Goal: Task Accomplishment & Management: Complete application form

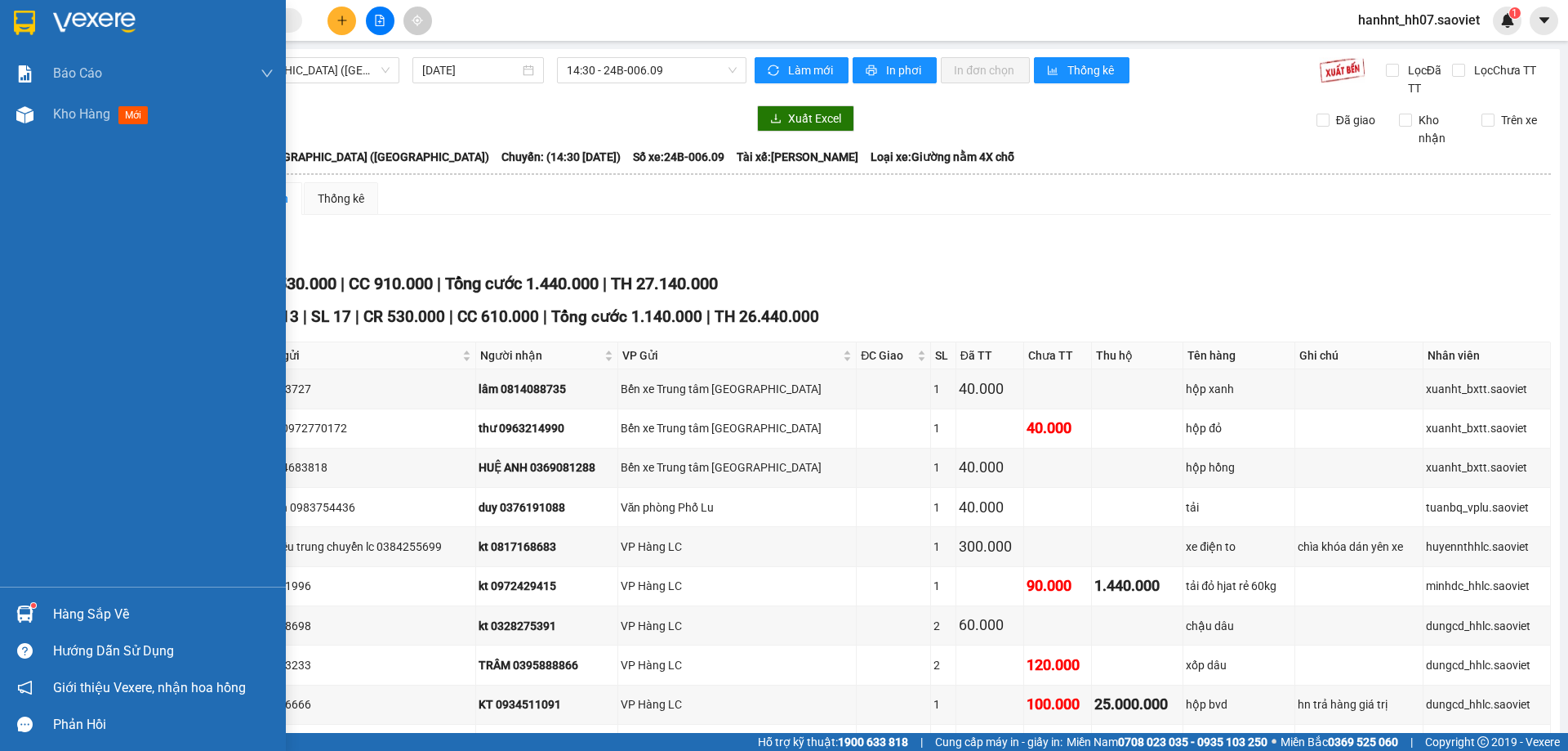
scroll to position [490, 0]
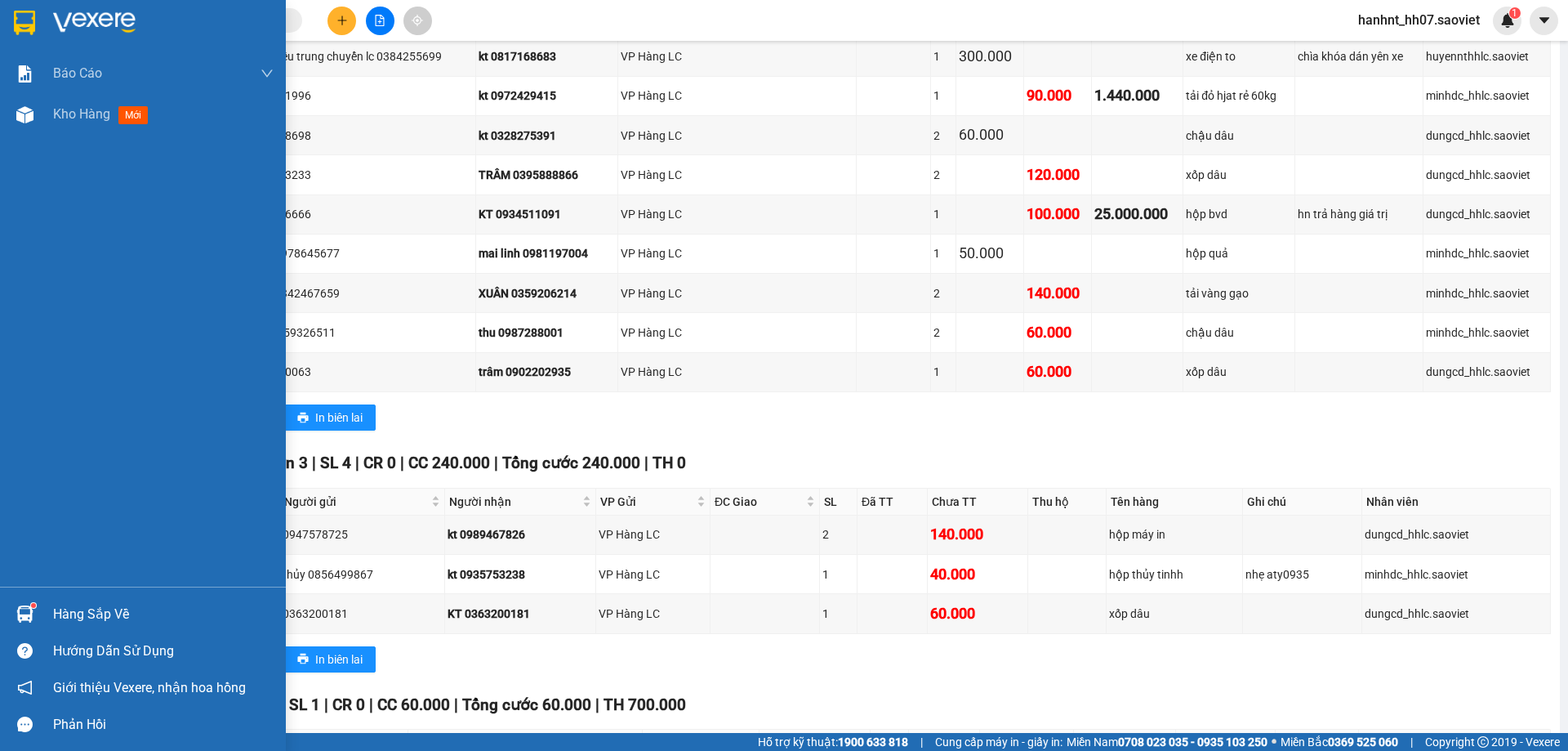
click at [53, 612] on div "Hàng sắp về" at bounding box center [143, 614] width 286 height 37
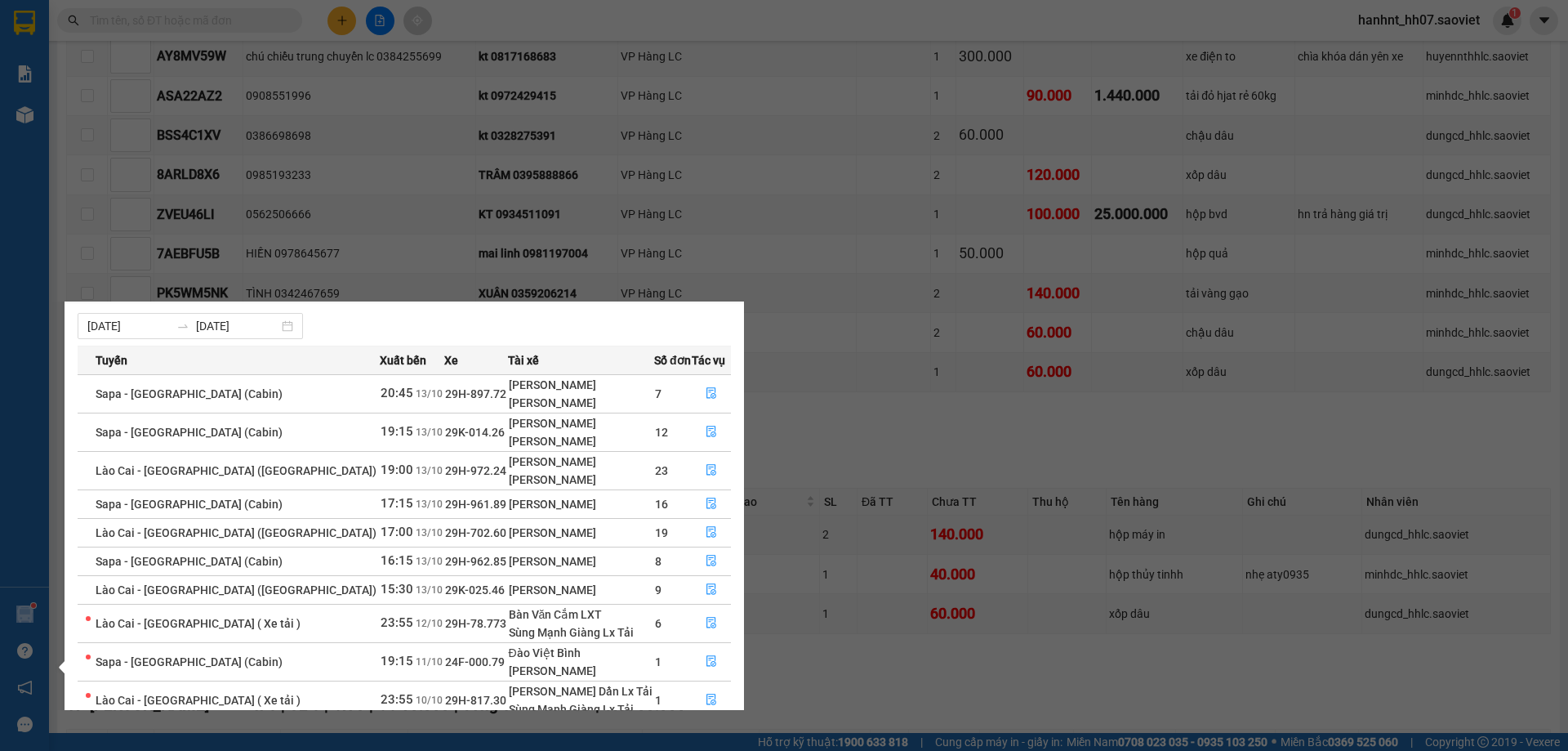
scroll to position [85, 0]
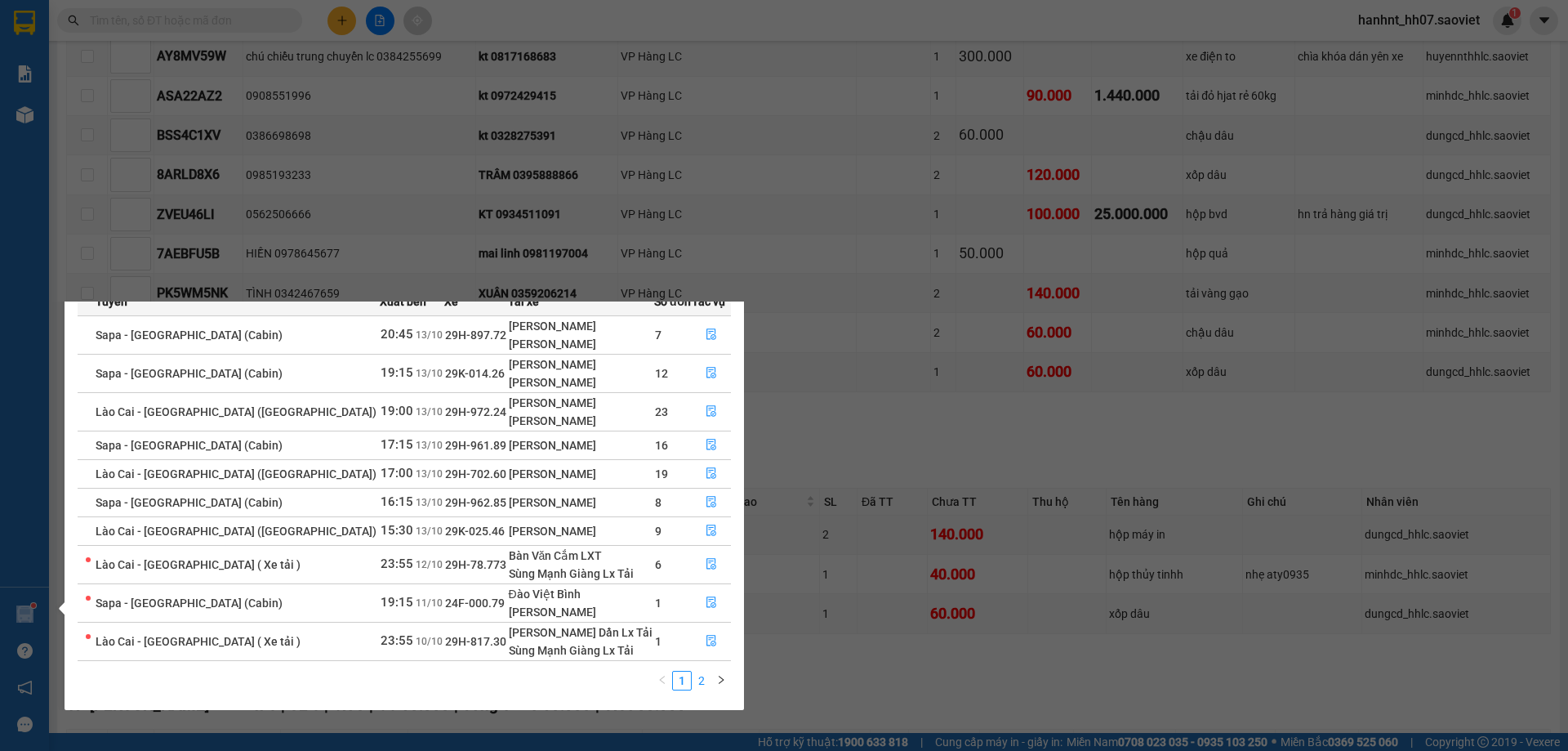
click at [701, 684] on link "2" at bounding box center [701, 681] width 18 height 18
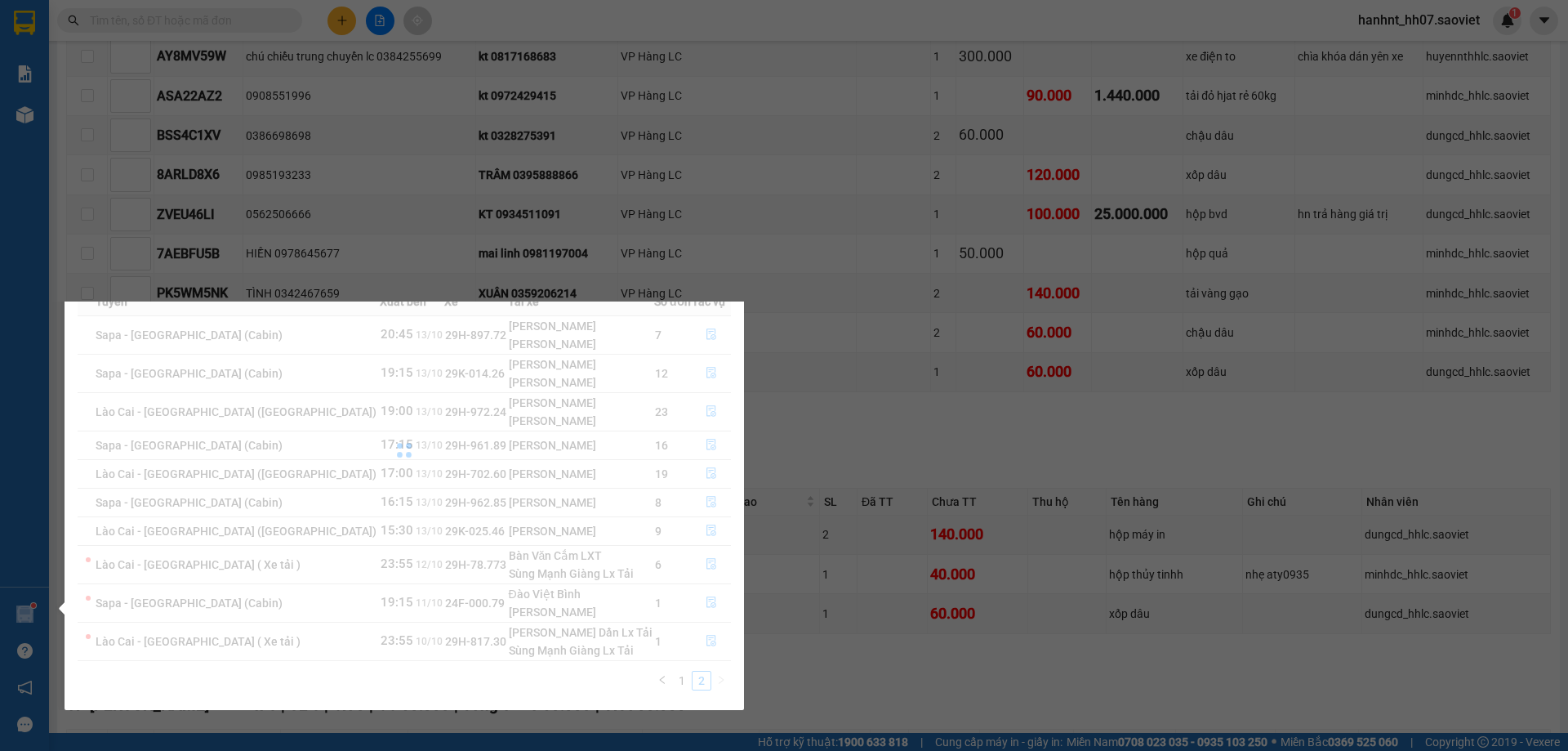
scroll to position [0, 0]
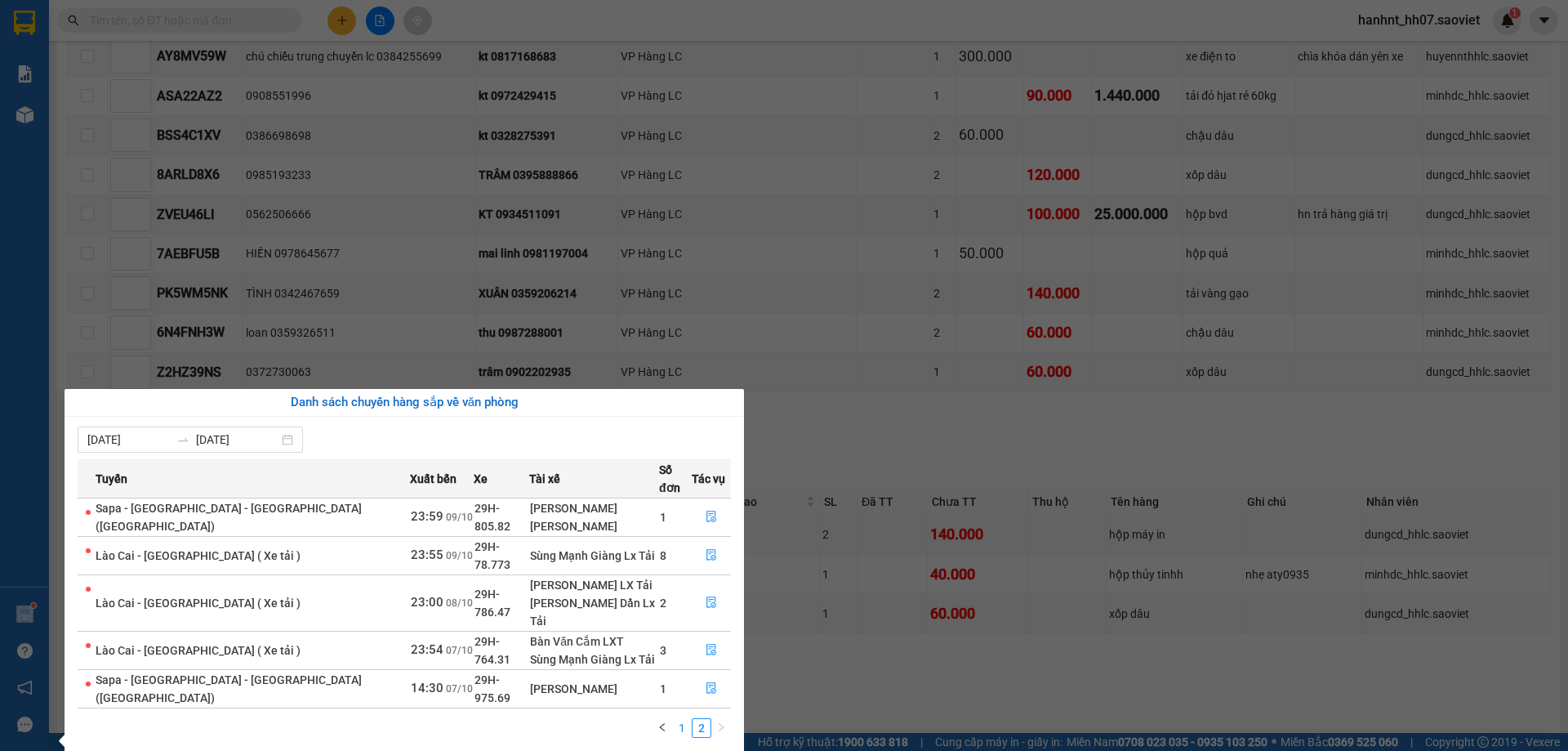
click at [684, 719] on link "1" at bounding box center [682, 728] width 18 height 18
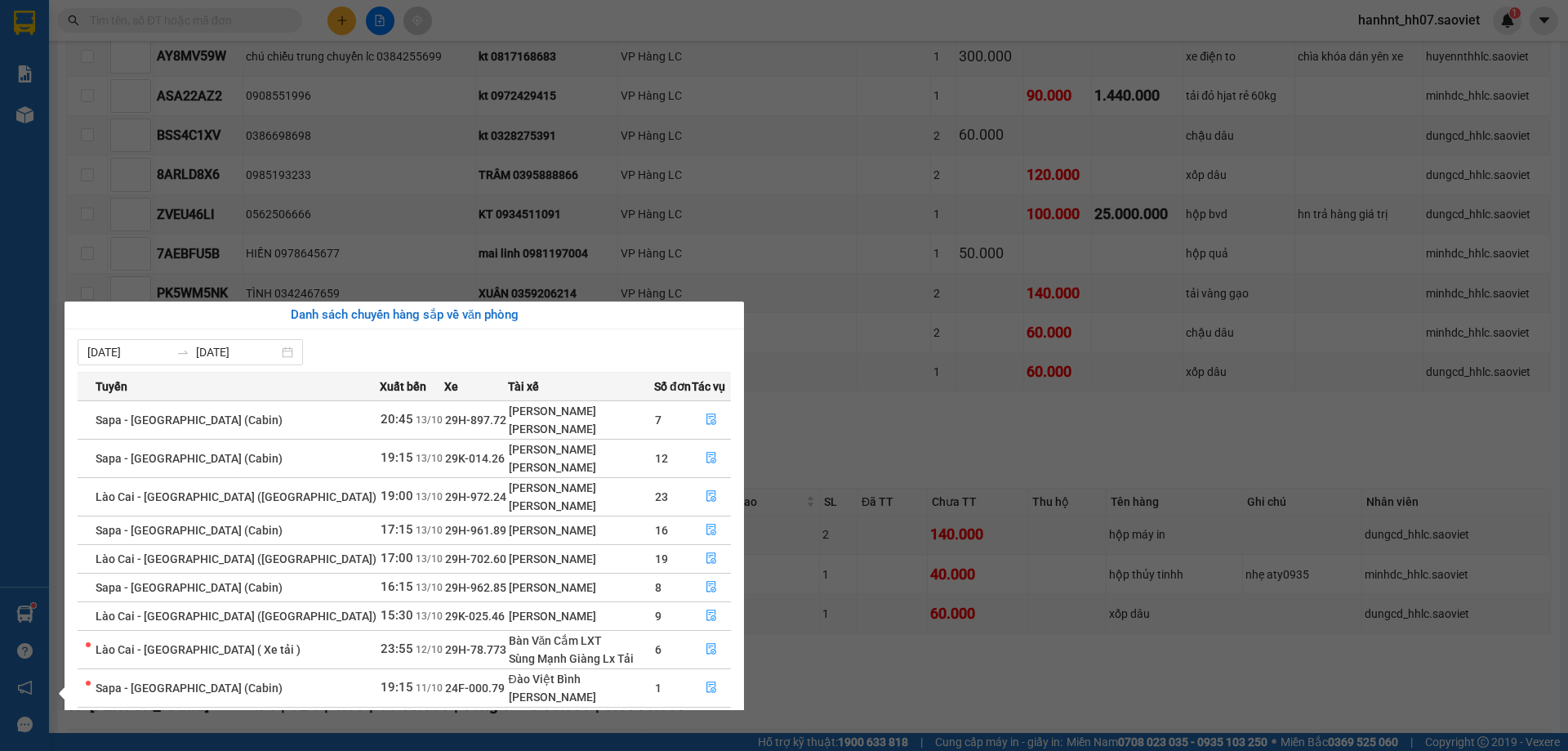
click at [639, 33] on section "Kết quả tìm kiếm ( 37 ) Bộ lọc Mã ĐH Trạng thái Món hàng Thu hộ Tổng cước Chưa …" at bounding box center [784, 375] width 1568 height 751
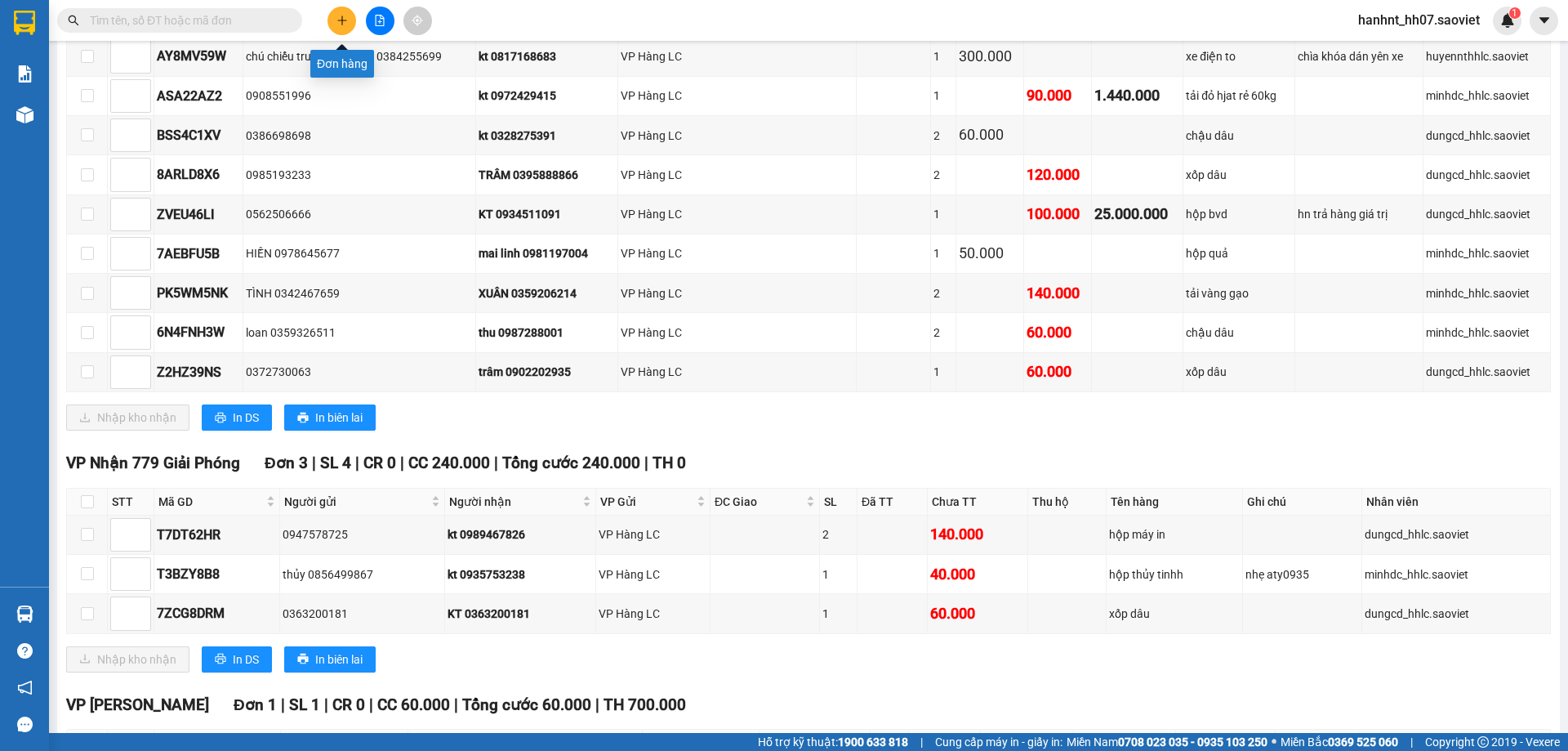
click at [345, 16] on icon "plus" at bounding box center [342, 21] width 12 height 12
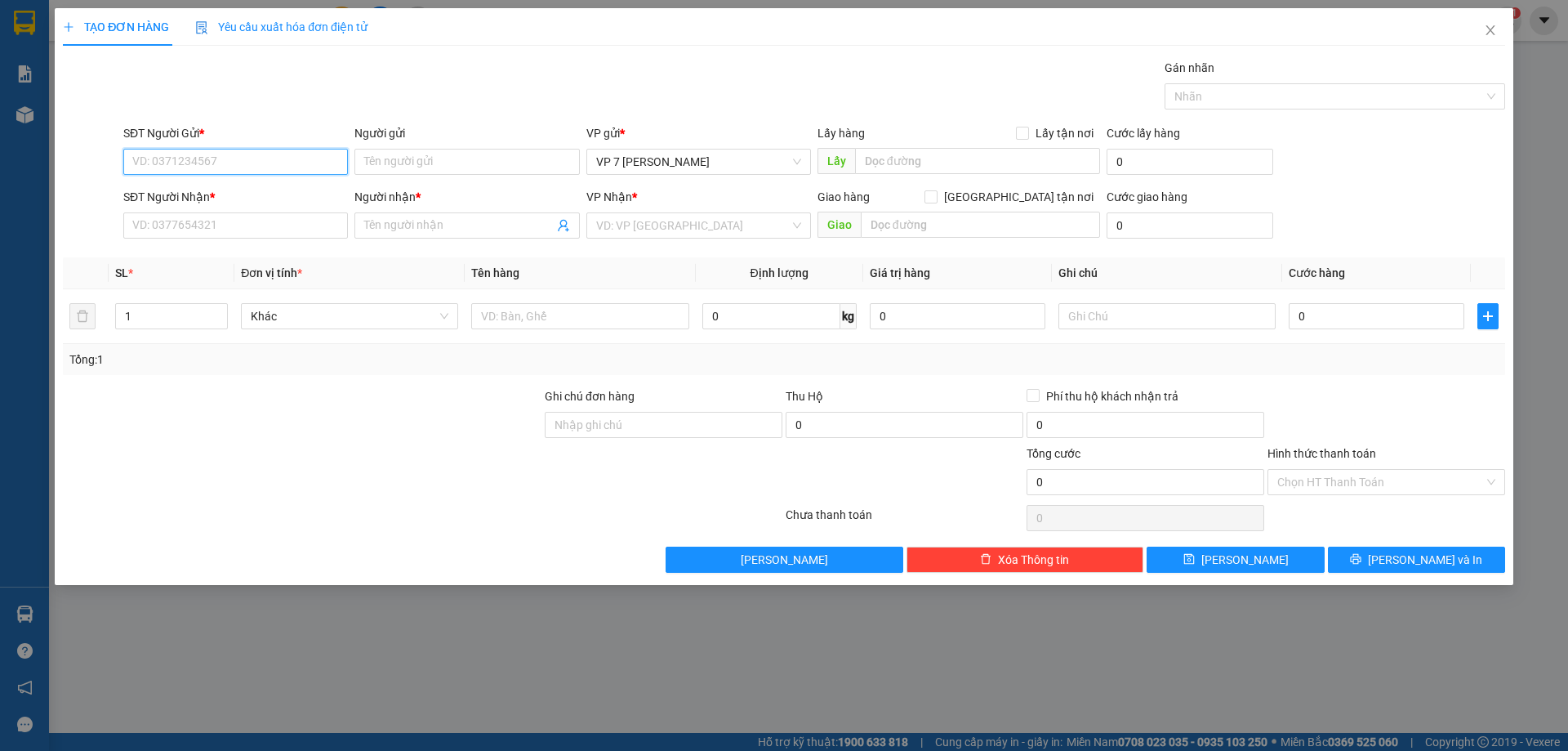
click at [312, 164] on input "SĐT Người Gửi *" at bounding box center [235, 161] width 225 height 26
type input "0855622903"
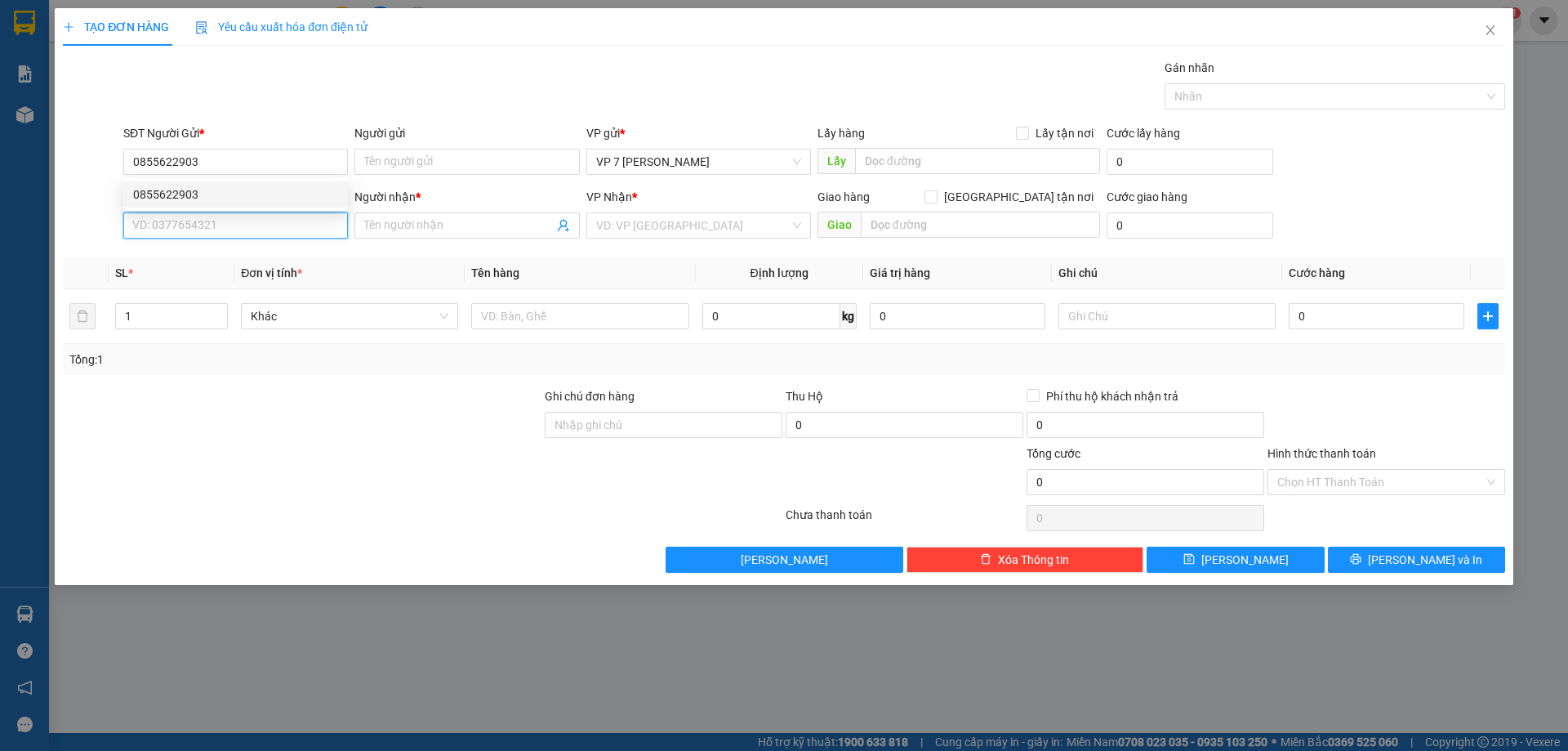
click at [249, 232] on input "SĐT Người Nhận *" at bounding box center [235, 225] width 225 height 26
click at [211, 259] on div "0975362795 -" at bounding box center [235, 258] width 205 height 18
type input "0975362795"
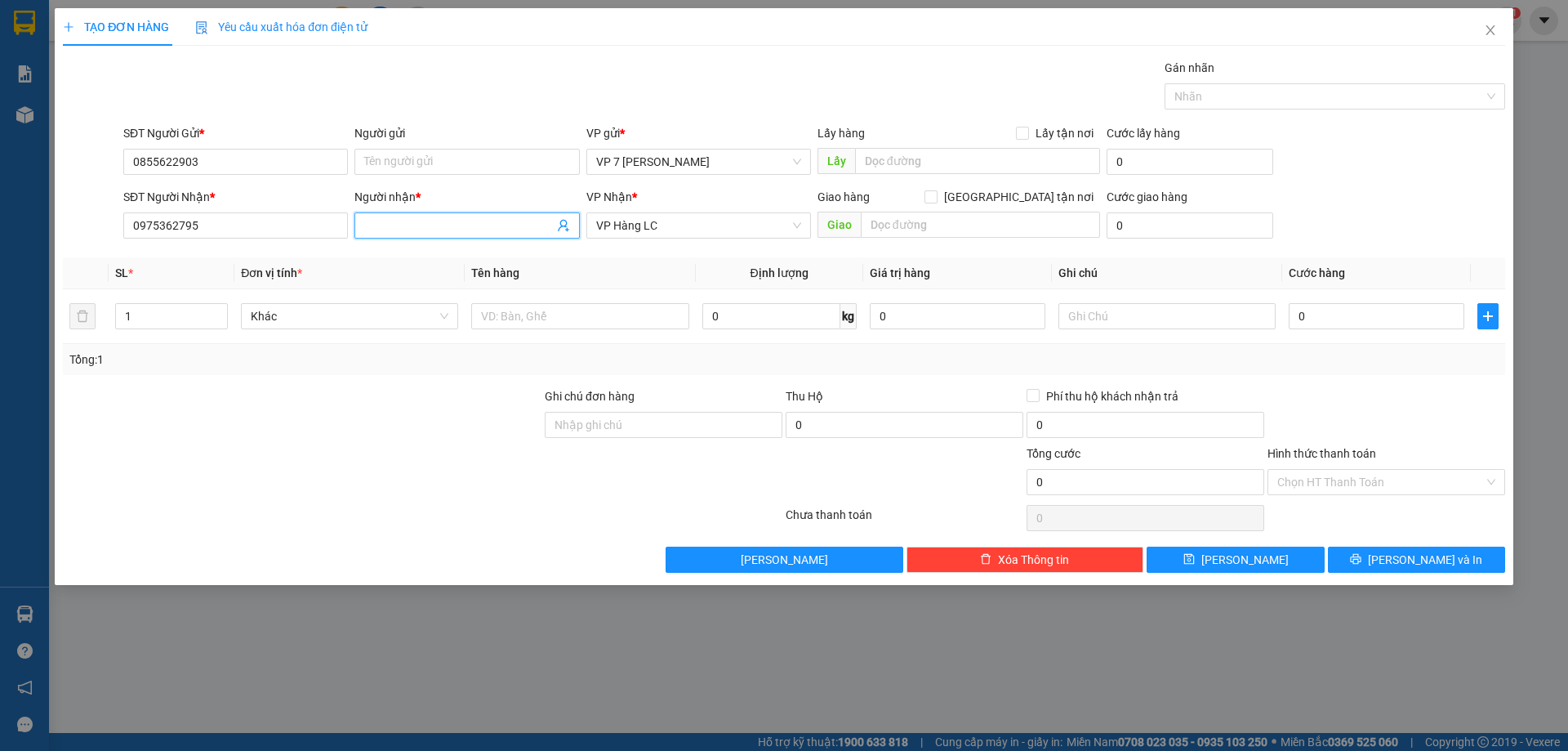
click at [411, 229] on input "Người nhận *" at bounding box center [458, 226] width 189 height 18
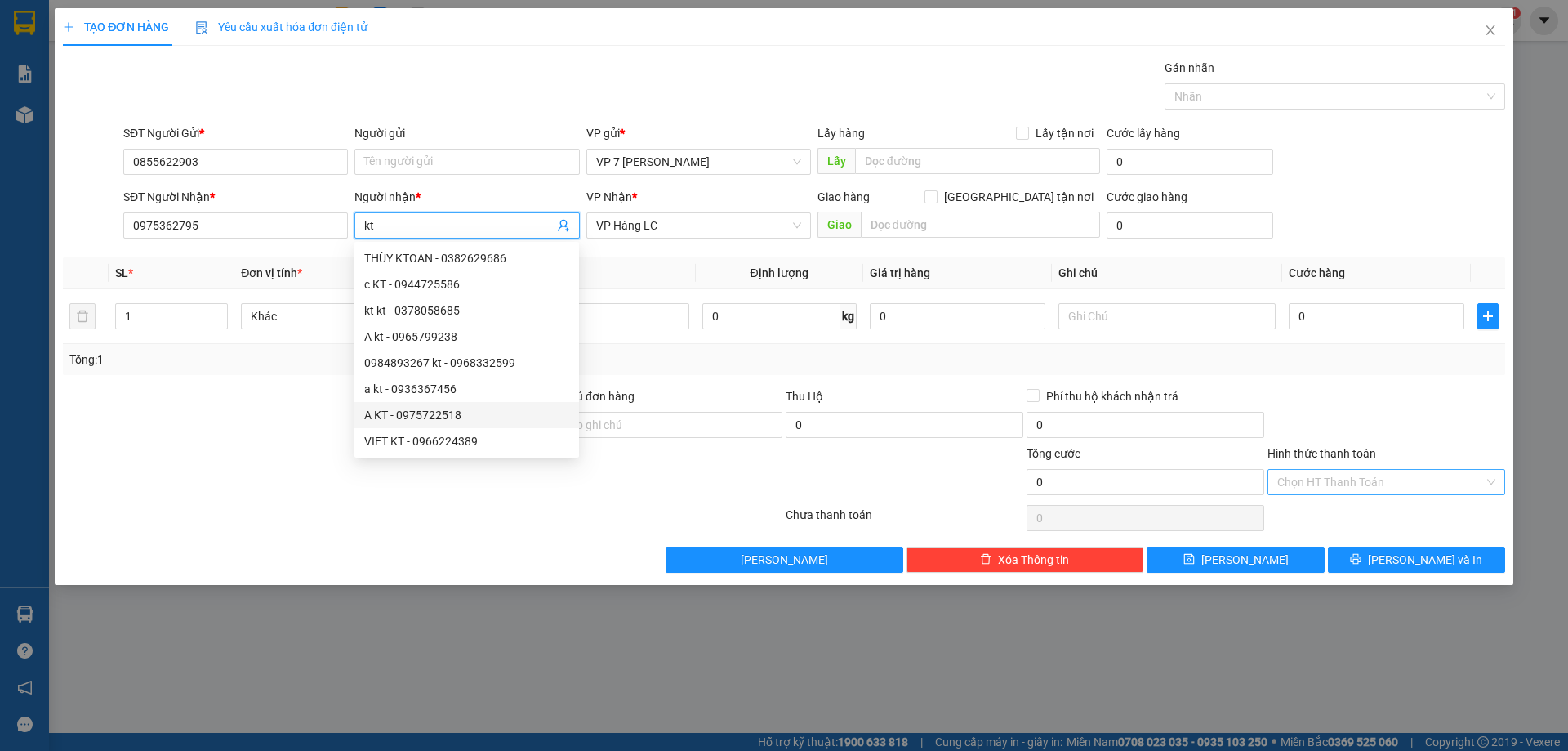
type input "kt"
click at [1350, 486] on input "Hình thức thanh toán" at bounding box center [1379, 481] width 206 height 24
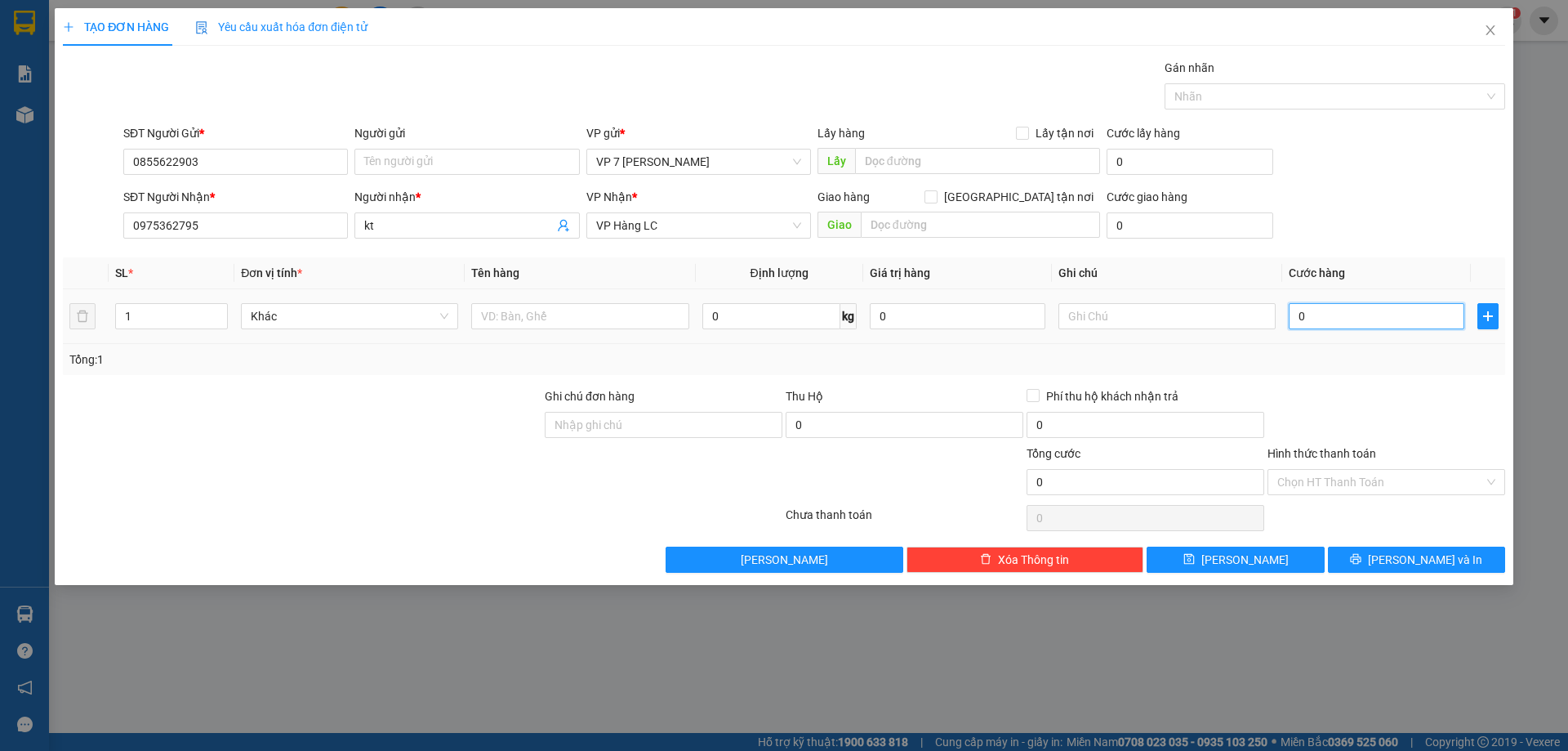
click at [1328, 318] on input "0" at bounding box center [1376, 316] width 175 height 26
type input "5"
type input "50"
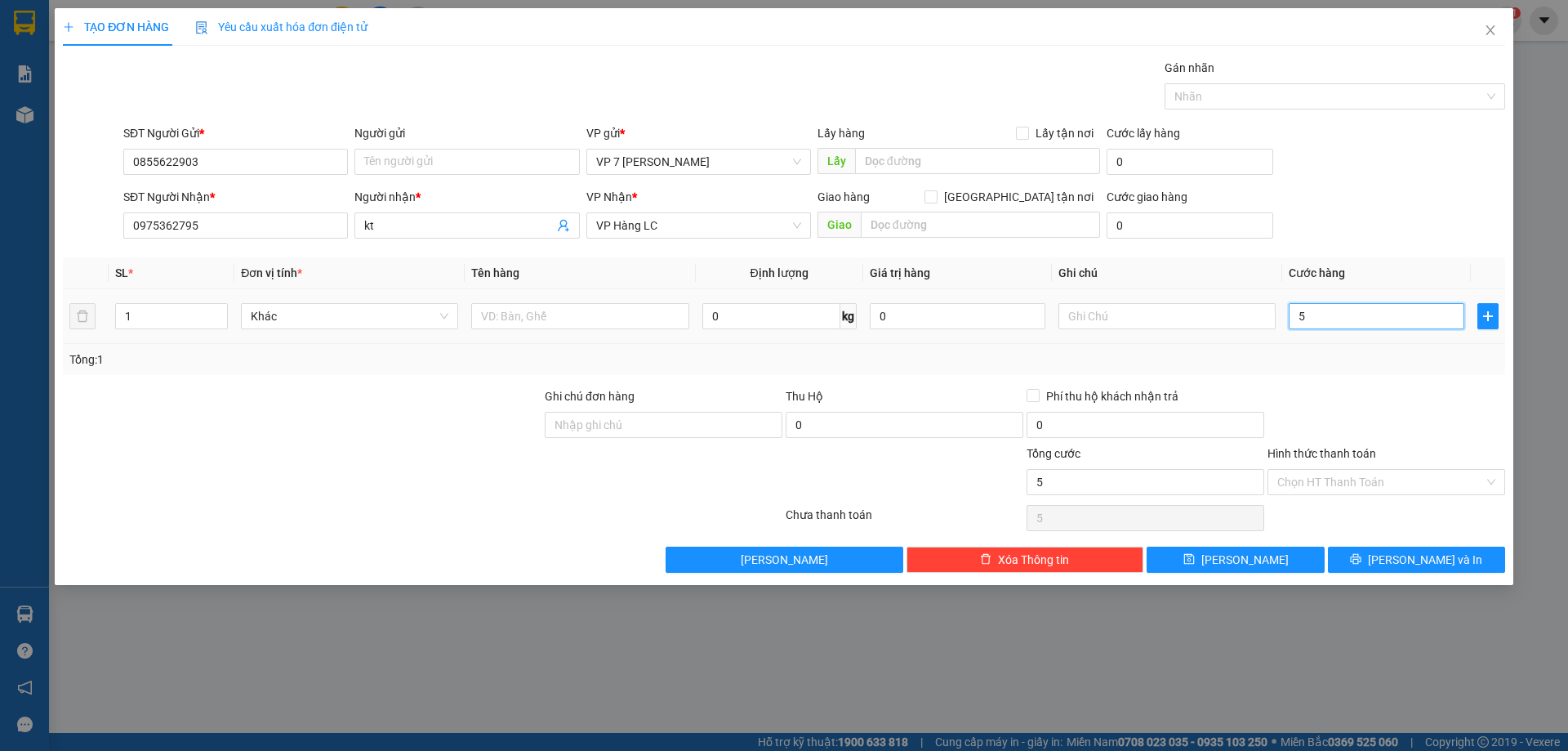
type input "50"
type input "50.000"
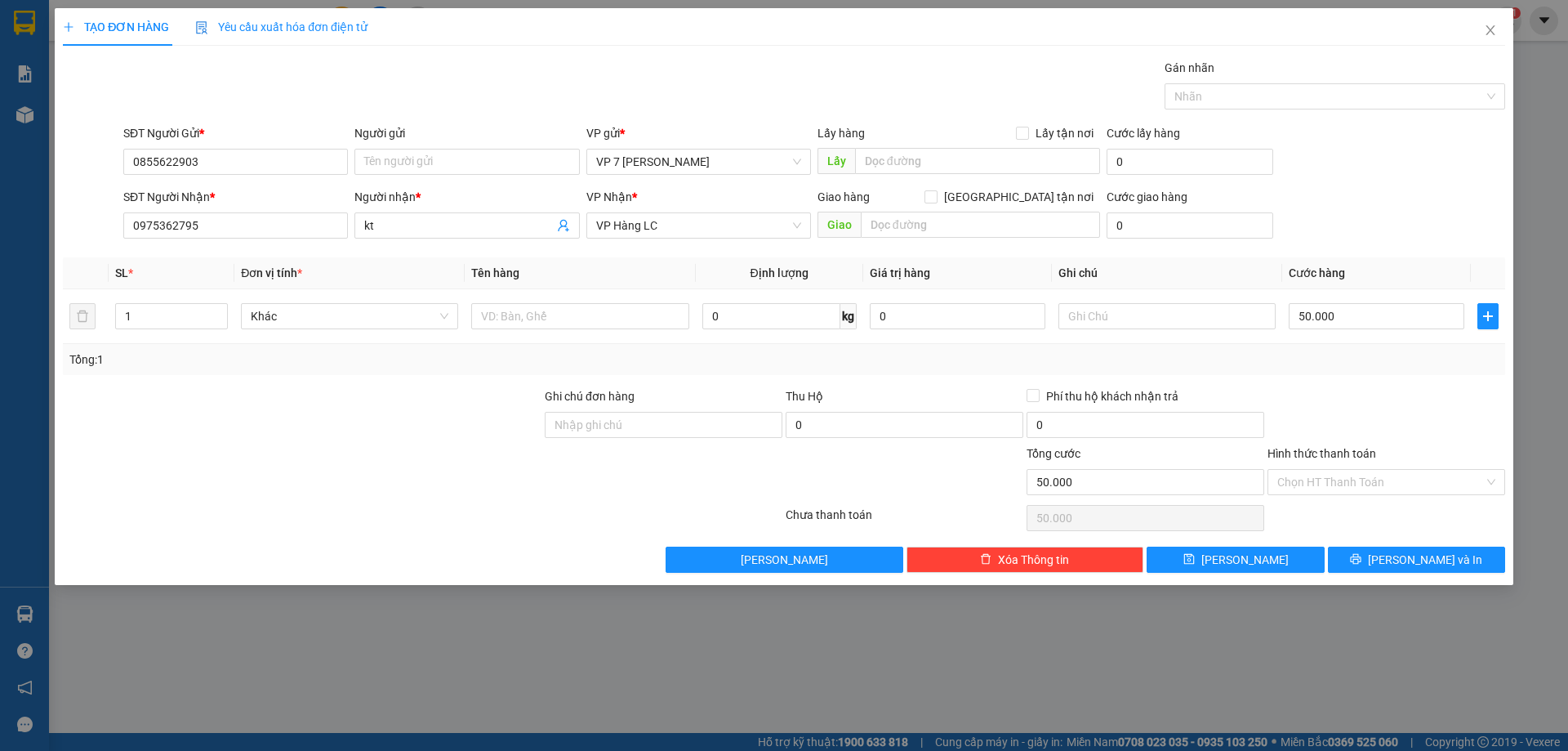
click at [1388, 384] on div "Transit Pickup Surcharge Ids Transit Deliver Surcharge Ids Transit Deliver Surc…" at bounding box center [783, 315] width 1442 height 514
click at [623, 322] on input "text" at bounding box center [579, 316] width 217 height 26
type input "hbdv"
click at [1415, 563] on span "[PERSON_NAME] và In" at bounding box center [1424, 560] width 114 height 18
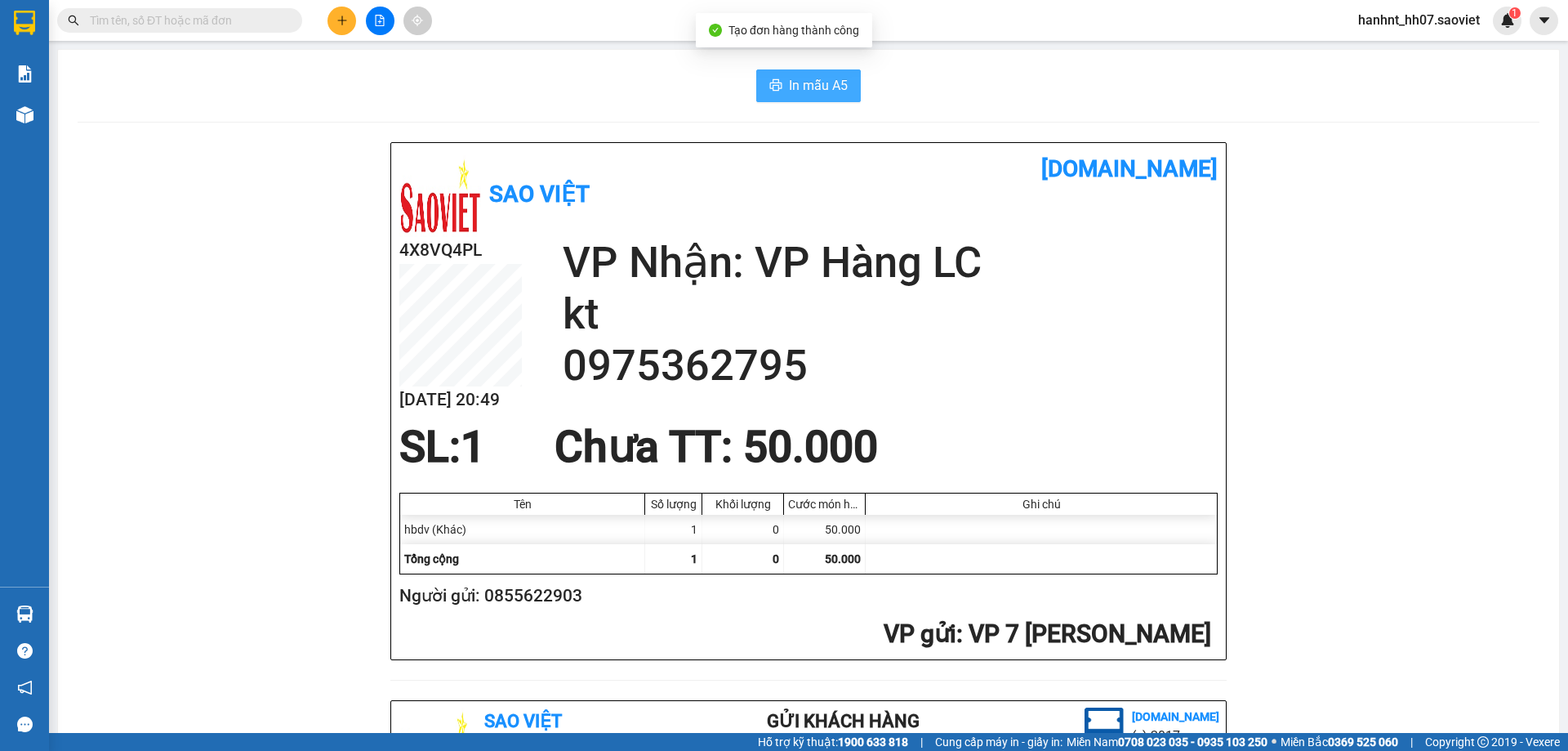
click at [807, 78] on span "In mẫu A5" at bounding box center [818, 85] width 58 height 20
click at [404, 500] on div "Tên" at bounding box center [522, 505] width 236 height 13
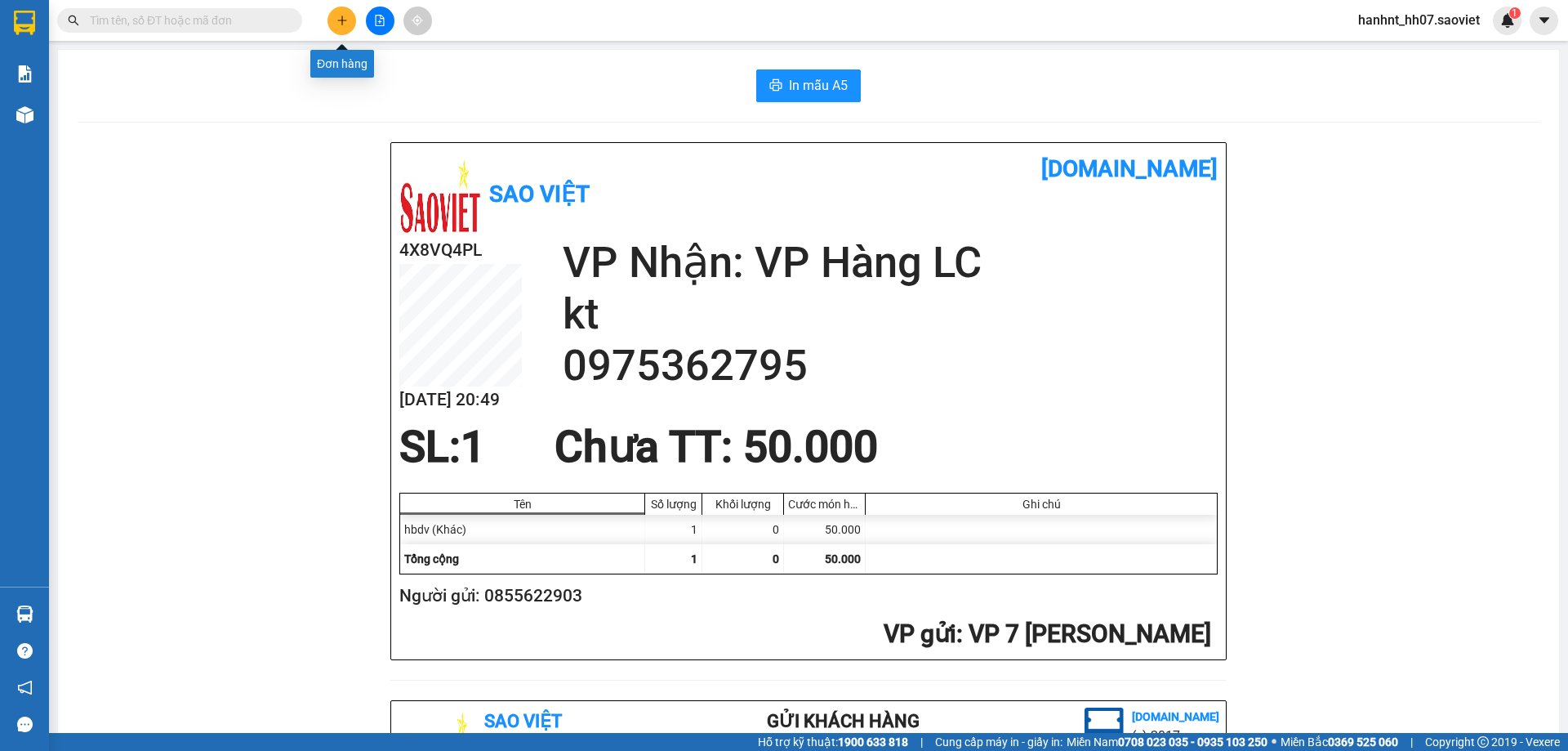
click at [337, 17] on icon "plus" at bounding box center [342, 21] width 12 height 12
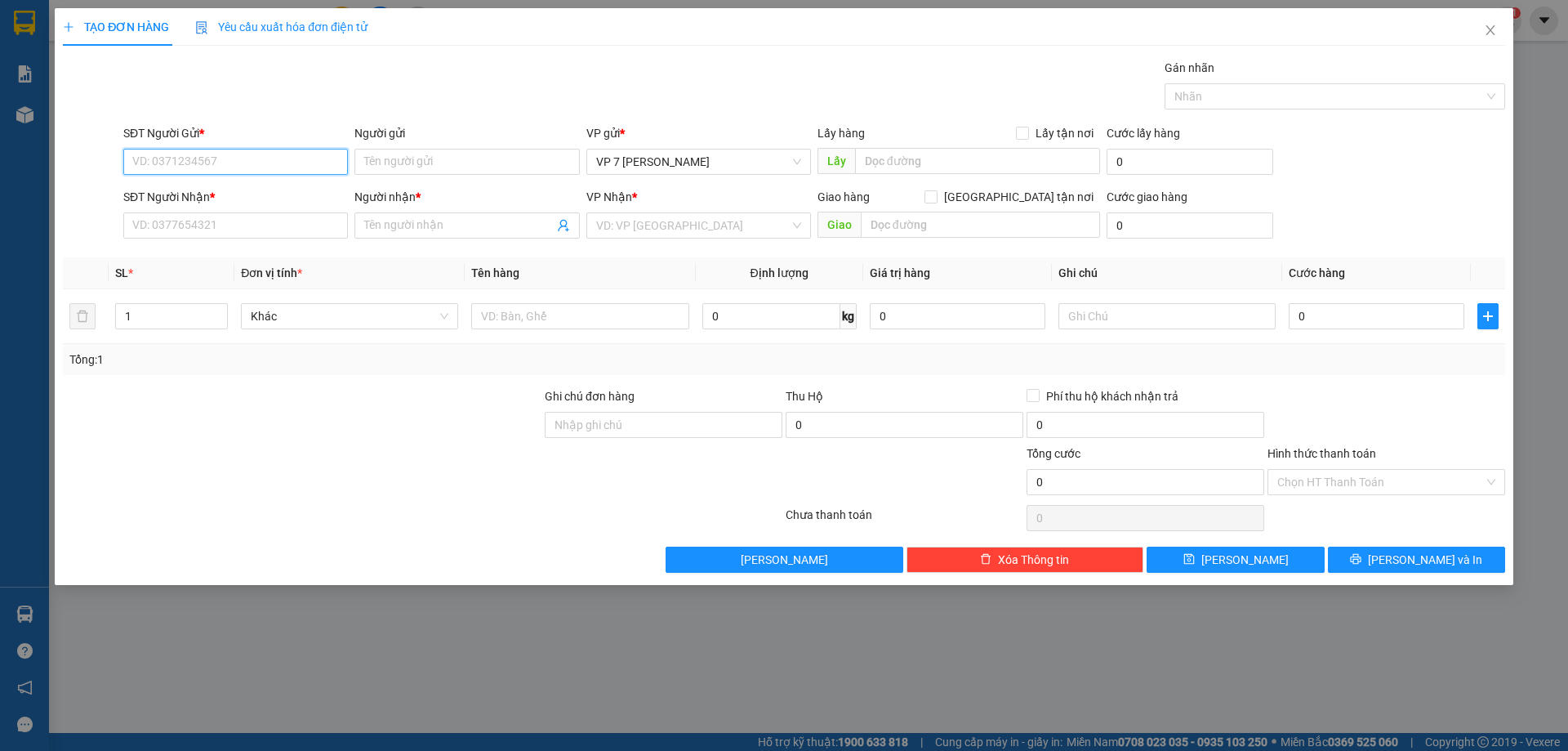
click at [186, 167] on input "SĐT Người Gửi *" at bounding box center [235, 161] width 225 height 26
click at [243, 193] on div "02439612345" at bounding box center [235, 195] width 205 height 18
type input "02439612345"
type input "0394380035"
type input "kt"
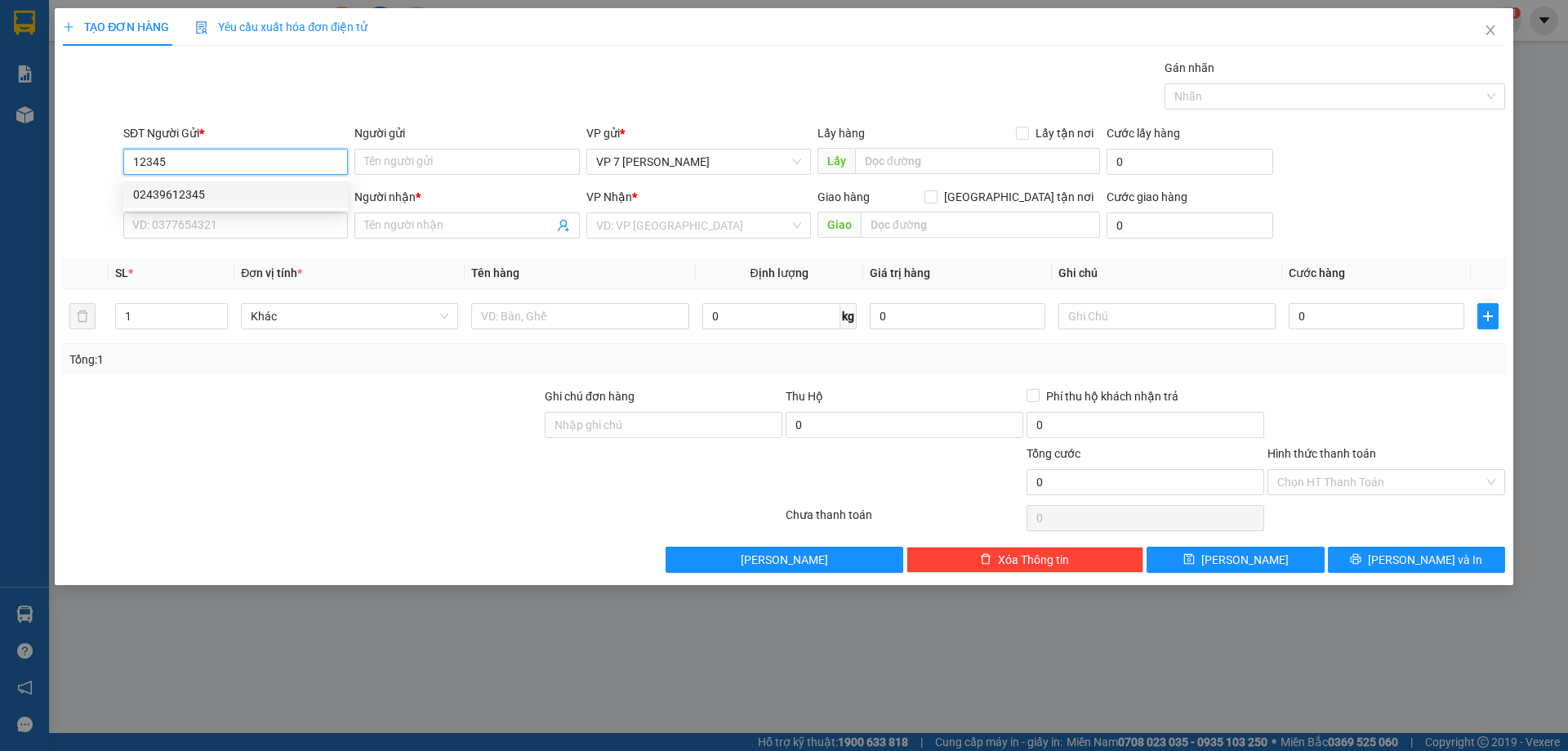
checkbox input "true"
type input "ngõ 6 đường [DATE]"
type input "150.000"
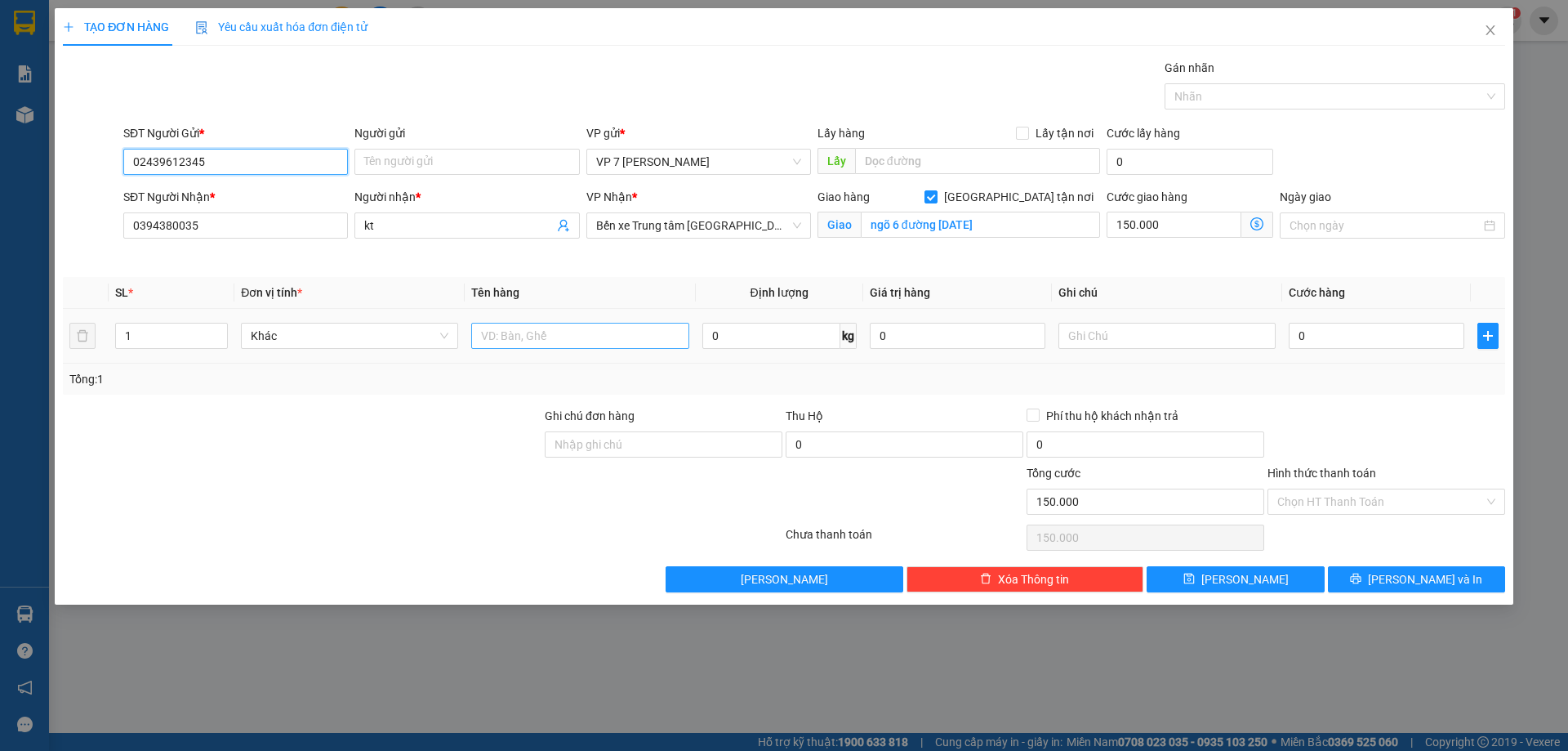
type input "02439612345"
click at [515, 342] on input "text" at bounding box center [579, 335] width 217 height 26
type input "boc trang"
click at [1360, 335] on input "0" at bounding box center [1376, 335] width 175 height 26
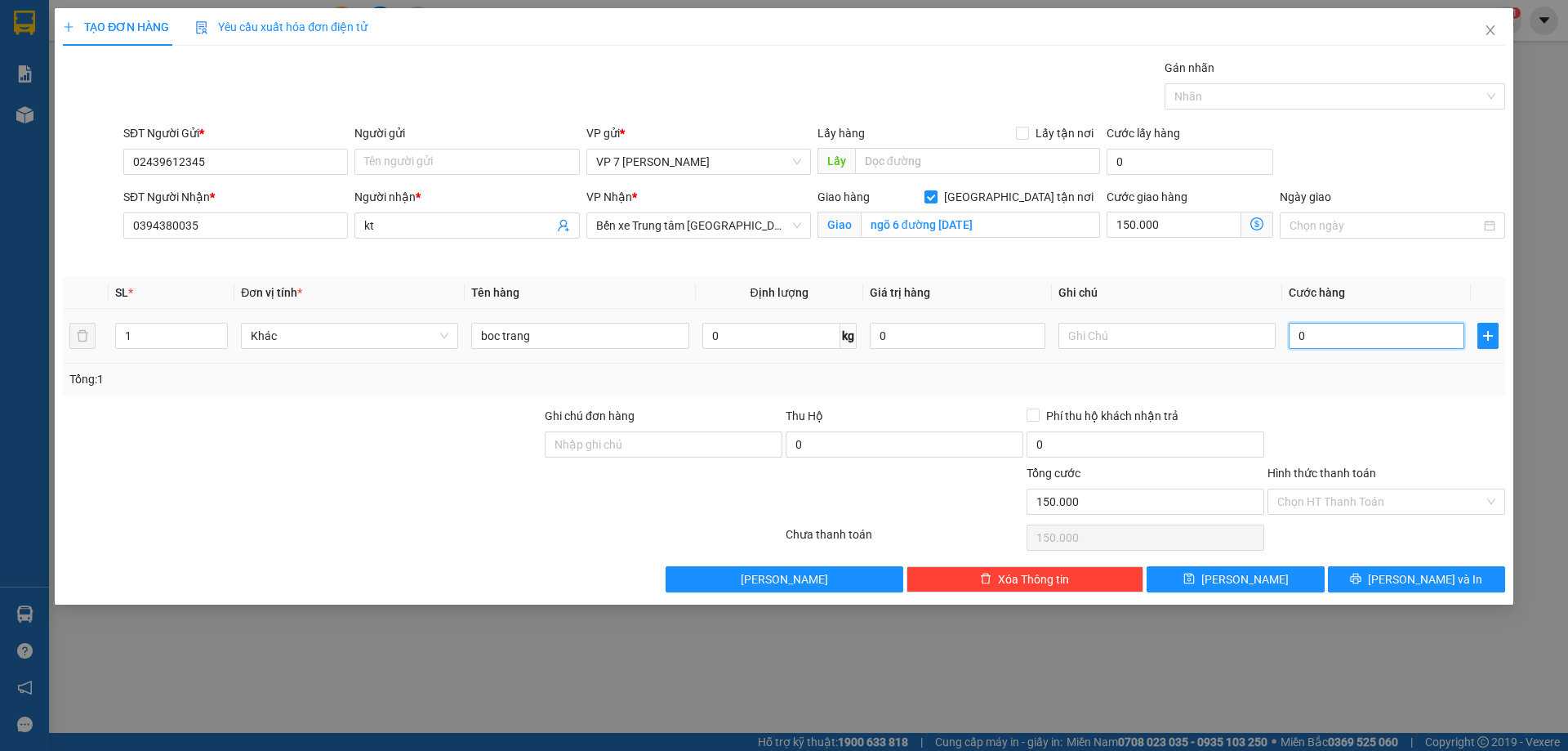
type input "4"
type input "150.004"
type input "40"
type input "150.040"
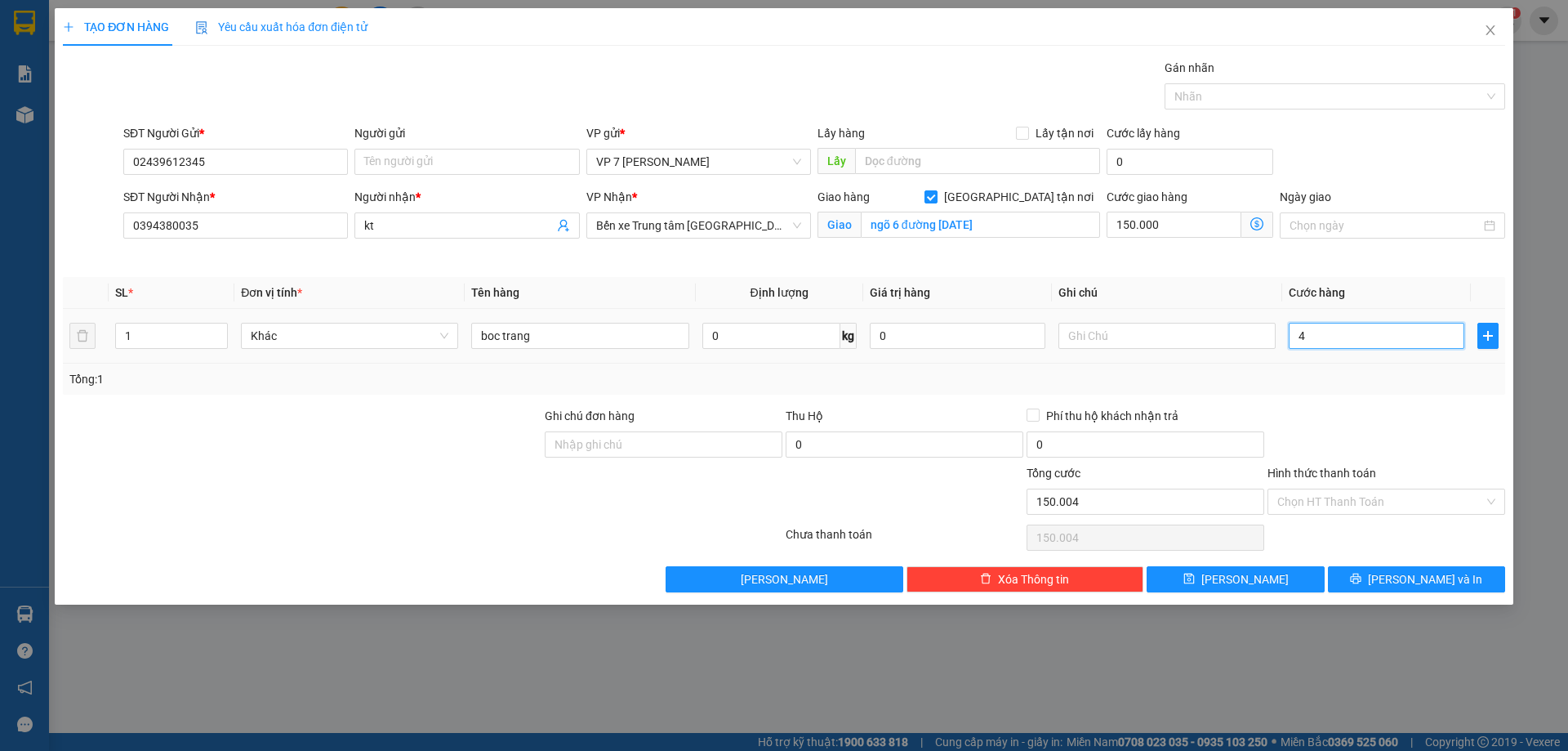
type input "150.040"
type input "40.000"
type input "190.000"
click at [1357, 367] on div "Tổng: 1" at bounding box center [783, 378] width 1442 height 31
click at [1298, 474] on label "Hình thức thanh toán" at bounding box center [1322, 473] width 109 height 13
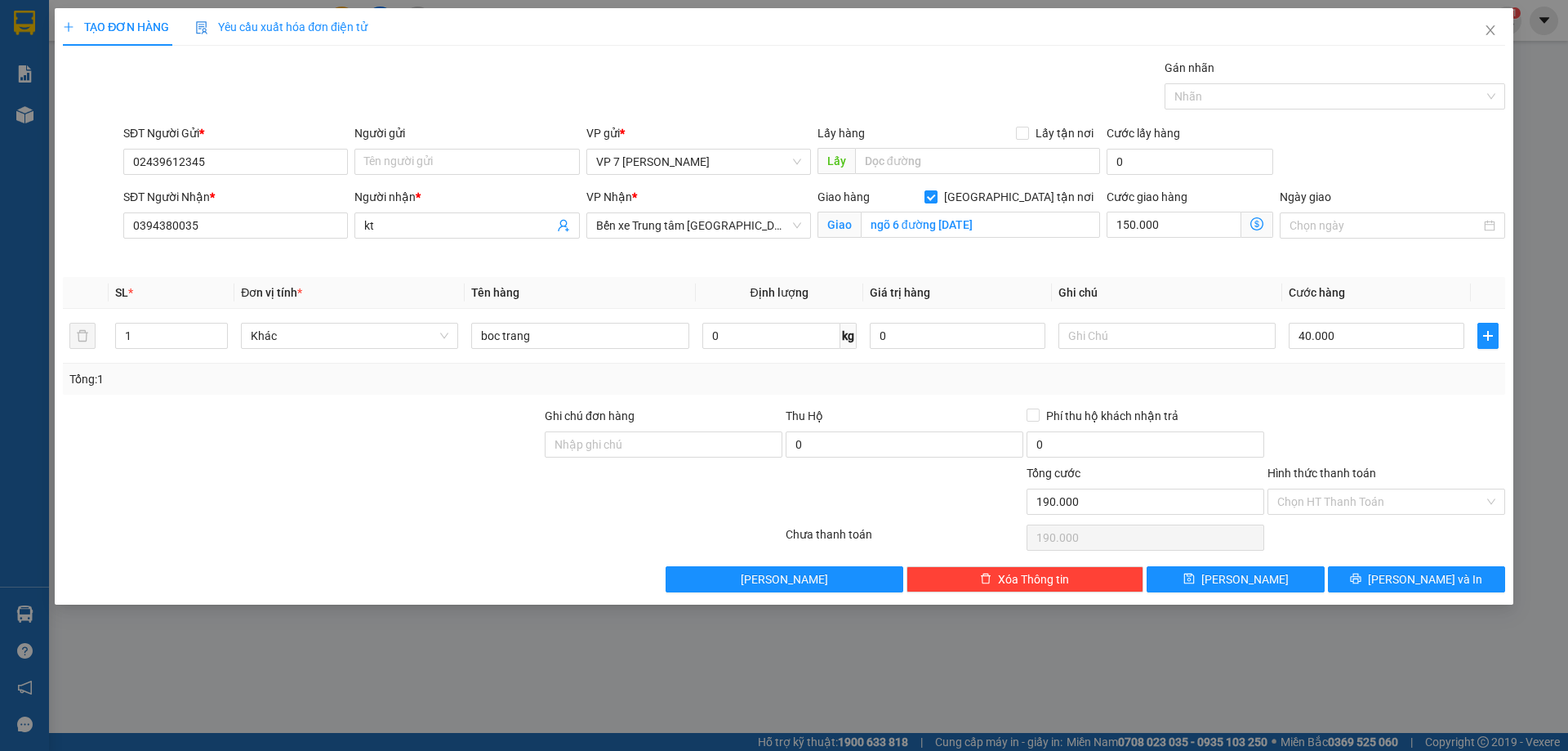
click at [1298, 490] on input "Hình thức thanh toán" at bounding box center [1379, 501] width 206 height 24
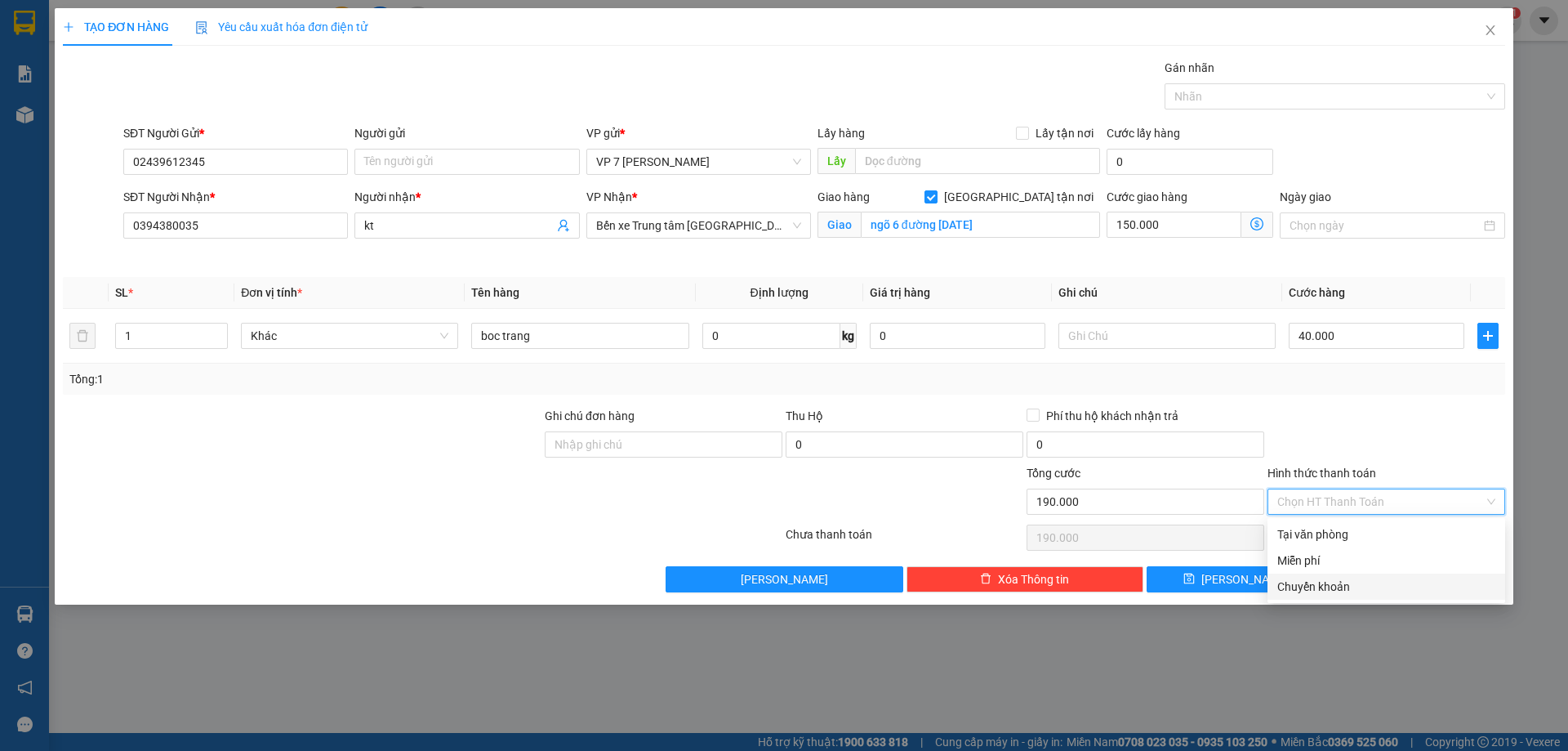
click at [1332, 581] on div "Chuyển khoản" at bounding box center [1385, 586] width 218 height 18
type input "0"
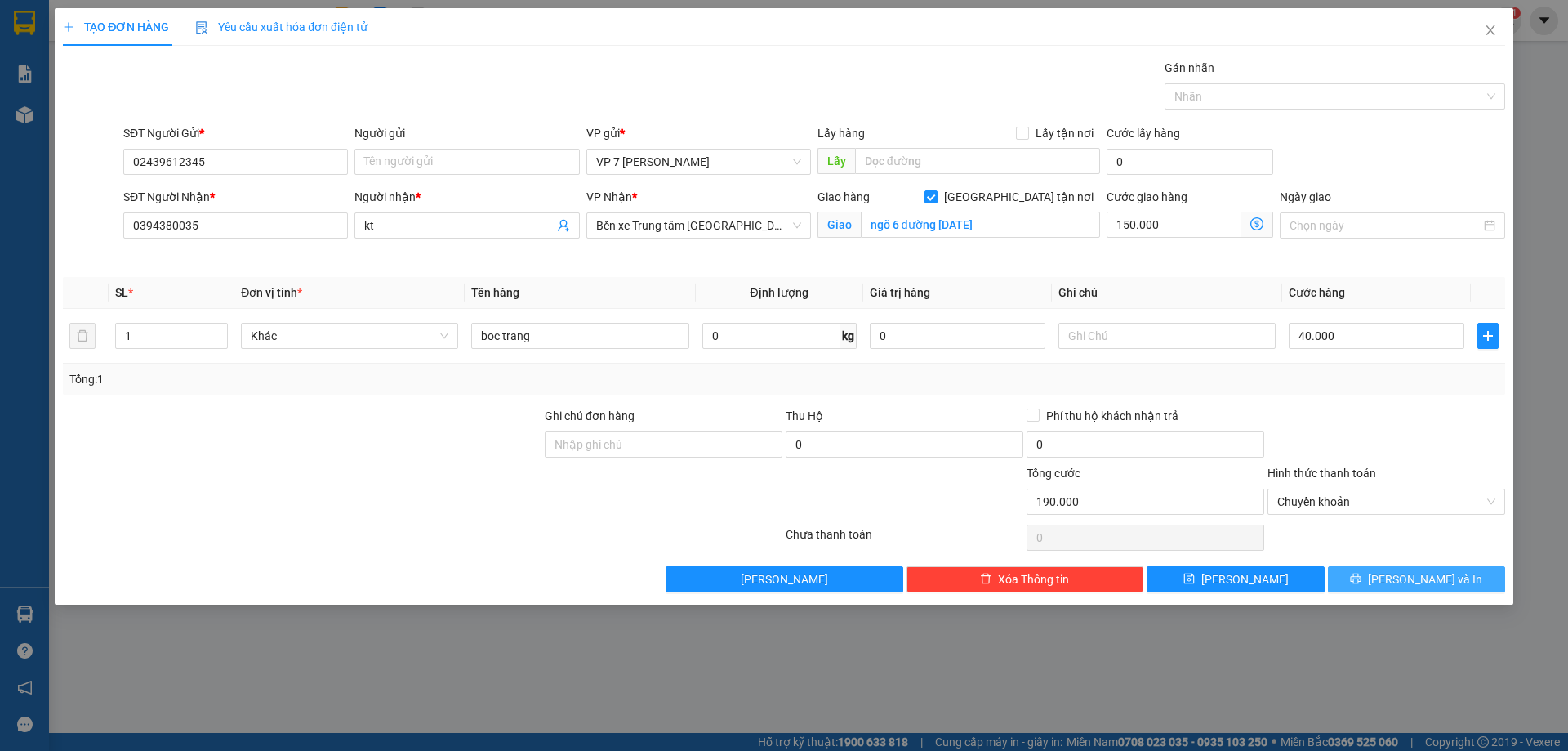
click at [1363, 568] on button "[PERSON_NAME] và In" at bounding box center [1416, 579] width 177 height 26
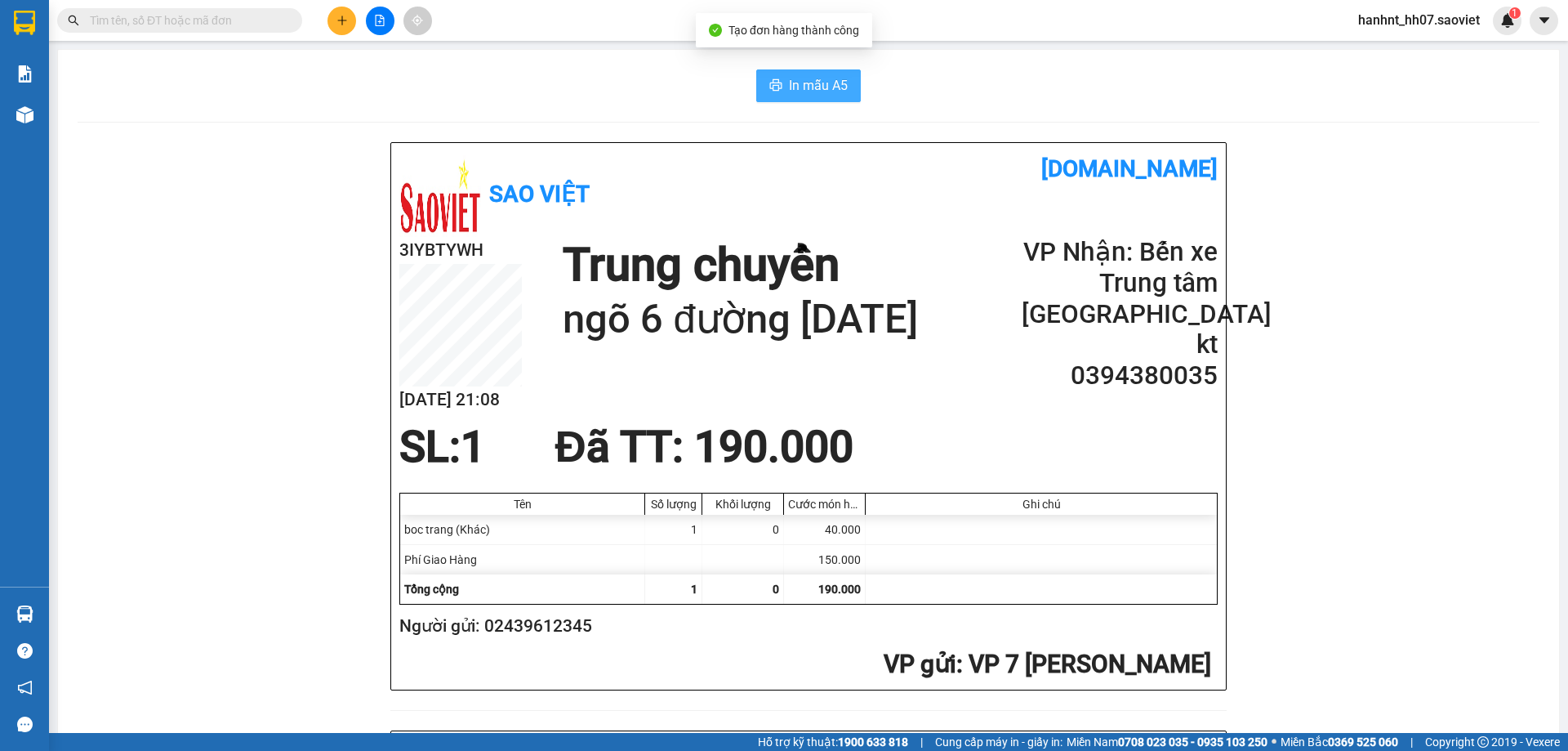
click at [798, 84] on span "In mẫu A5" at bounding box center [818, 85] width 58 height 20
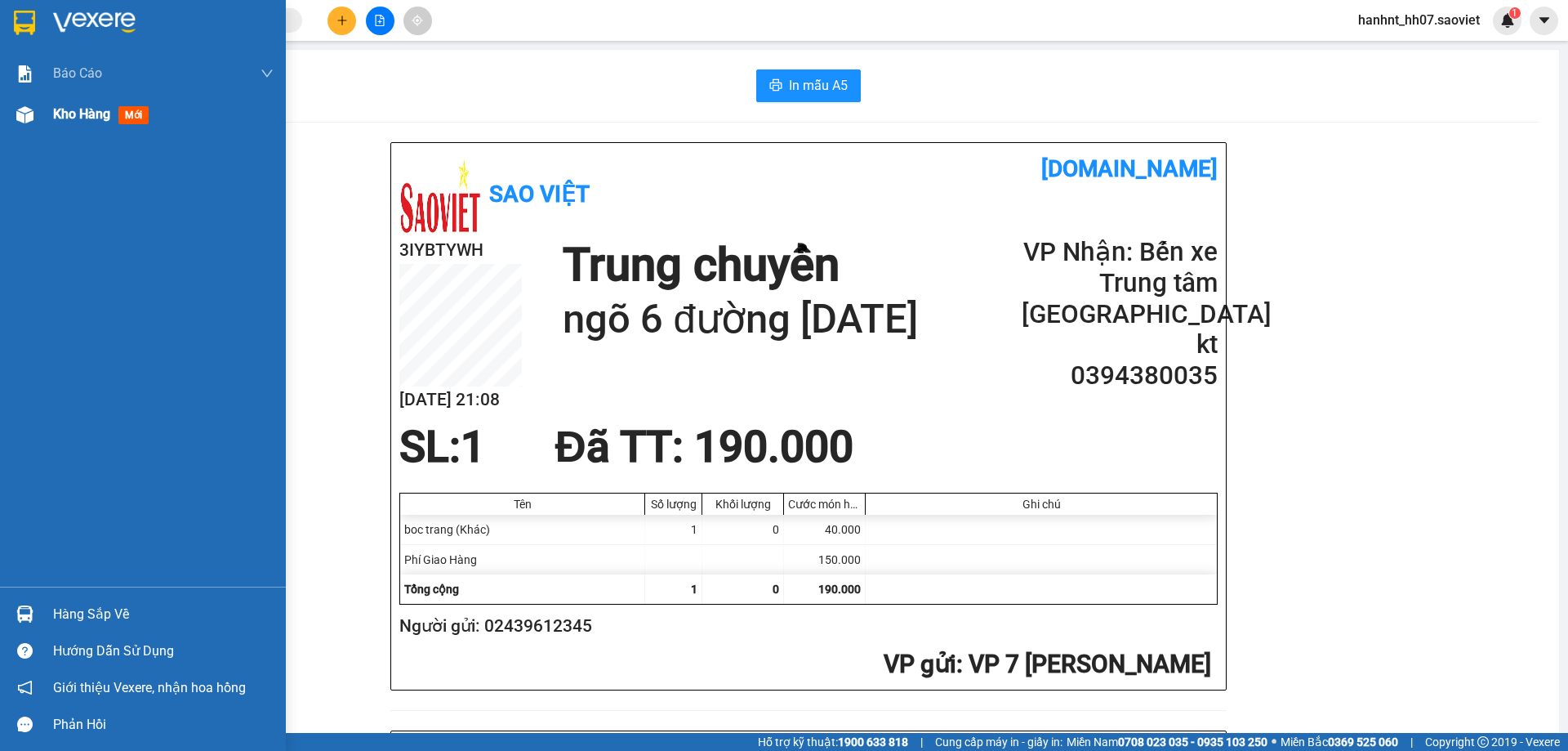
click at [123, 114] on span "mới" at bounding box center [134, 115] width 30 height 18
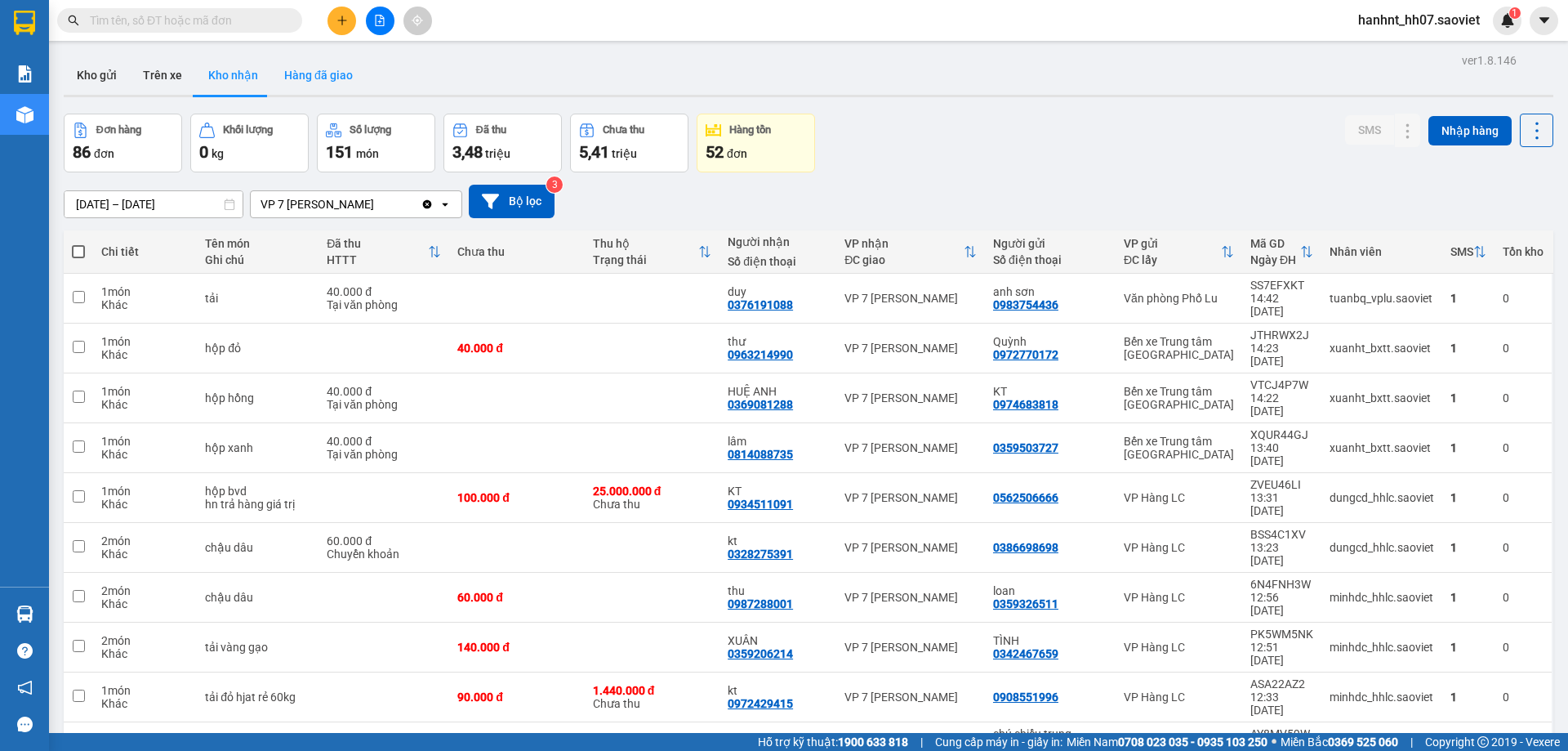
click at [330, 76] on button "Hàng đã giao" at bounding box center [318, 74] width 94 height 39
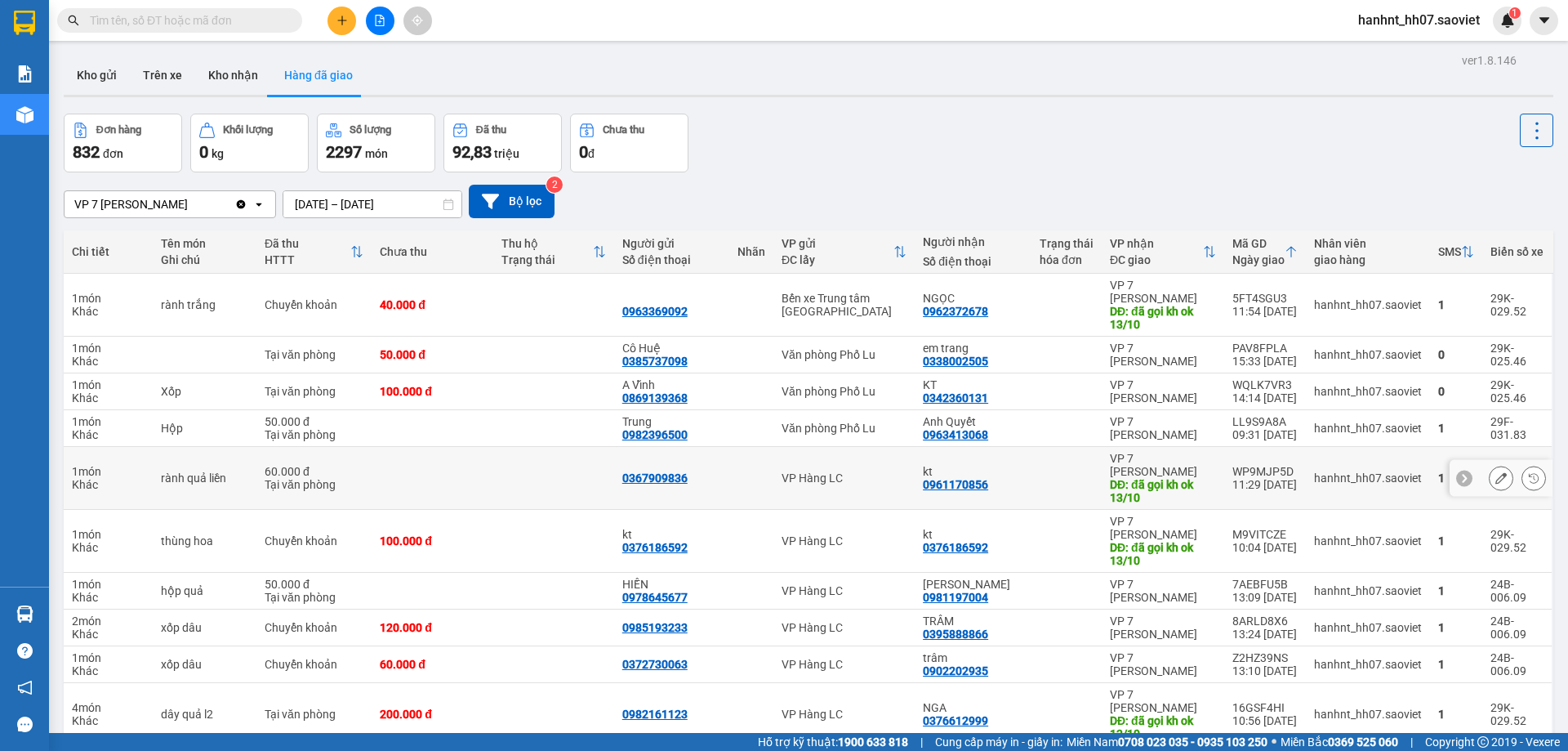
click at [942, 478] on div "0961170856" at bounding box center [955, 485] width 65 height 13
click at [134, 18] on input "text" at bounding box center [186, 21] width 193 height 18
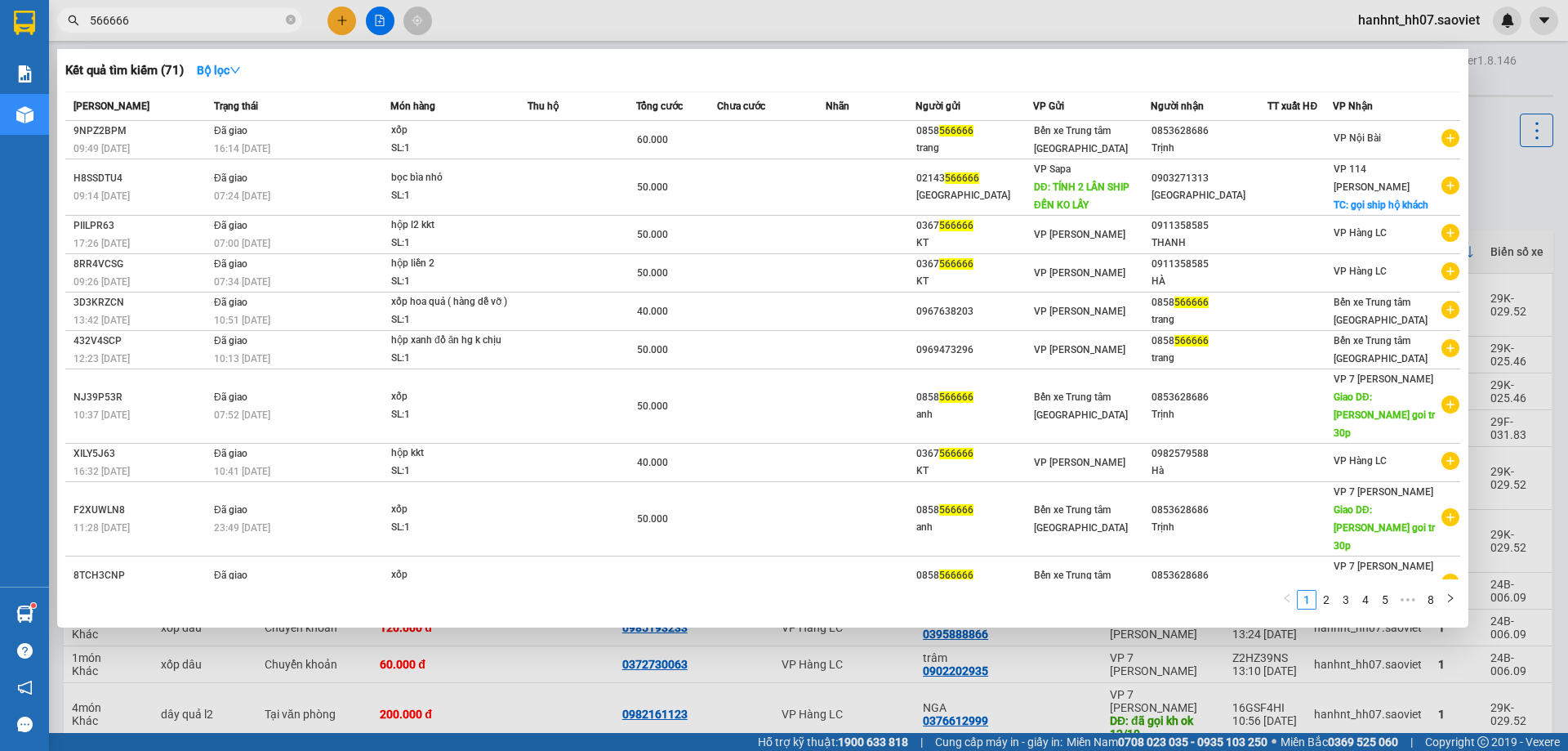
click at [93, 17] on input "566666" at bounding box center [186, 21] width 193 height 18
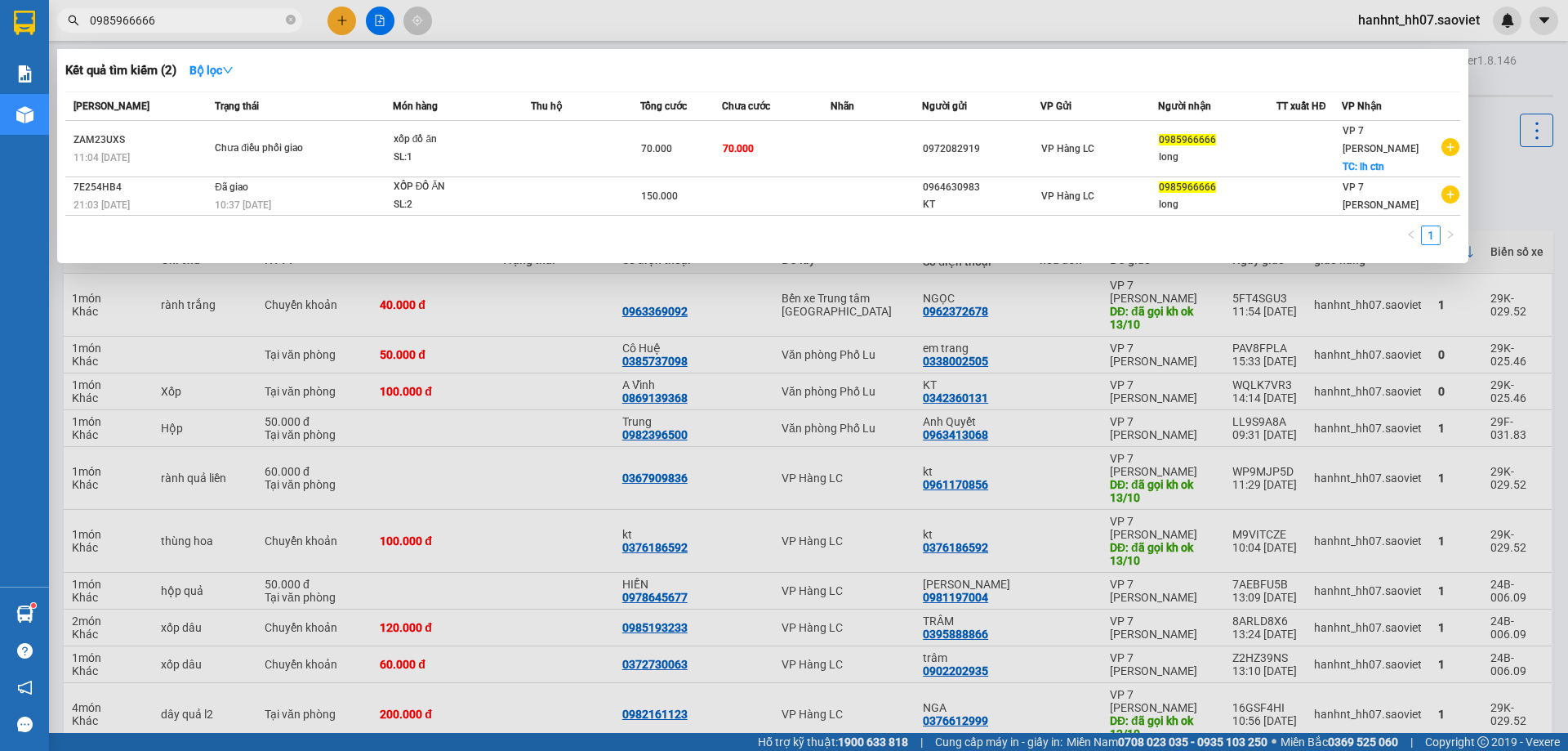
click at [214, 18] on input "0985966666" at bounding box center [186, 21] width 193 height 18
type input "0985966666"
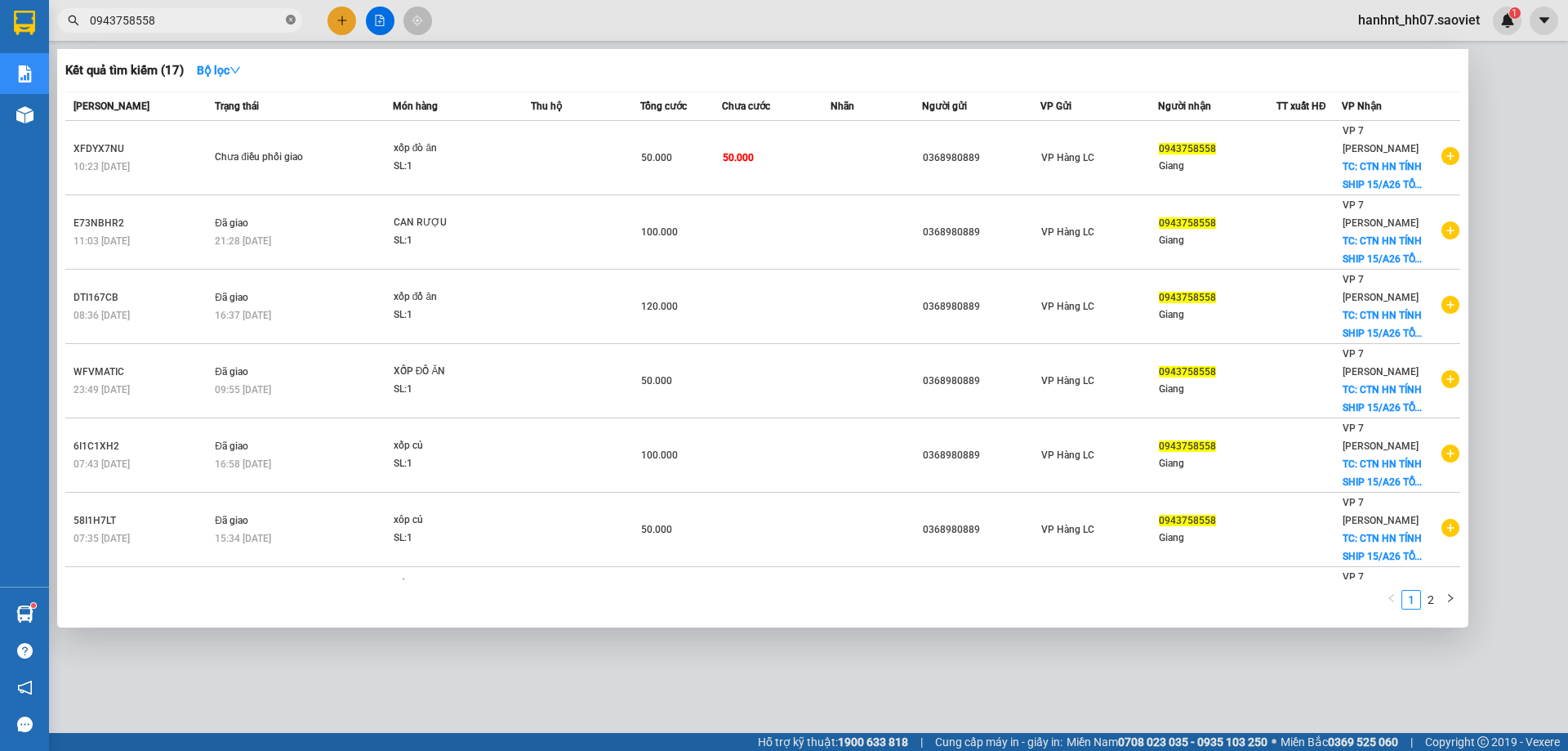
click at [287, 18] on icon "close-circle" at bounding box center [291, 20] width 10 height 10
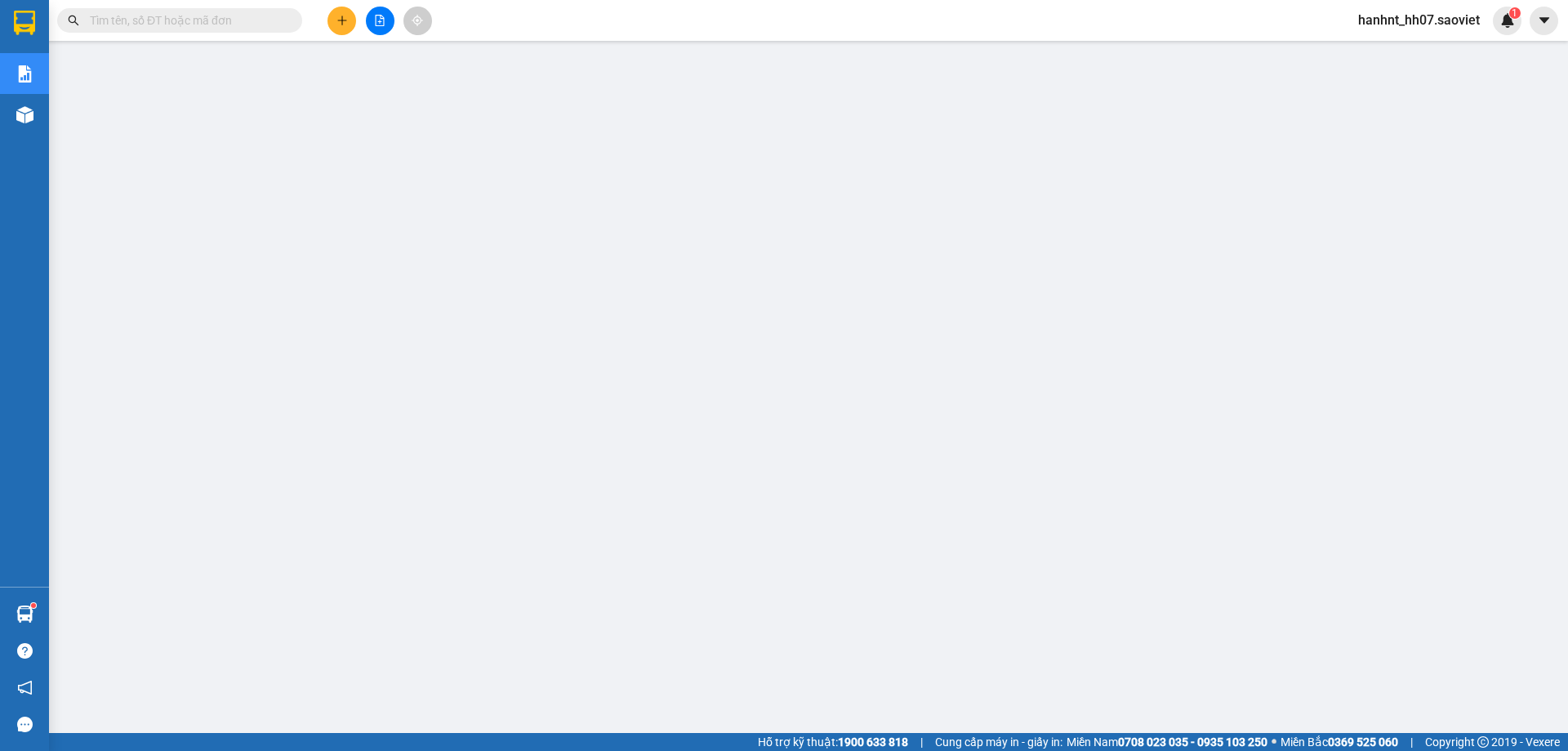
click at [186, 21] on input "text" at bounding box center [186, 21] width 193 height 18
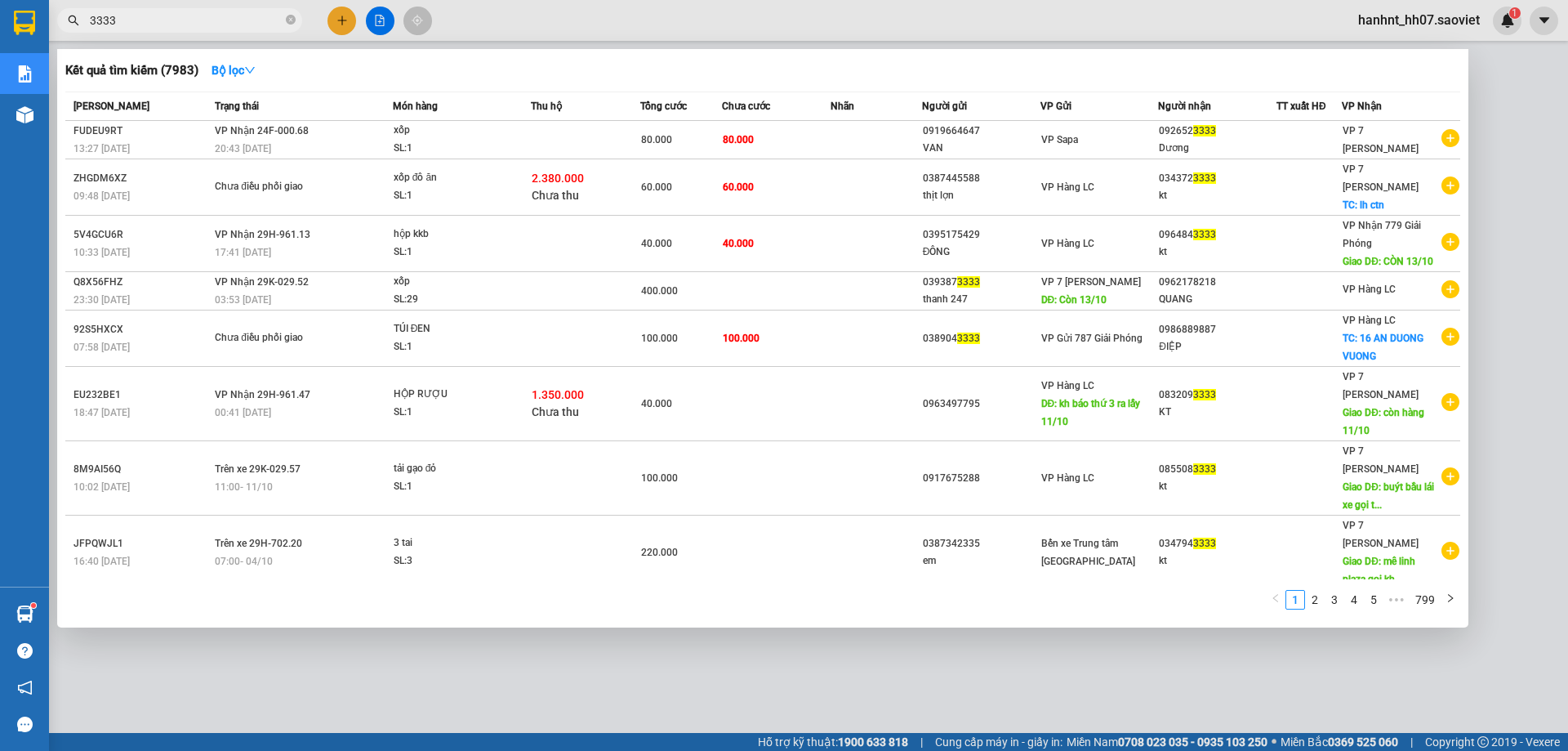
click at [262, 22] on input "3333" at bounding box center [186, 21] width 193 height 18
type input "966666"
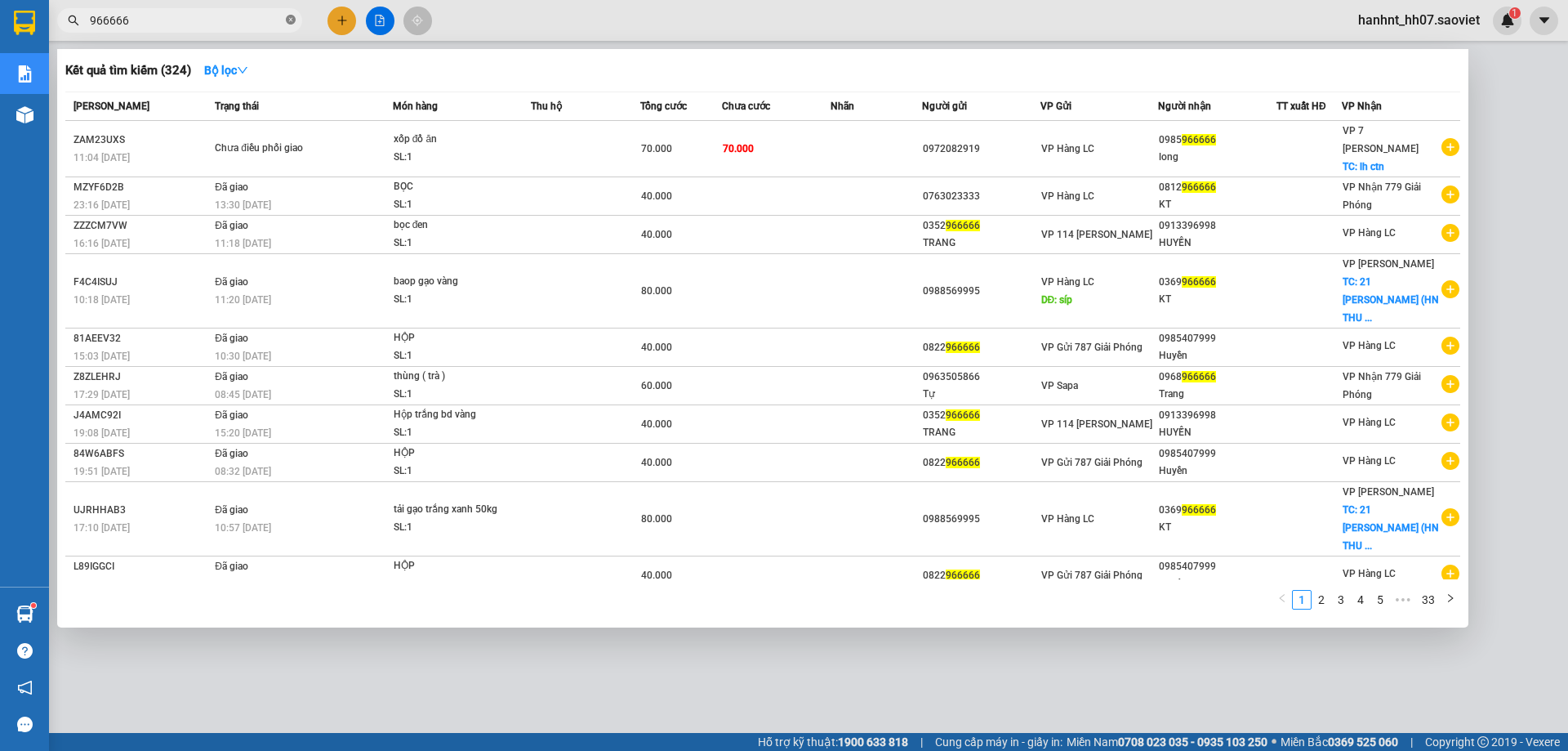
click at [289, 26] on span at bounding box center [291, 21] width 10 height 16
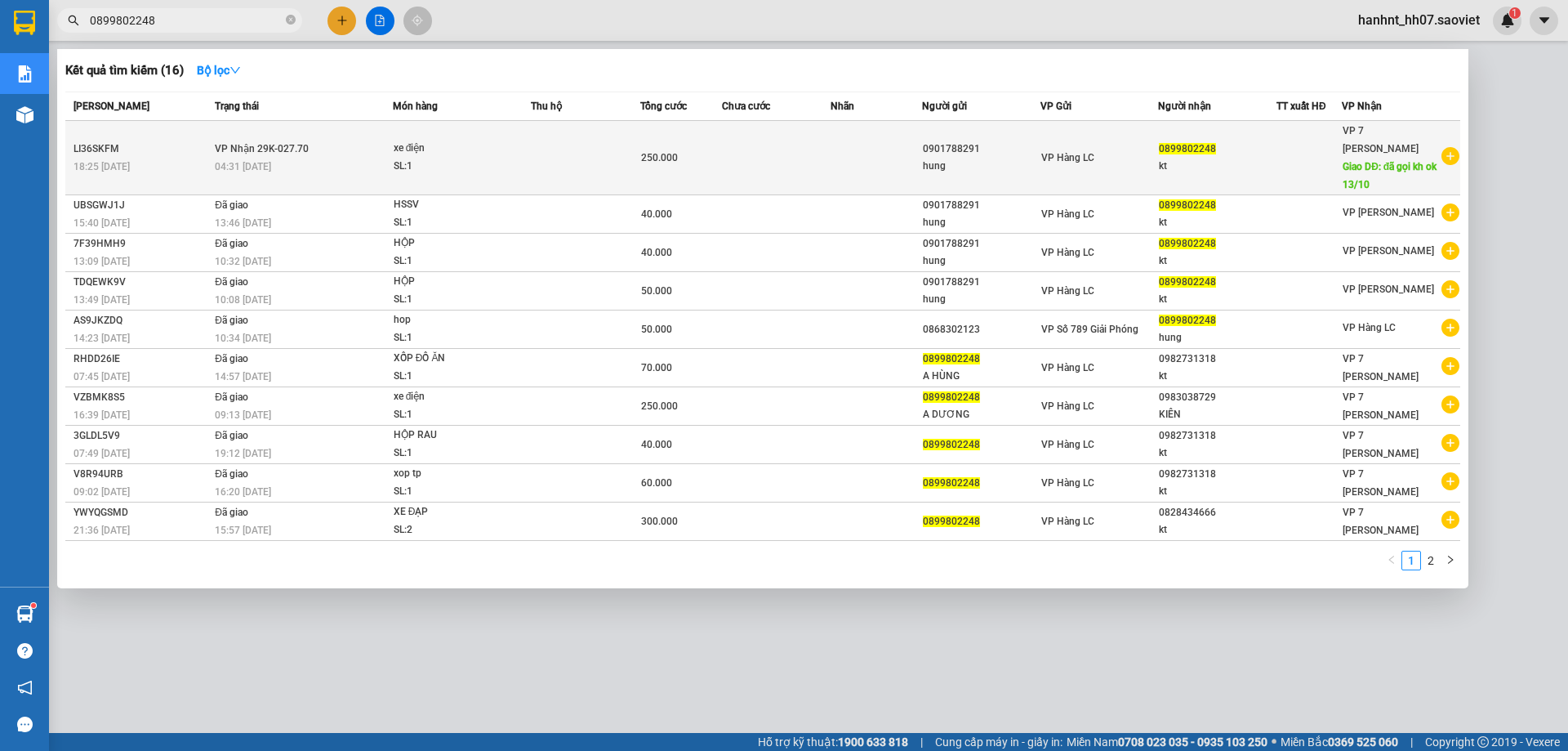
type input "0899802248"
click at [680, 150] on div "250.000" at bounding box center [681, 158] width 80 height 18
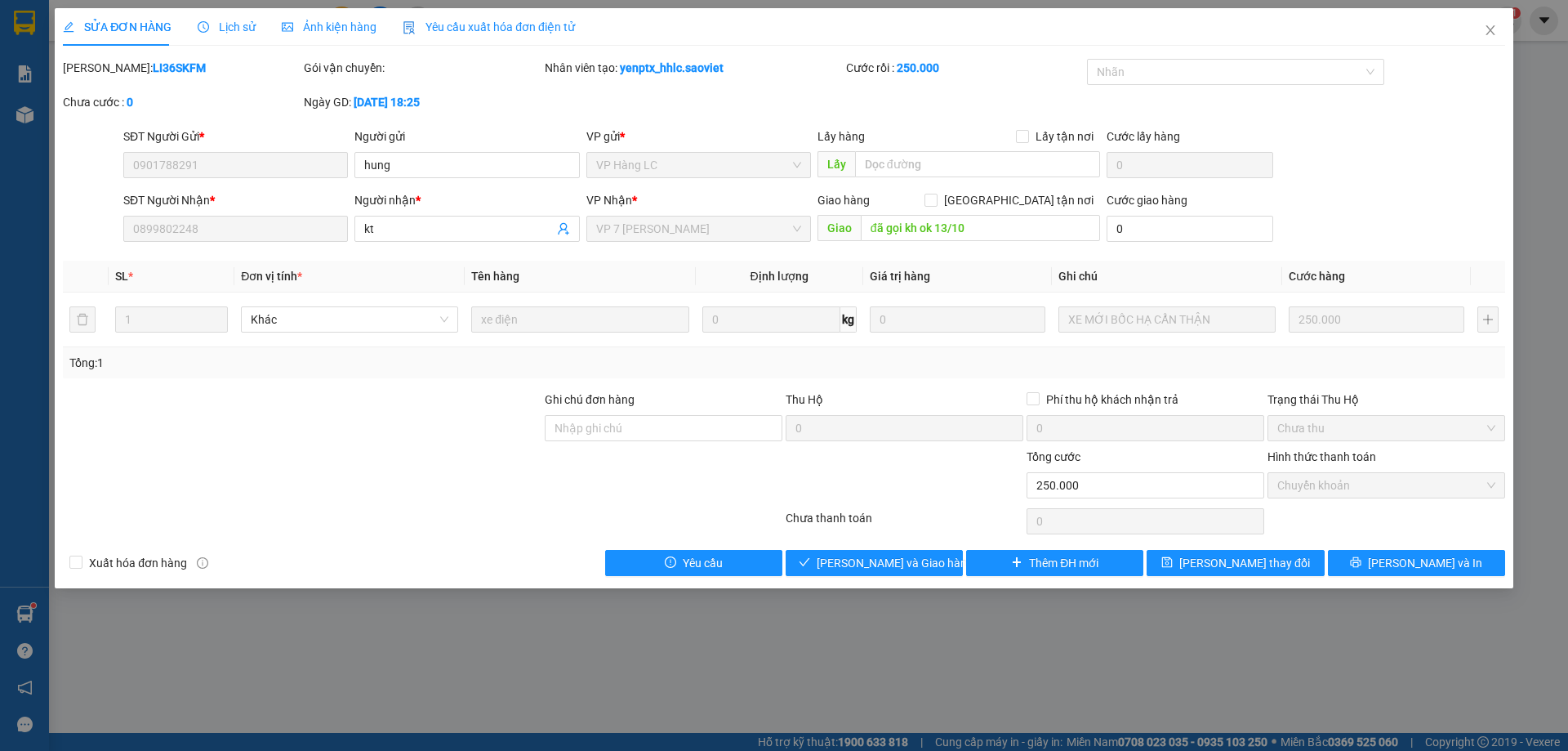
type input "0901788291"
type input "hung"
type input "0899802248"
type input "kt"
type input "đã gọi kh ok 13/10"
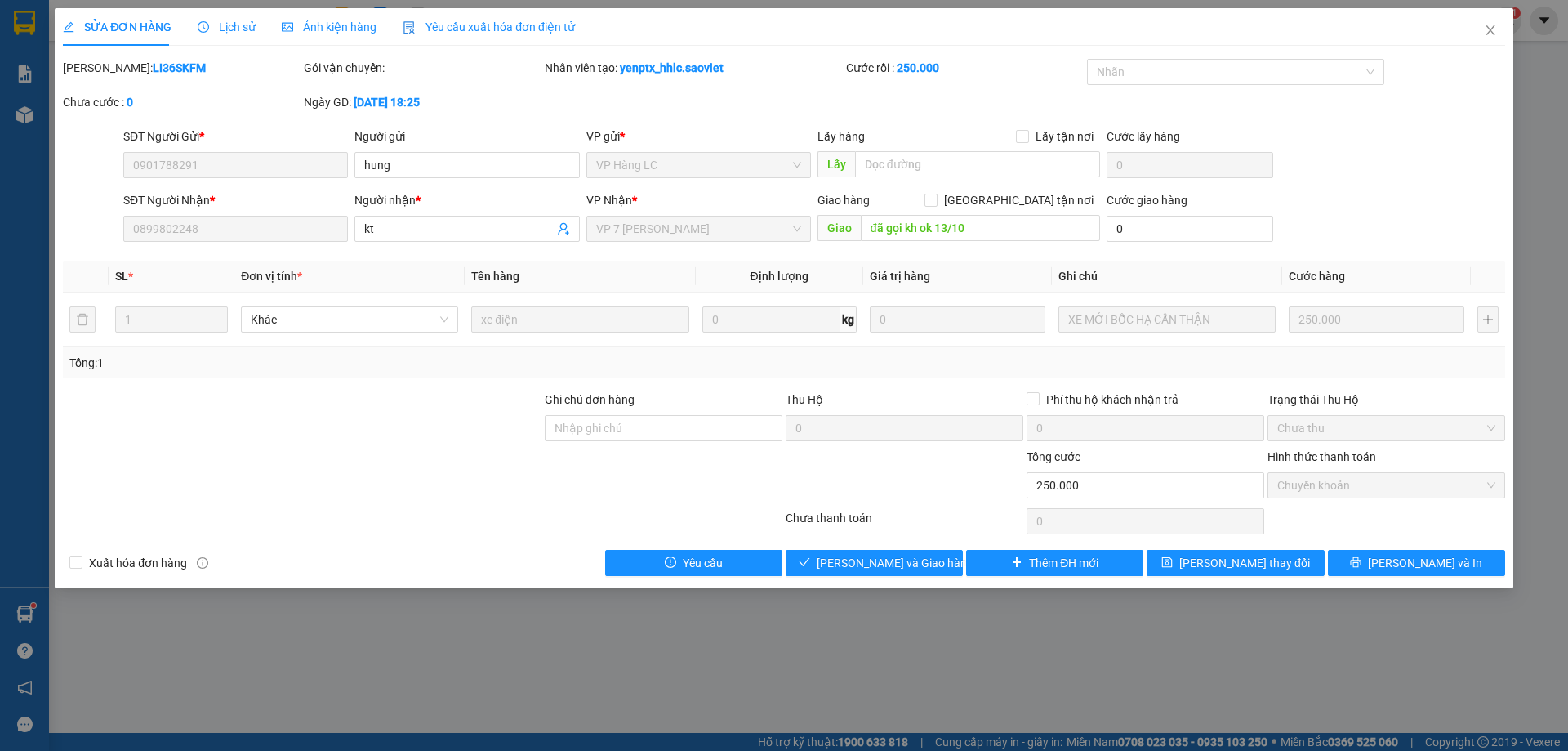
type input "0"
type input "250.000"
click at [899, 567] on span "Giao hàng" at bounding box center [883, 563] width 53 height 18
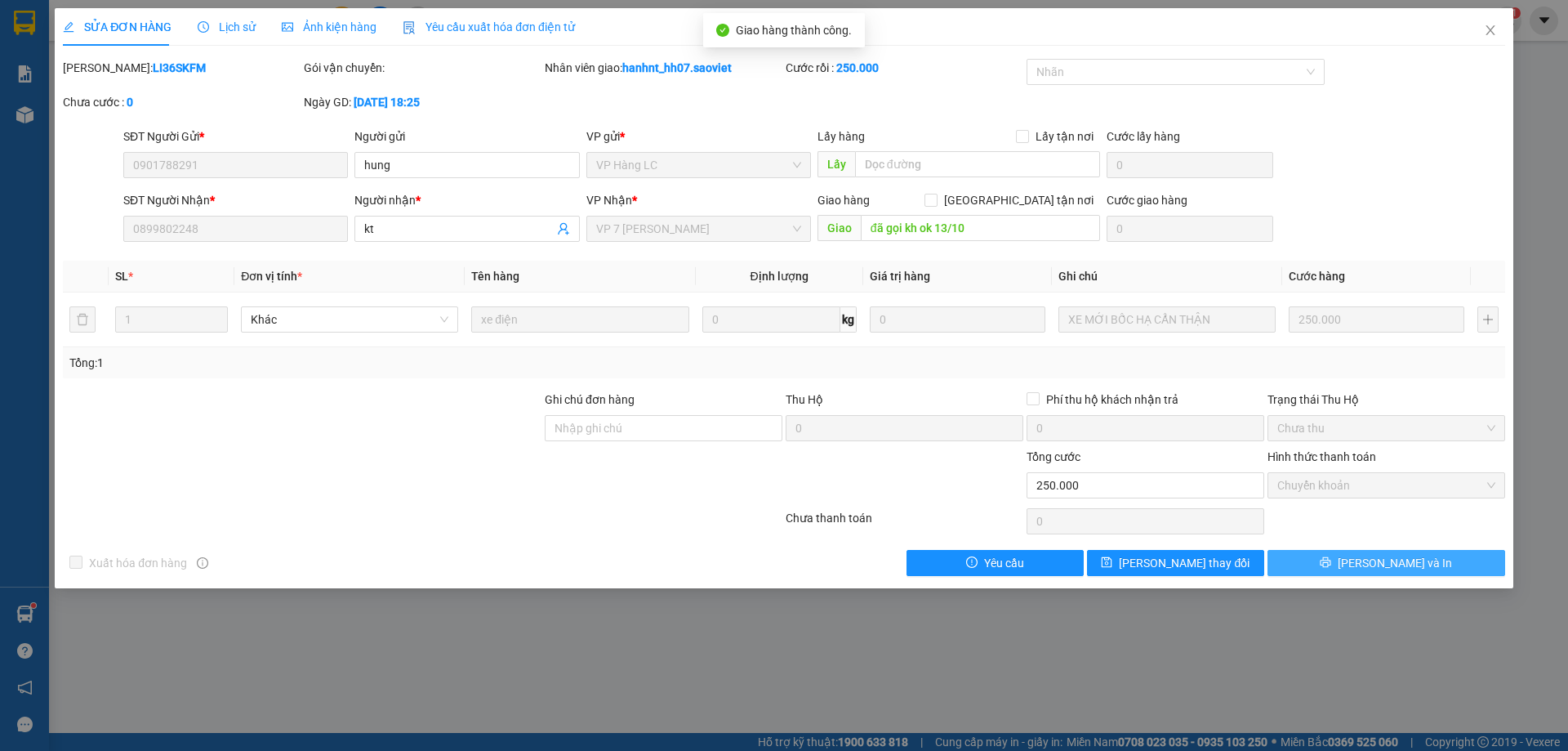
click at [1360, 553] on button "[PERSON_NAME] và In" at bounding box center [1386, 562] width 238 height 26
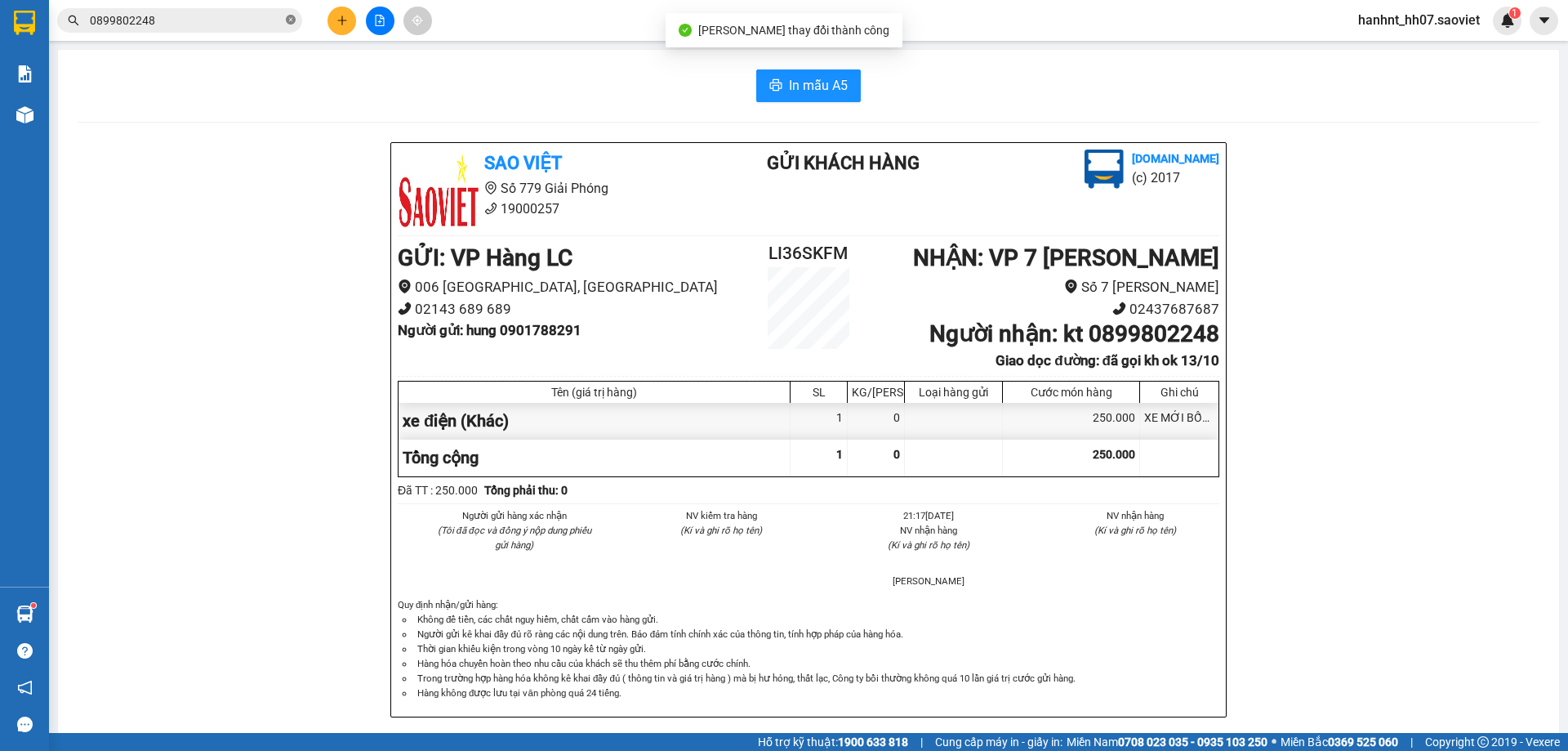
click at [291, 18] on icon "close-circle" at bounding box center [291, 20] width 10 height 10
click at [159, 18] on input "text" at bounding box center [186, 21] width 193 height 18
type input "9"
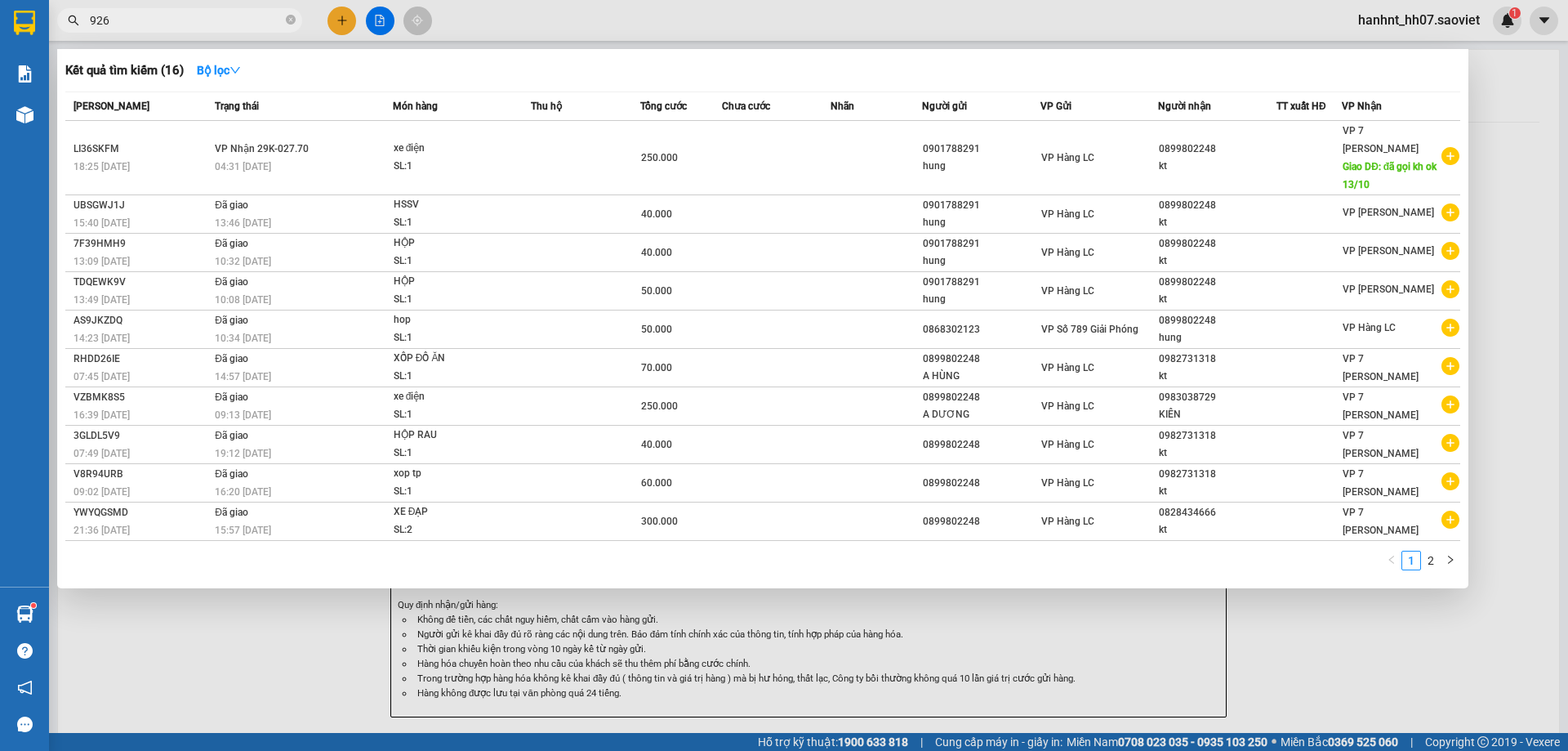
type input "9266"
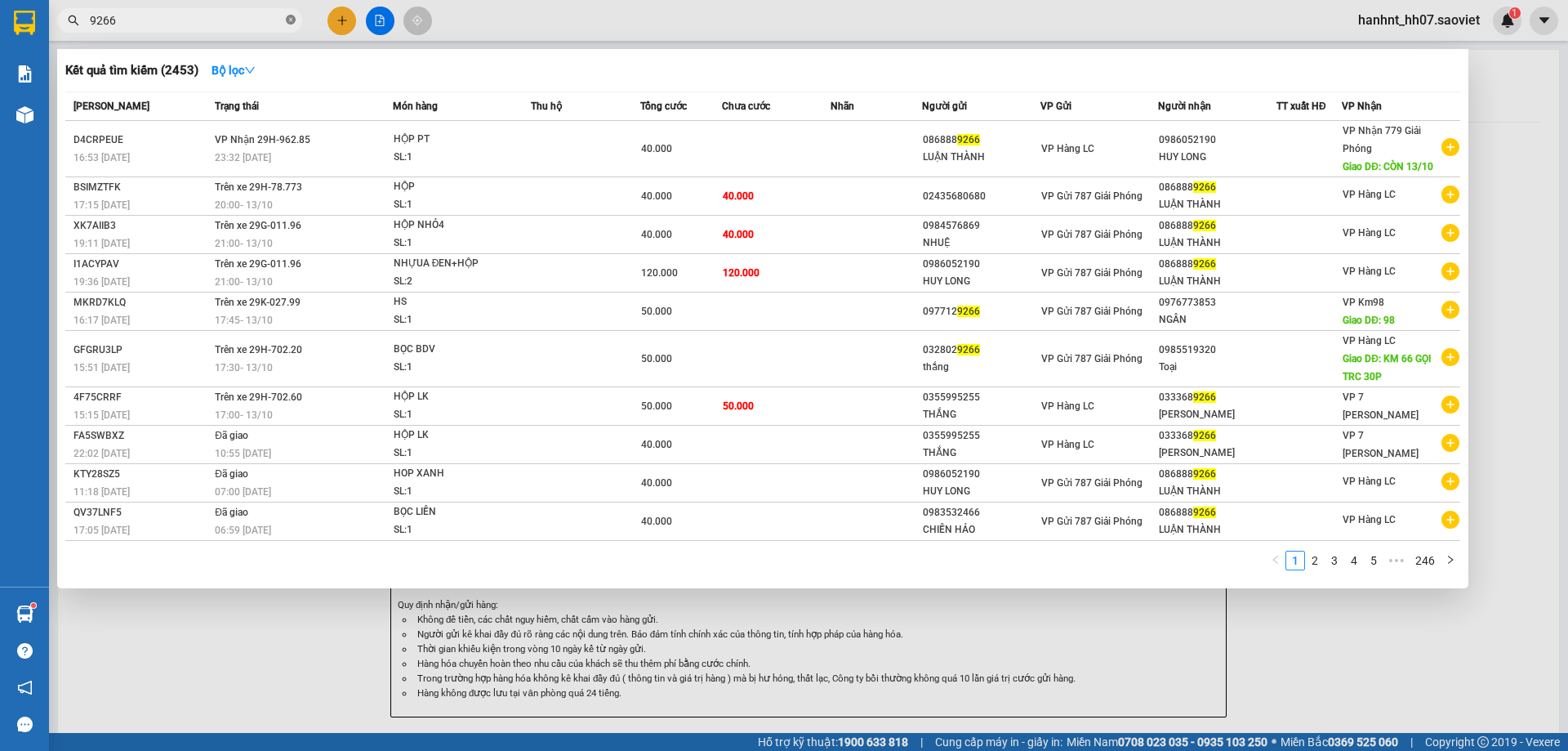
click at [288, 18] on icon "close-circle" at bounding box center [291, 20] width 10 height 10
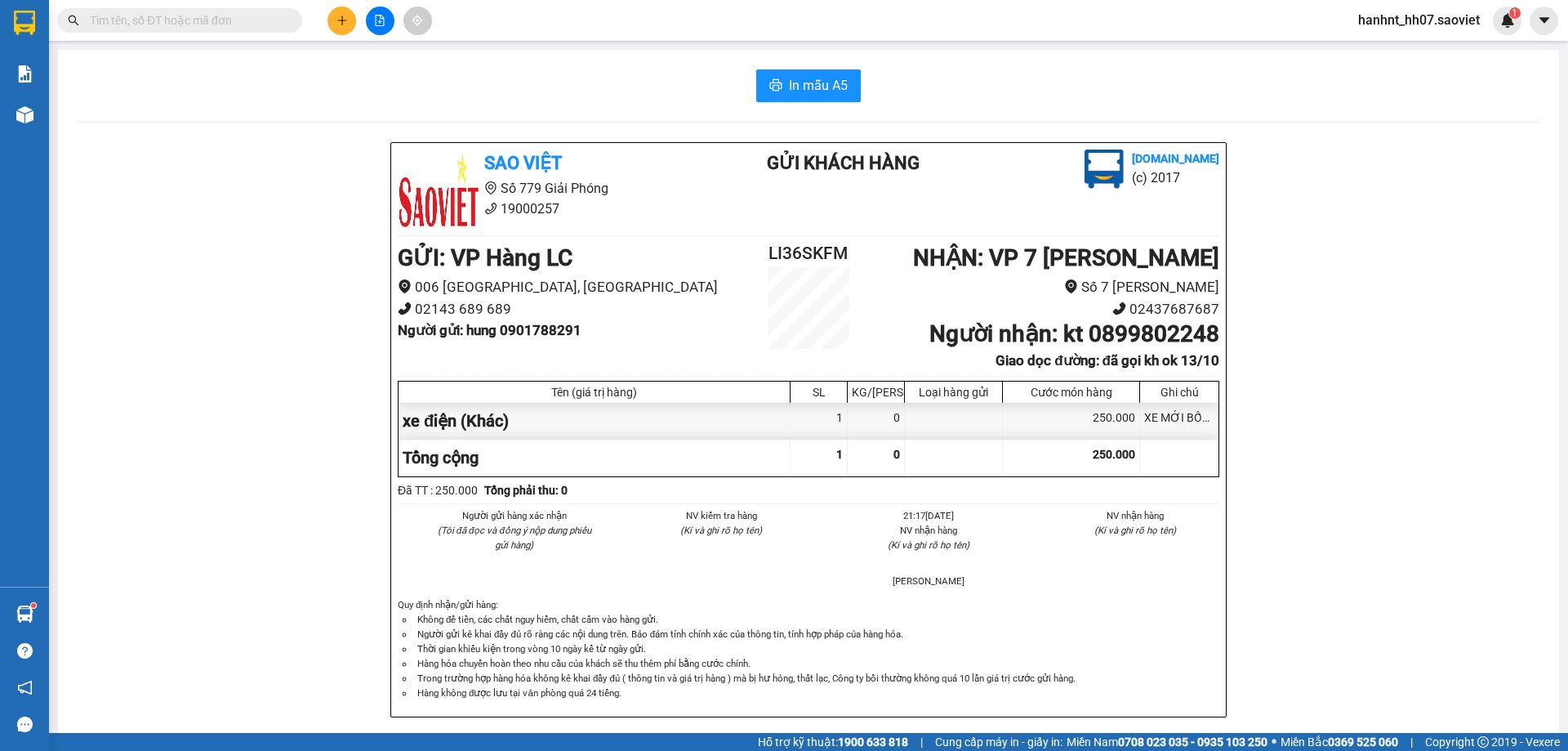
click at [223, 27] on input "text" at bounding box center [186, 21] width 193 height 18
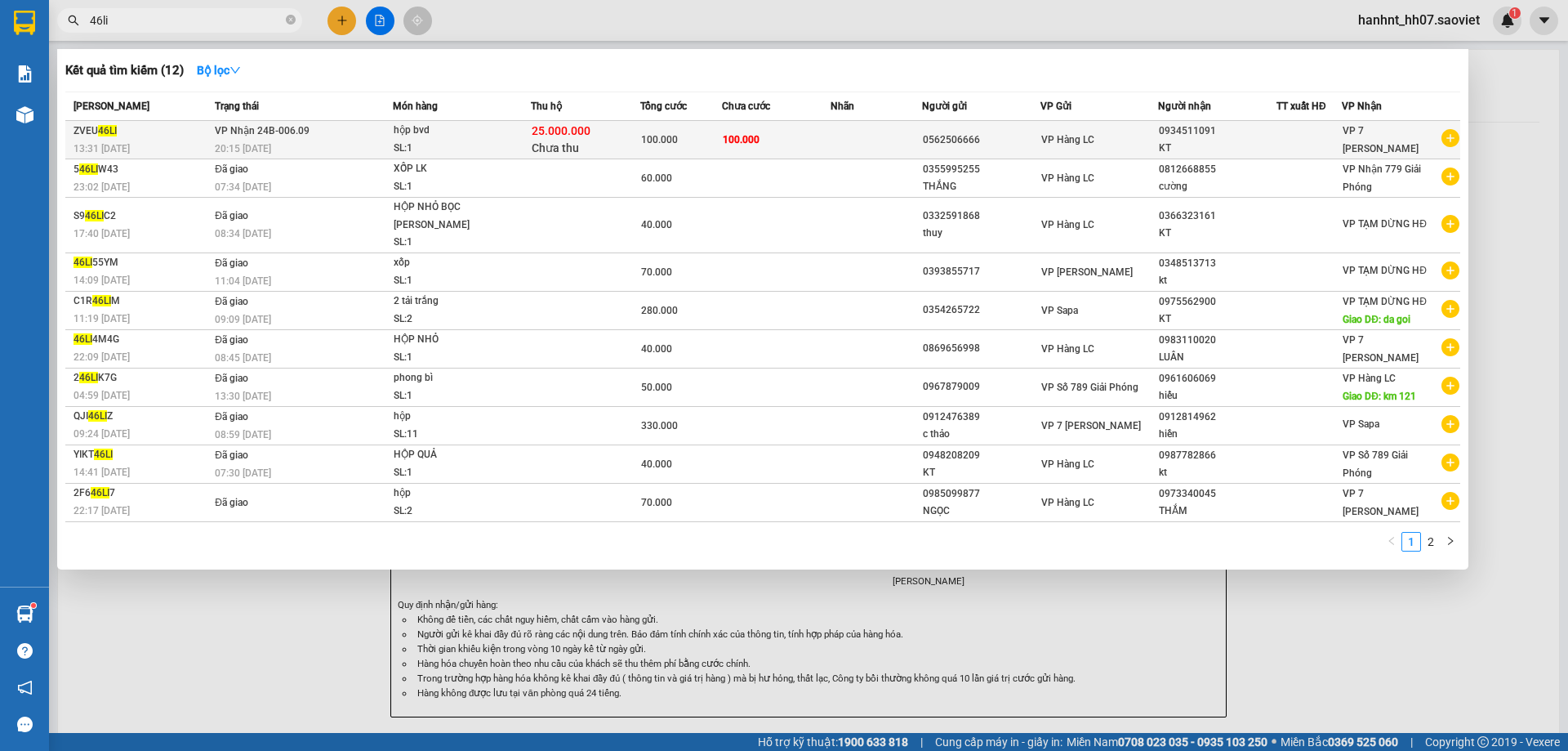
type input "46li"
click at [857, 134] on td at bounding box center [876, 140] width 91 height 38
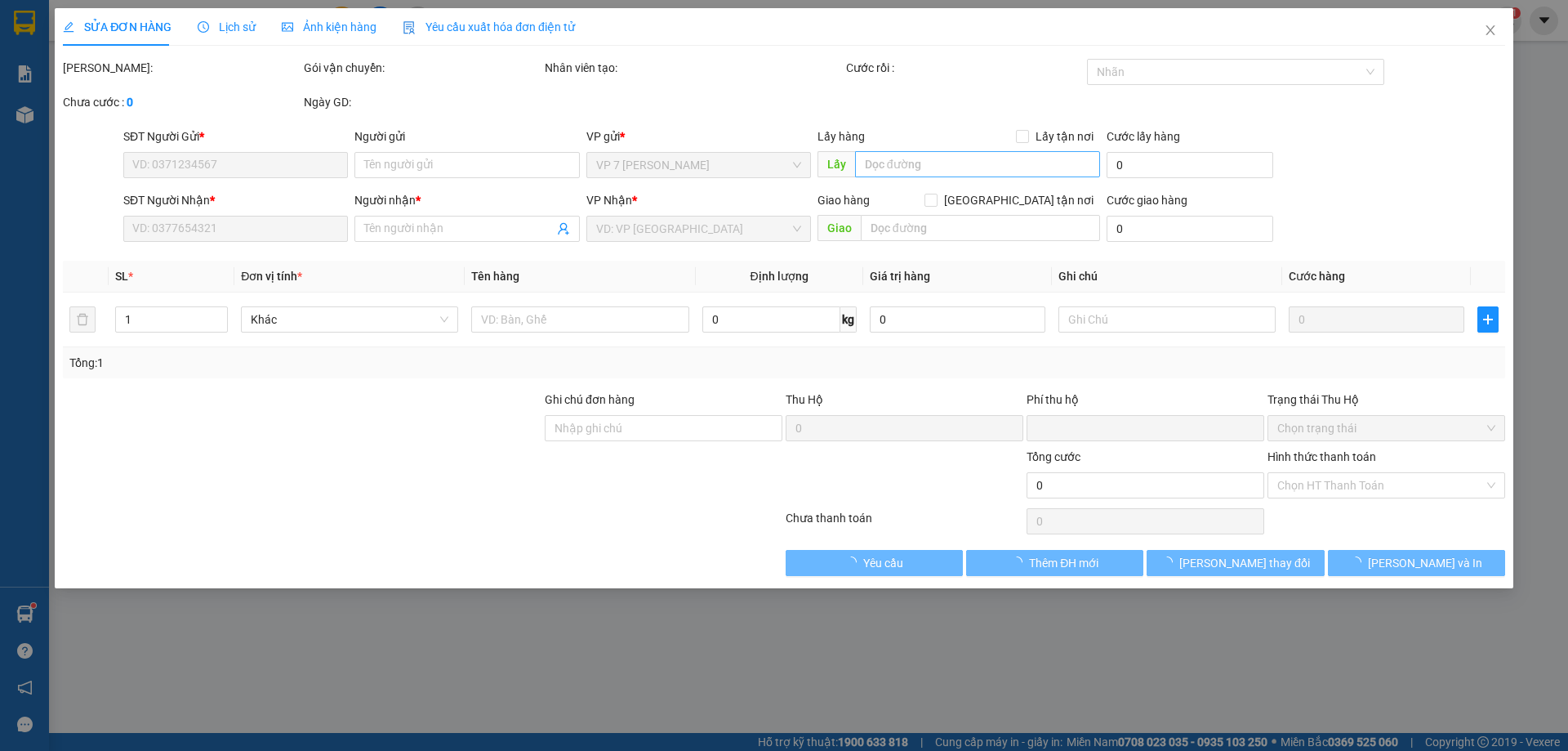
type input "0562506666"
type input "0934511091"
type input "KT"
type input "25.000.000"
type input "0"
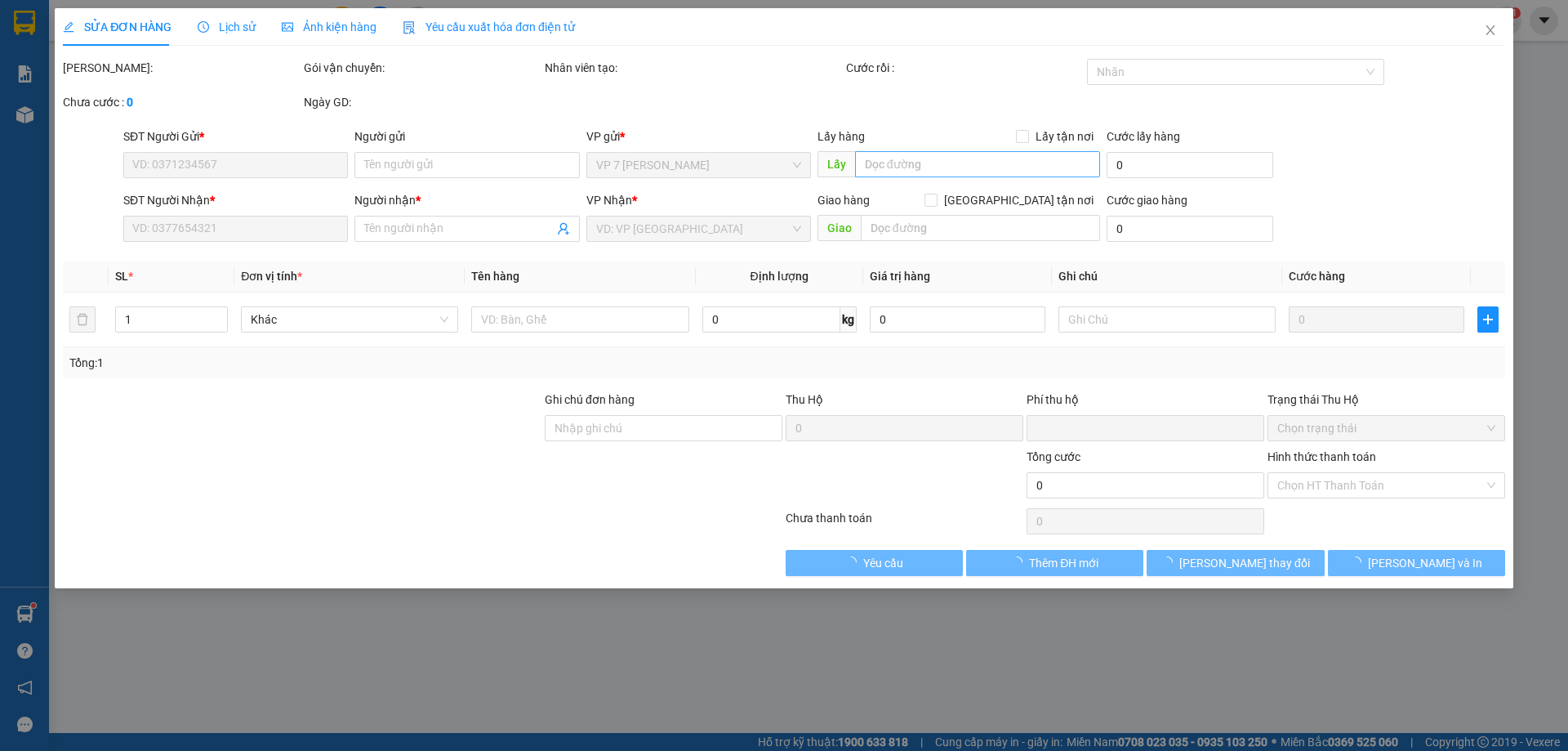
type input "100.000"
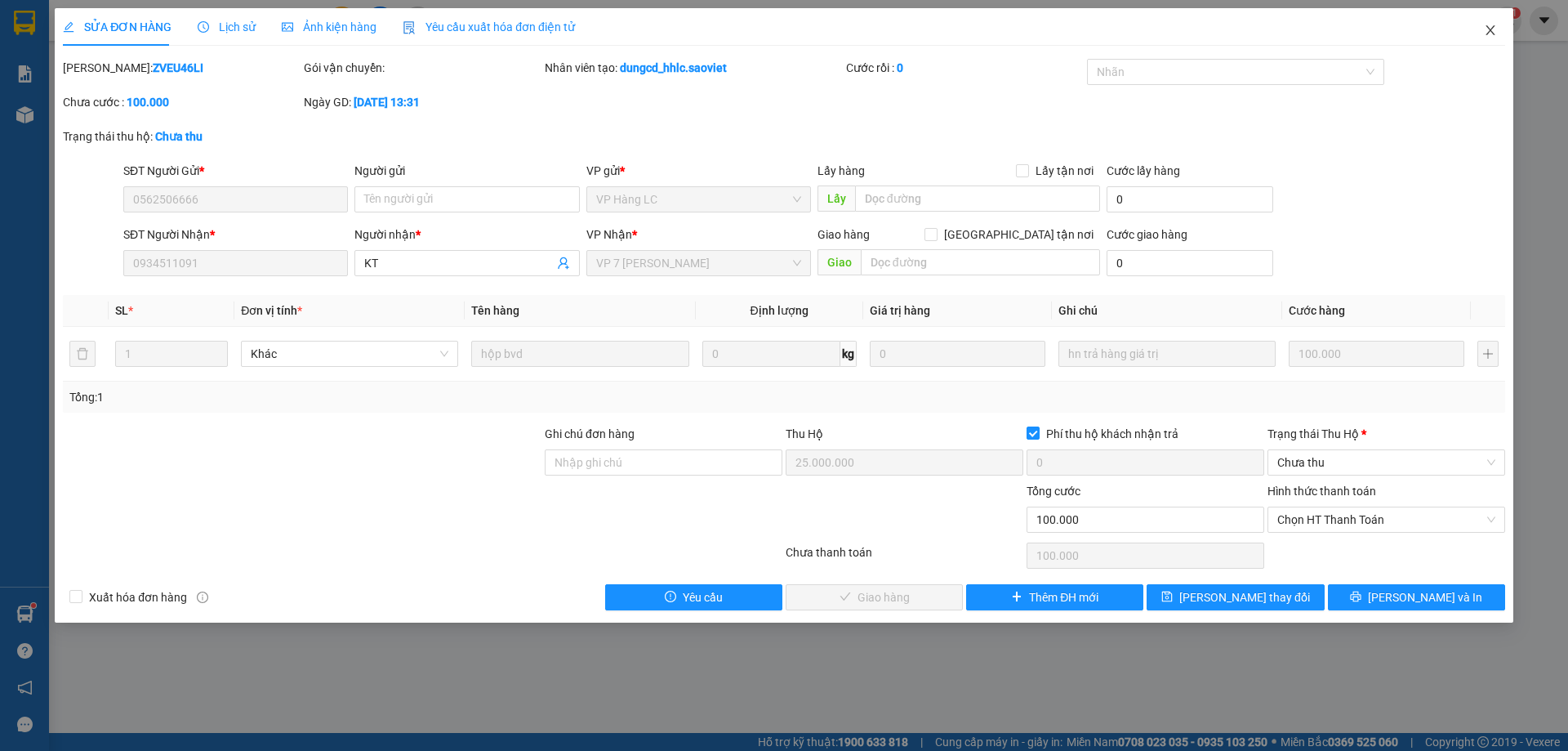
click at [1492, 25] on icon "close" at bounding box center [1490, 30] width 13 height 13
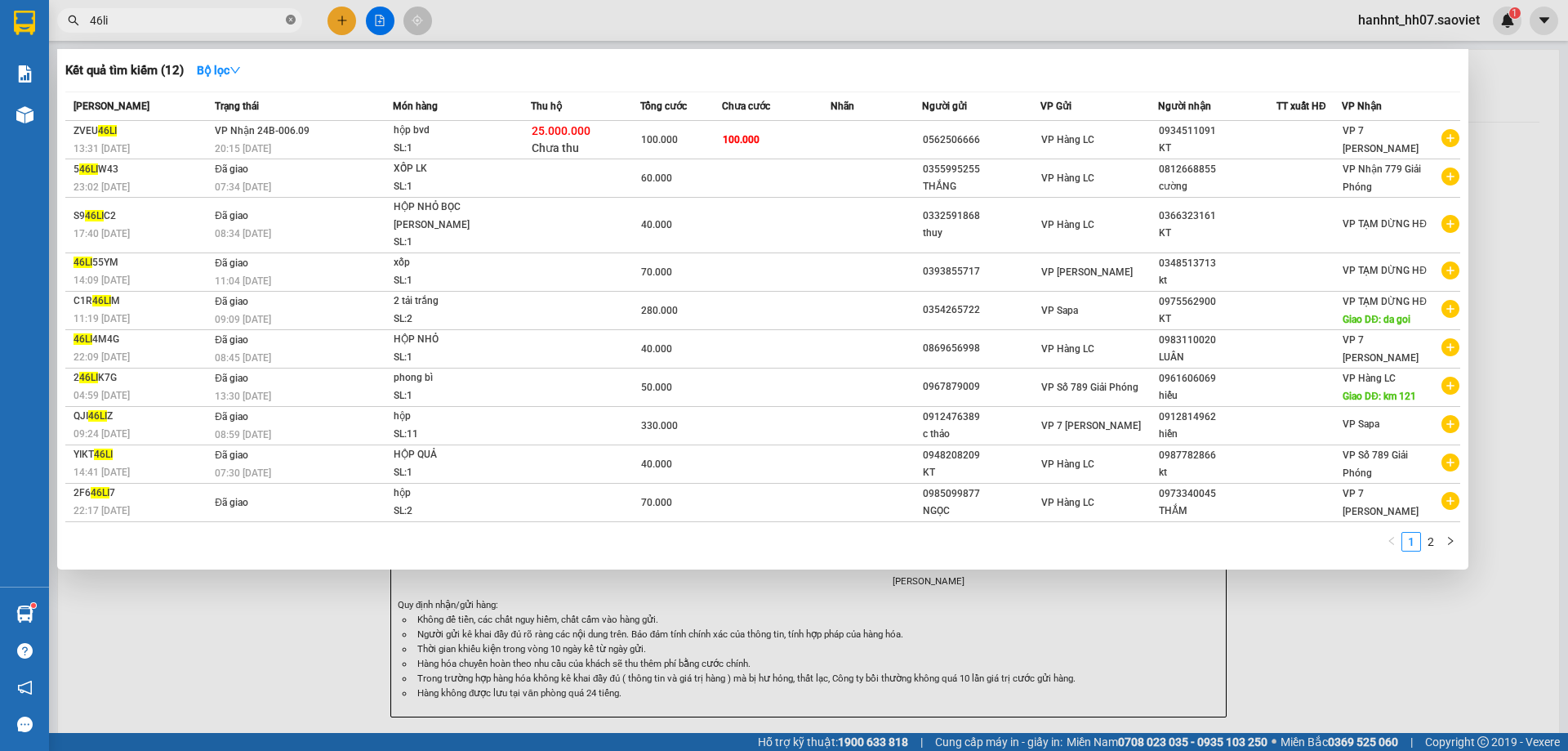
click at [290, 18] on icon "close-circle" at bounding box center [291, 20] width 10 height 10
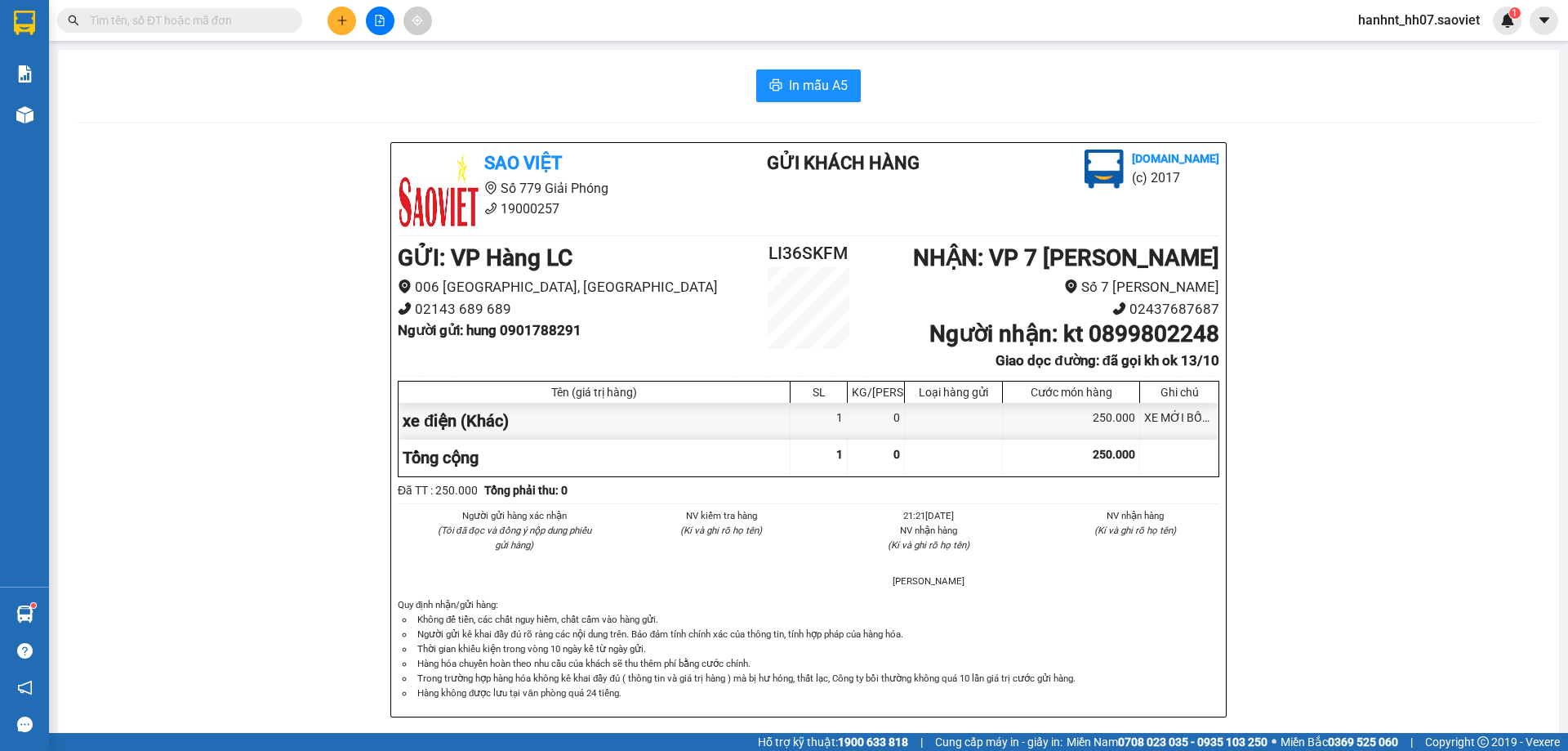
click at [219, 23] on input "text" at bounding box center [186, 21] width 193 height 18
click at [221, 23] on input "text" at bounding box center [186, 21] width 193 height 18
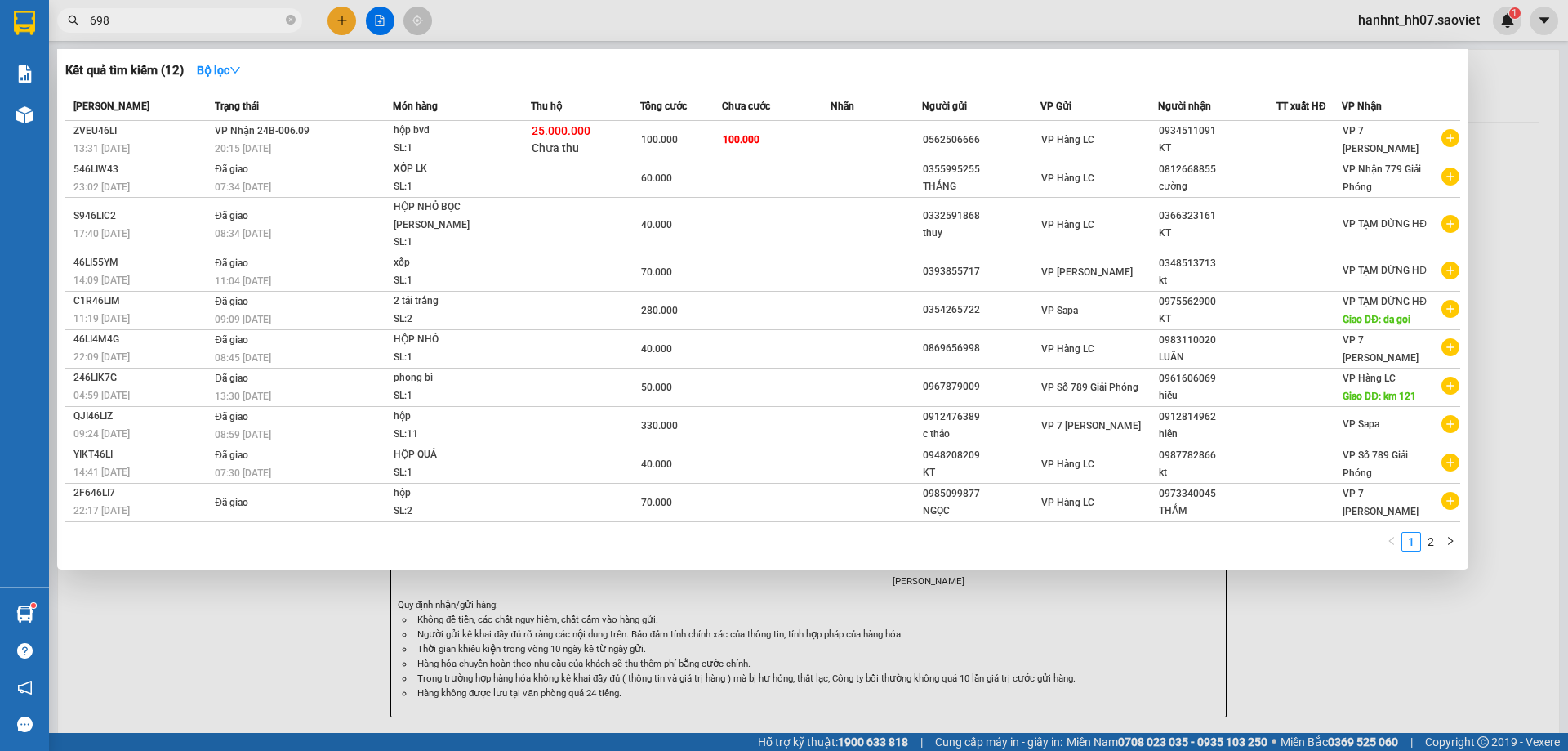
type input "6987"
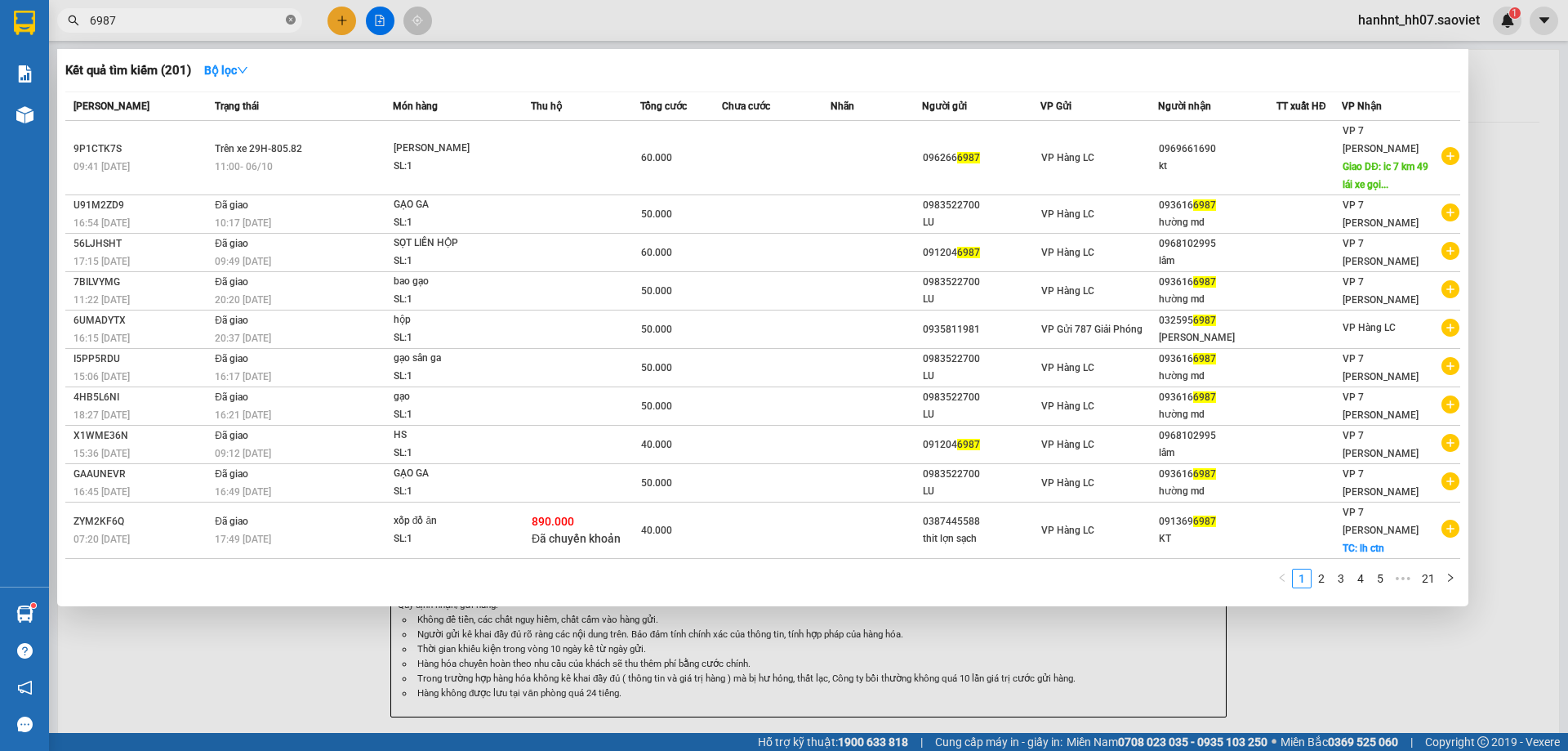
click at [290, 16] on icon "close-circle" at bounding box center [291, 20] width 10 height 10
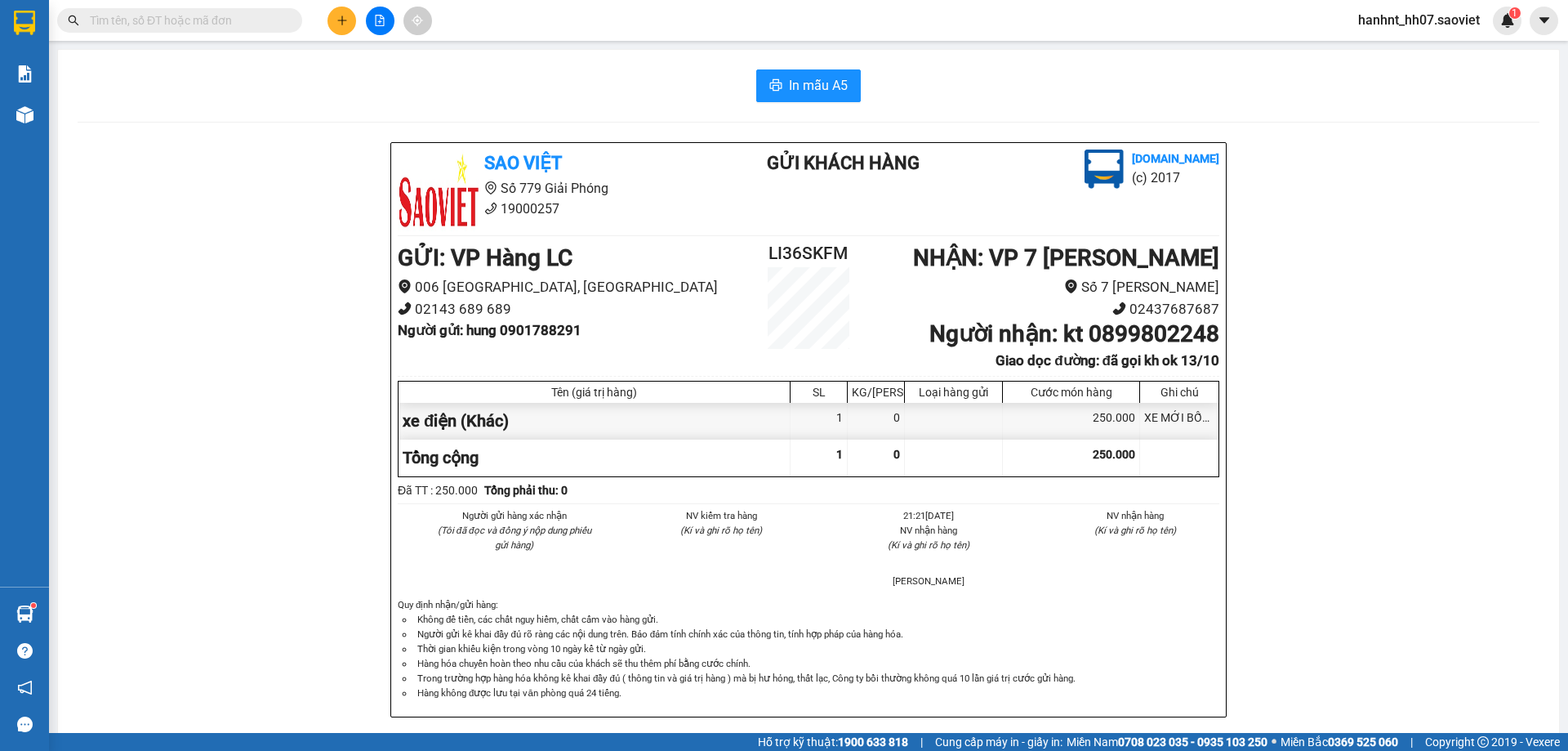
click at [240, 26] on input "text" at bounding box center [186, 21] width 193 height 18
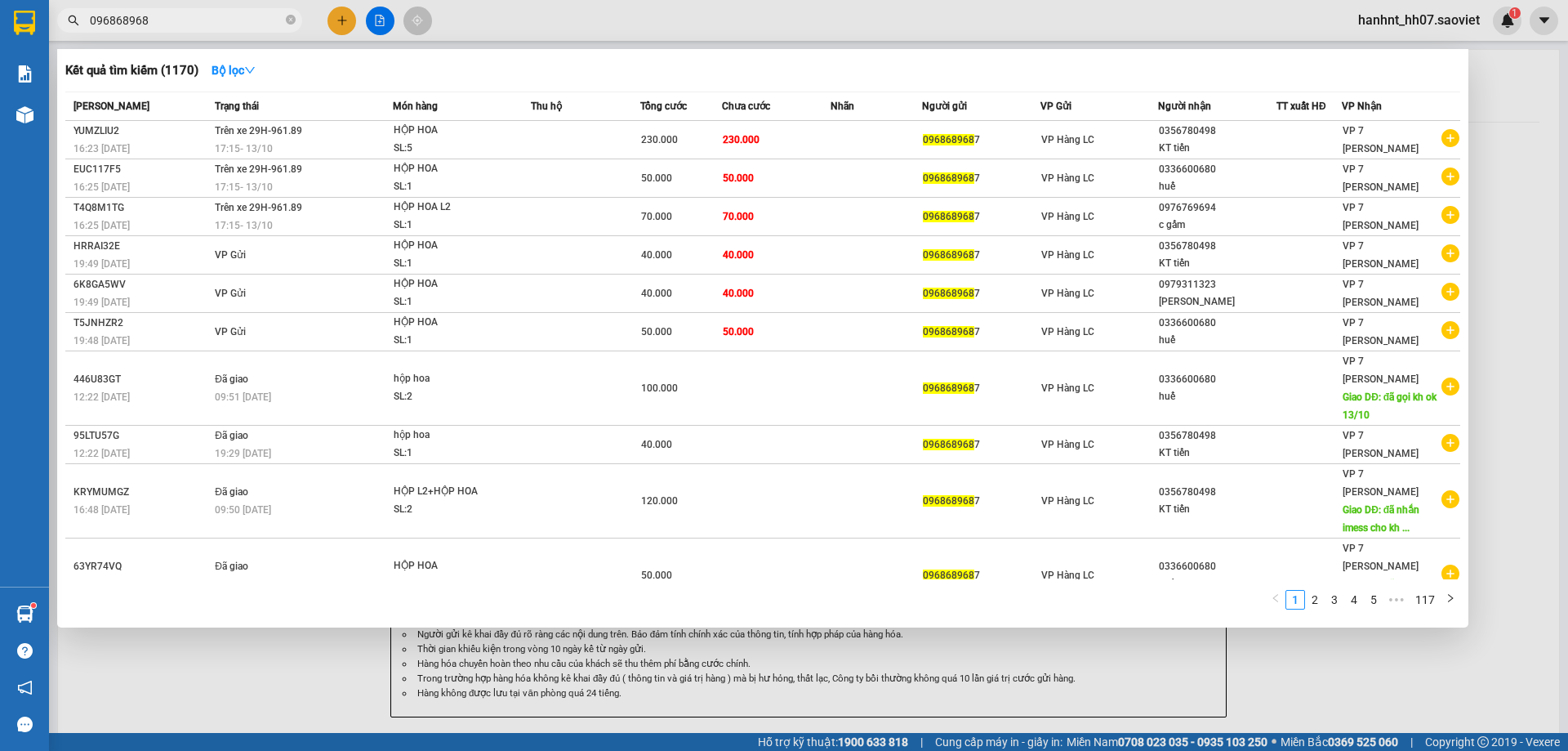
type input "0968689687"
click at [291, 18] on icon "close-circle" at bounding box center [291, 20] width 10 height 10
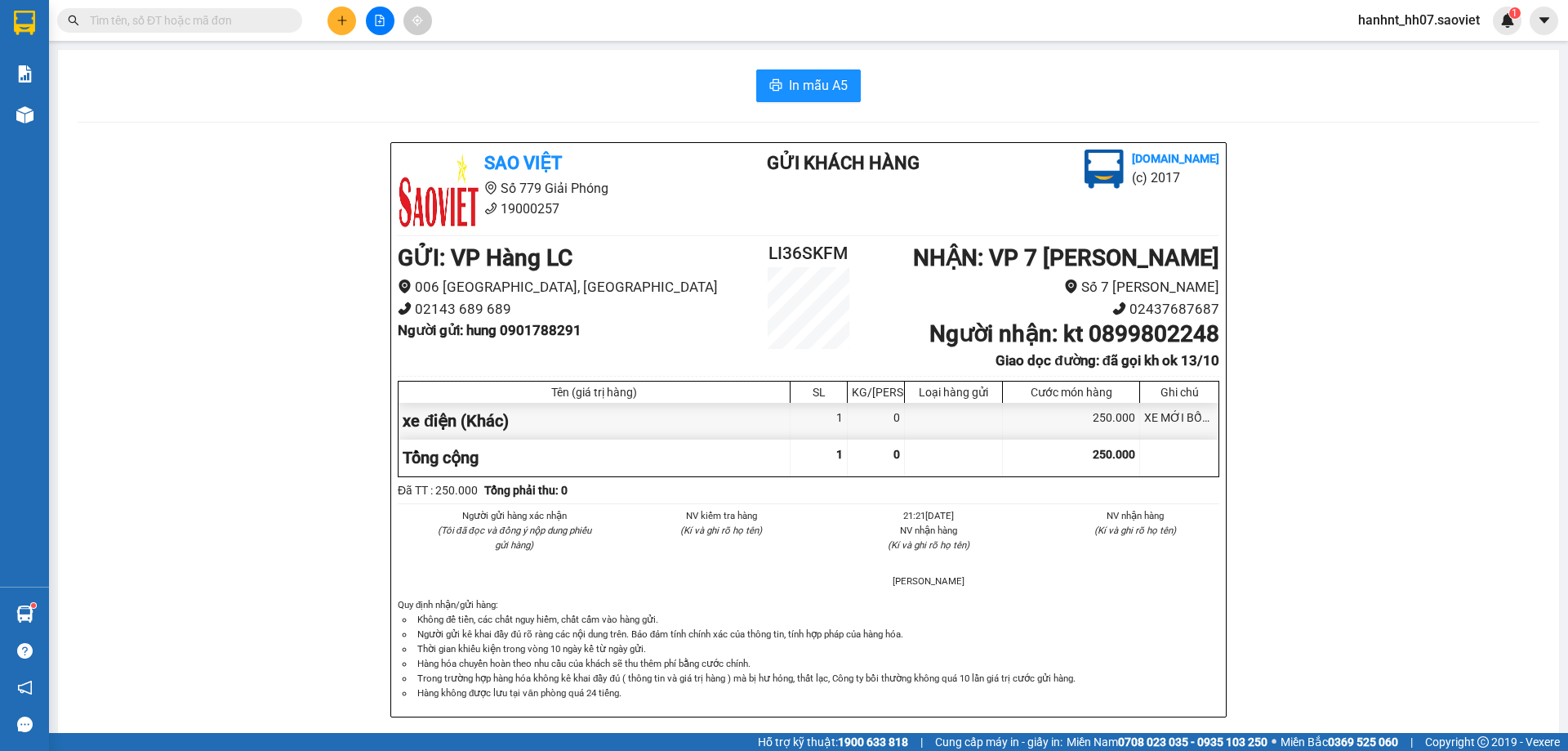
click at [241, 18] on input "text" at bounding box center [186, 21] width 193 height 18
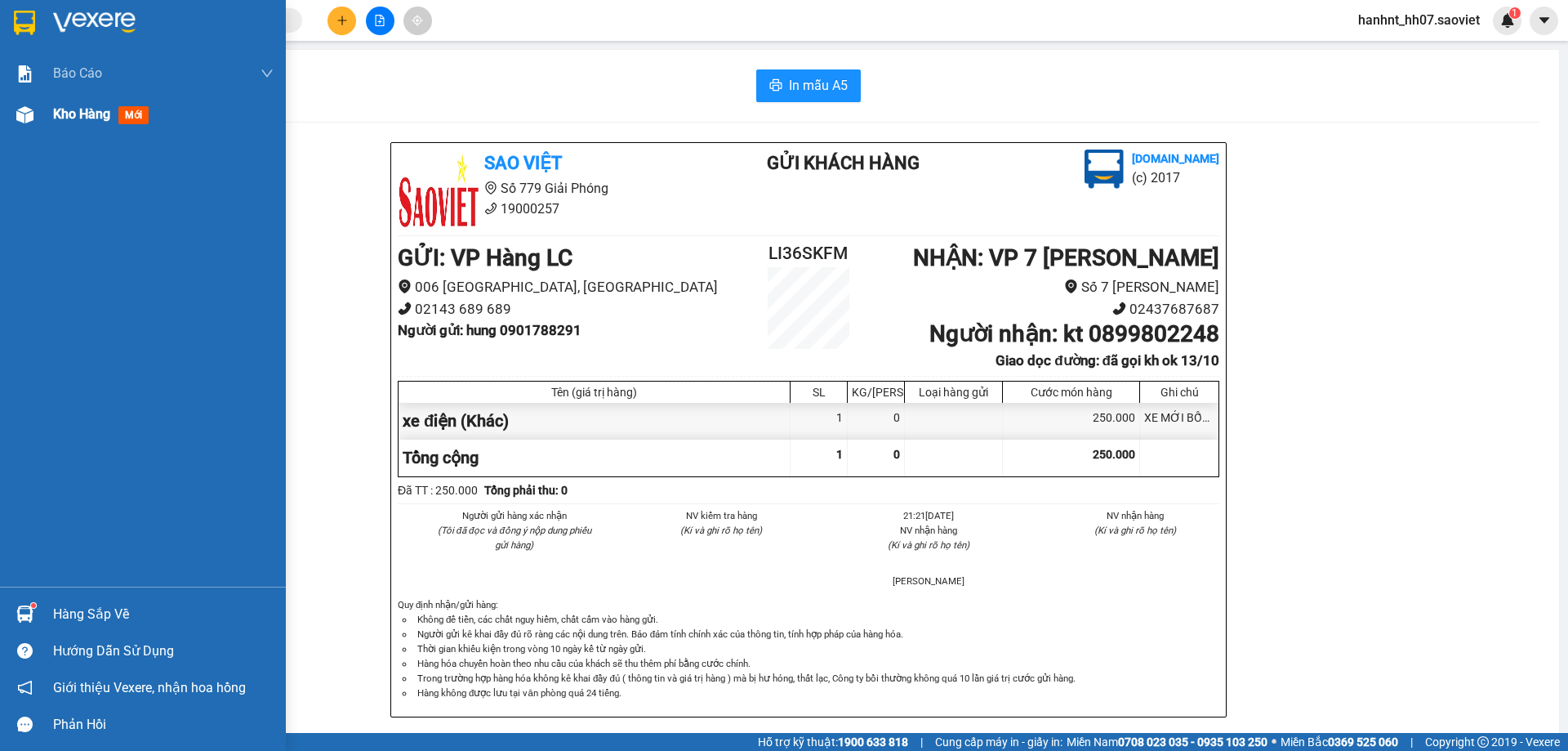
click at [128, 114] on span "mới" at bounding box center [134, 115] width 30 height 18
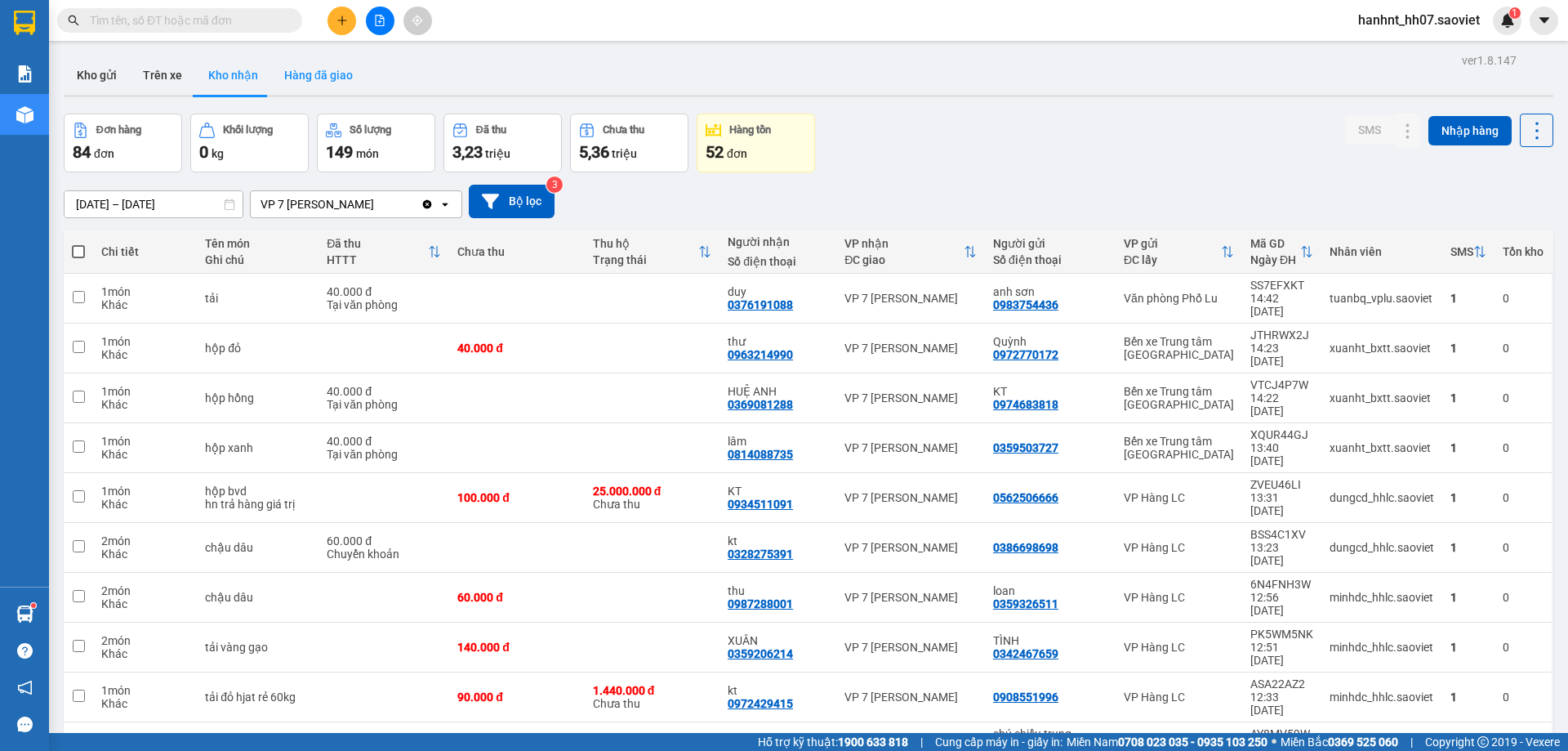
click at [315, 74] on button "Hàng đã giao" at bounding box center [318, 74] width 94 height 39
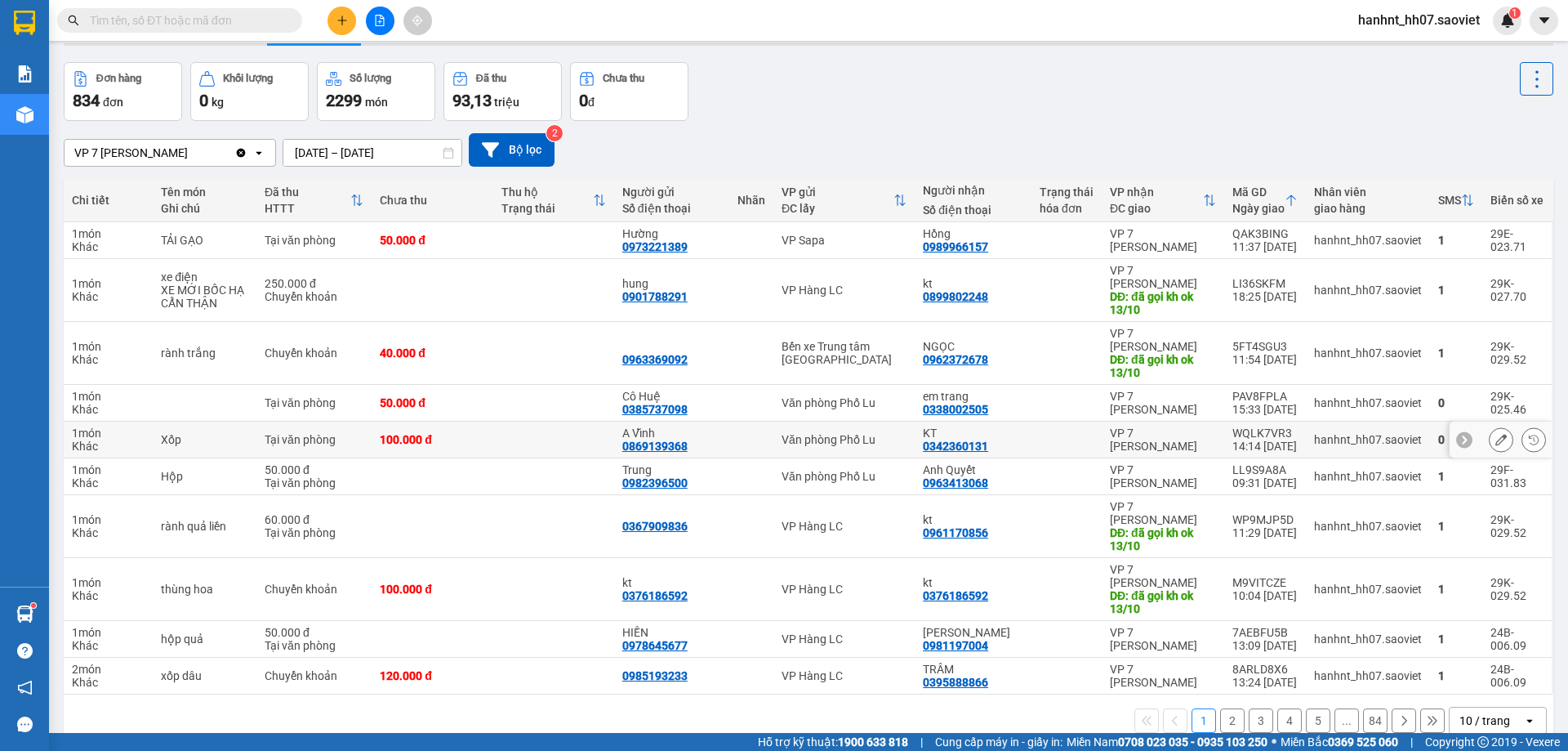
scroll to position [80, 0]
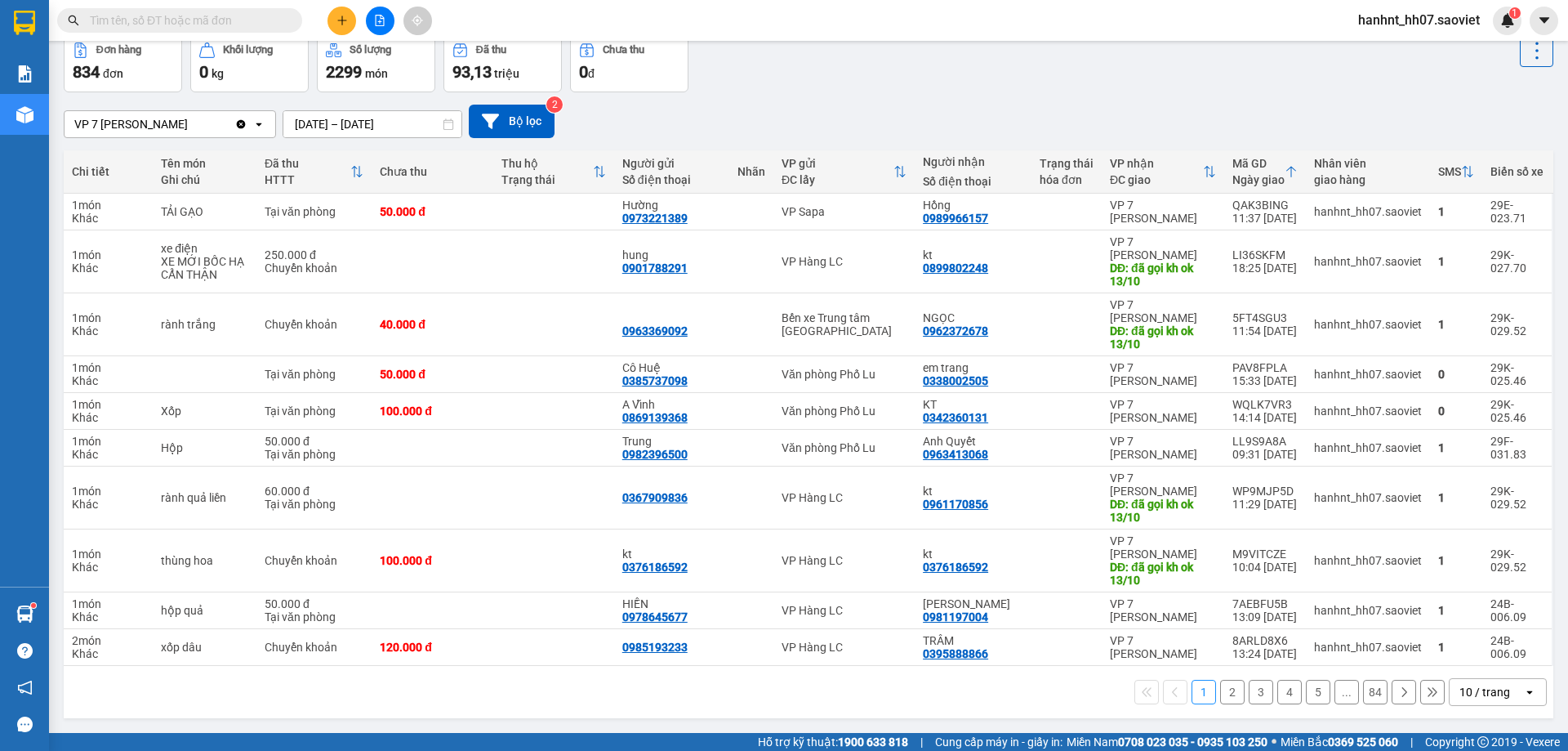
click at [170, 28] on input "text" at bounding box center [186, 21] width 193 height 18
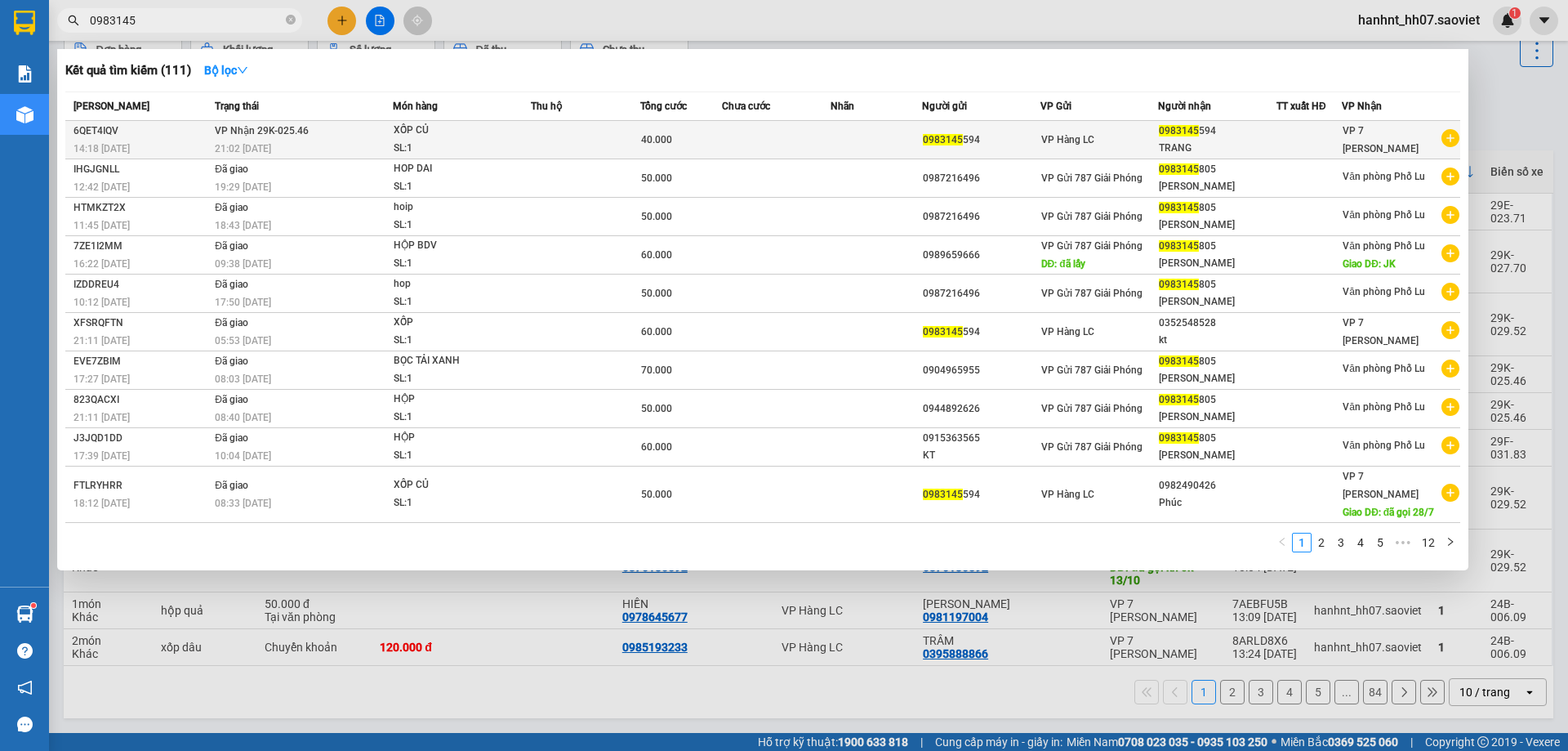
type input "0983145"
click at [461, 139] on div "XỐP CỦ" at bounding box center [454, 131] width 123 height 18
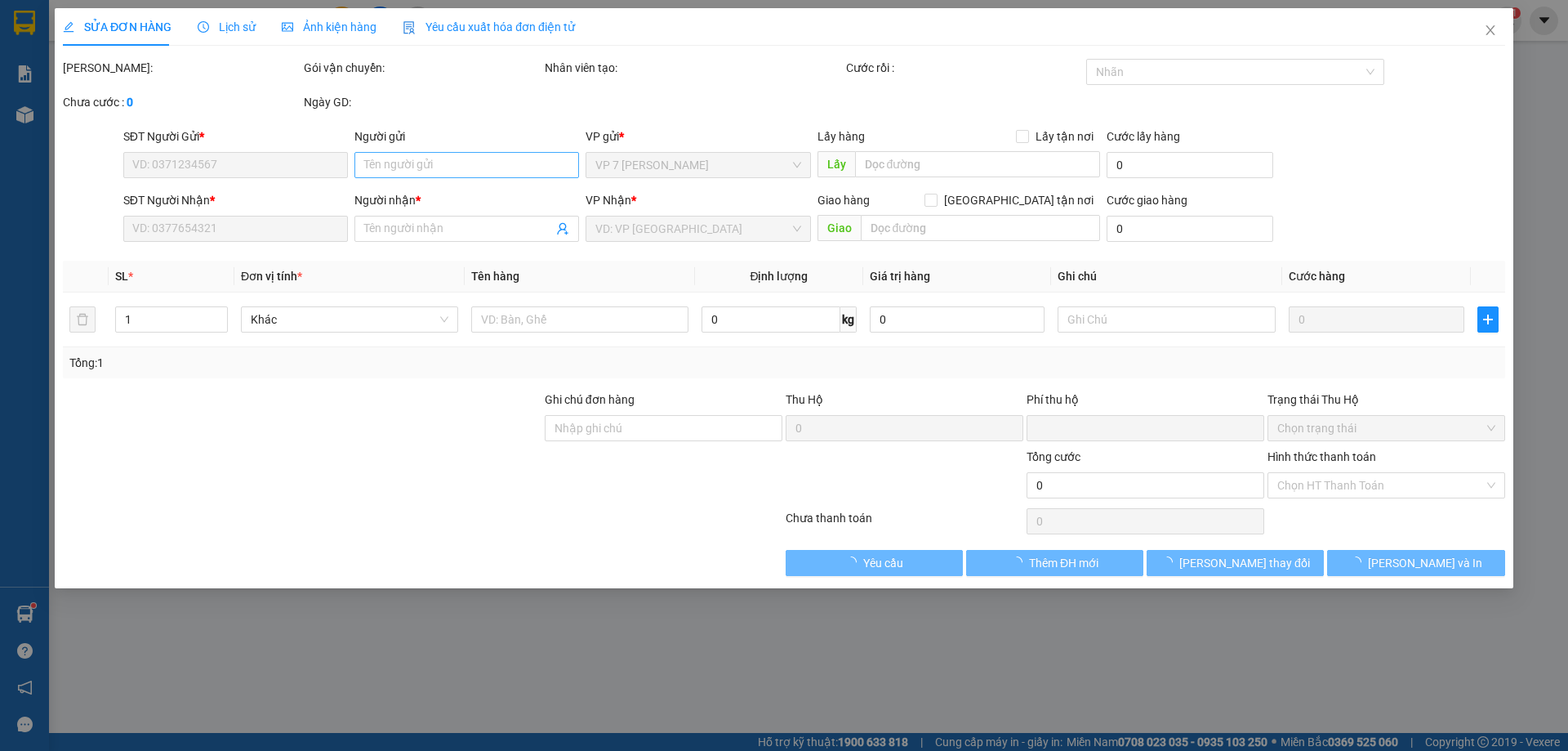
type input "0983145594"
type input "TRANG"
type input "0"
type input "40.000"
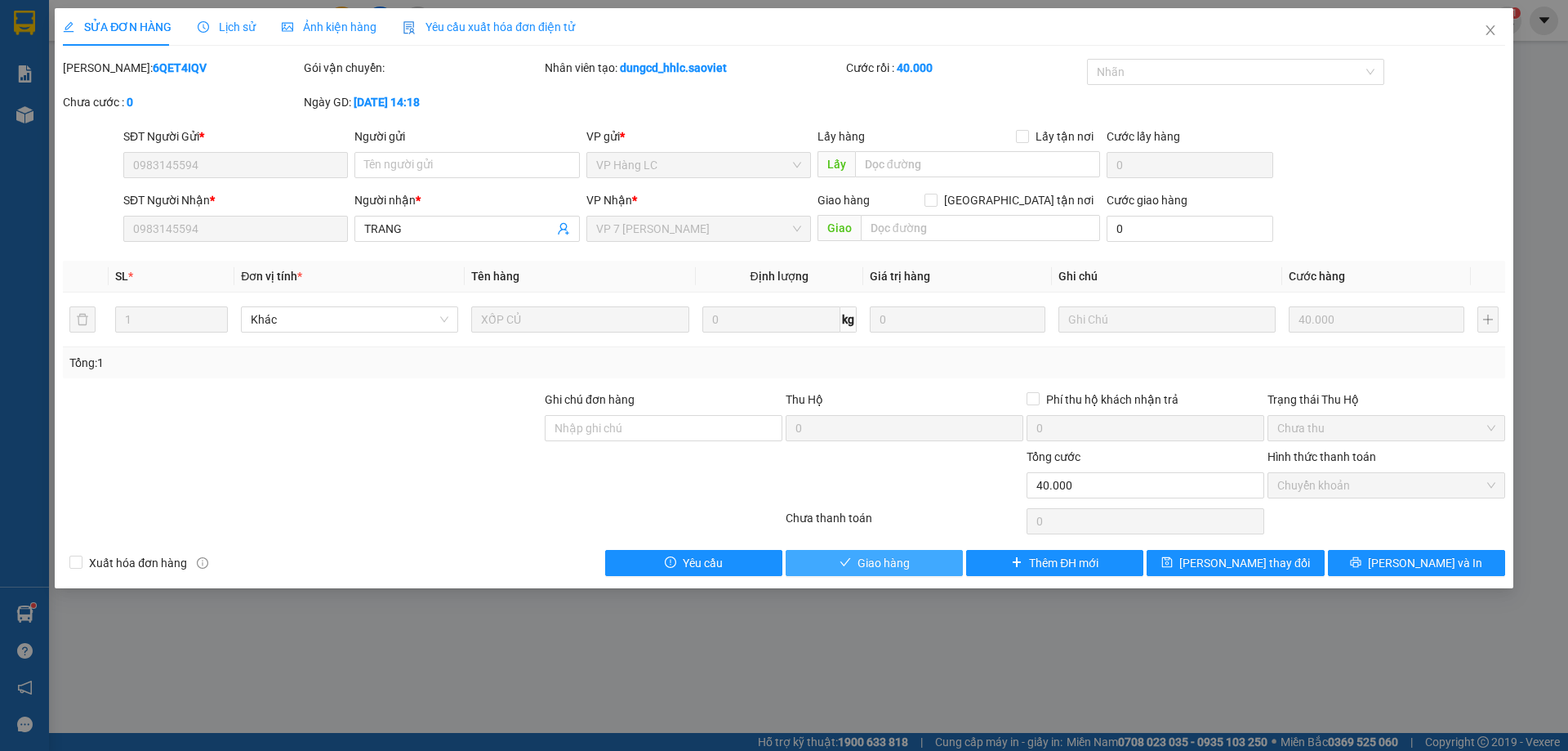
click at [868, 569] on span "Giao hàng" at bounding box center [883, 563] width 53 height 18
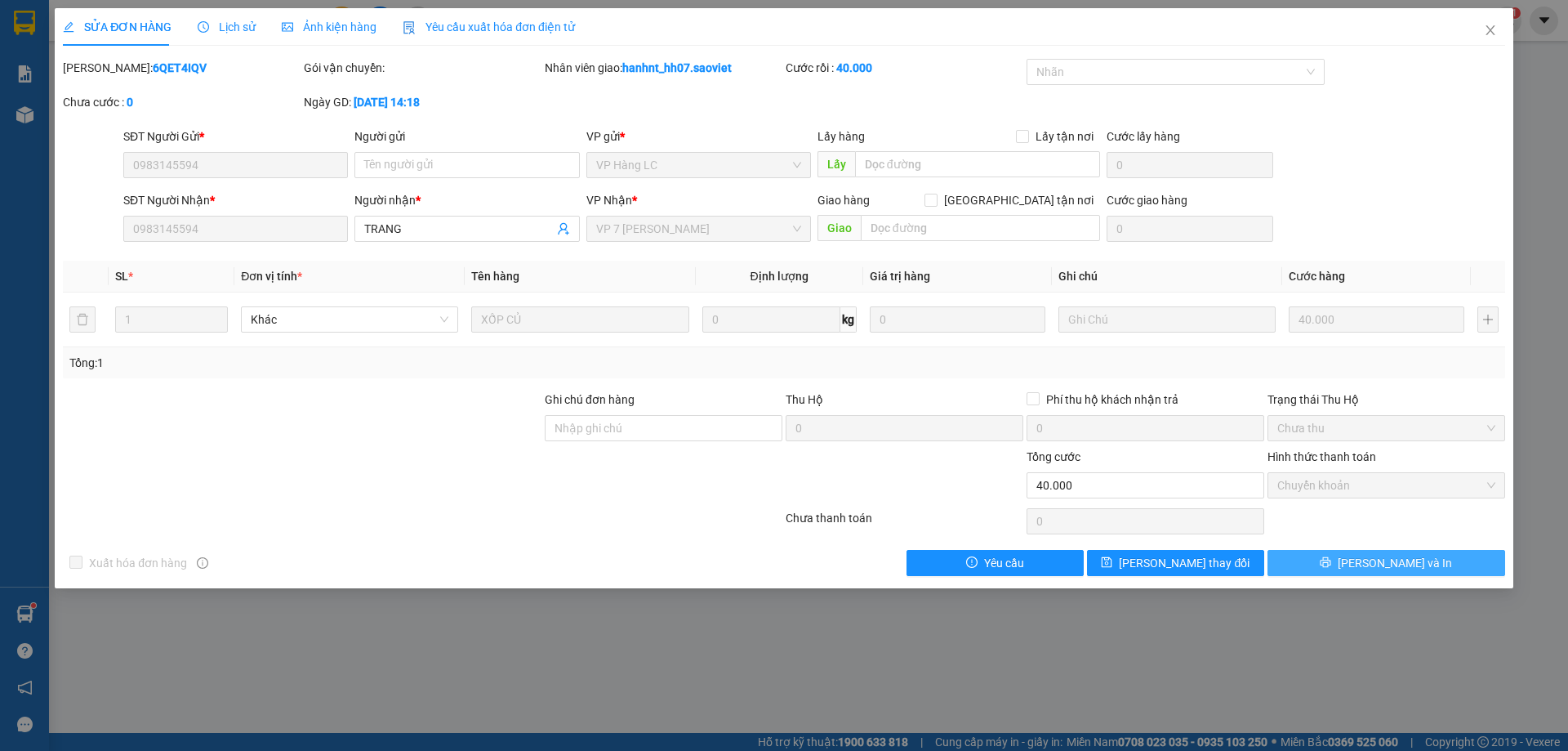
click at [1275, 563] on button "[PERSON_NAME] và In" at bounding box center [1386, 562] width 238 height 26
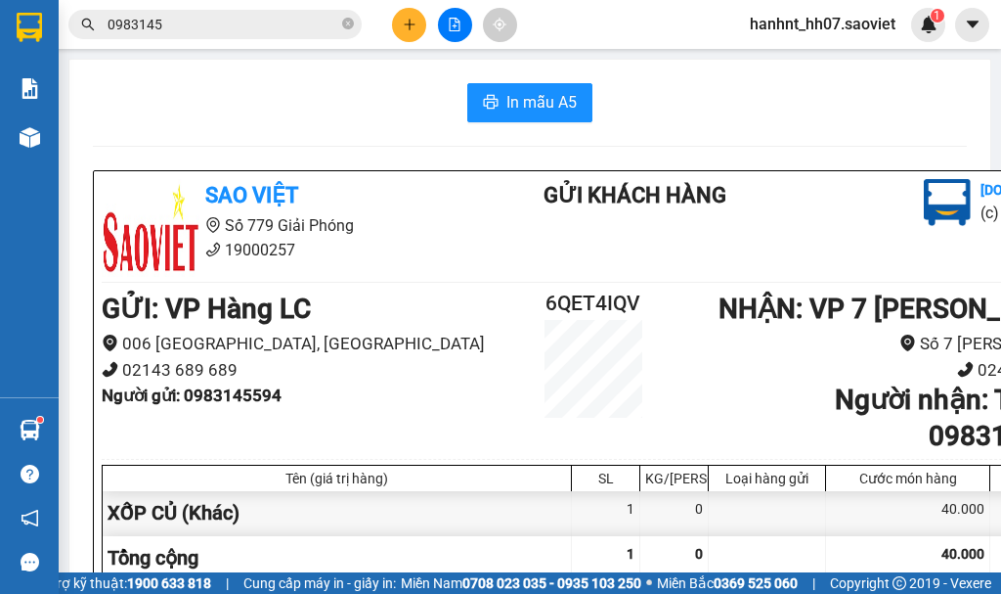
click at [699, 419] on h1 "Người nhận : TRANG 0983145594" at bounding box center [881, 417] width 410 height 71
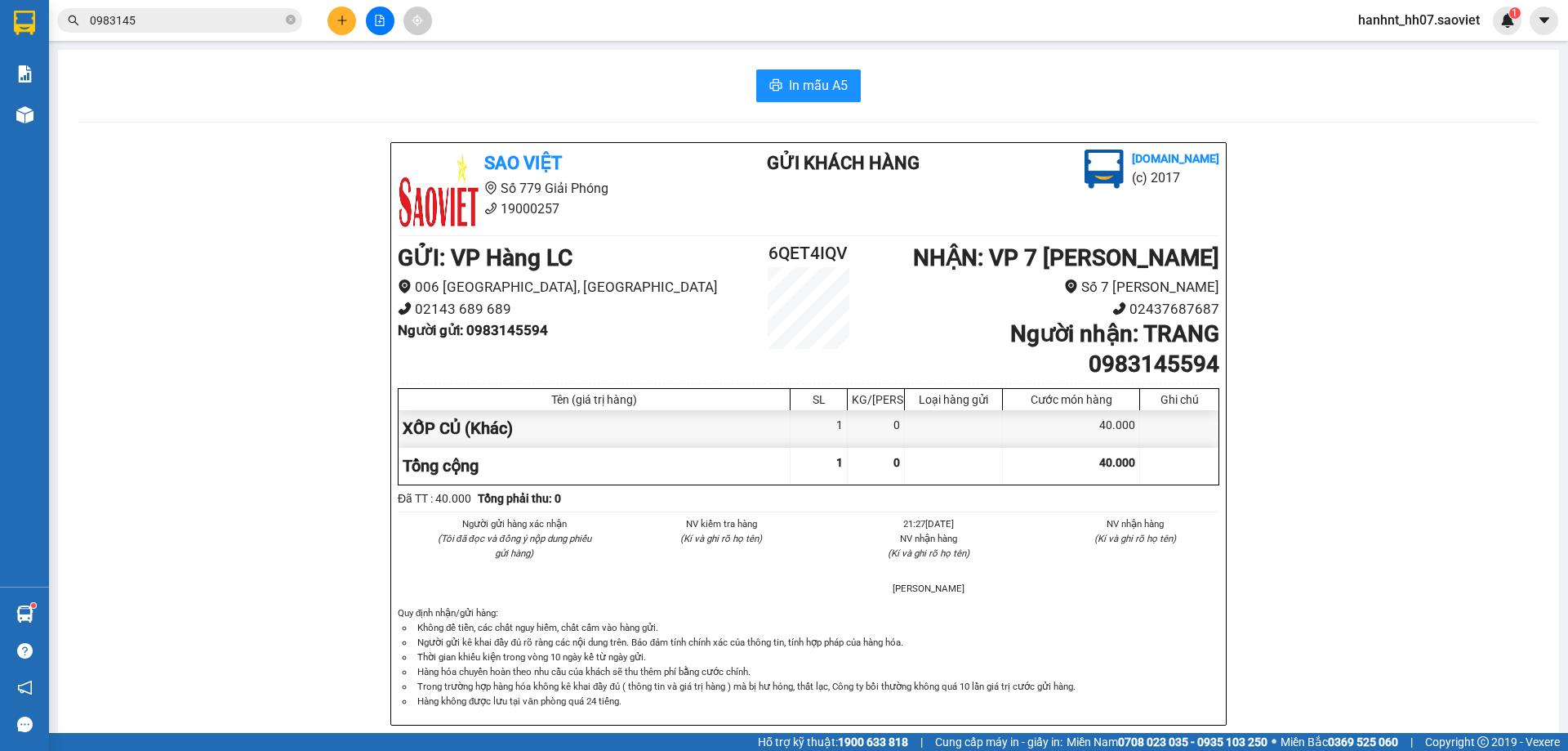
click at [542, 396] on div "Tên (giá trị hàng)" at bounding box center [594, 399] width 383 height 13
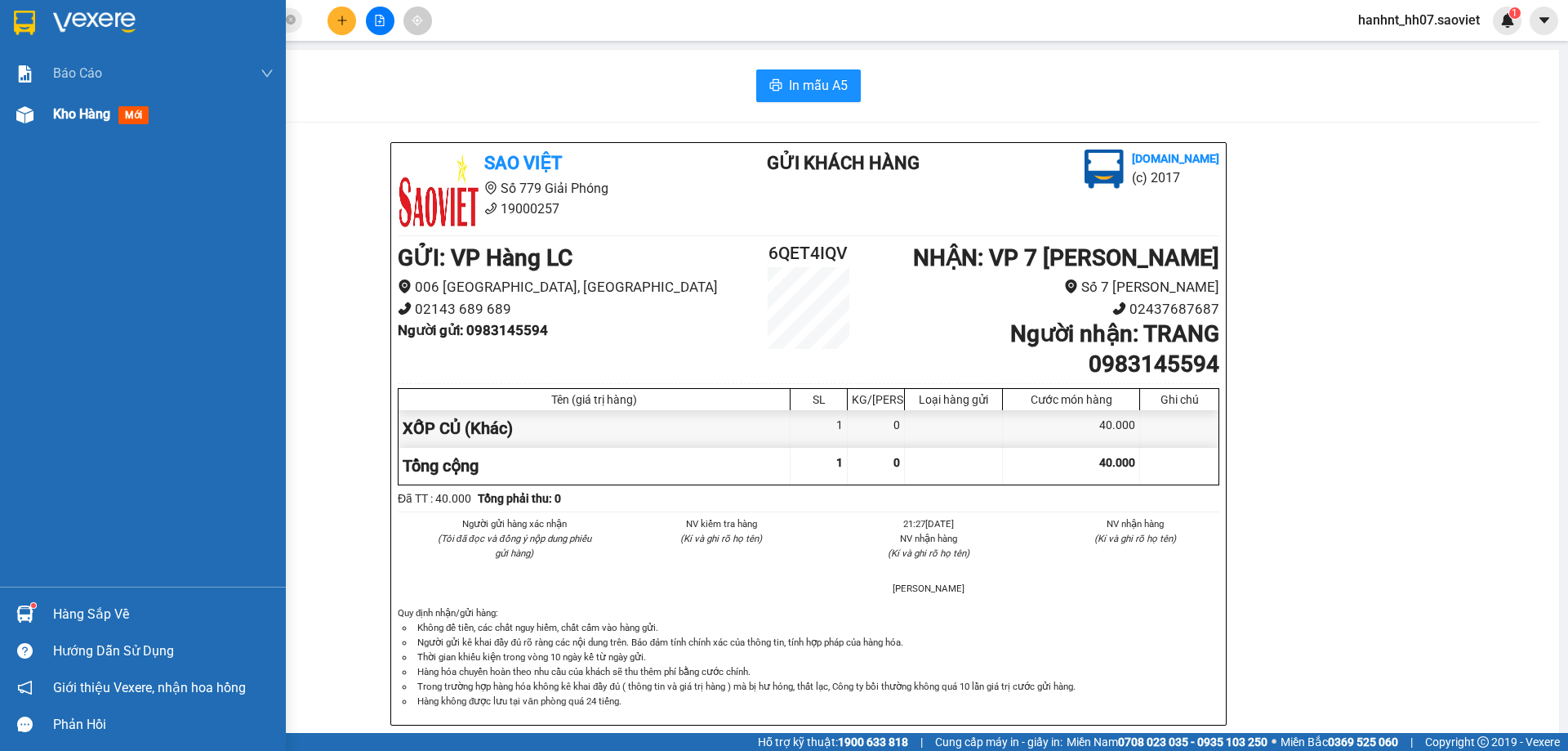
click at [129, 117] on span "mới" at bounding box center [134, 115] width 30 height 18
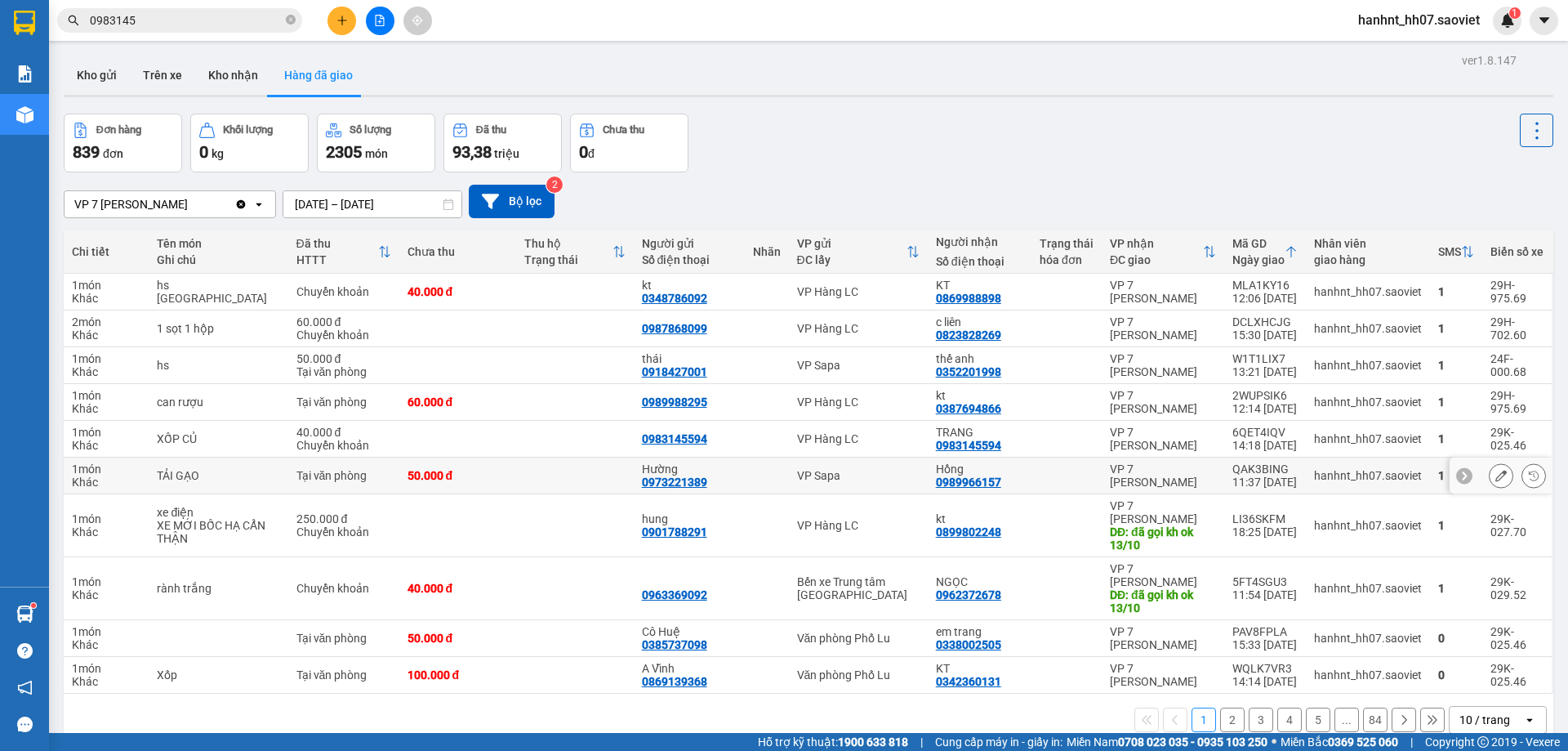
scroll to position [75, 0]
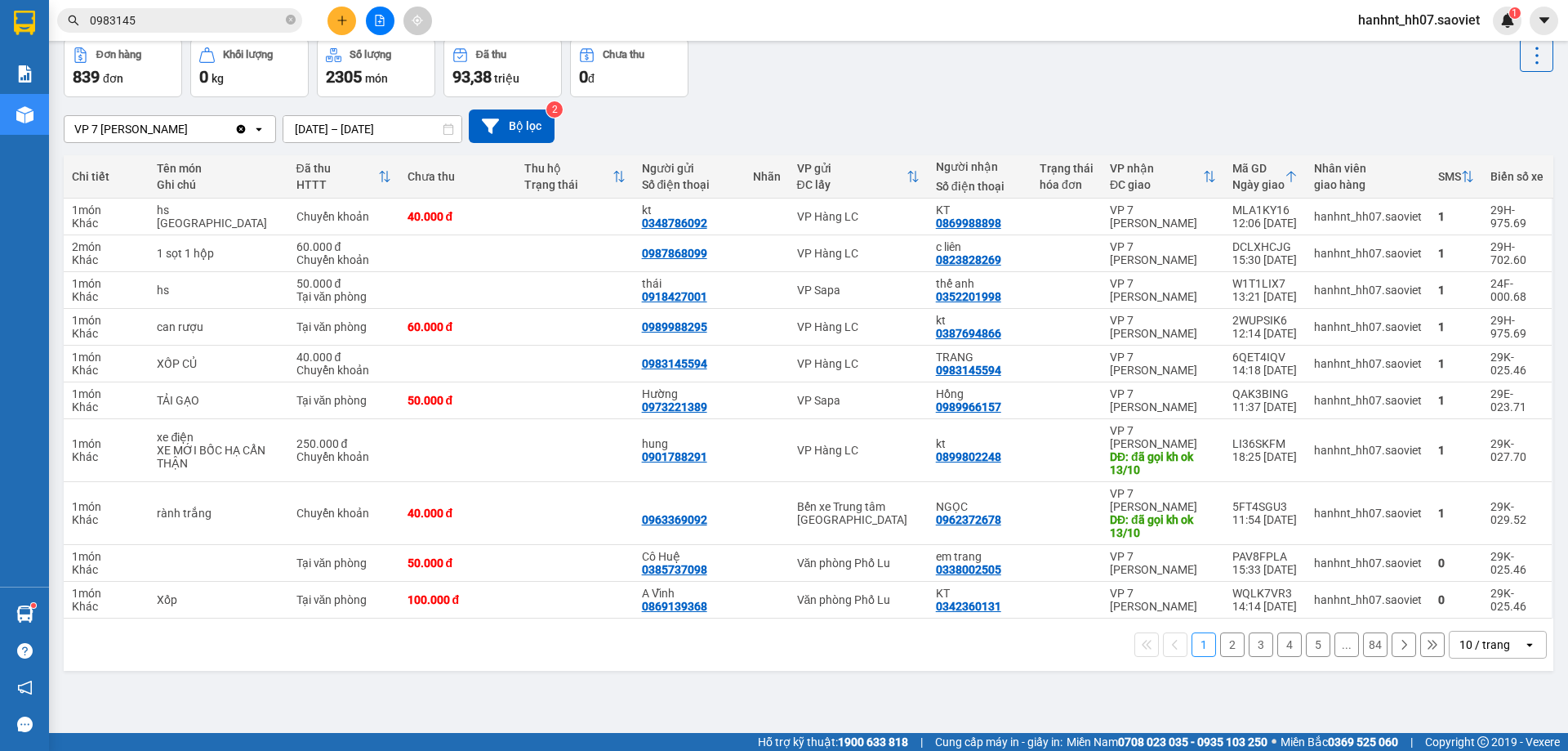
click at [1459, 649] on div "10 / trang" at bounding box center [1485, 645] width 51 height 17
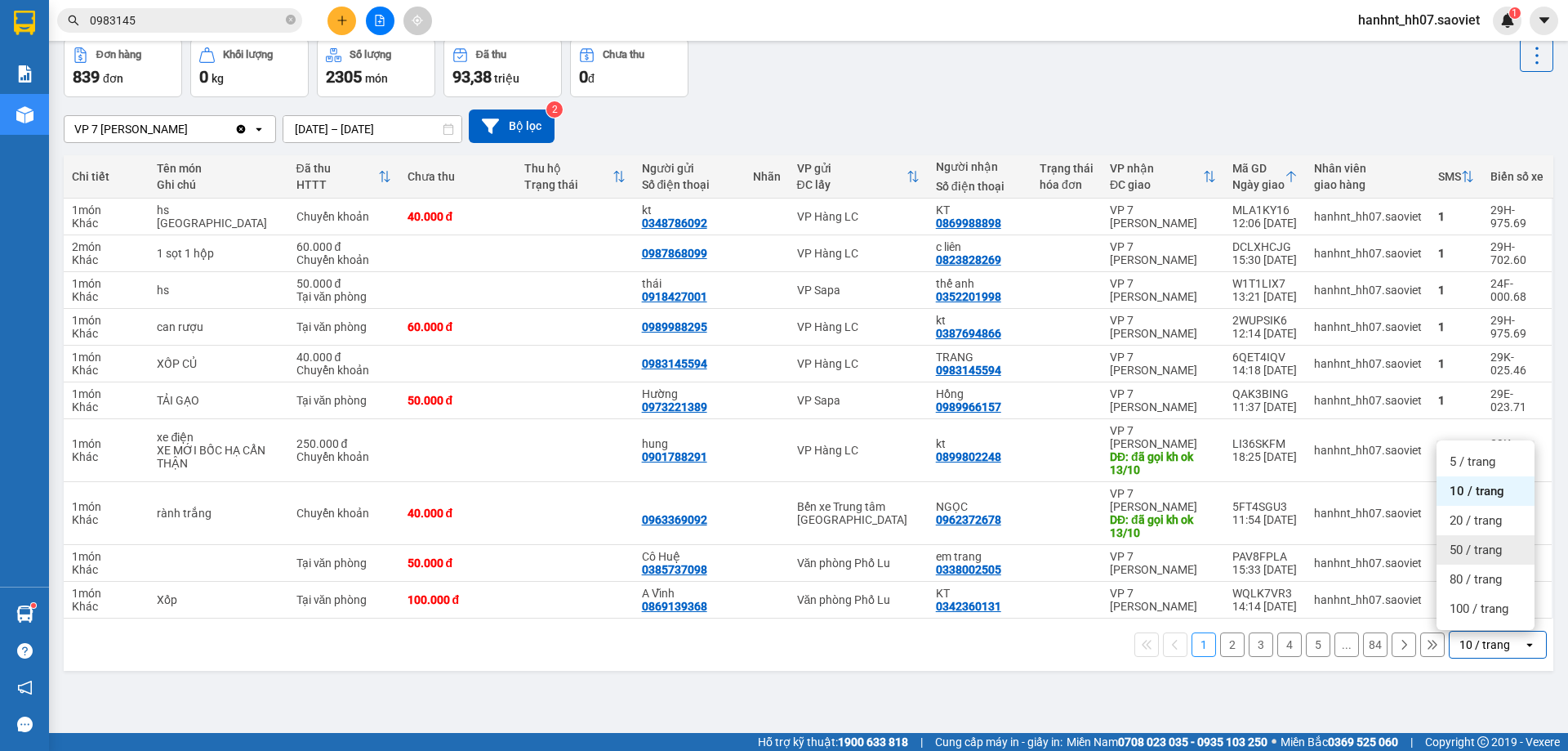
click at [1465, 551] on span "50 / trang" at bounding box center [1475, 550] width 53 height 17
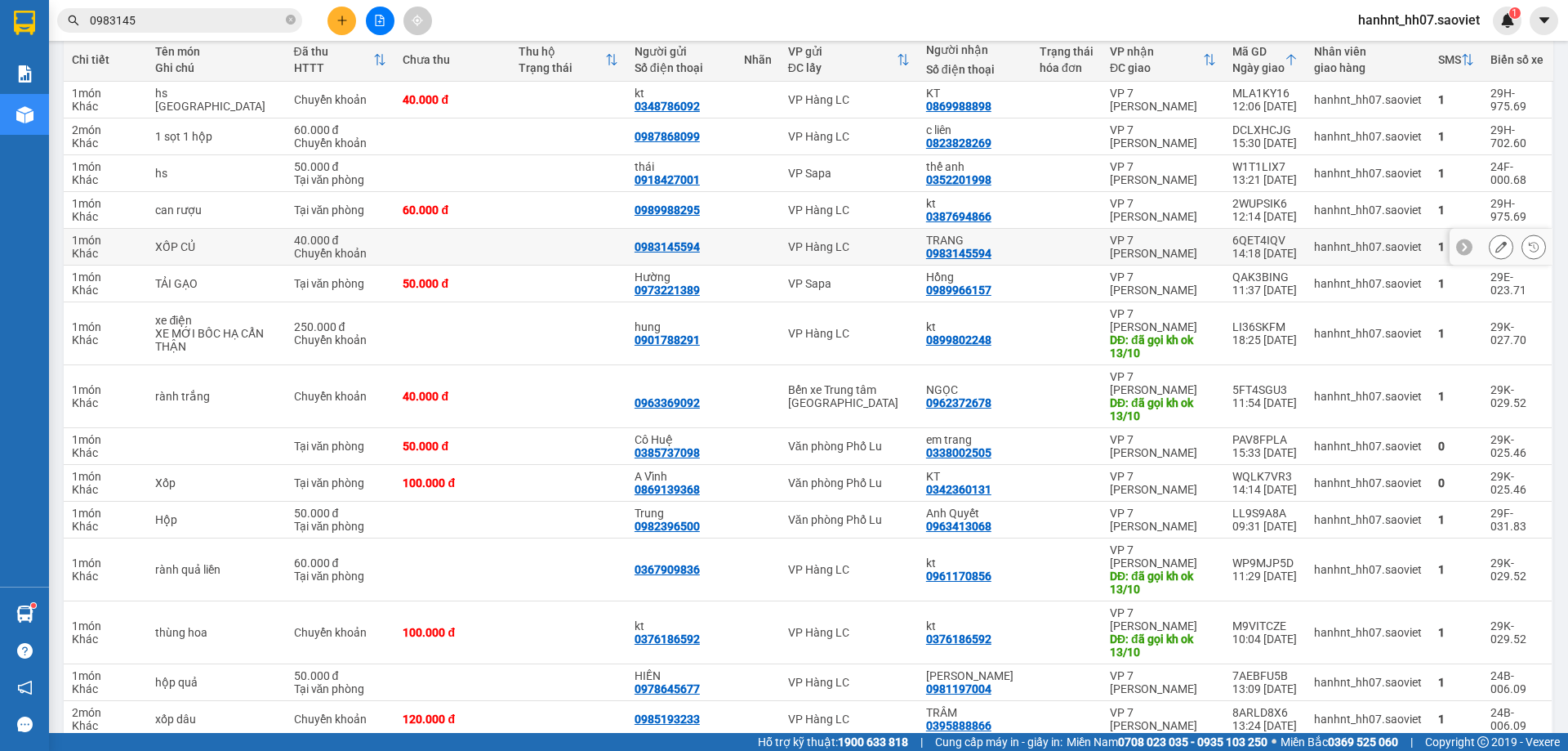
scroll to position [245, 0]
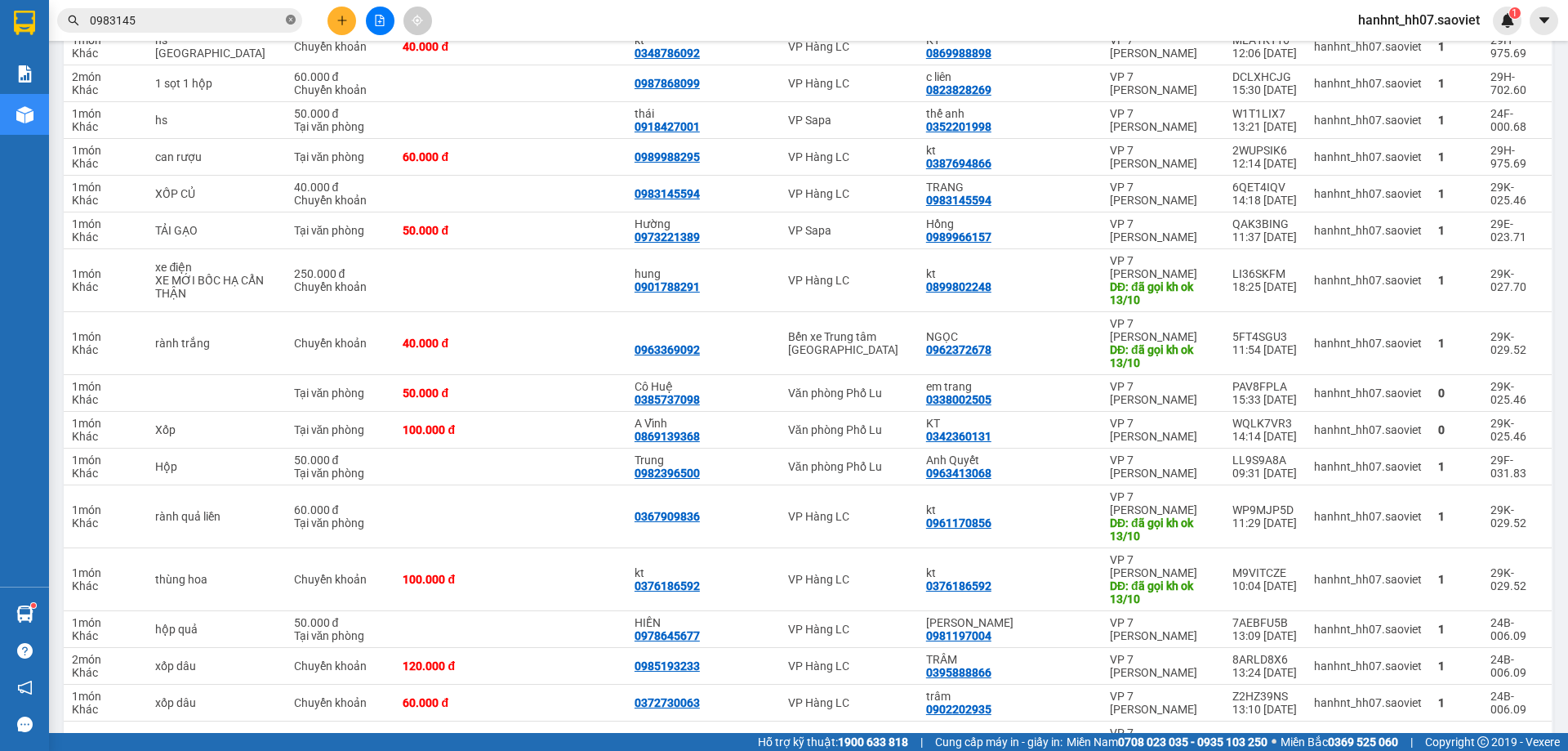
click at [289, 19] on icon "close-circle" at bounding box center [291, 20] width 10 height 10
click at [241, 18] on input "text" at bounding box center [186, 21] width 193 height 18
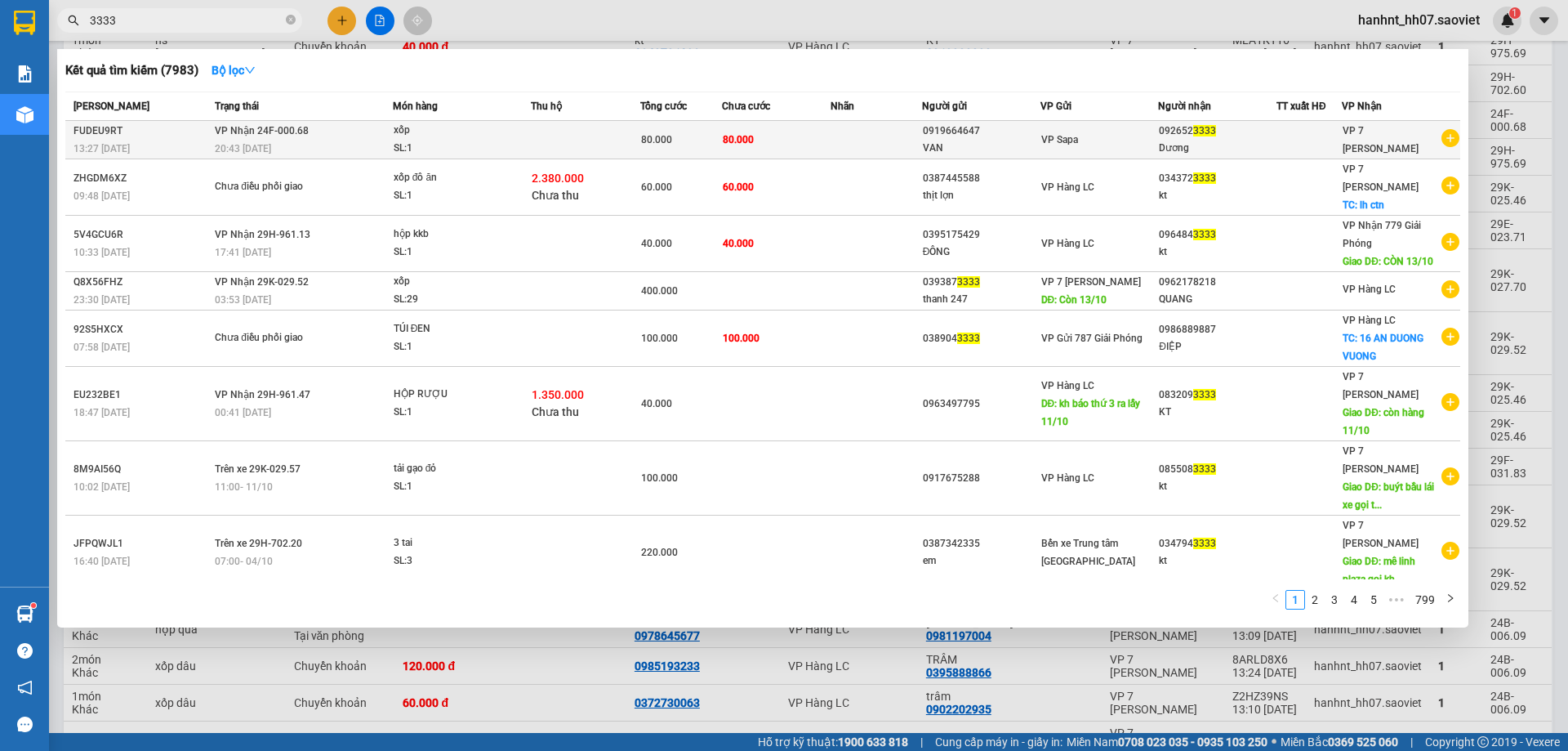
type input "3333"
click at [531, 141] on td at bounding box center [585, 140] width 109 height 38
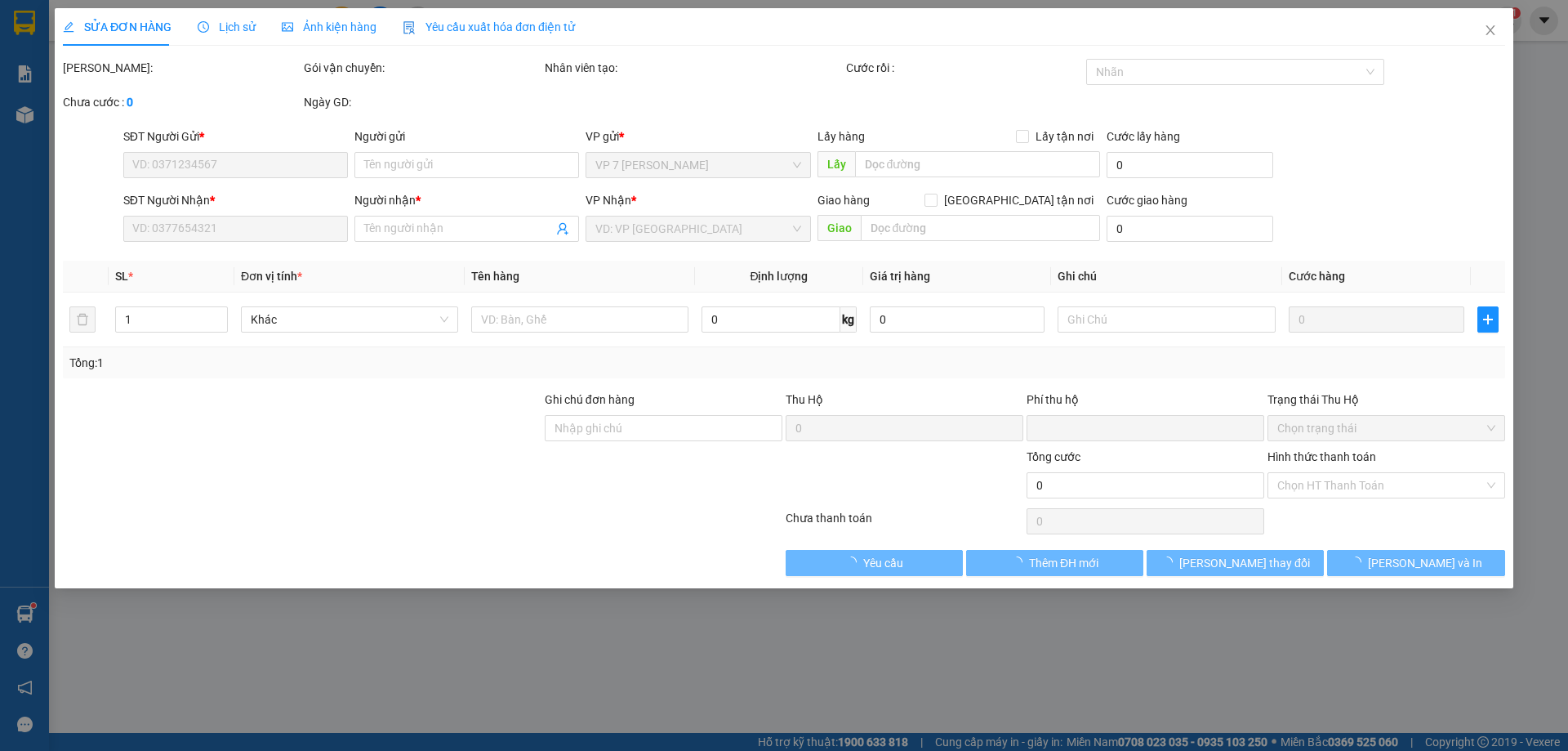
type input "0919664647"
type input "VAN"
type input "0926523333"
type input "Dương"
type input "0"
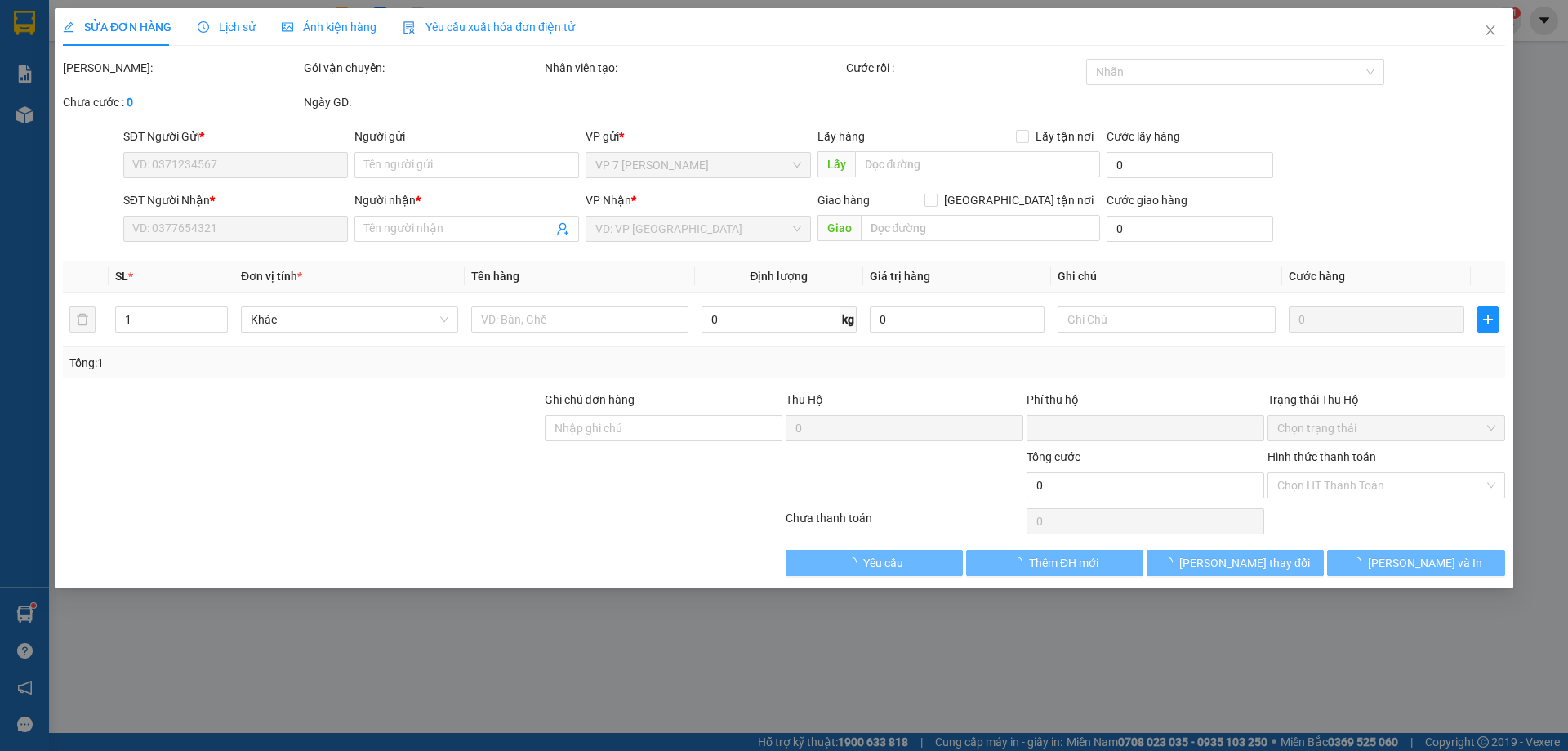
type input "80.000"
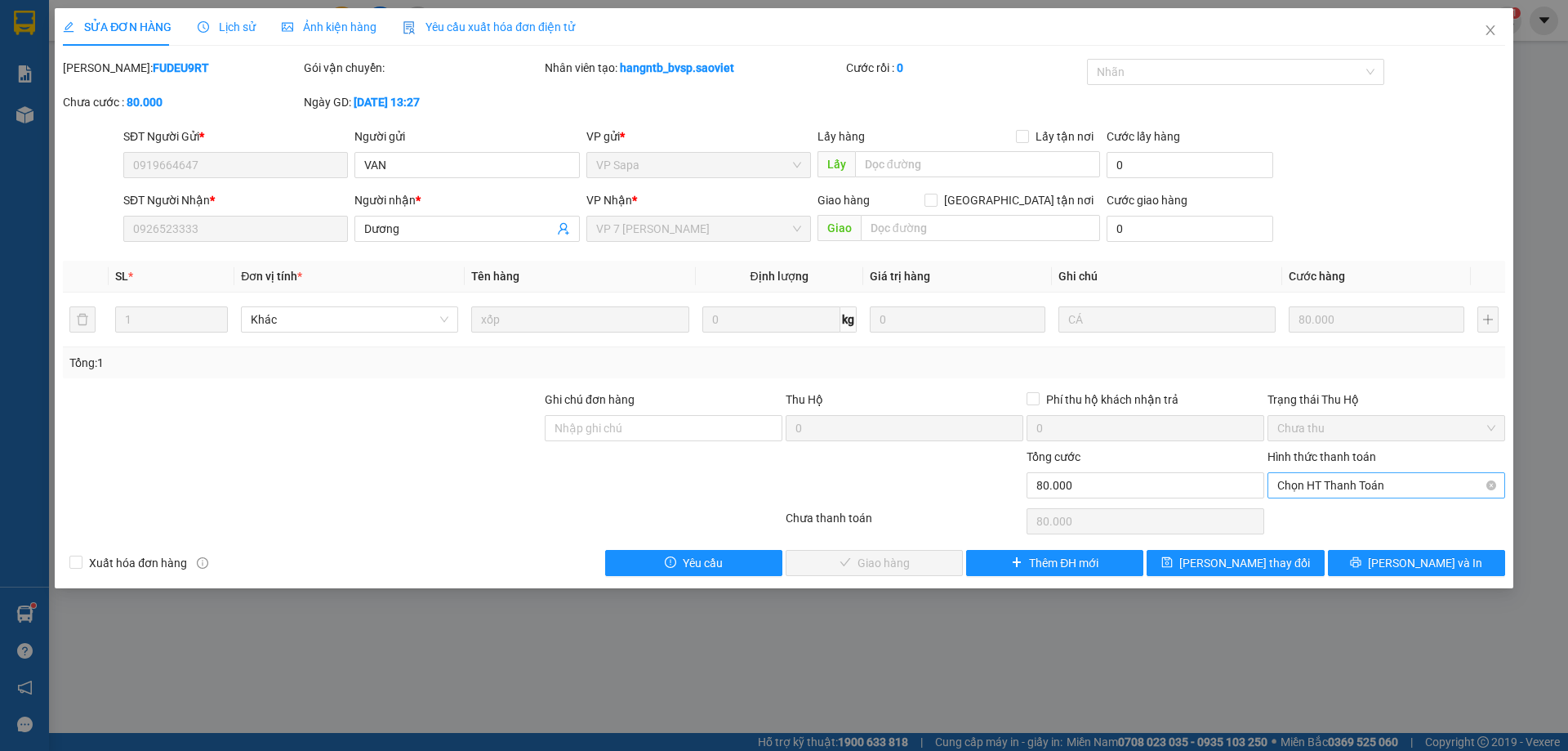
click at [1323, 486] on span "Chọn HT Thanh Toán" at bounding box center [1385, 485] width 218 height 24
click at [1323, 514] on div "Tại văn phòng" at bounding box center [1385, 518] width 218 height 18
type input "0"
click at [907, 561] on span "Lưu và Giao hàng" at bounding box center [895, 563] width 157 height 18
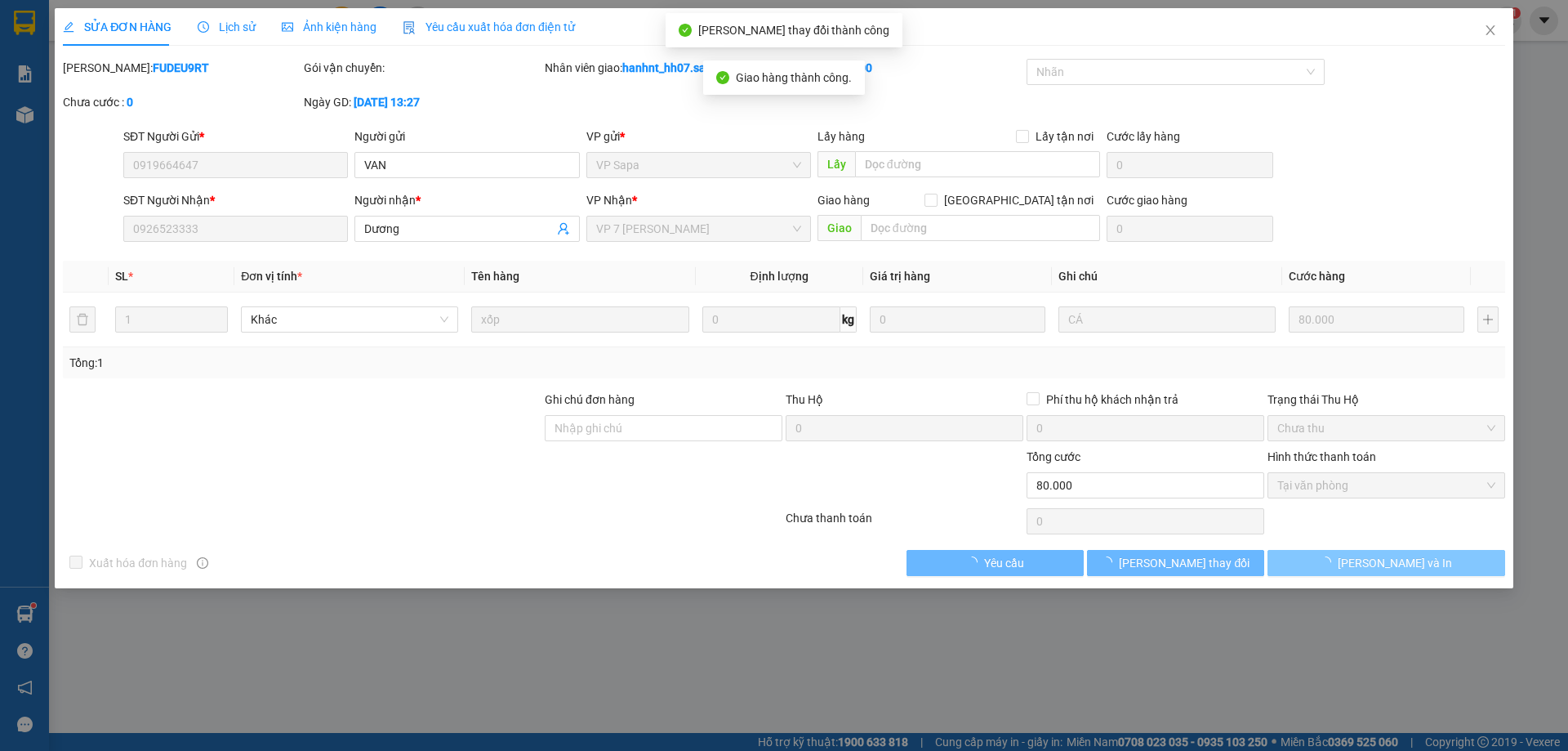
click at [1348, 559] on button "[PERSON_NAME] và In" at bounding box center [1386, 562] width 238 height 26
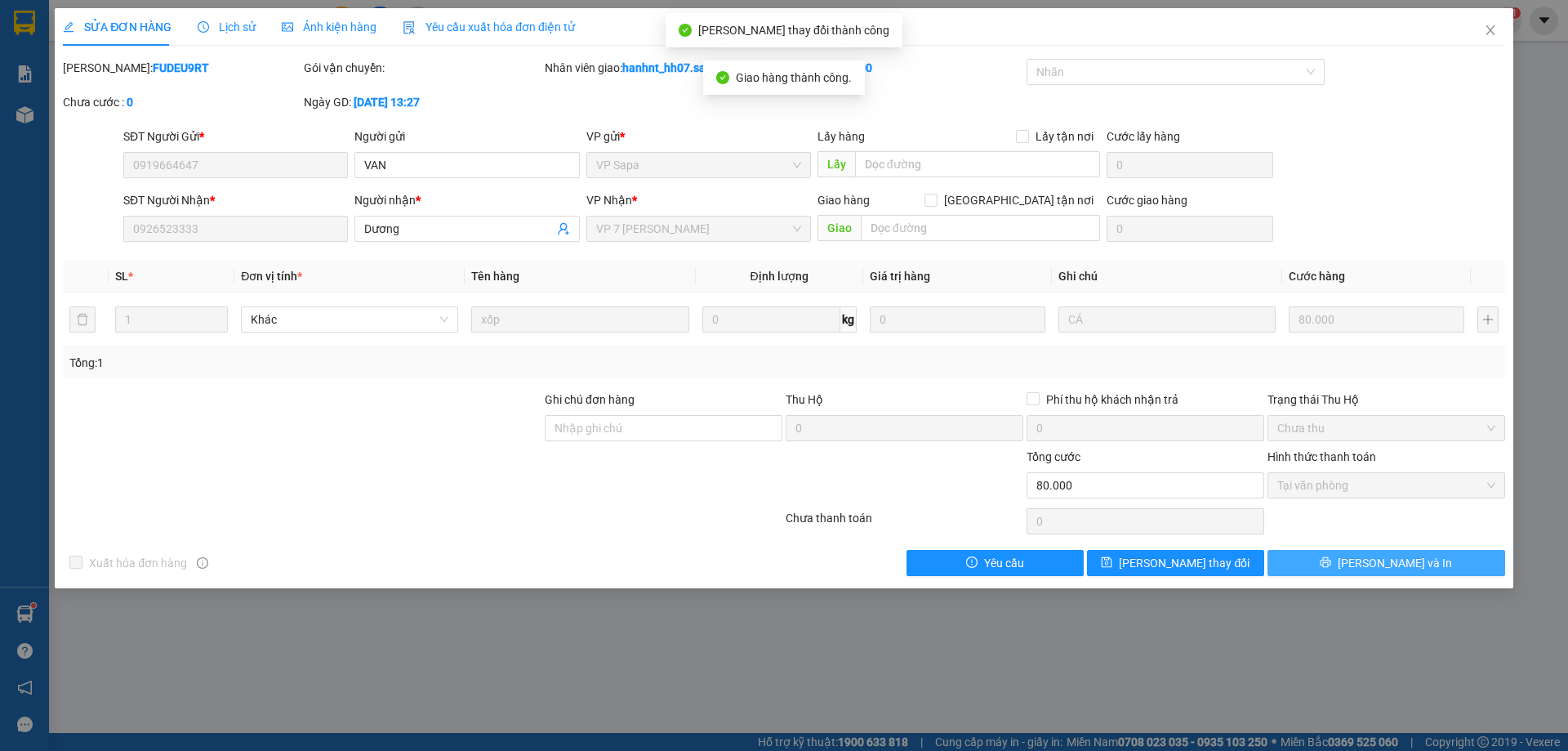
click at [1348, 559] on button "[PERSON_NAME] và In" at bounding box center [1386, 562] width 238 height 26
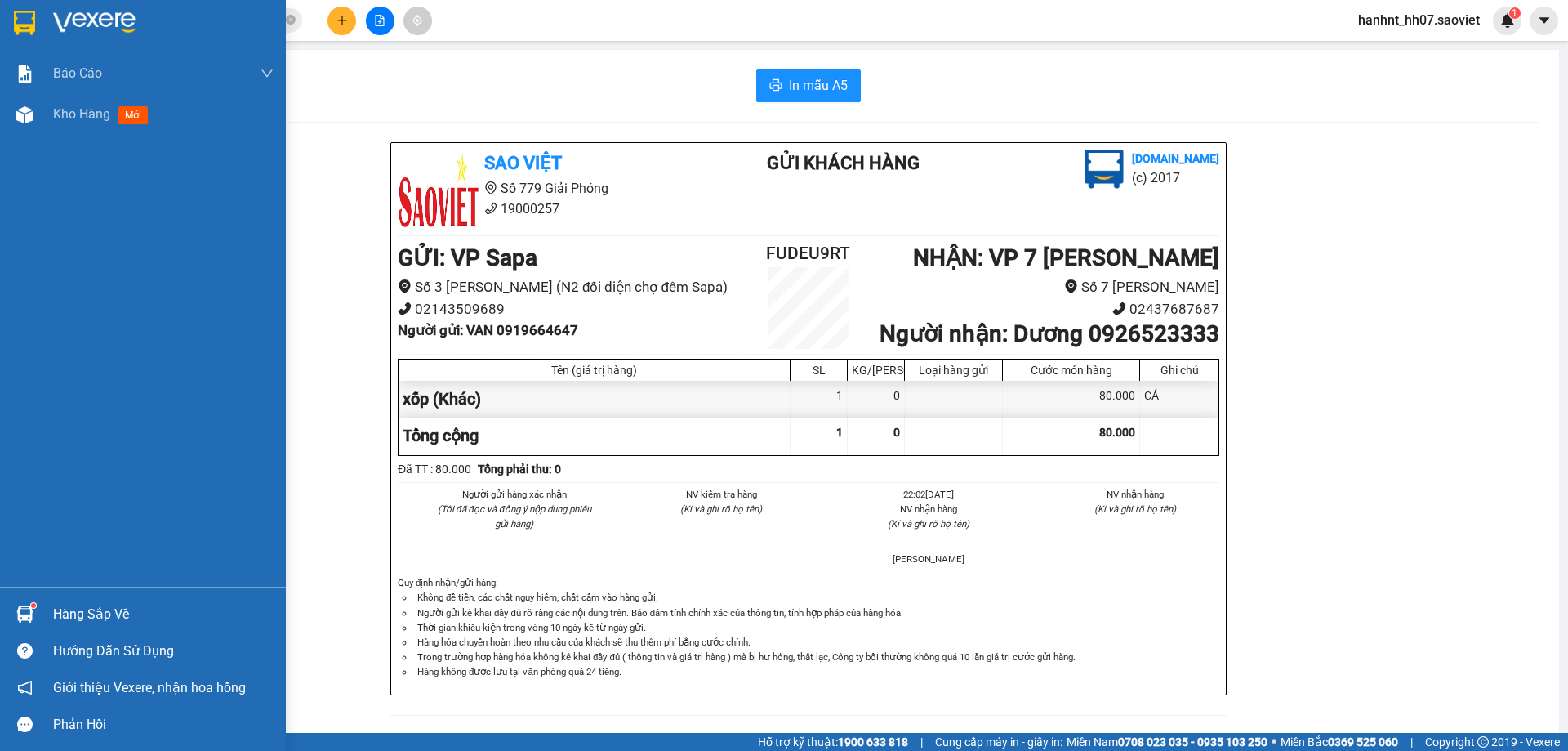
click at [90, 617] on div "Hàng sắp về" at bounding box center [164, 614] width 220 height 24
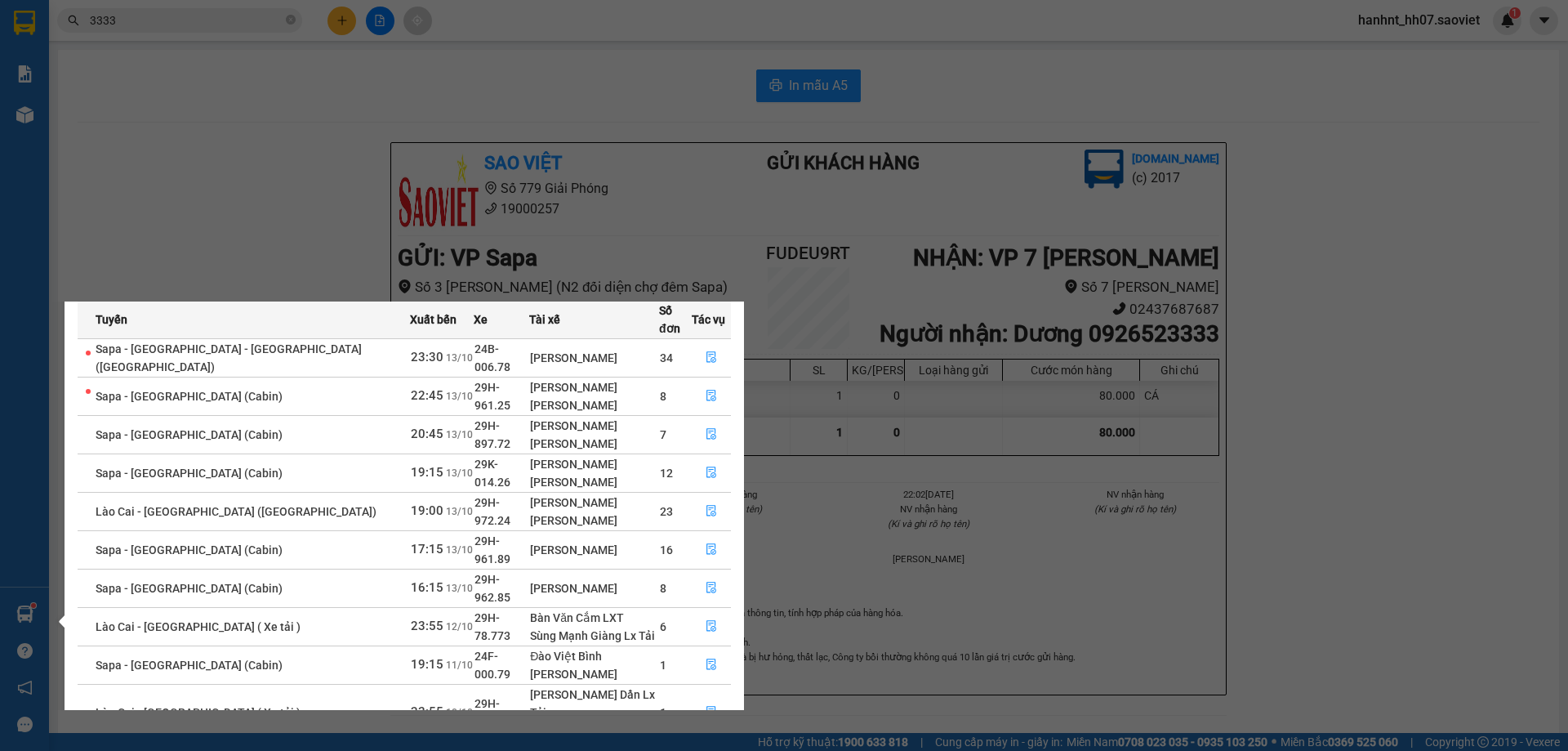
scroll to position [94, 0]
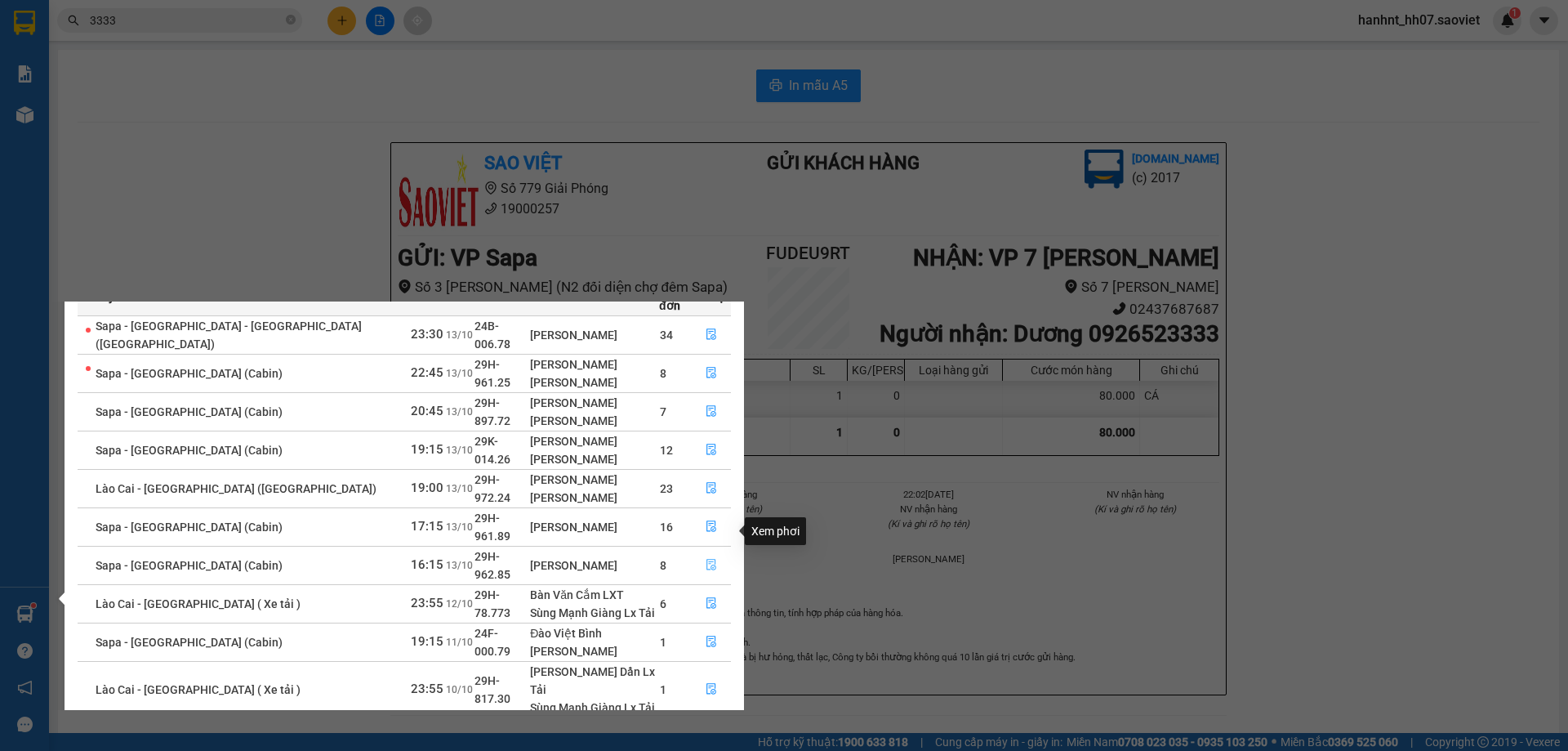
click at [706, 560] on icon "file-done" at bounding box center [711, 566] width 10 height 12
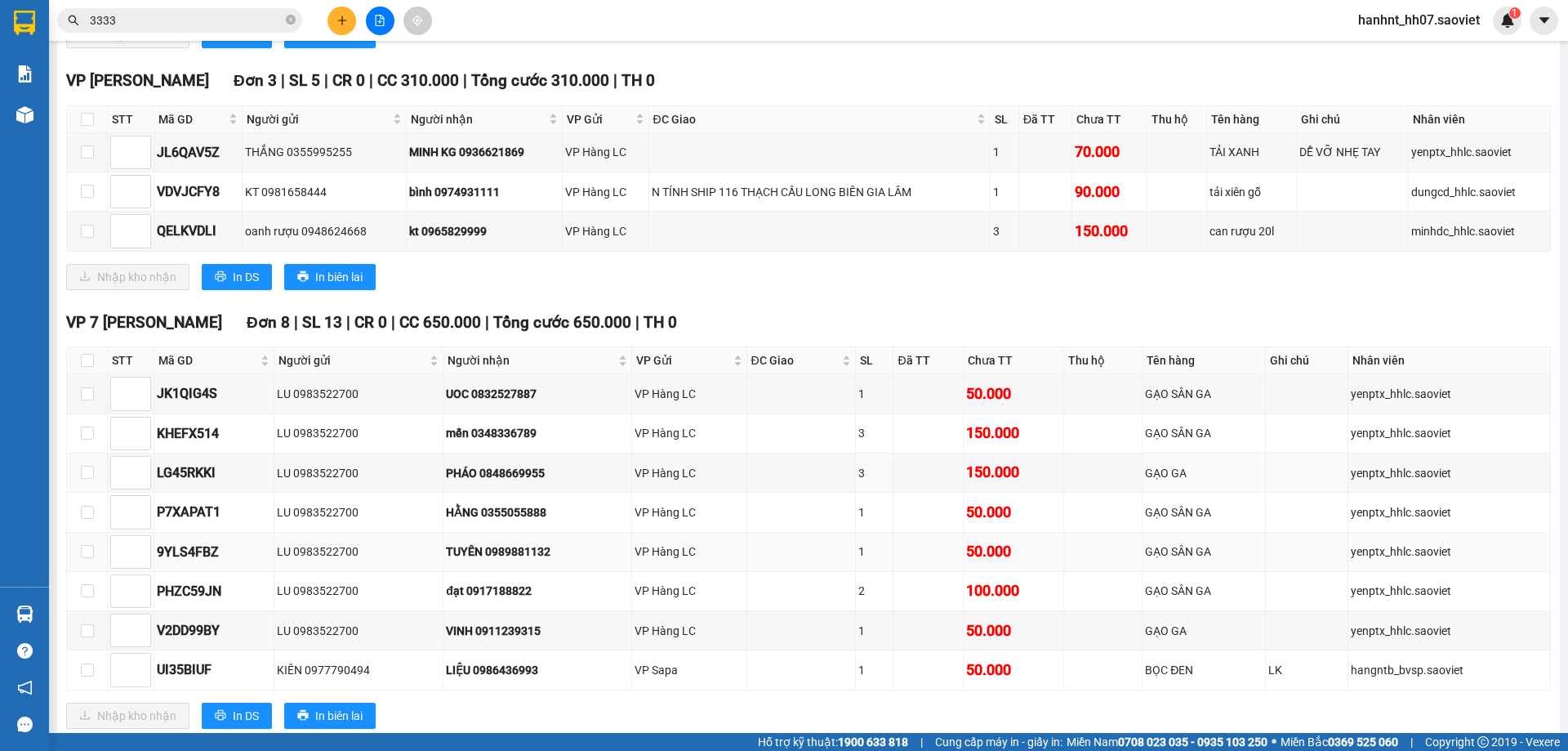
scroll to position [1470, 0]
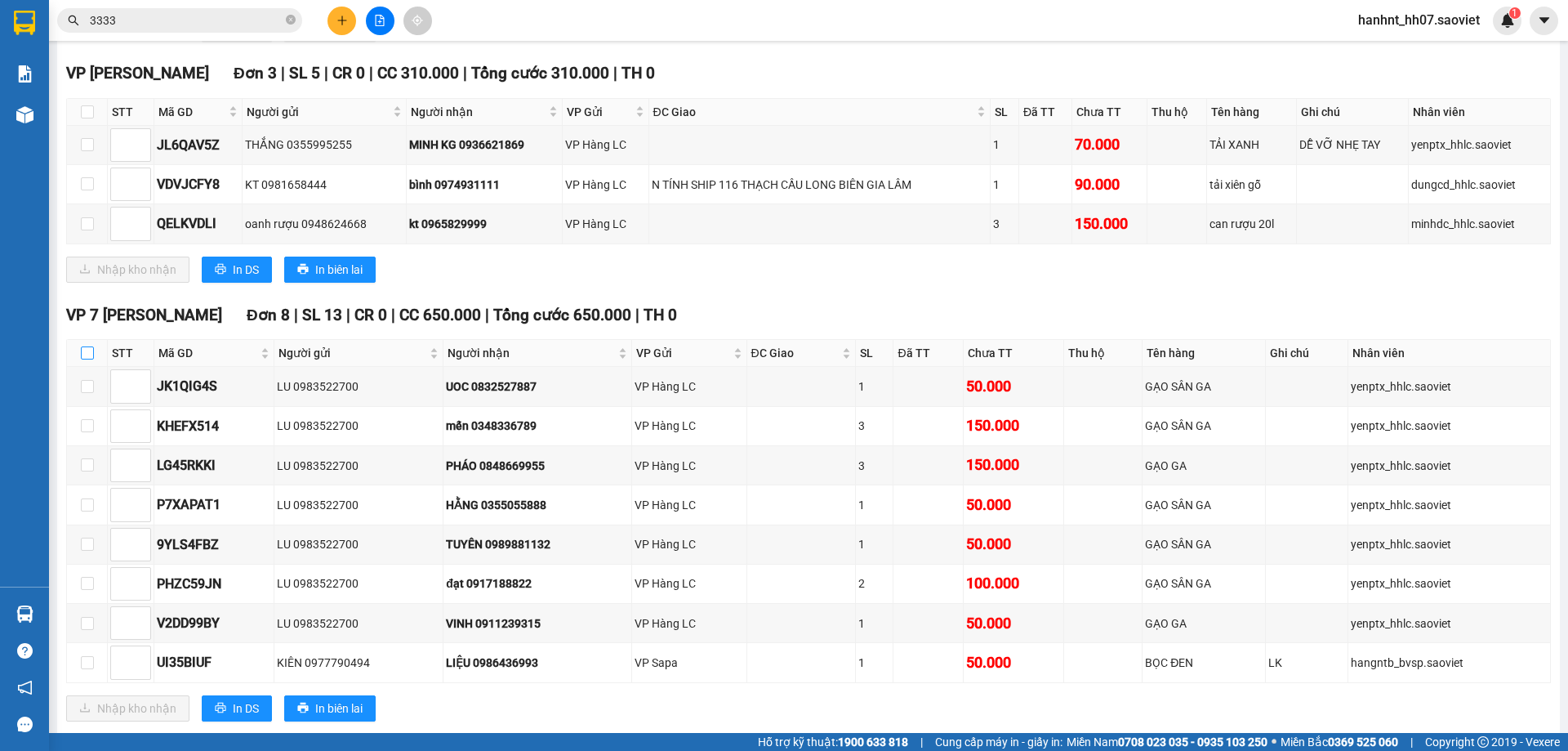
click at [84, 347] on input "checkbox" at bounding box center [88, 353] width 13 height 13
checkbox input "true"
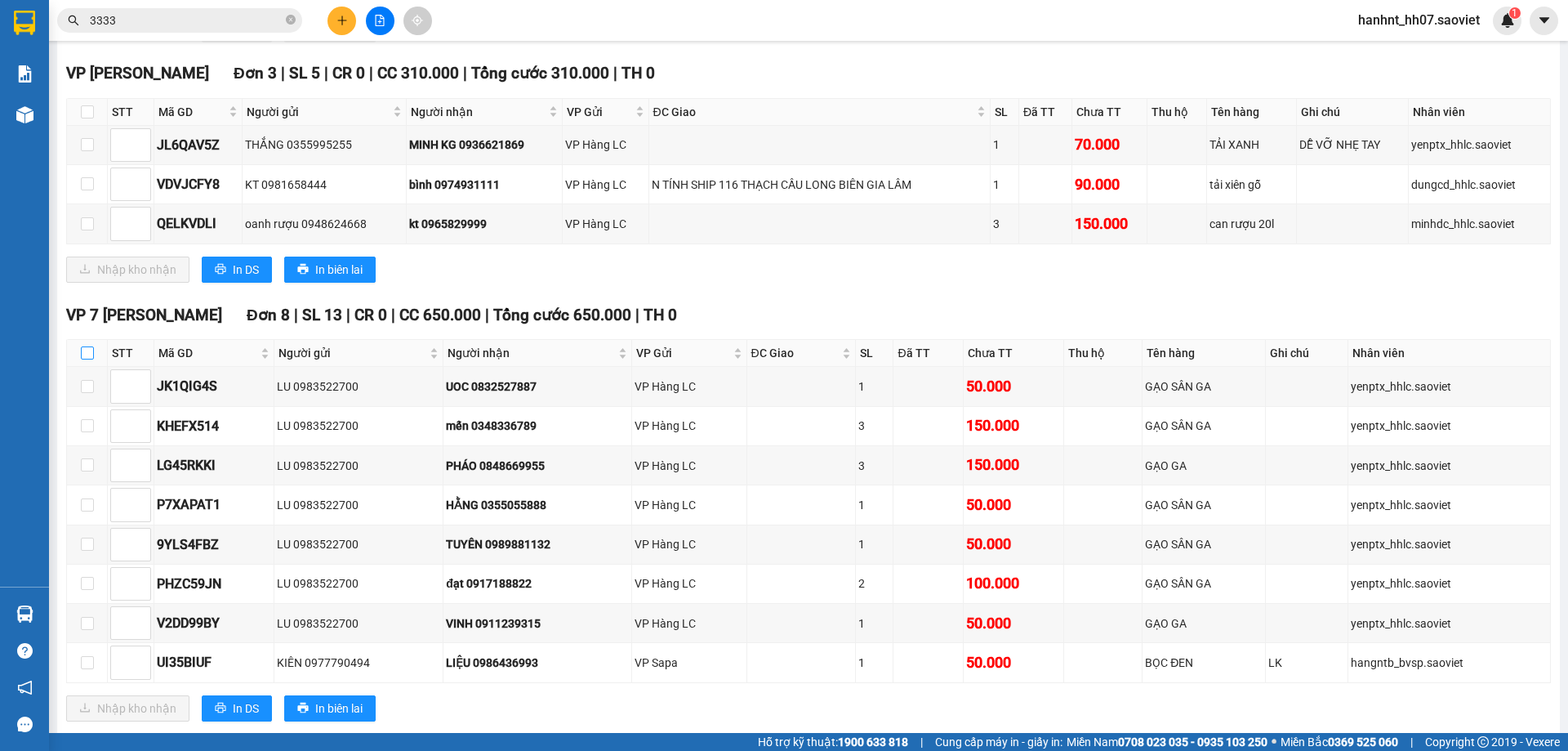
checkbox input "true"
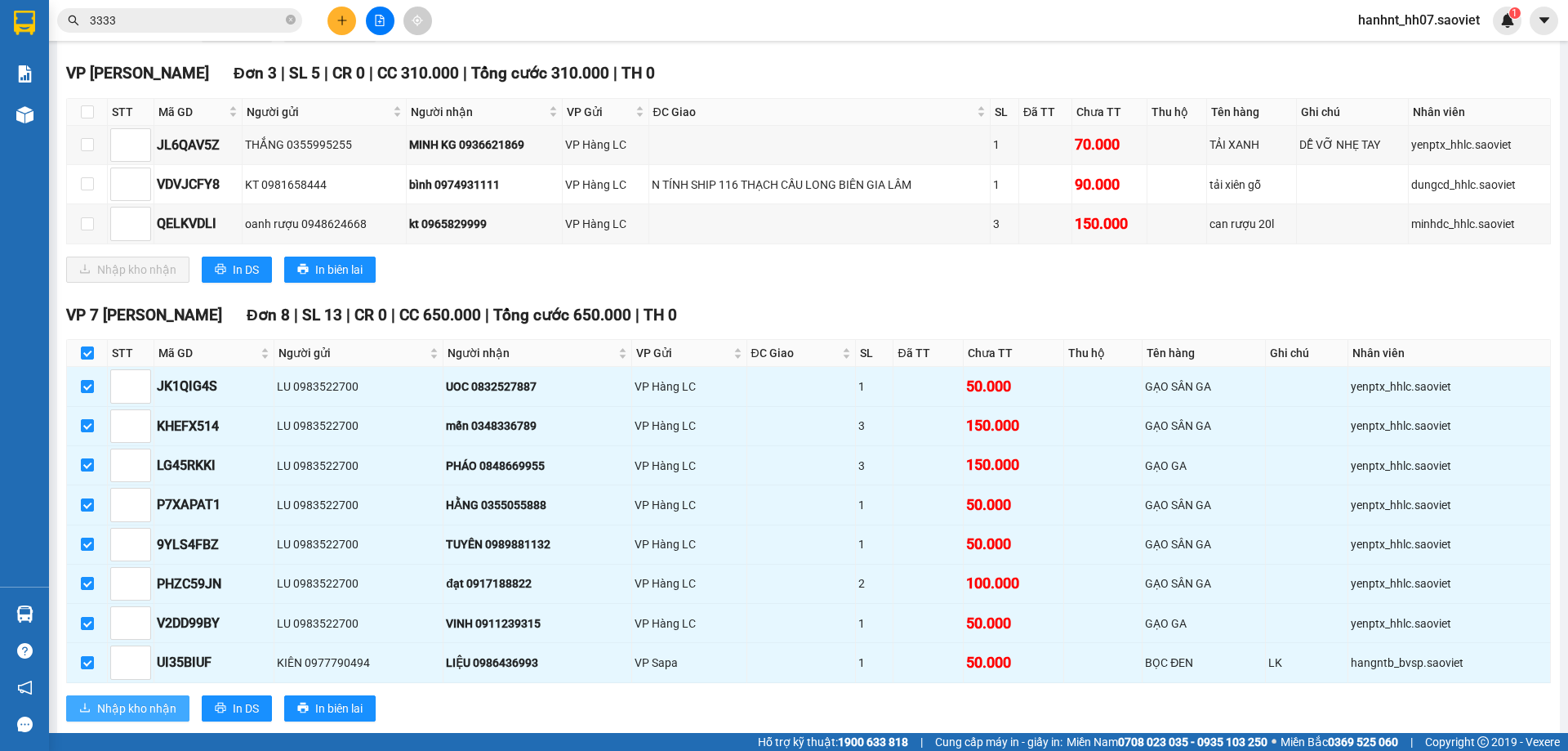
click at [124, 699] on span "Nhập kho nhận" at bounding box center [136, 708] width 79 height 18
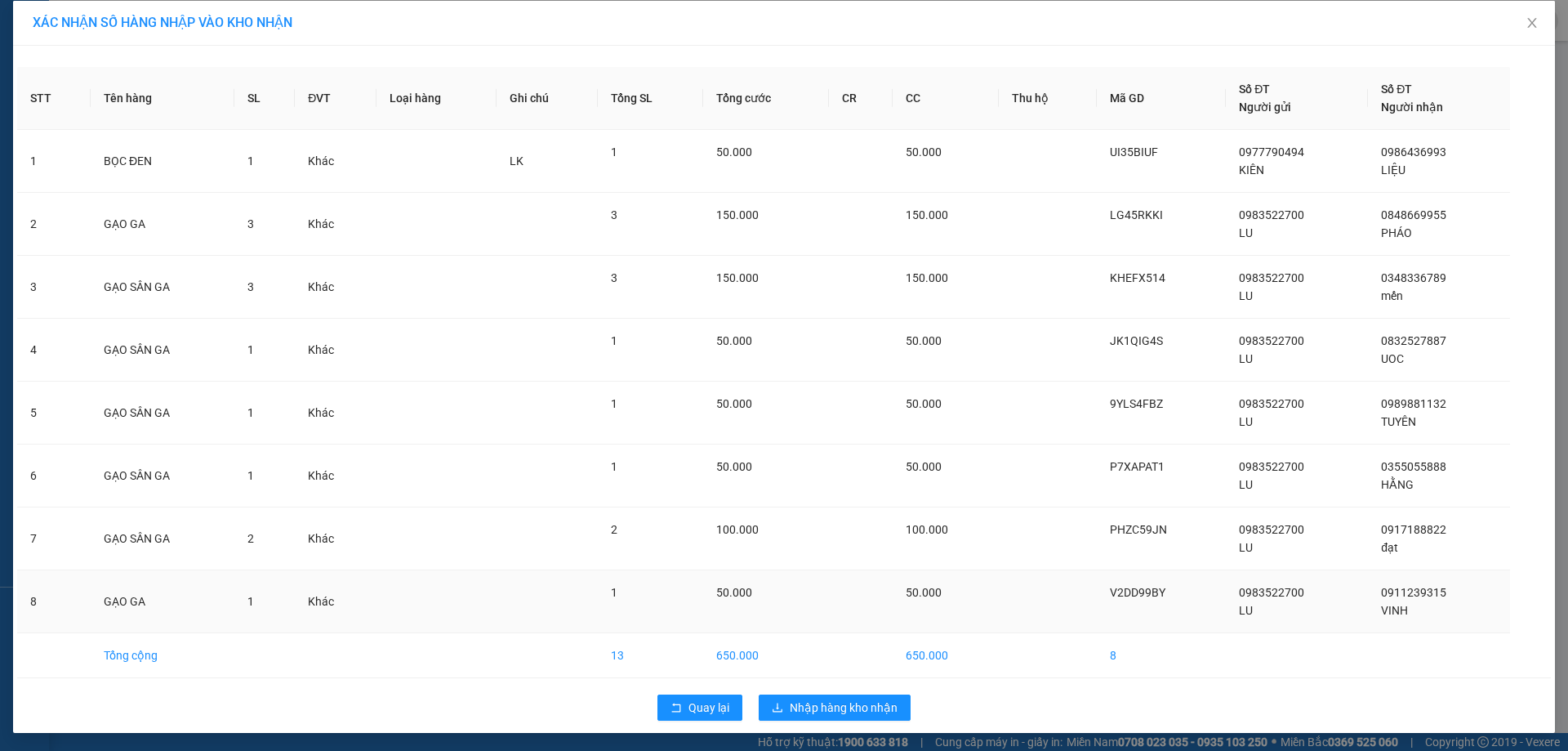
scroll to position [9, 0]
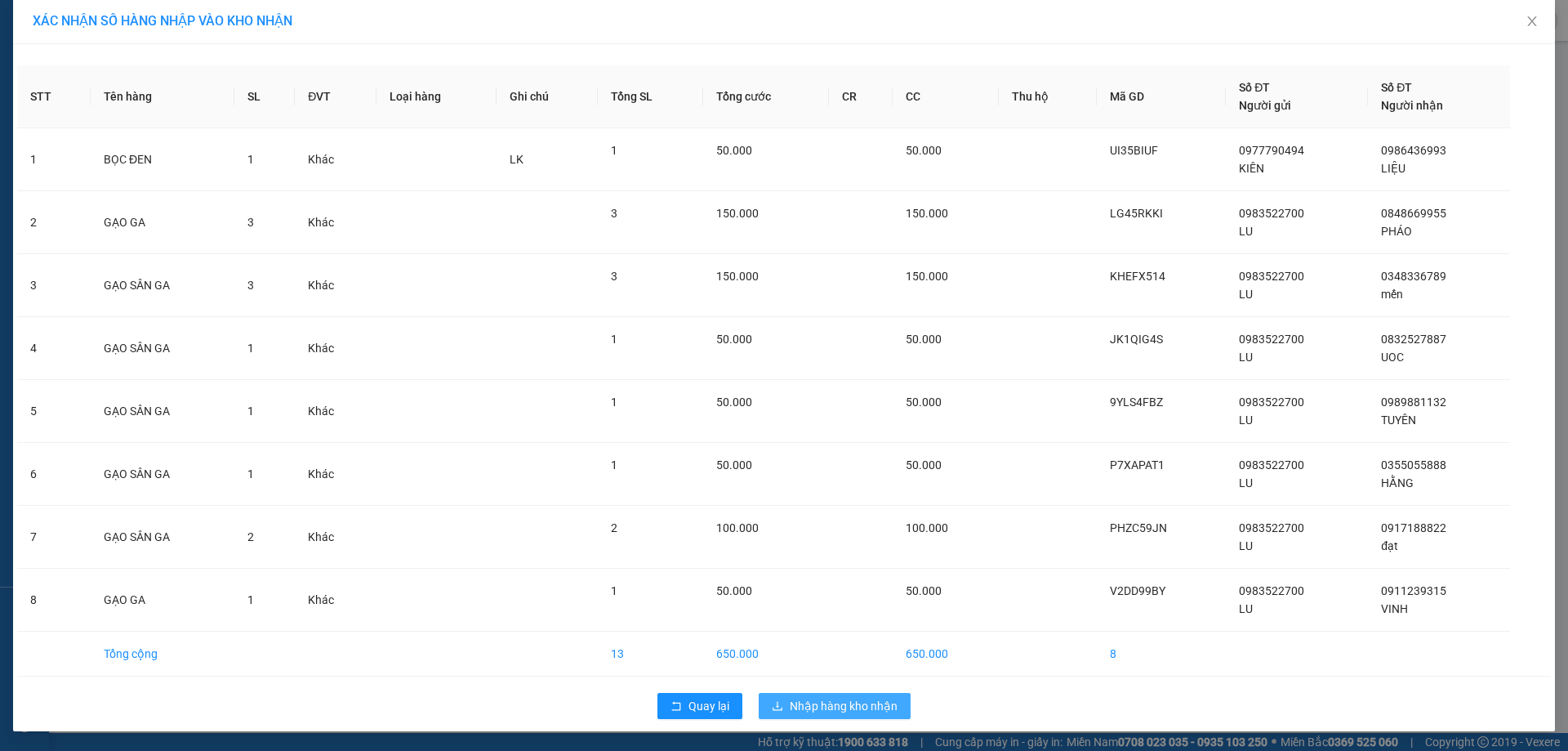
click at [798, 708] on span "Nhập hàng kho nhận" at bounding box center [843, 706] width 108 height 18
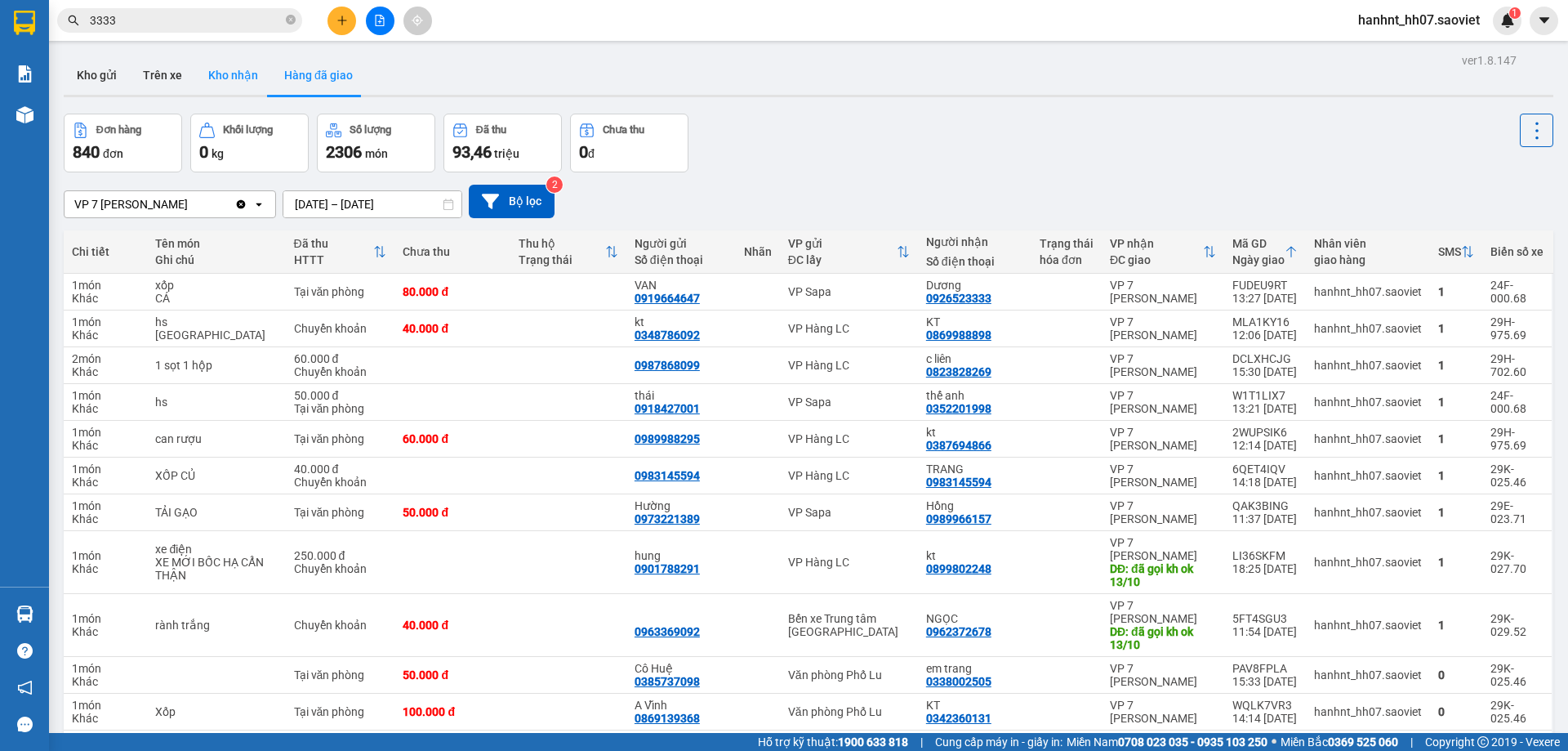
click at [222, 77] on button "Kho nhận" at bounding box center [233, 74] width 76 height 39
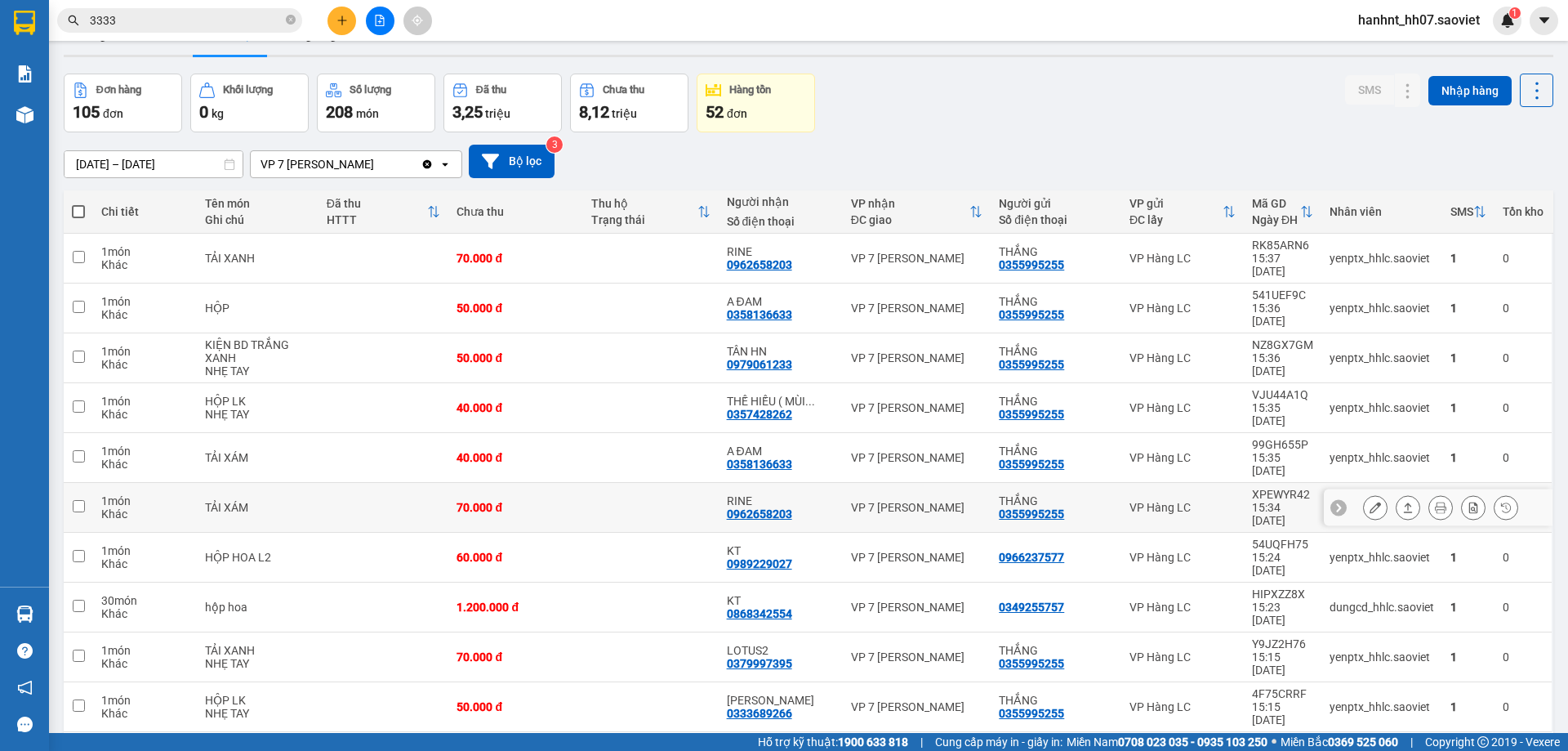
scroll to position [75, 0]
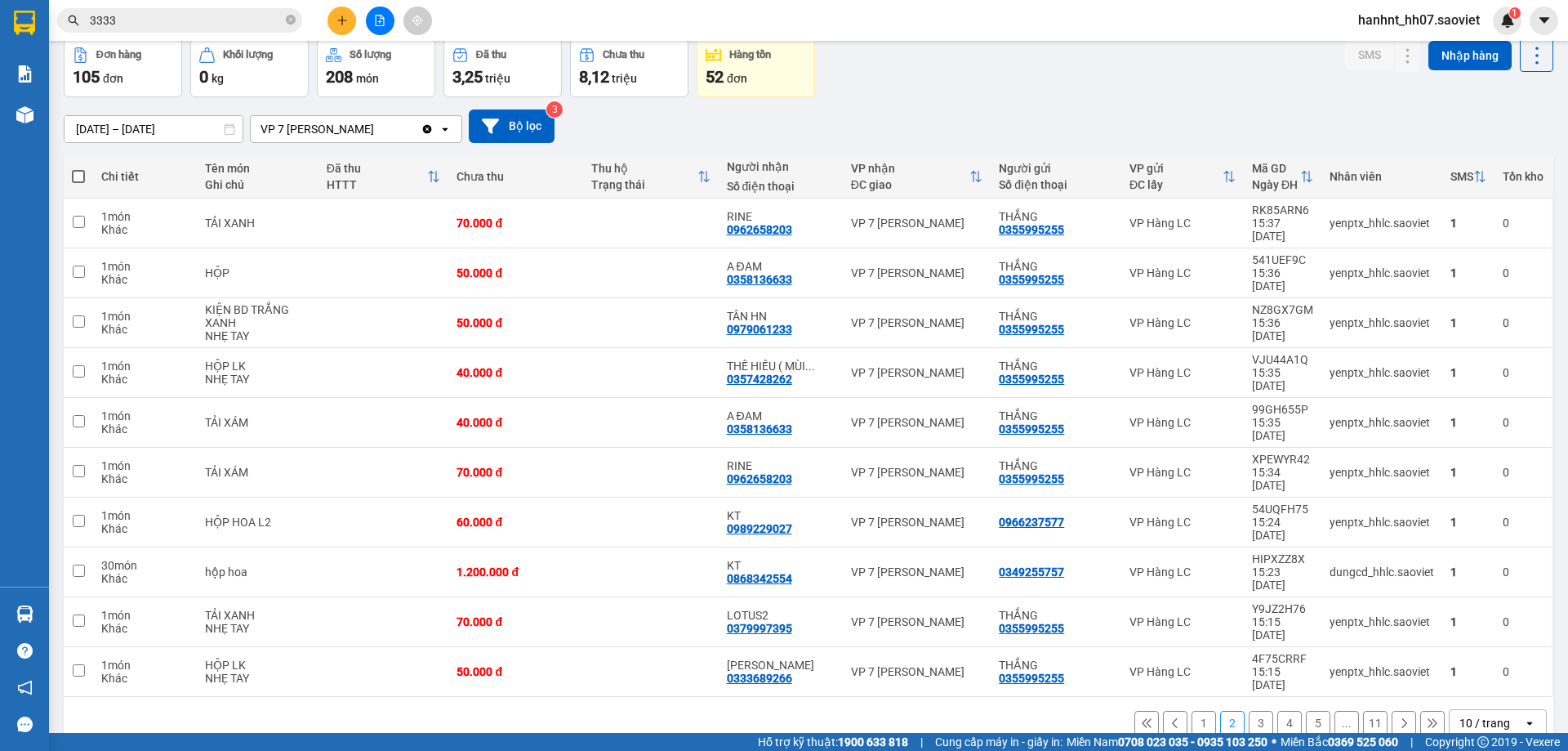
click at [1475, 715] on div "10 / trang" at bounding box center [1485, 723] width 51 height 17
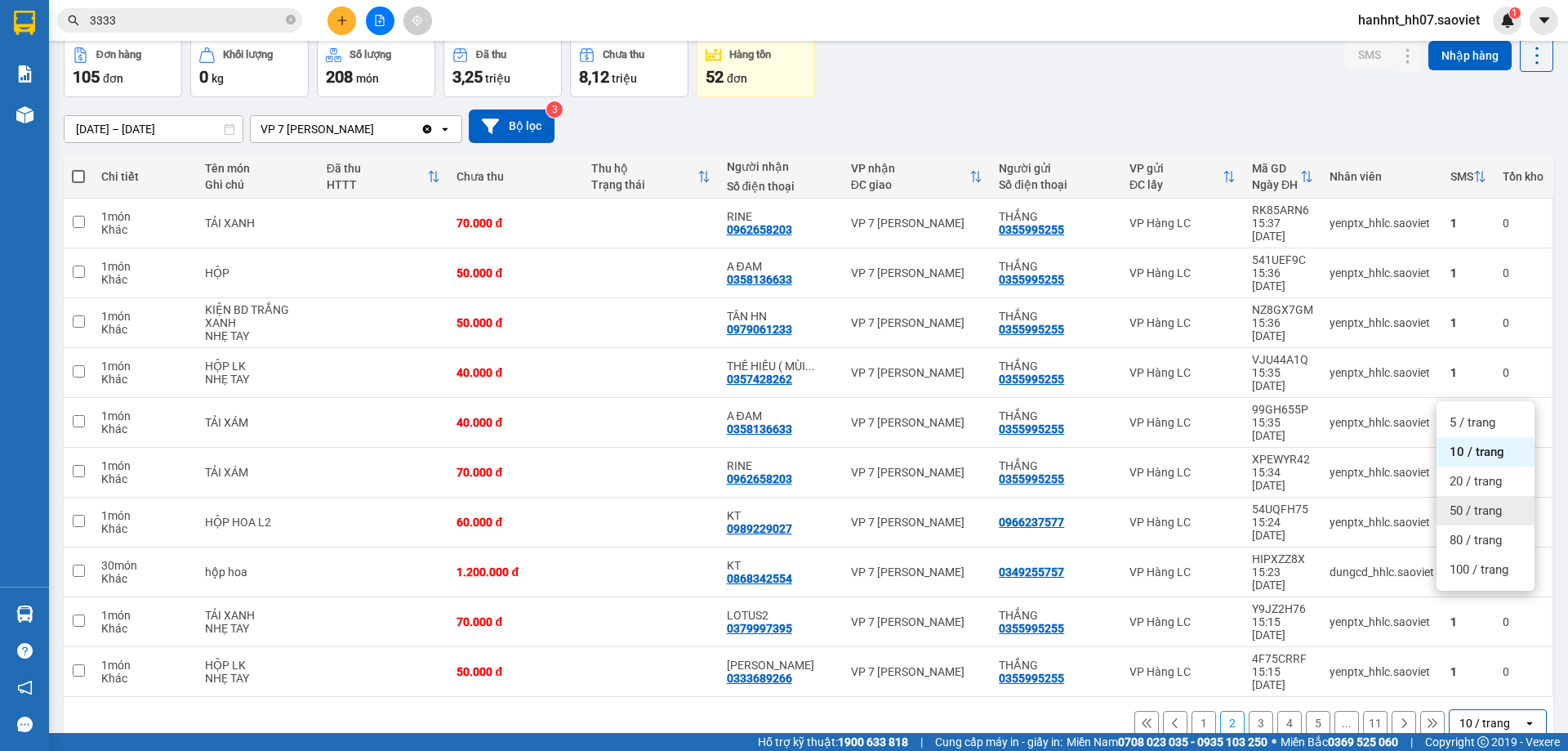
click at [1470, 511] on span "50 / trang" at bounding box center [1475, 510] width 53 height 17
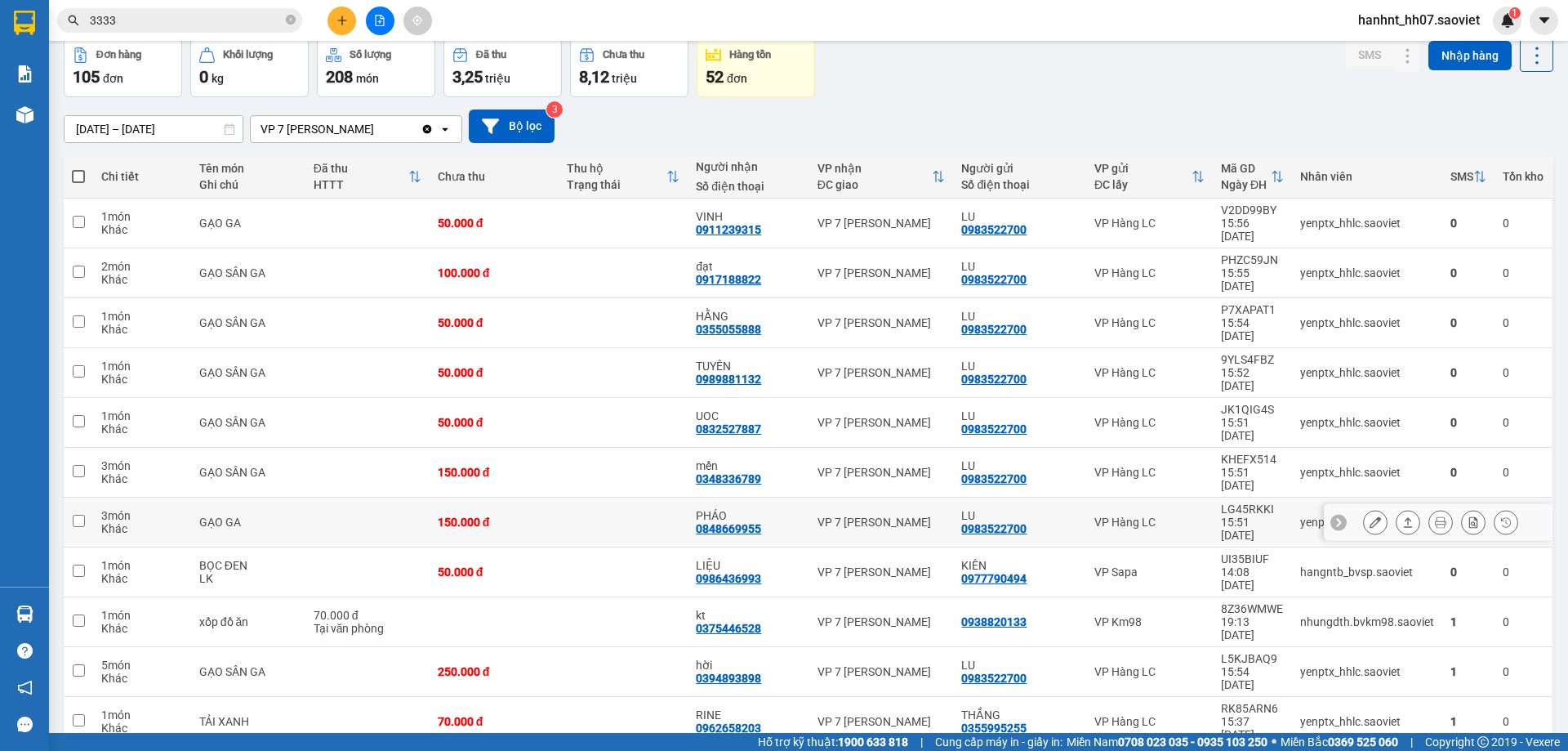
click at [149, 509] on div "3 món" at bounding box center [142, 515] width 82 height 13
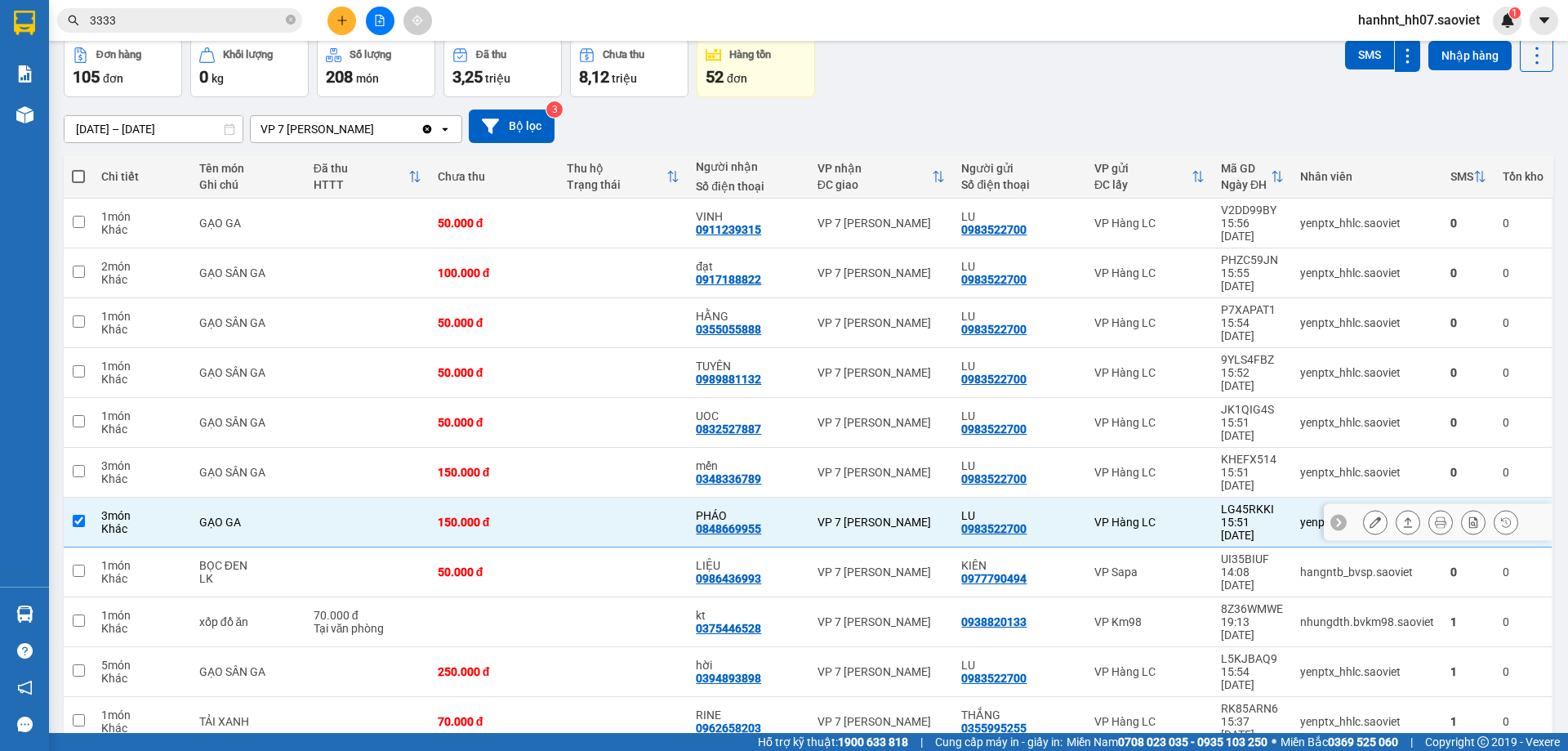
checkbox input "true"
click at [183, 559] on div "1 món" at bounding box center [142, 566] width 82 height 13
checkbox input "true"
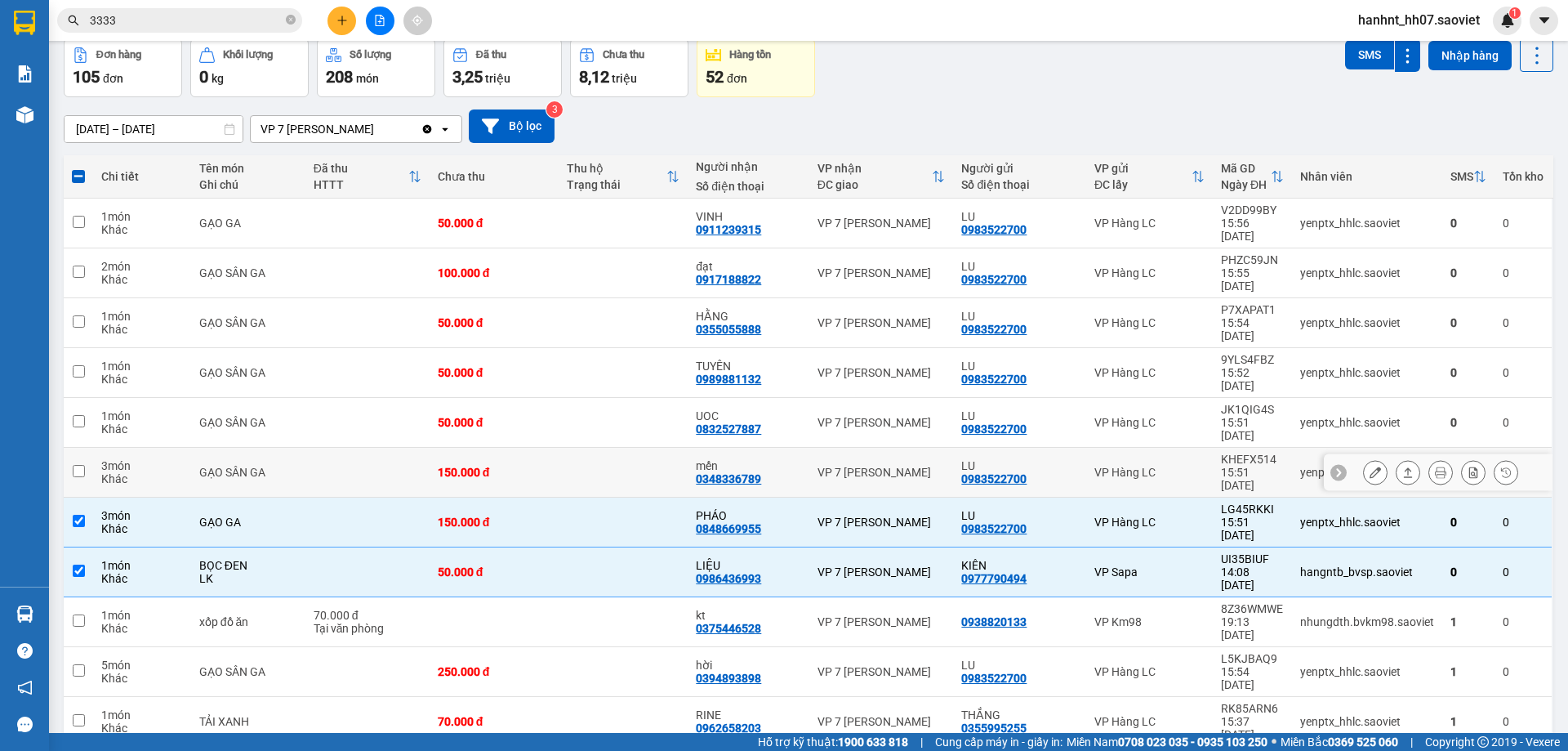
click at [208, 465] on div "GẠO SÂN GA" at bounding box center [248, 472] width 98 height 13
checkbox input "true"
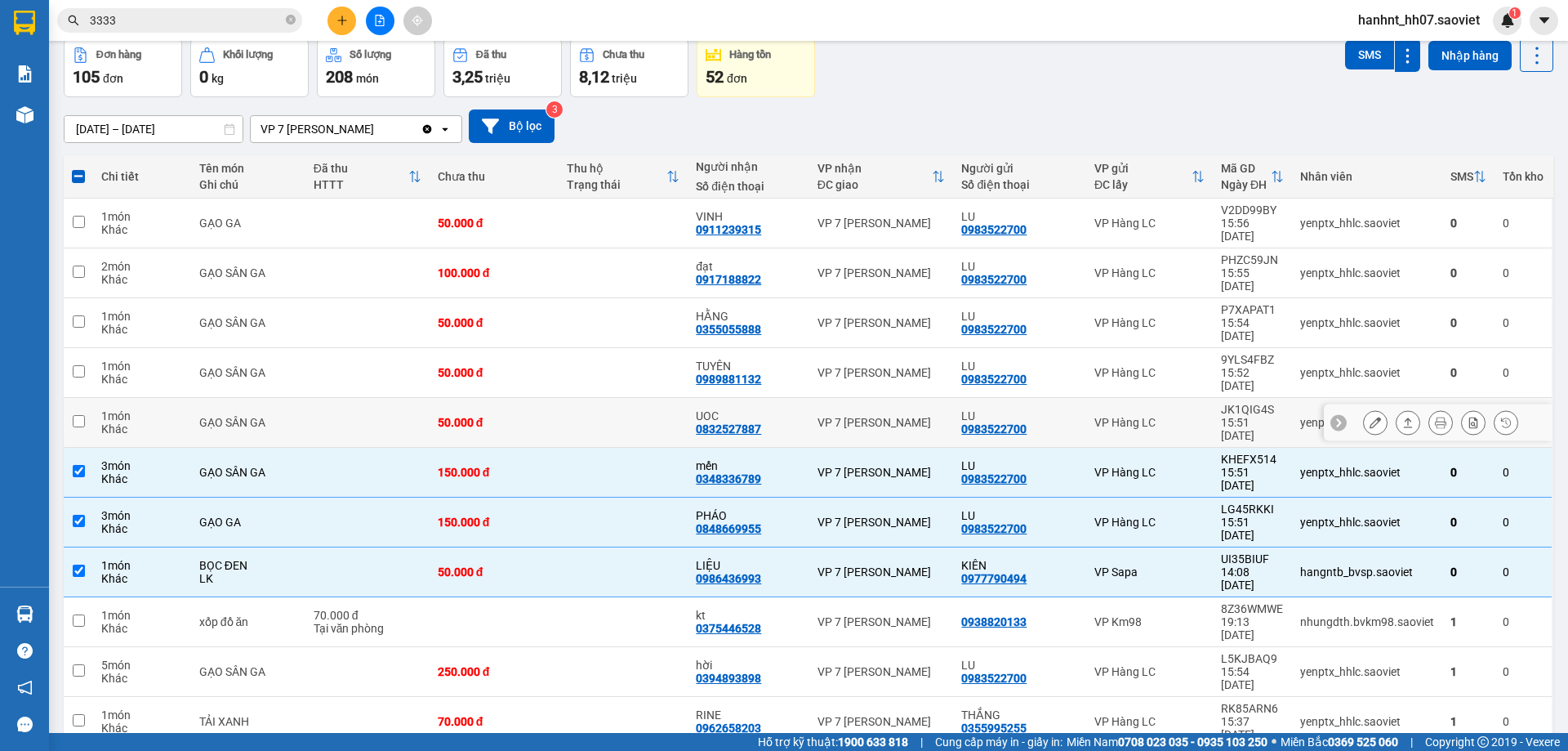
click at [218, 416] on div "GẠO SÂN GA" at bounding box center [248, 423] width 98 height 13
checkbox input "true"
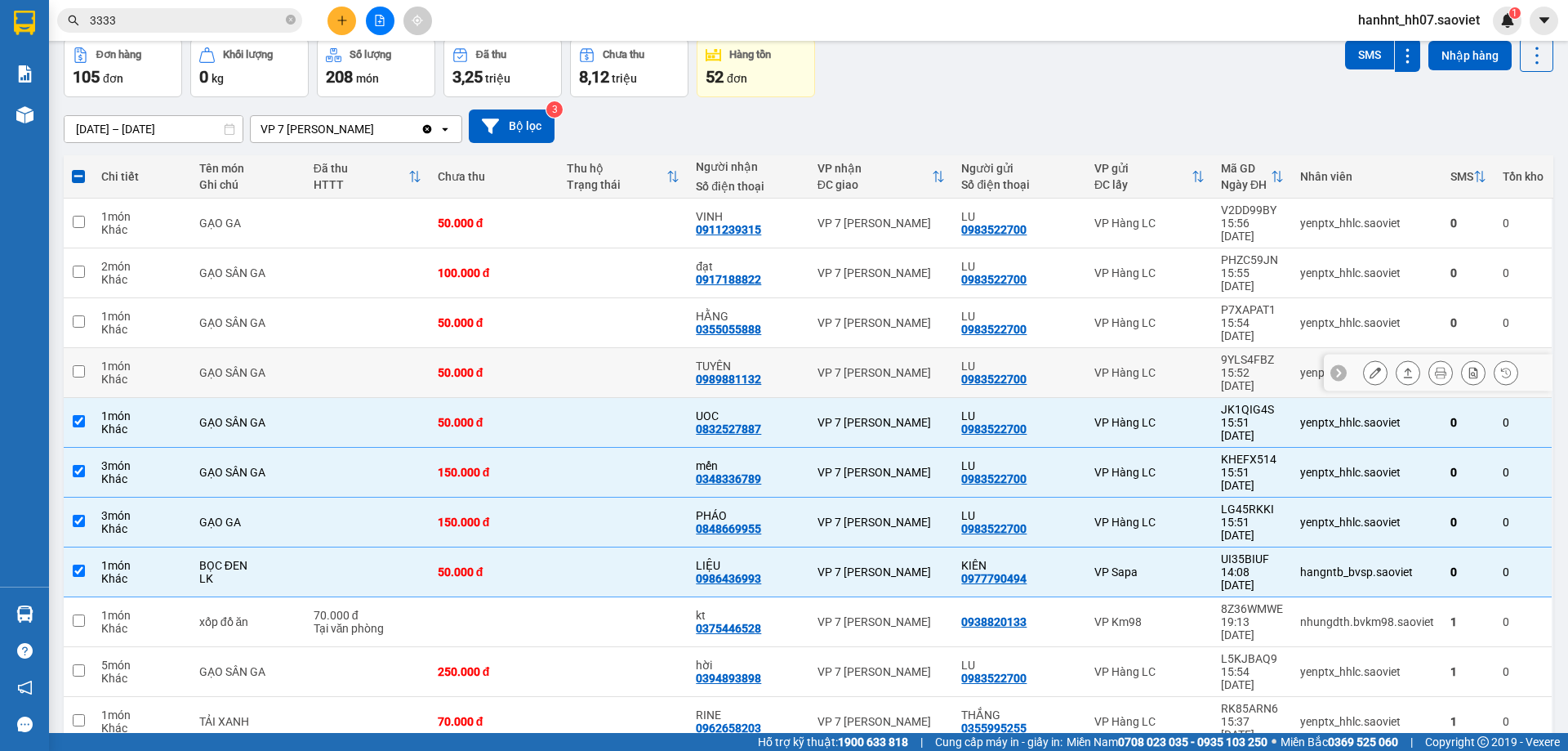
click at [232, 366] on div "GẠO SÂN GA" at bounding box center [248, 373] width 98 height 13
checkbox input "true"
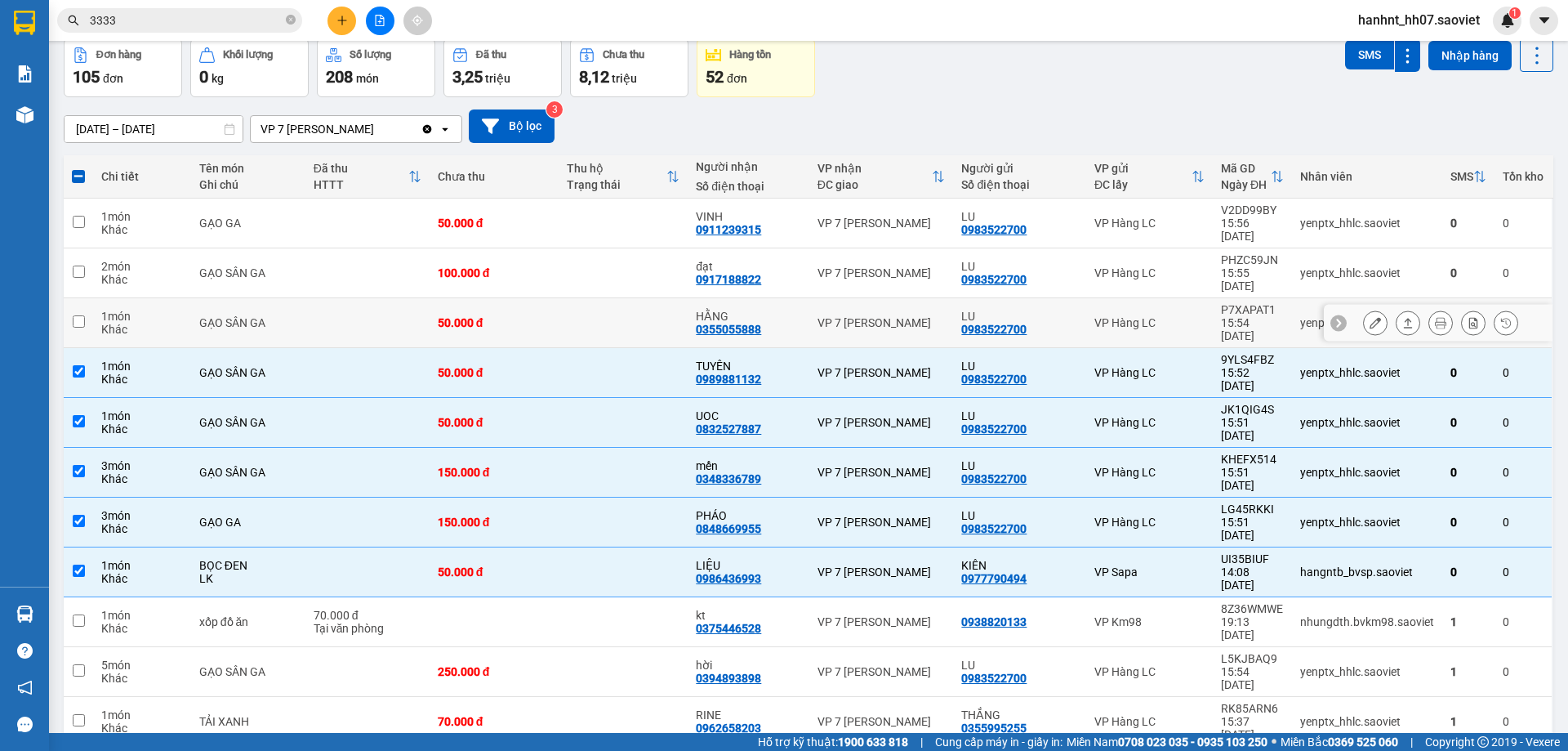
click at [235, 316] on div "GẠO SÂN GA" at bounding box center [248, 322] width 98 height 13
checkbox input "true"
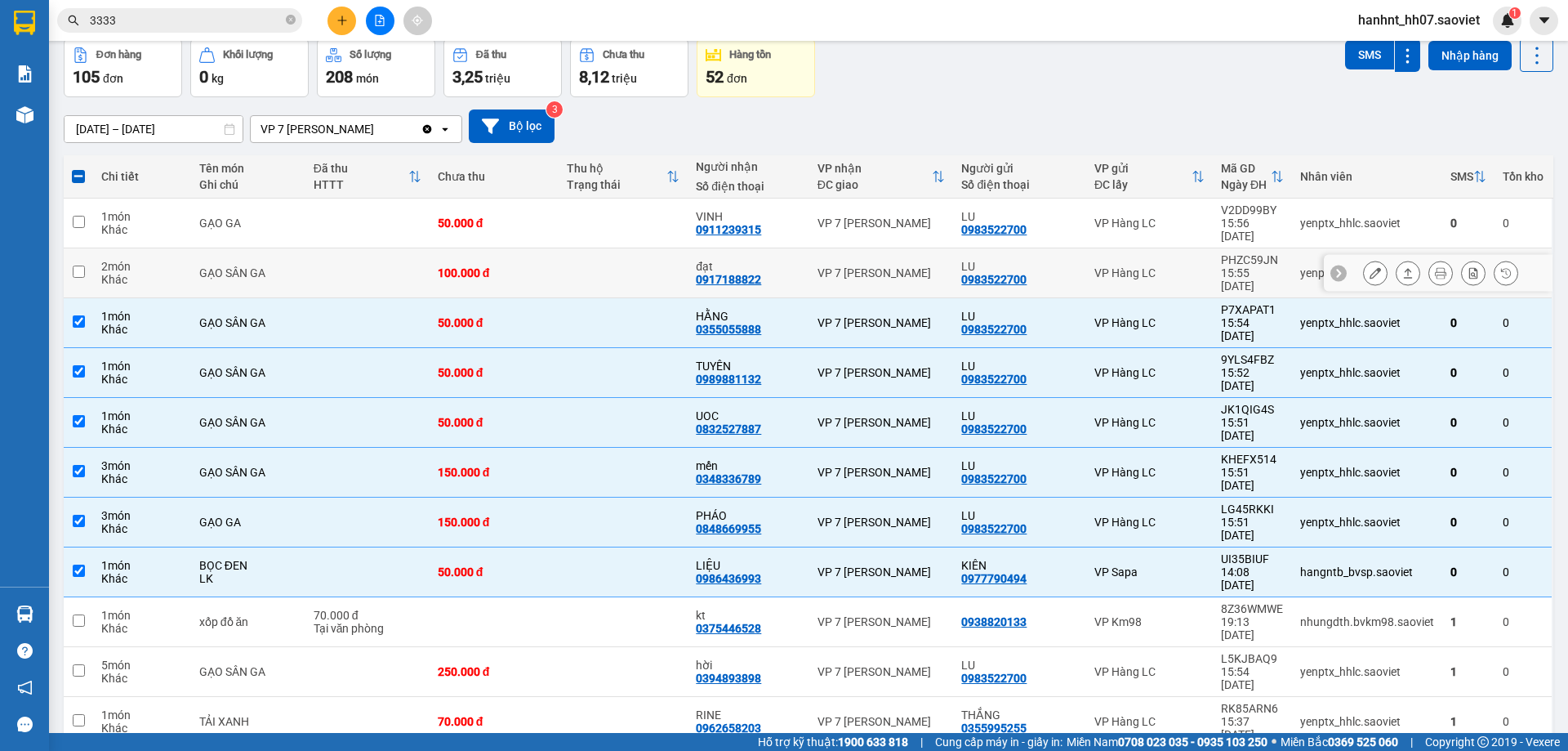
click at [237, 266] on div "GẠO SÂN GA" at bounding box center [248, 273] width 98 height 13
checkbox input "true"
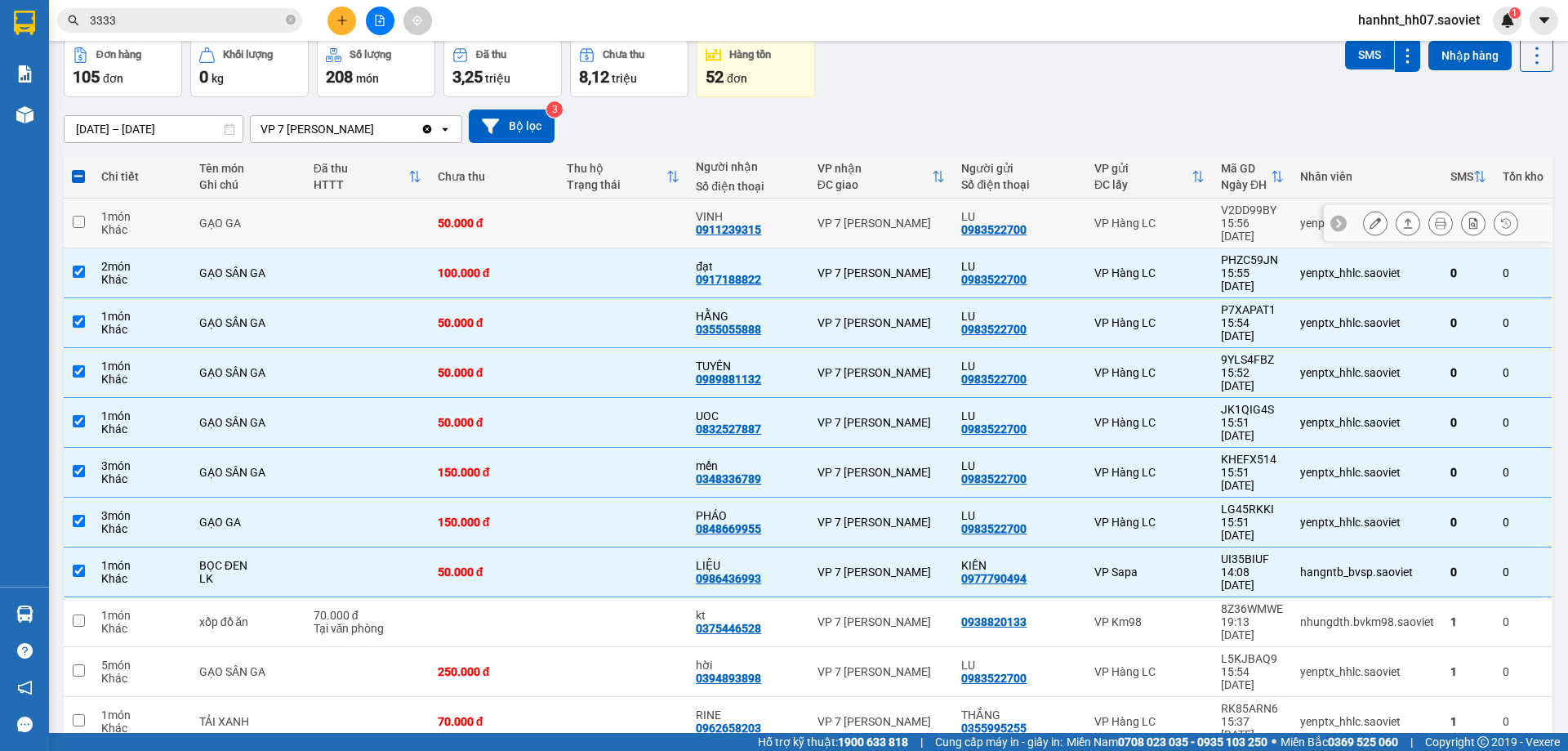
click at [245, 221] on div "GẠO GA" at bounding box center [248, 223] width 98 height 13
checkbox input "true"
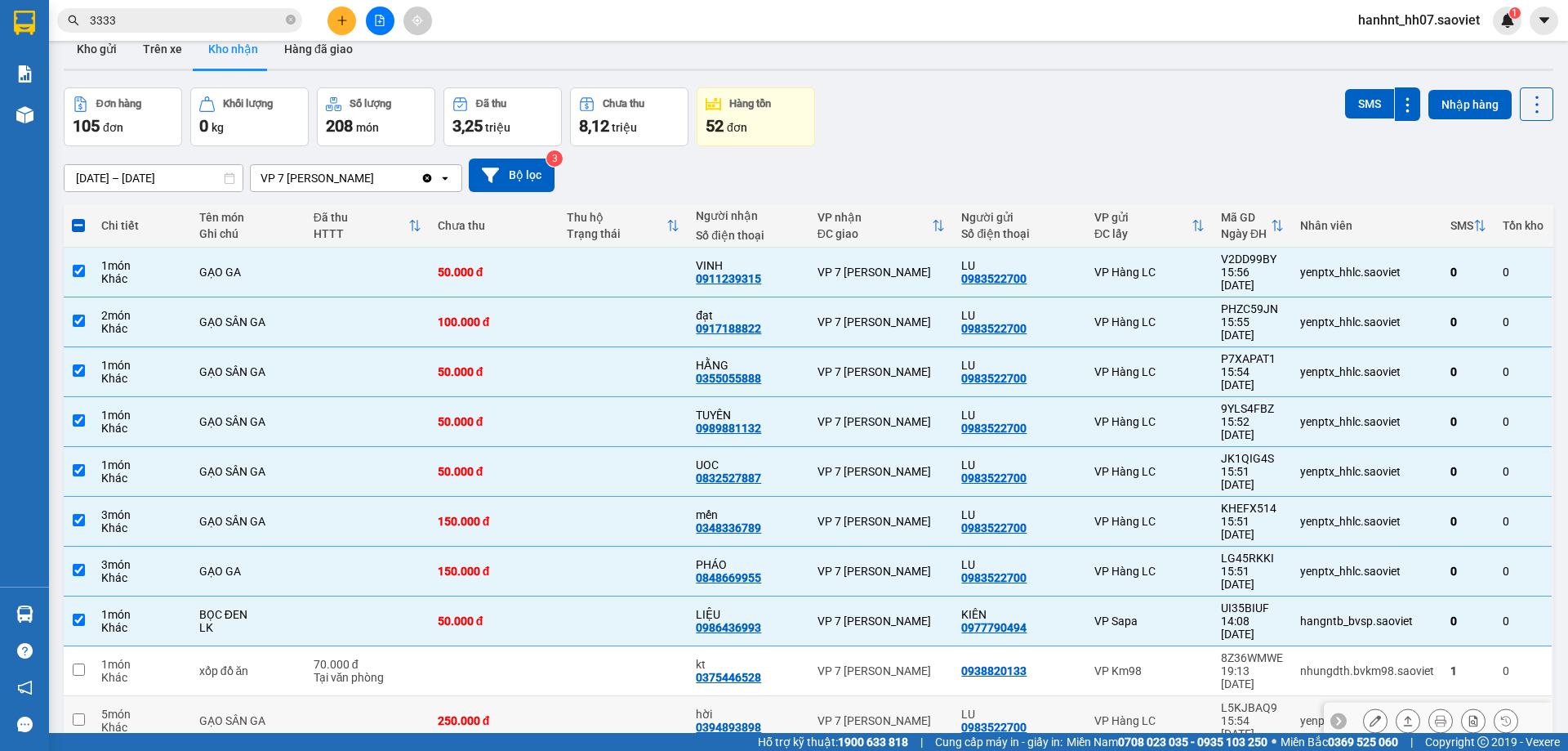
scroll to position [0, 0]
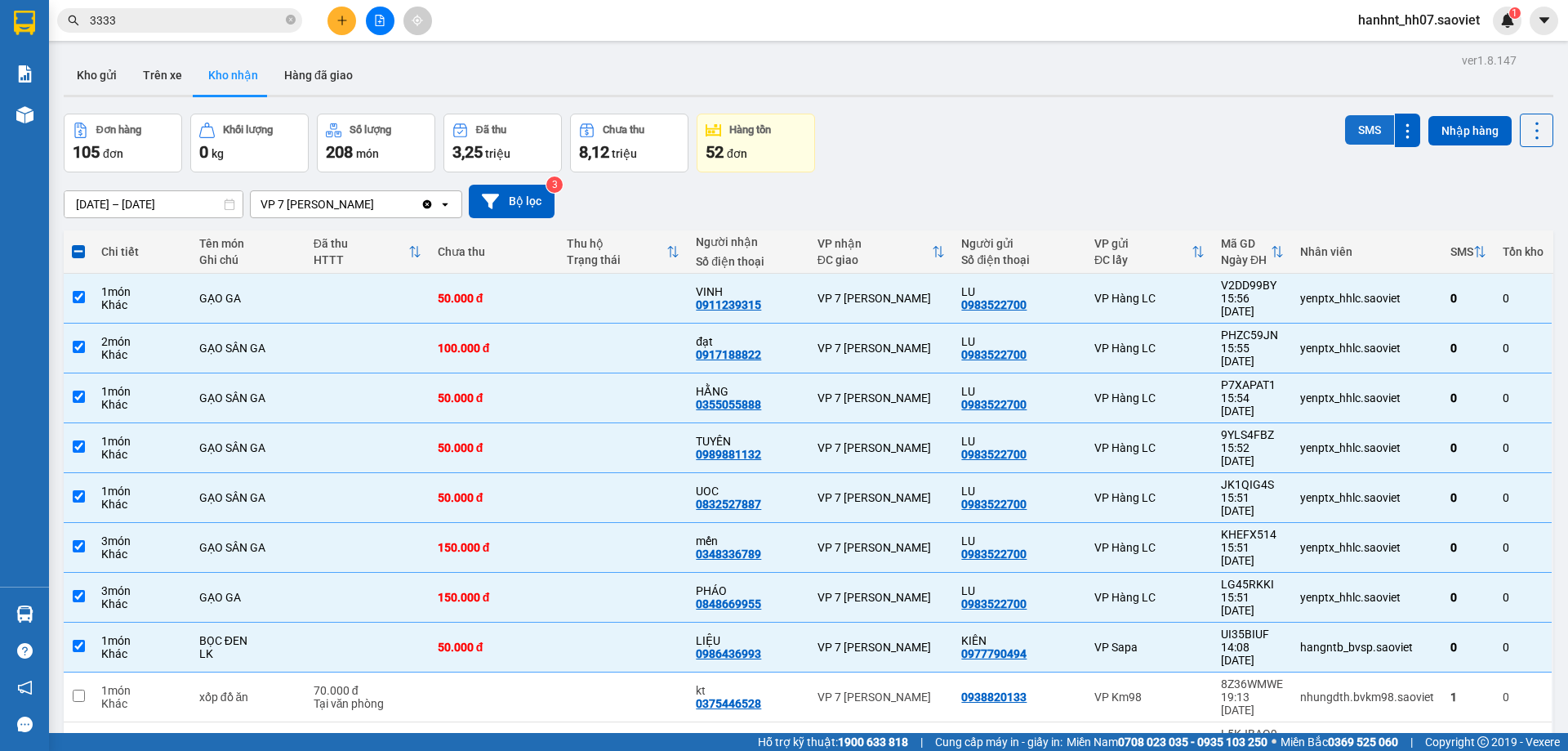
click at [1368, 129] on button "SMS" at bounding box center [1369, 129] width 49 height 29
click at [341, 23] on icon "plus" at bounding box center [342, 21] width 12 height 12
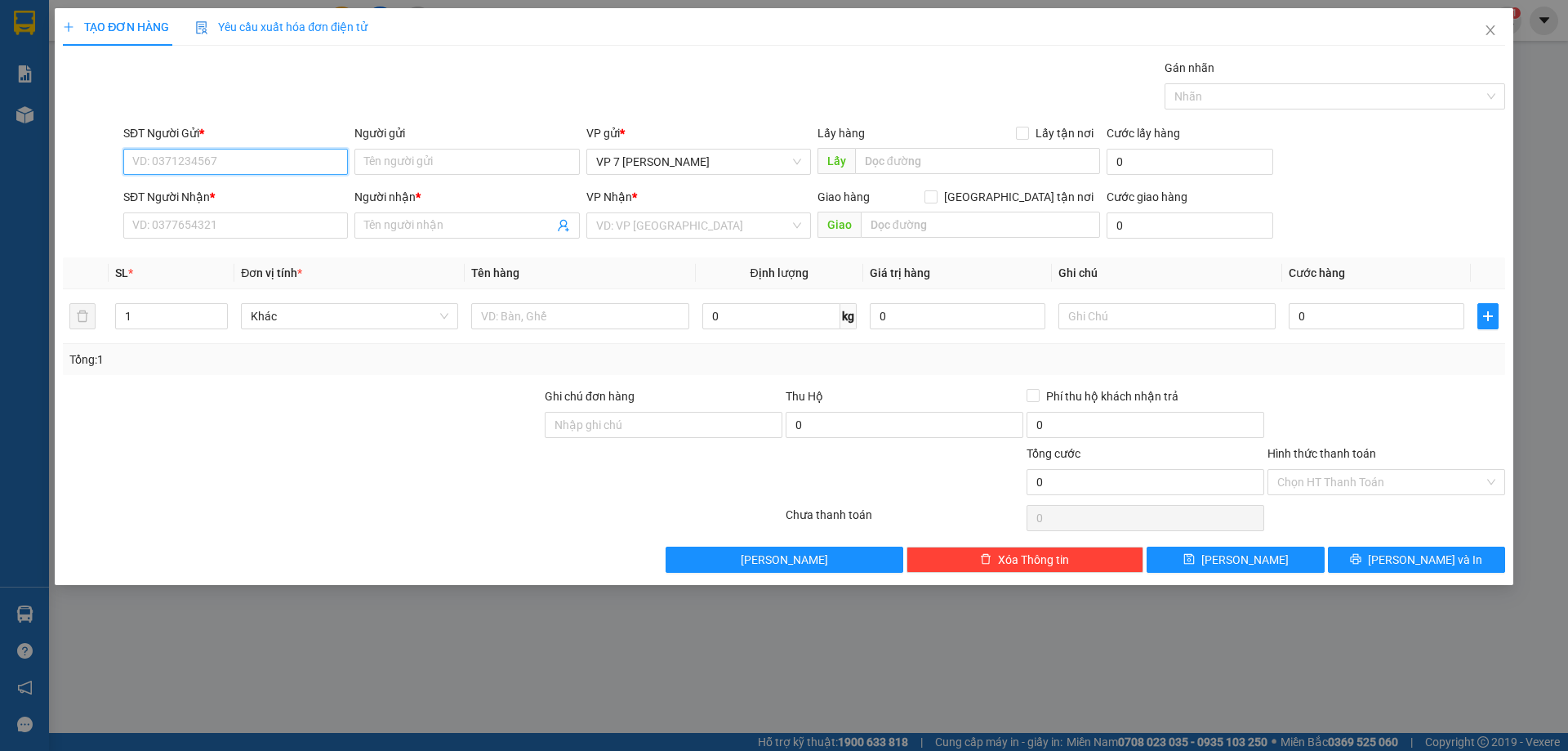
click at [151, 158] on input "SĐT Người Gửi *" at bounding box center [235, 161] width 225 height 26
click at [180, 160] on input "SĐT Người Gửi *" at bounding box center [235, 161] width 225 height 26
type input "0865414598"
click at [208, 187] on form "SĐT Người Gửi * 0865414598 Người gửi Tên người gửi VP gửi * VP 7 Phạm Văn Đồng …" at bounding box center [783, 185] width 1442 height 121
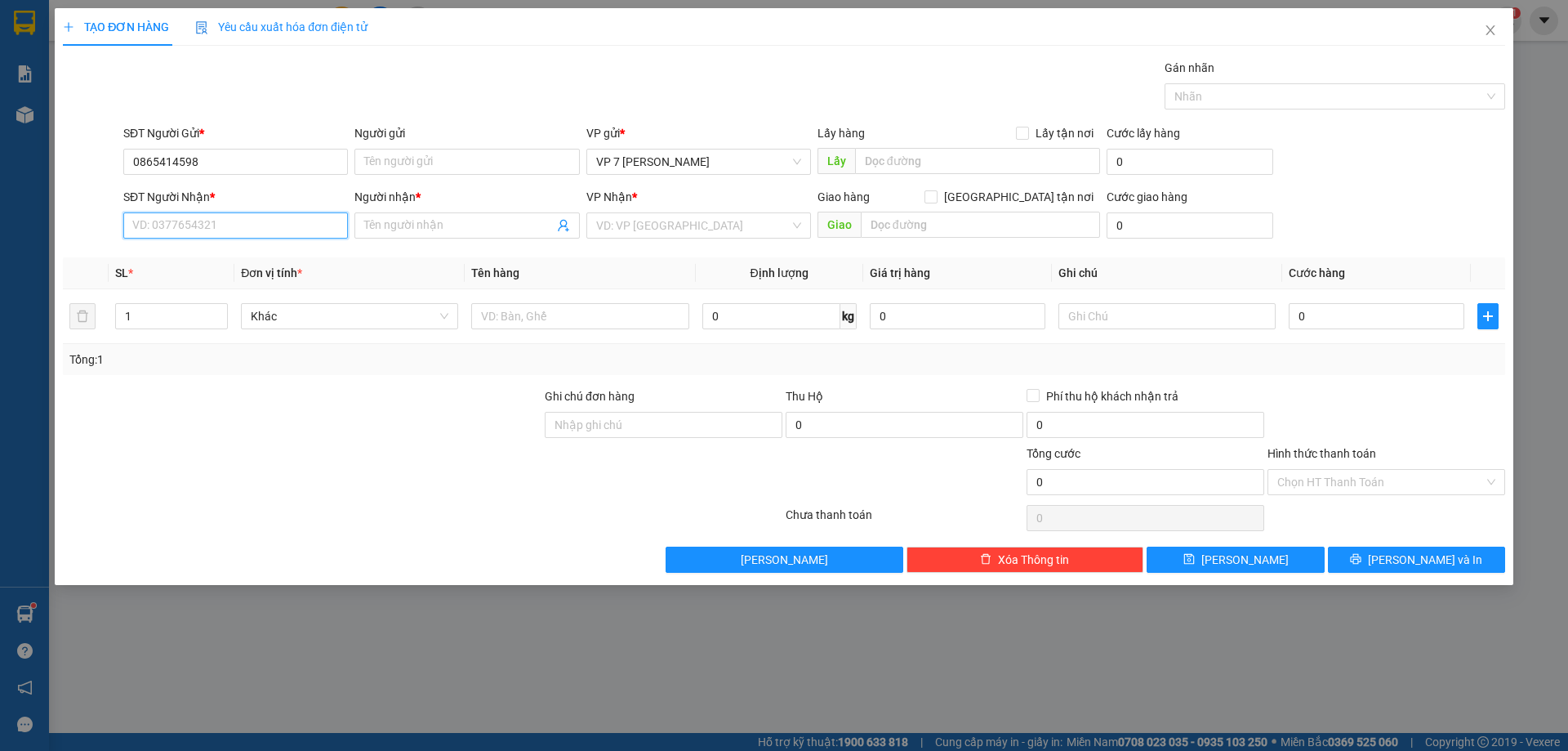
click at [210, 229] on input "SĐT Người Nhận *" at bounding box center [235, 225] width 225 height 26
click at [184, 226] on input "SĐT Người Nhận *" at bounding box center [235, 225] width 225 height 26
click at [184, 227] on input "999" at bounding box center [235, 225] width 225 height 26
click at [185, 227] on input "999" at bounding box center [235, 225] width 225 height 26
type input "9"
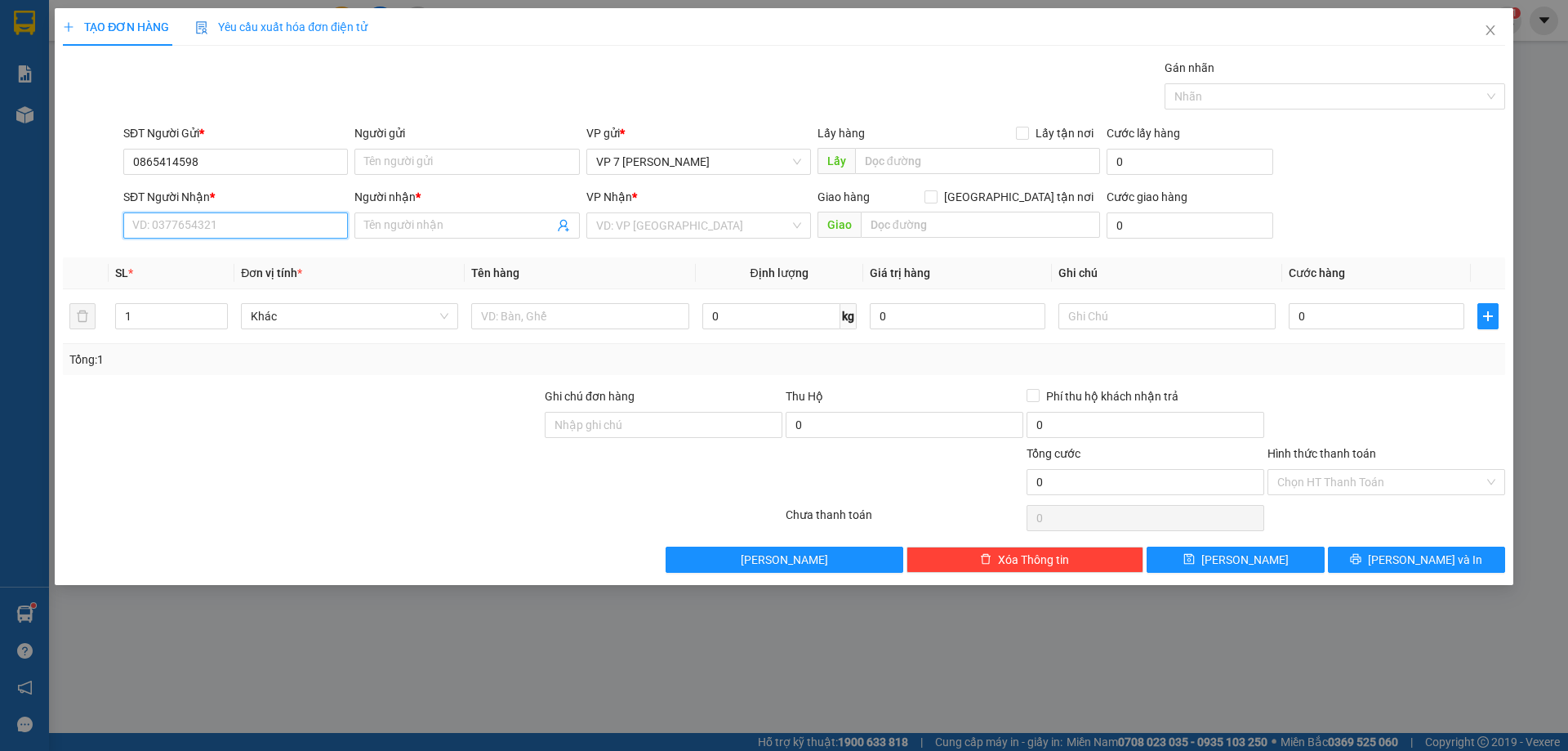
click at [185, 227] on input "SĐT Người Nhận *" at bounding box center [235, 225] width 225 height 26
click at [185, 248] on div "0899810999 - DŨNG" at bounding box center [235, 257] width 225 height 26
type input "0899810999"
type input "DŨNG"
type input "0899810999"
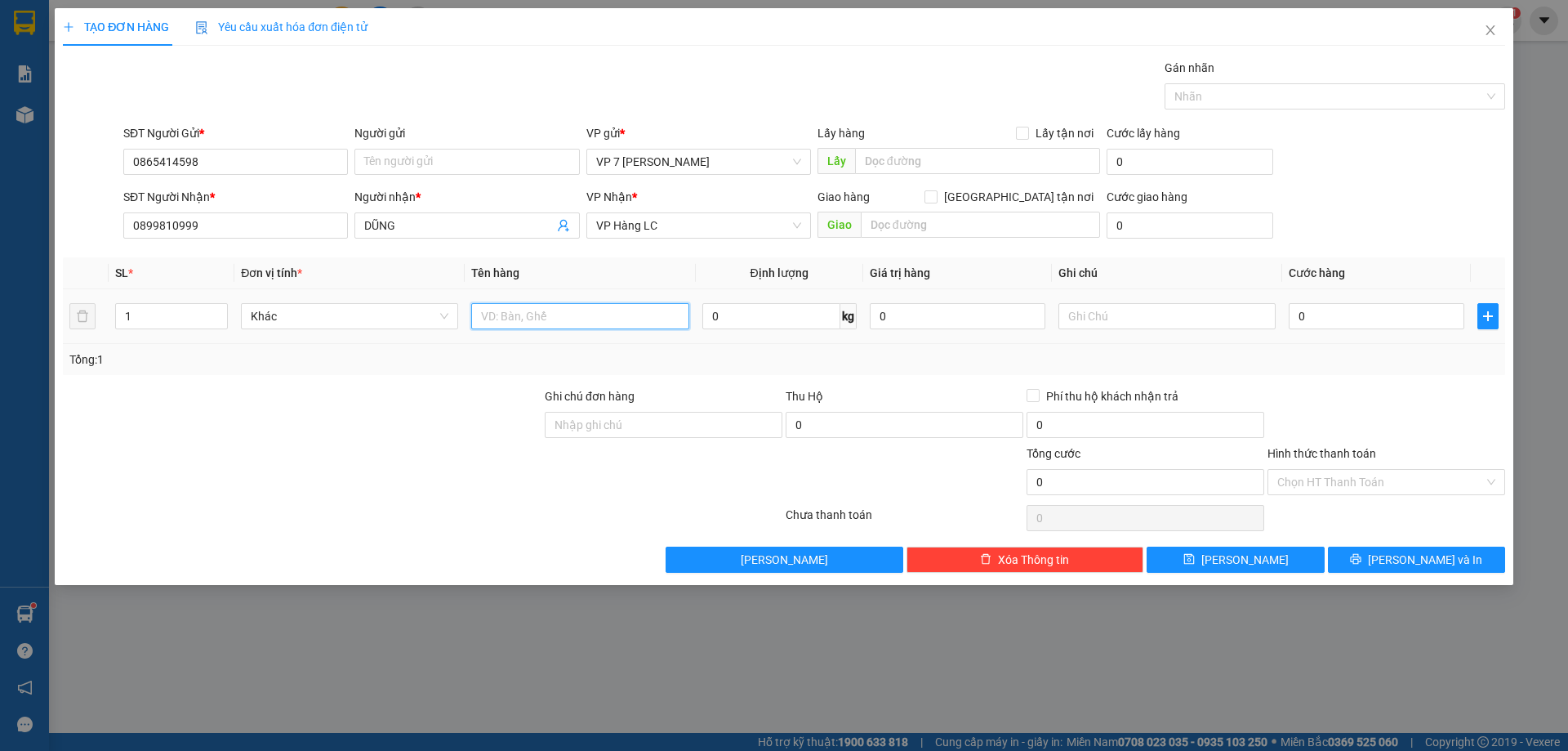
click at [547, 315] on input "text" at bounding box center [579, 316] width 217 height 26
type input "xốp"
click at [1324, 313] on input "0" at bounding box center [1376, 316] width 175 height 26
type input "5"
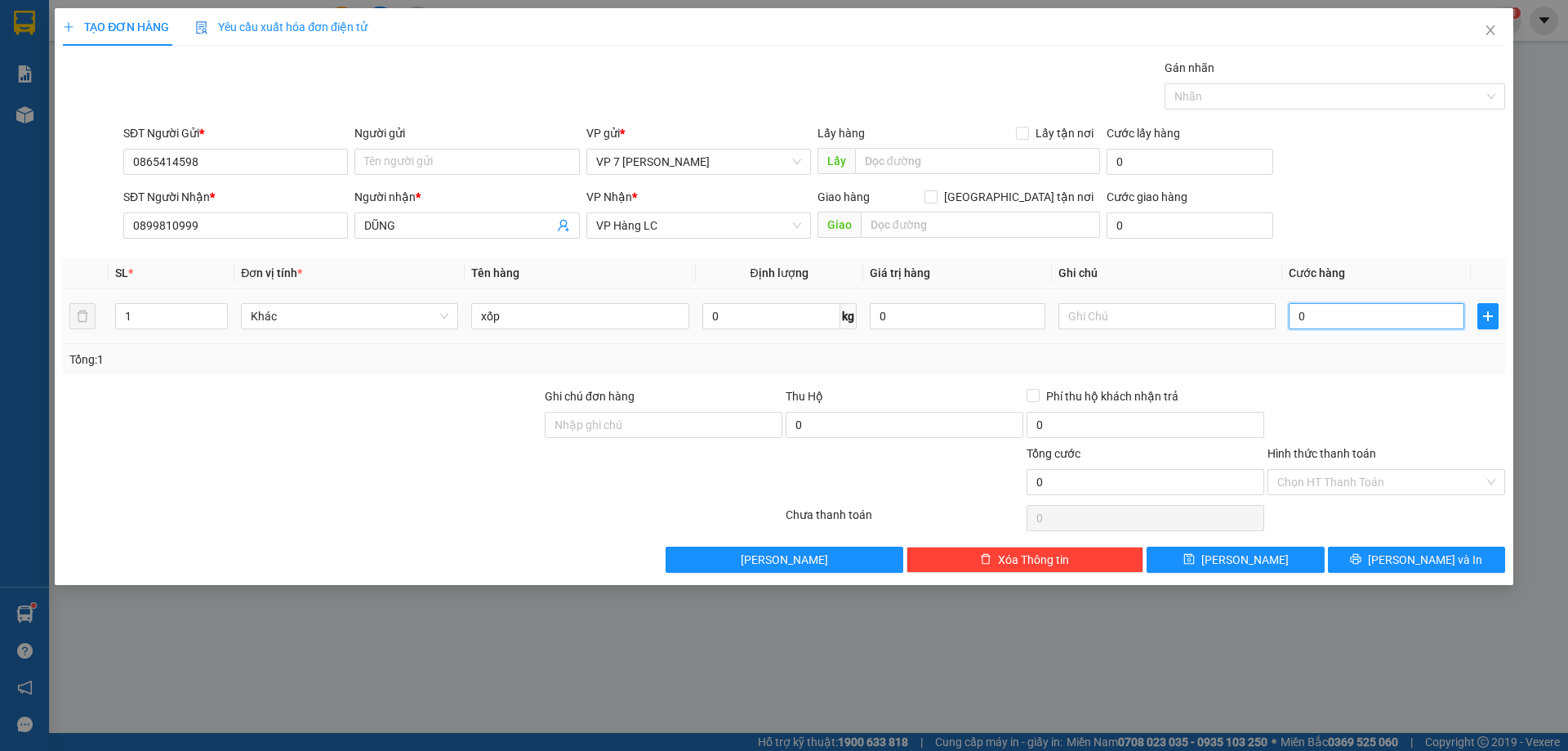
type input "5"
type input "50"
type input "50.000"
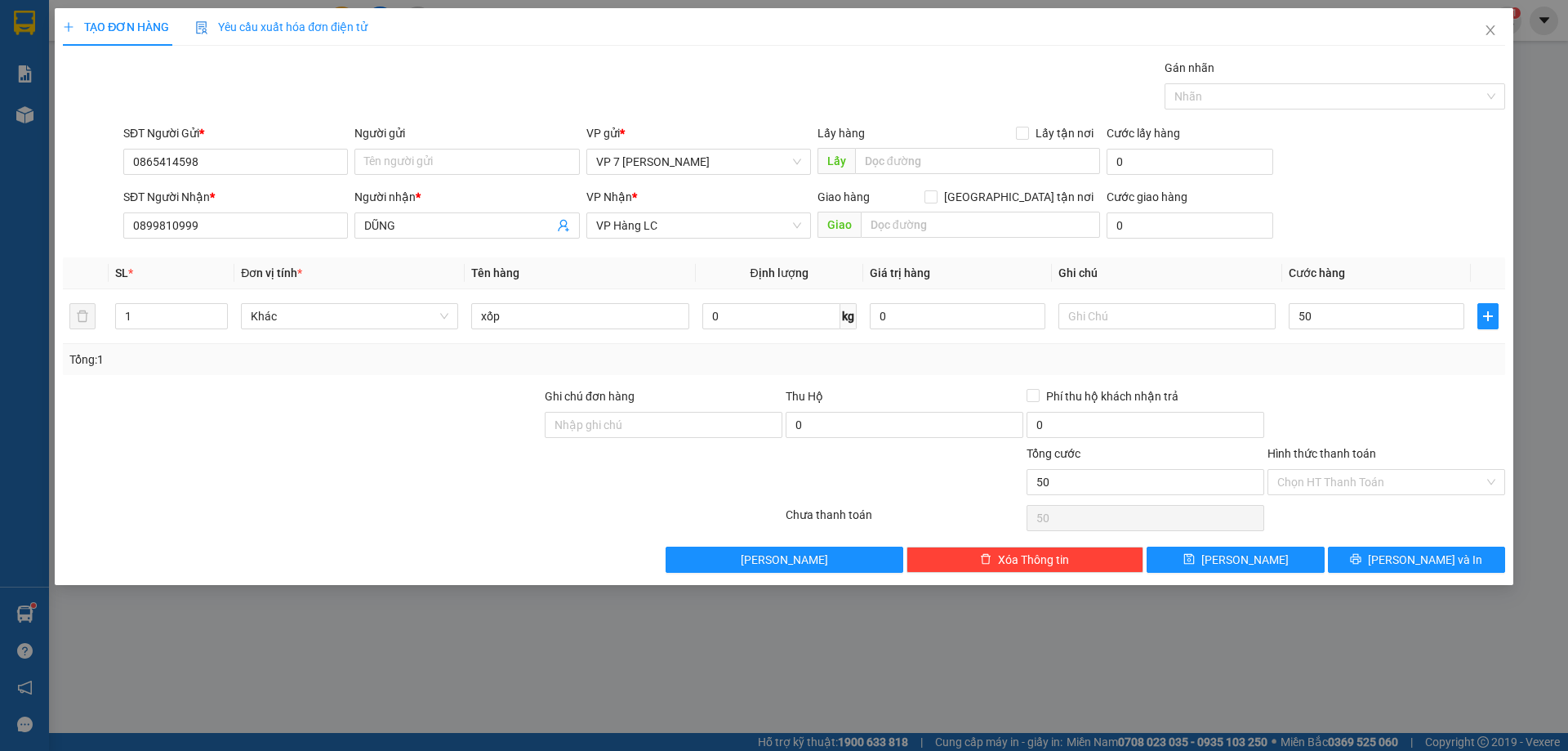
type input "50.000"
click at [1314, 378] on div "Transit Pickup Surcharge Ids Transit Deliver Surcharge Ids Transit Deliver Surc…" at bounding box center [783, 315] width 1442 height 514
click at [1371, 554] on button "[PERSON_NAME] và In" at bounding box center [1416, 559] width 177 height 26
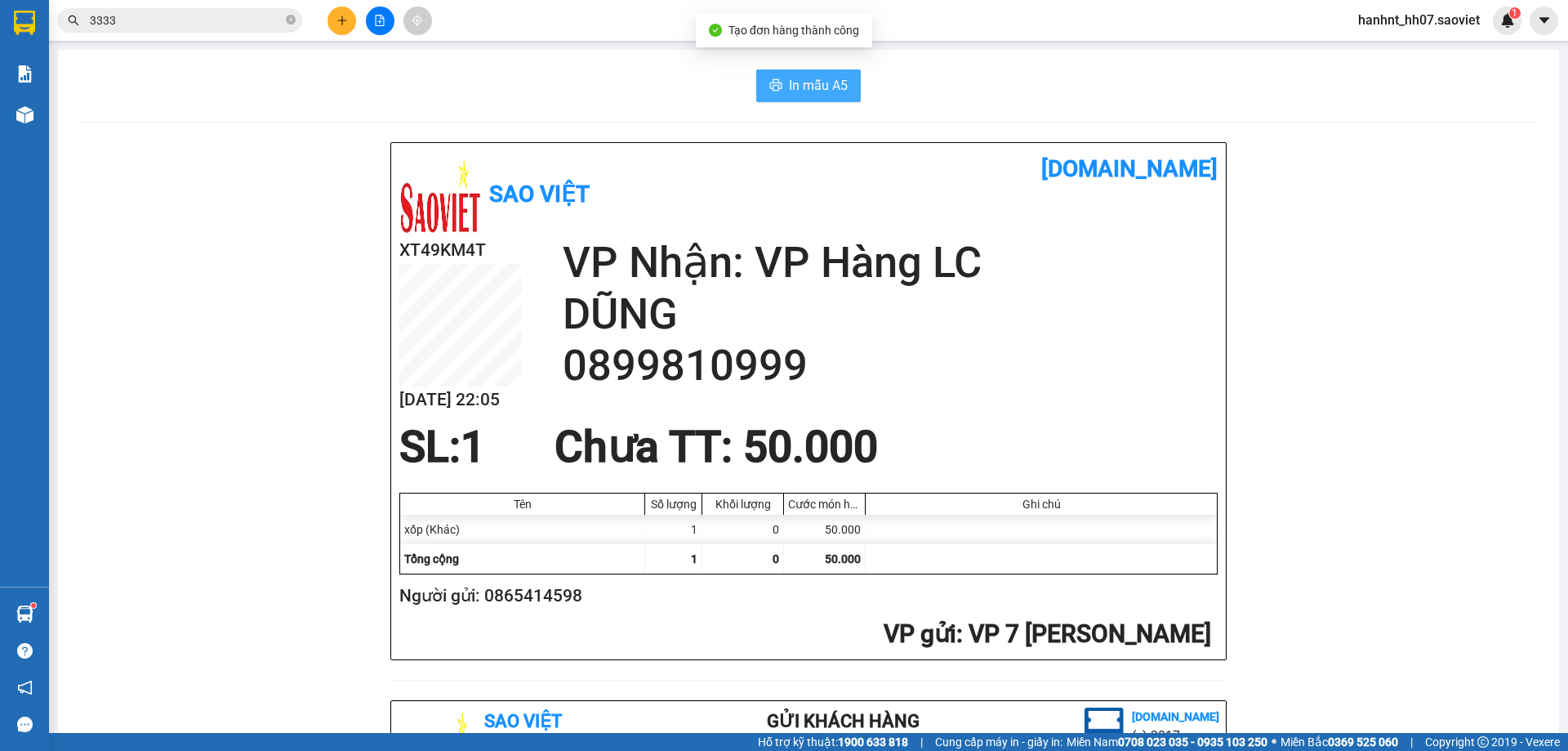
click at [789, 84] on span "In mẫu A5" at bounding box center [818, 85] width 58 height 20
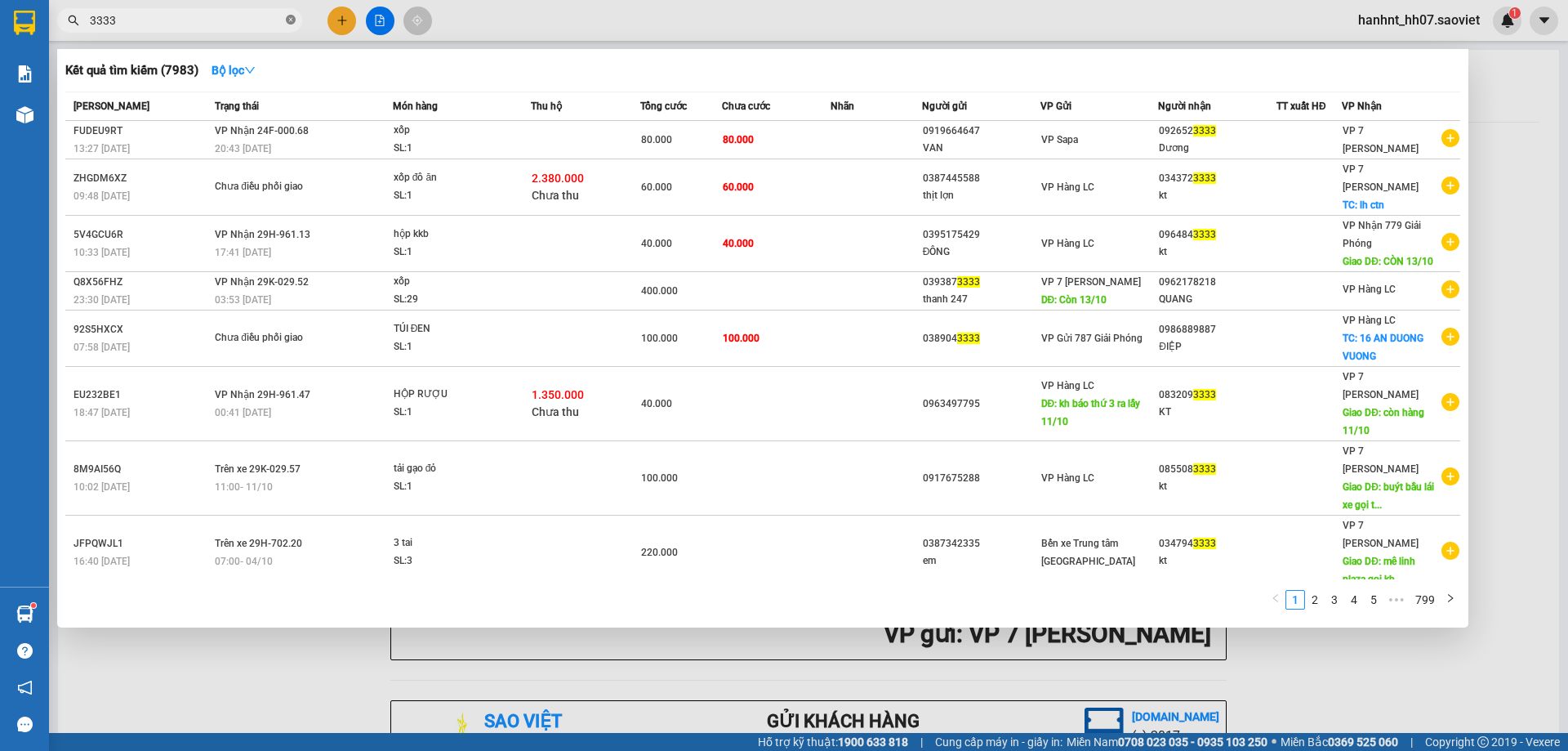
click at [292, 20] on icon "close-circle" at bounding box center [291, 20] width 10 height 10
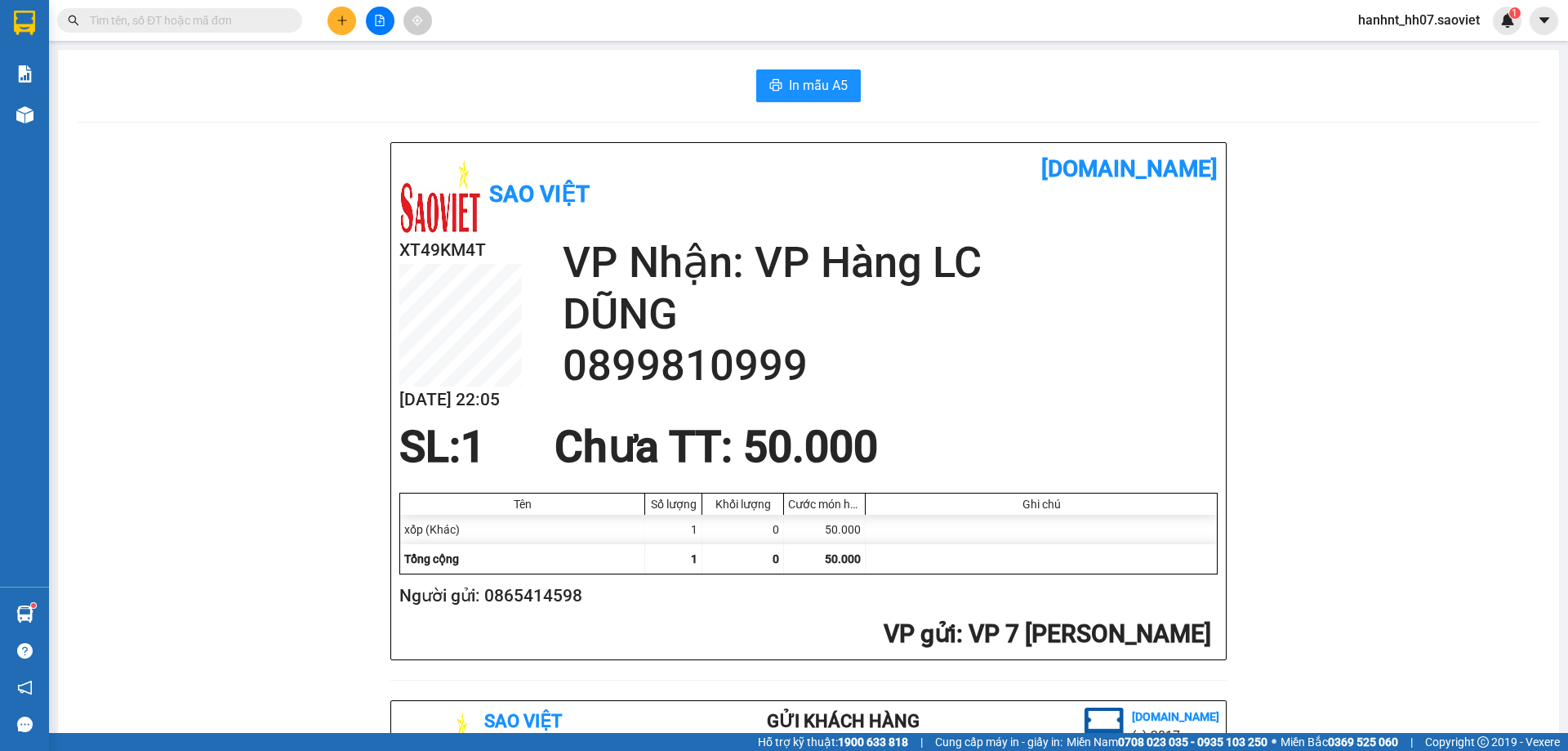
click at [251, 18] on input "text" at bounding box center [186, 21] width 193 height 18
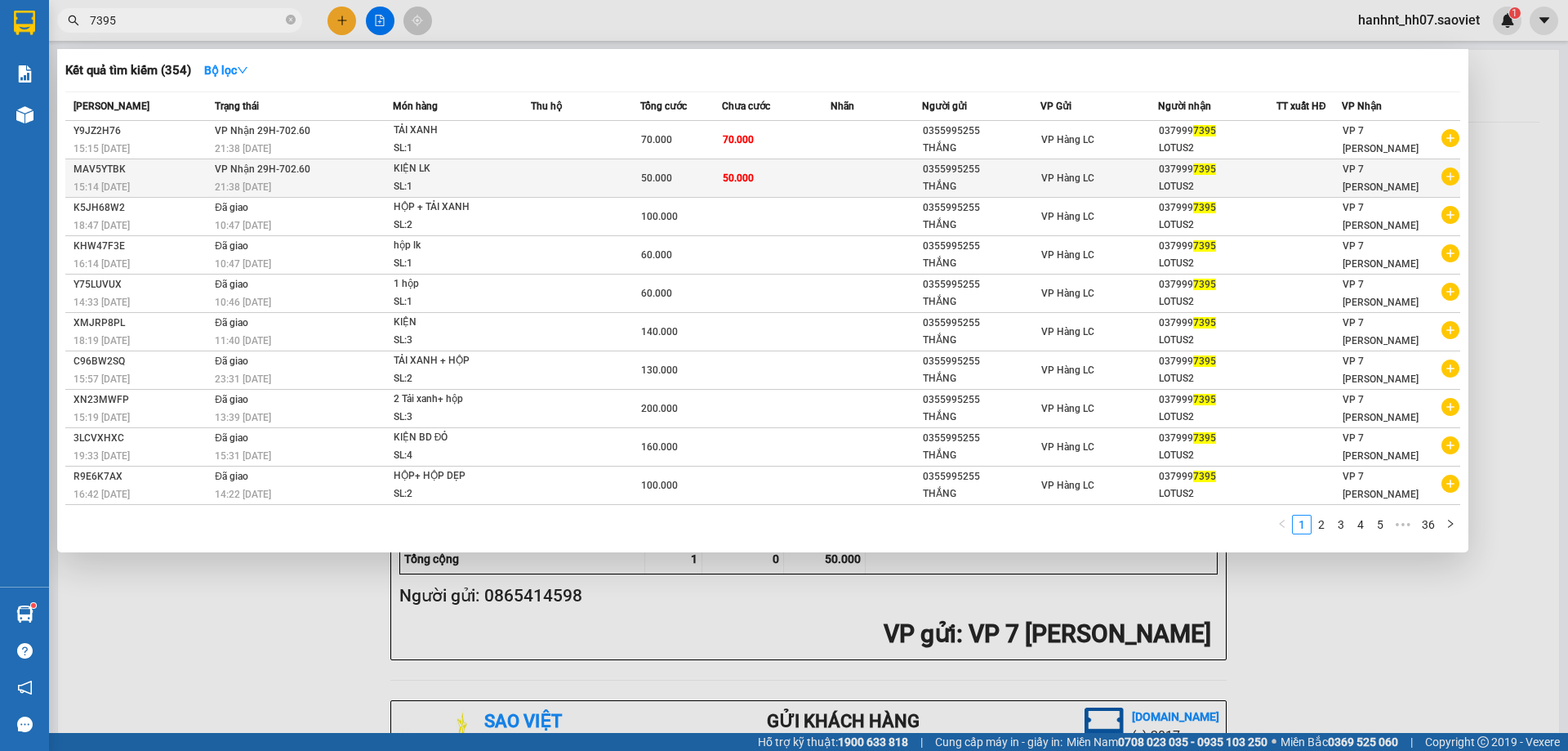
type input "7395"
click at [539, 163] on td at bounding box center [585, 179] width 109 height 38
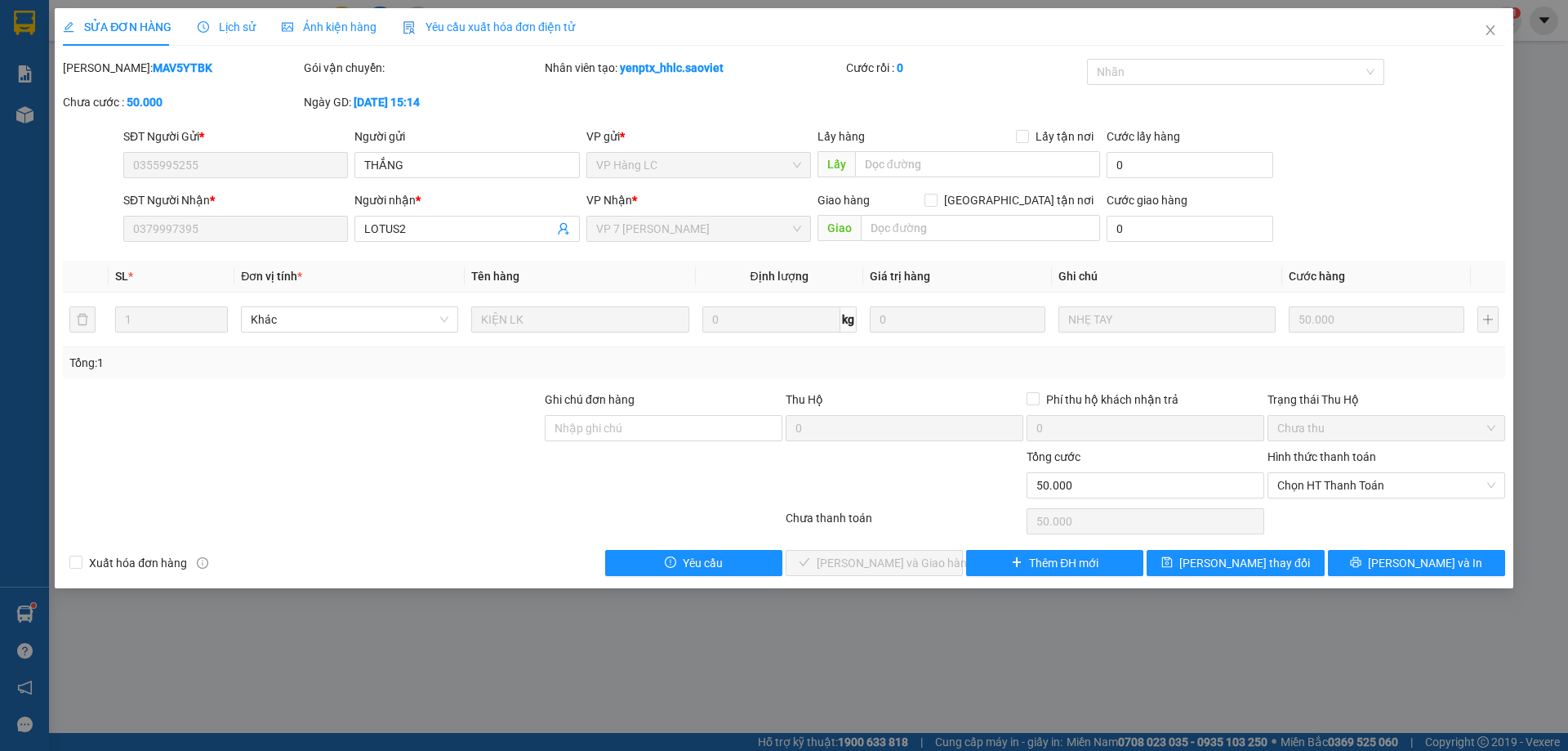
type input "0355995255"
type input "THẮNG"
type input "0379997395"
type input "LOTUS2"
type input "0"
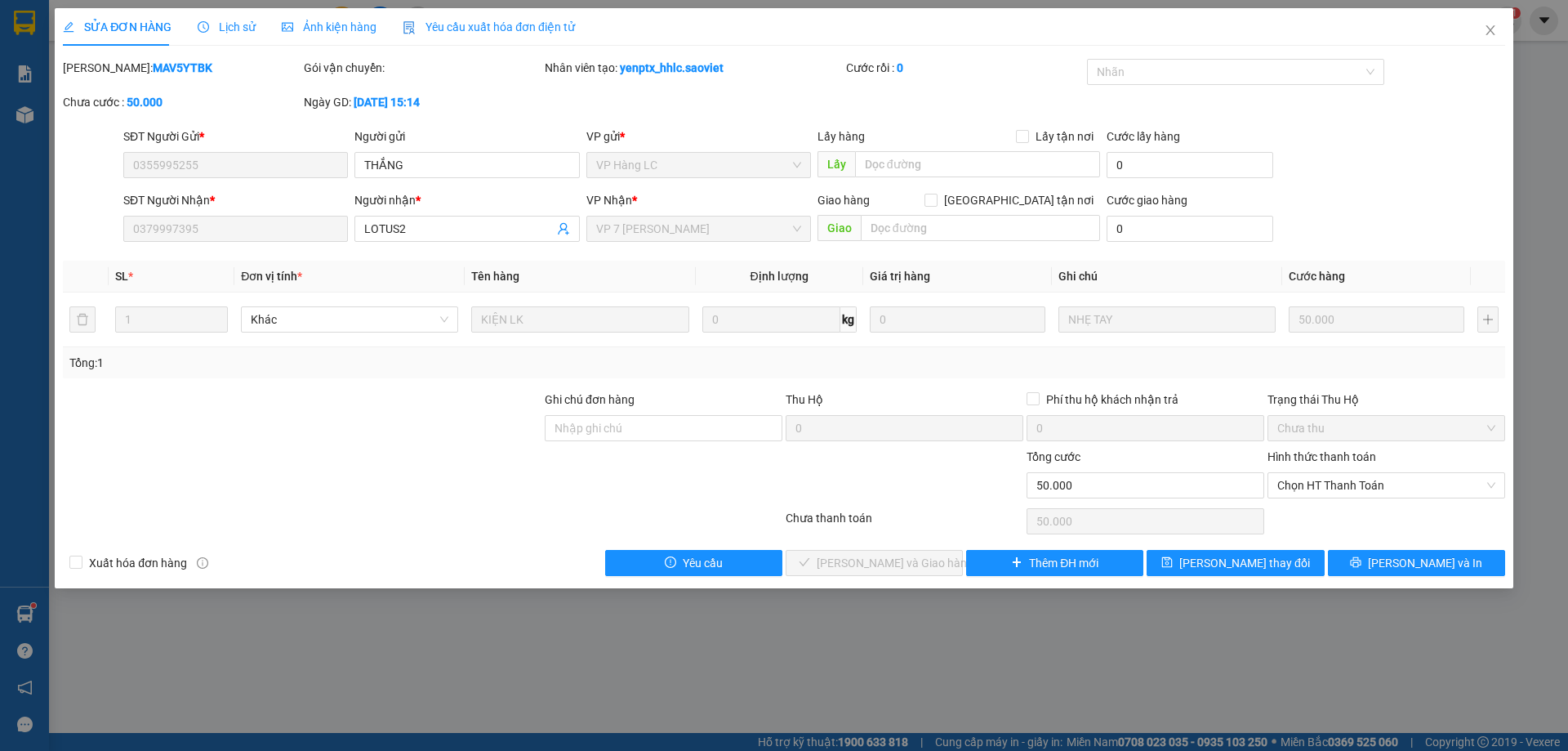
type input "50.000"
click at [1305, 484] on span "Chọn HT Thanh Toán" at bounding box center [1385, 485] width 218 height 24
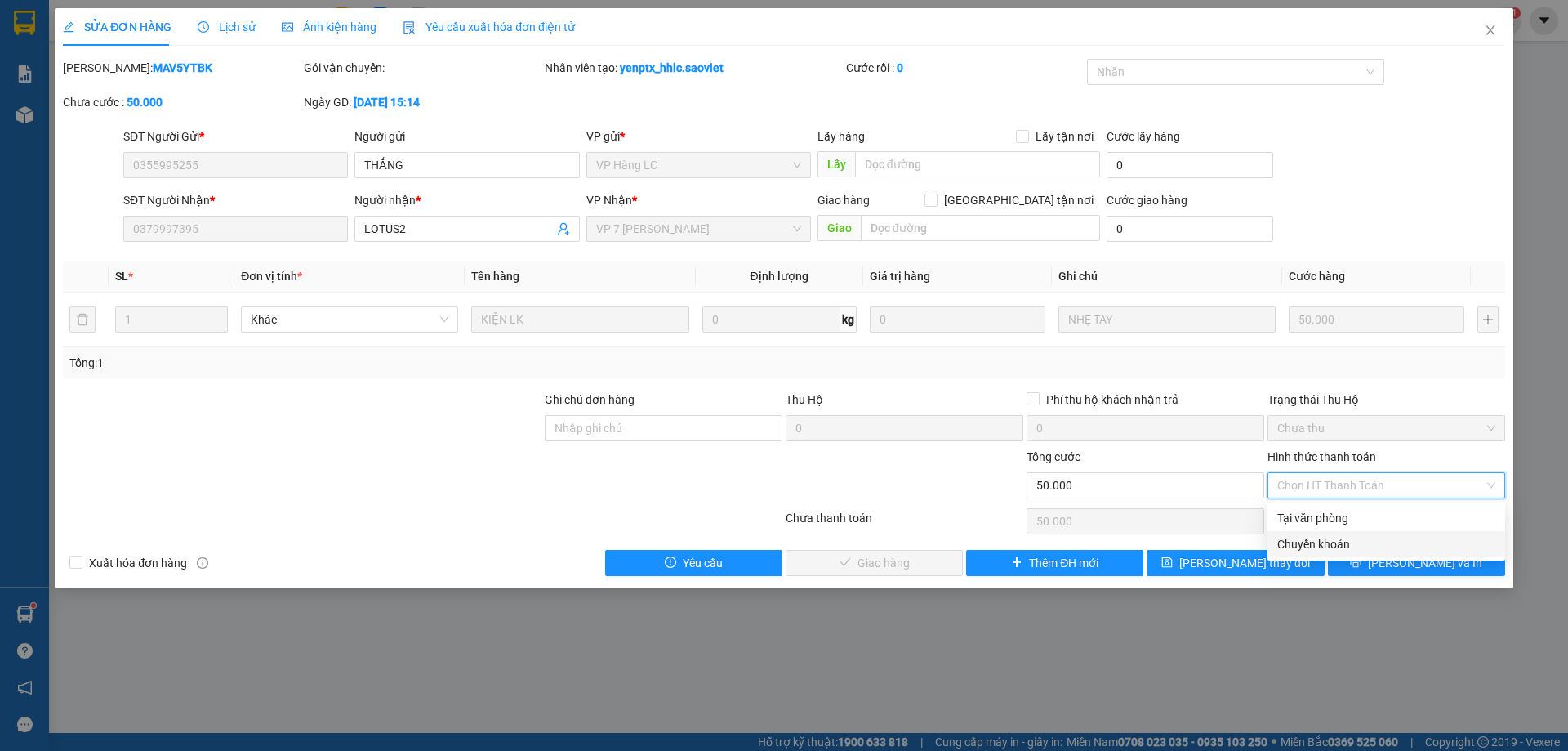
click at [1333, 540] on div "Chuyển khoản" at bounding box center [1385, 545] width 218 height 18
type input "0"
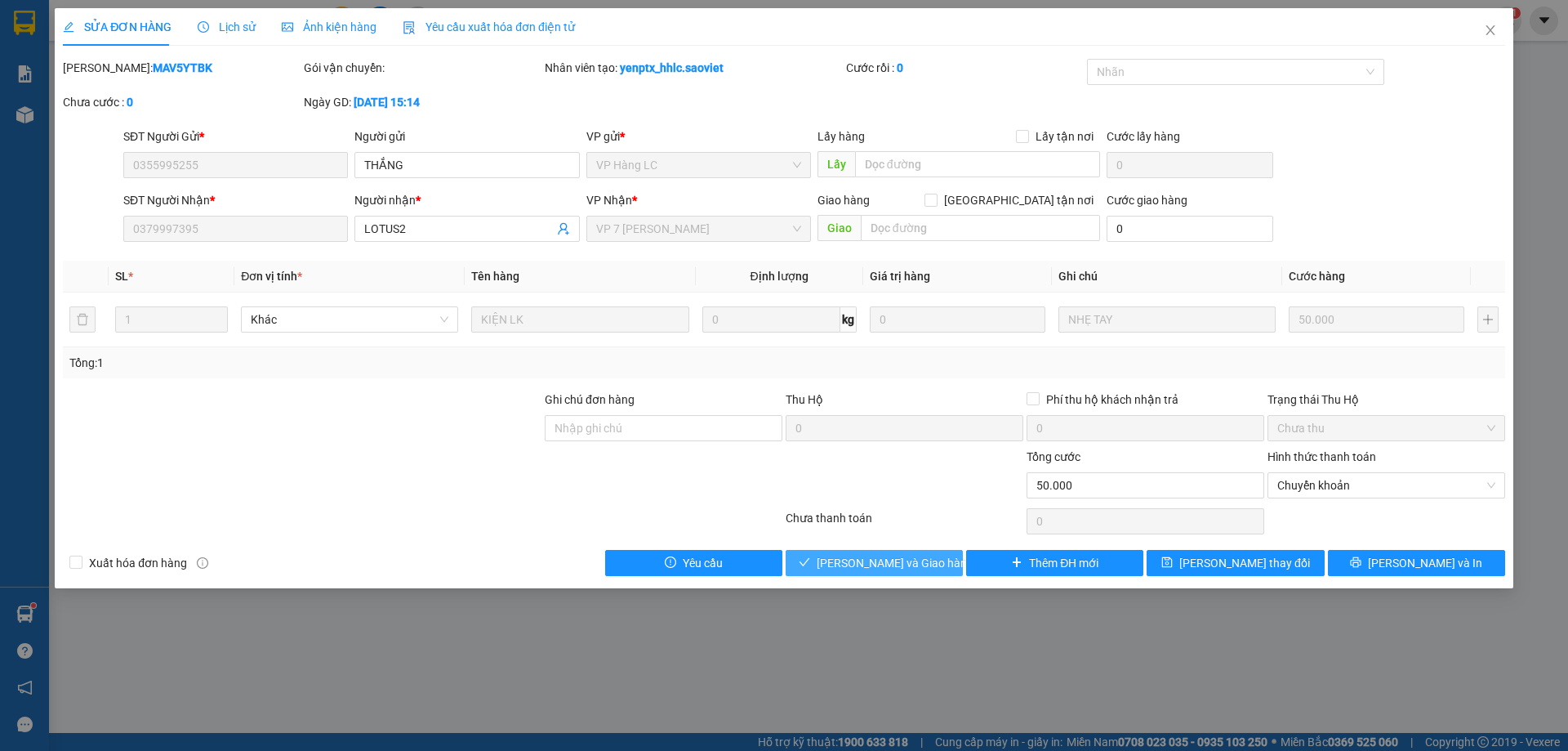
click at [894, 563] on span "Lưu và Giao hàng" at bounding box center [895, 563] width 157 height 18
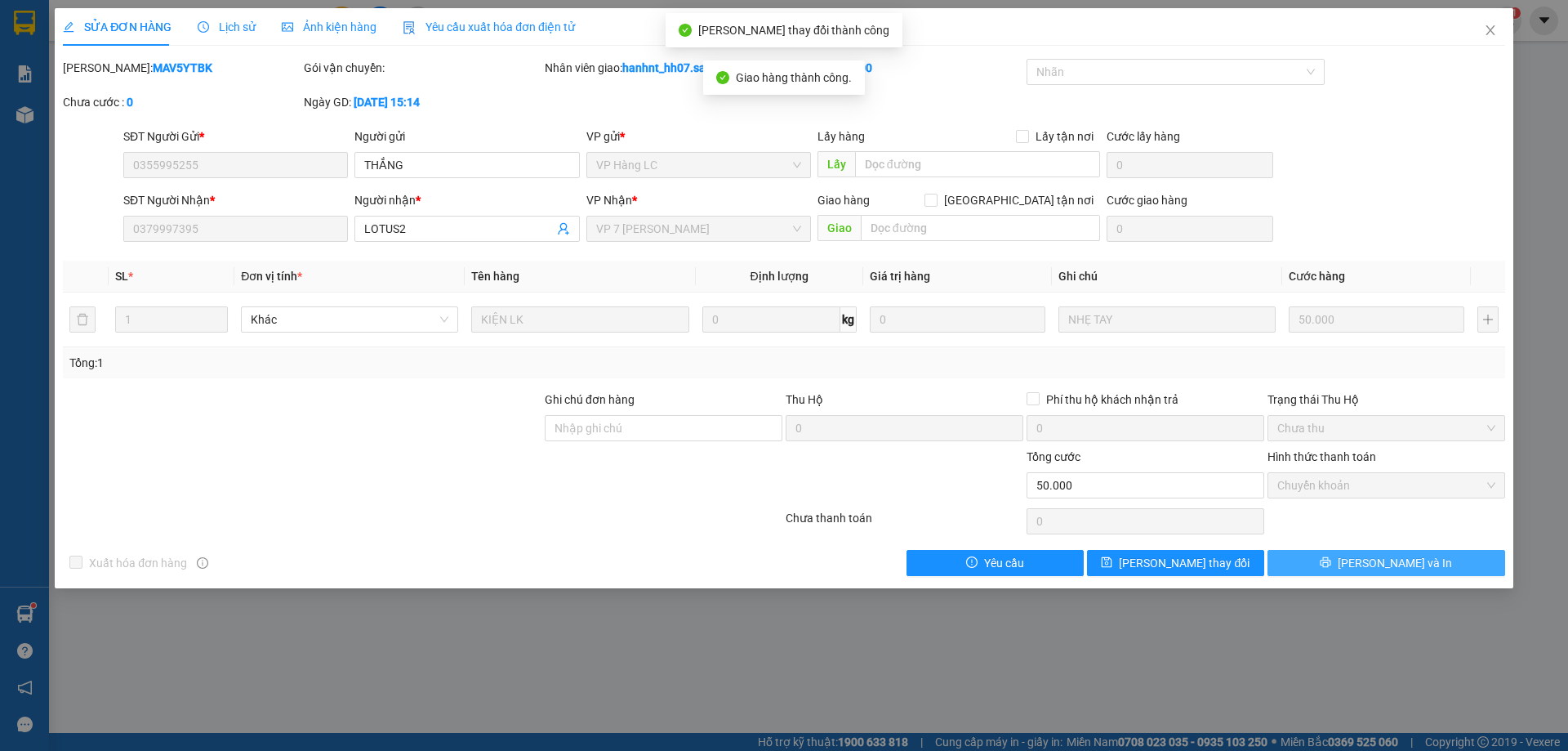
click at [1353, 561] on button "[PERSON_NAME] và In" at bounding box center [1386, 562] width 238 height 26
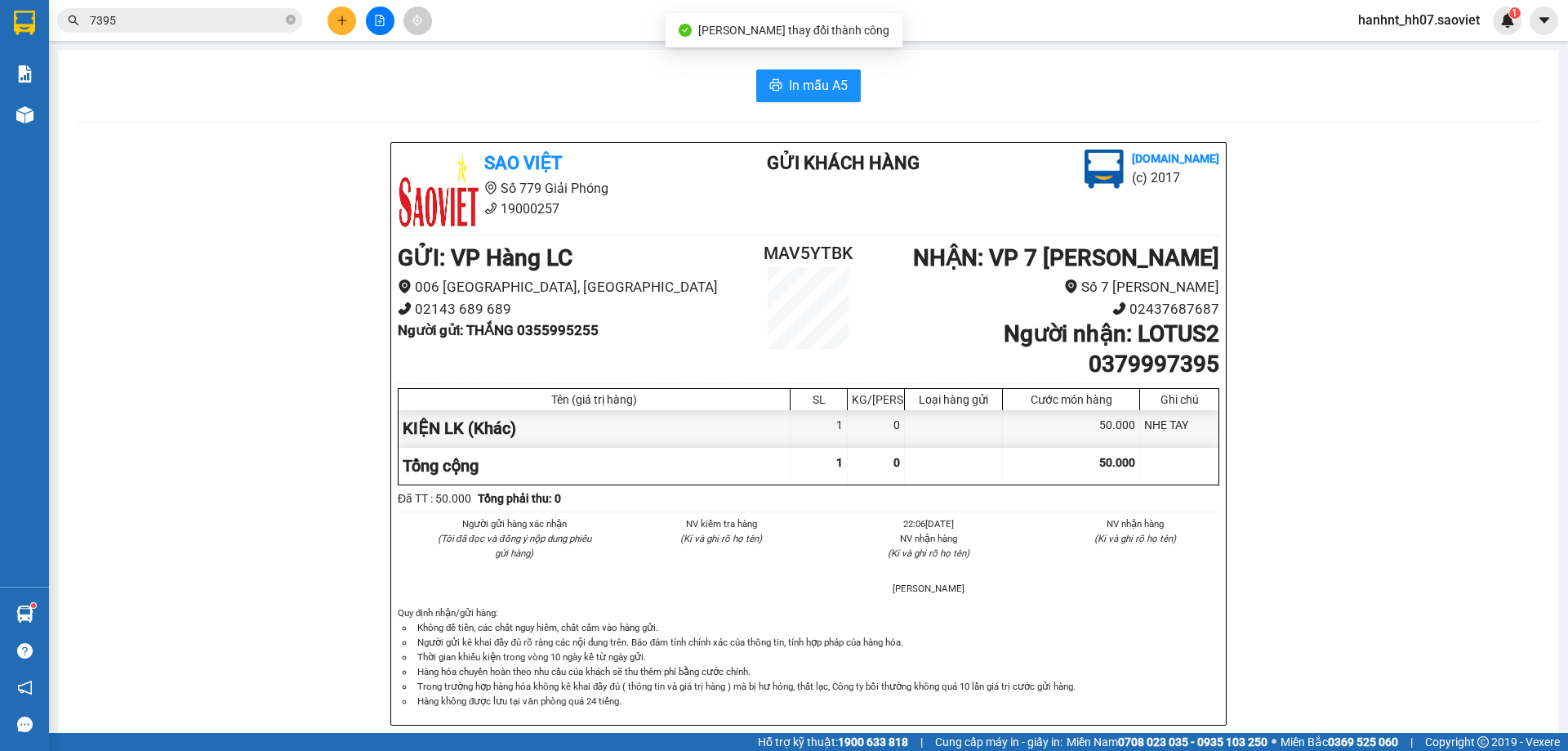
click at [230, 24] on input "7395" at bounding box center [186, 21] width 193 height 18
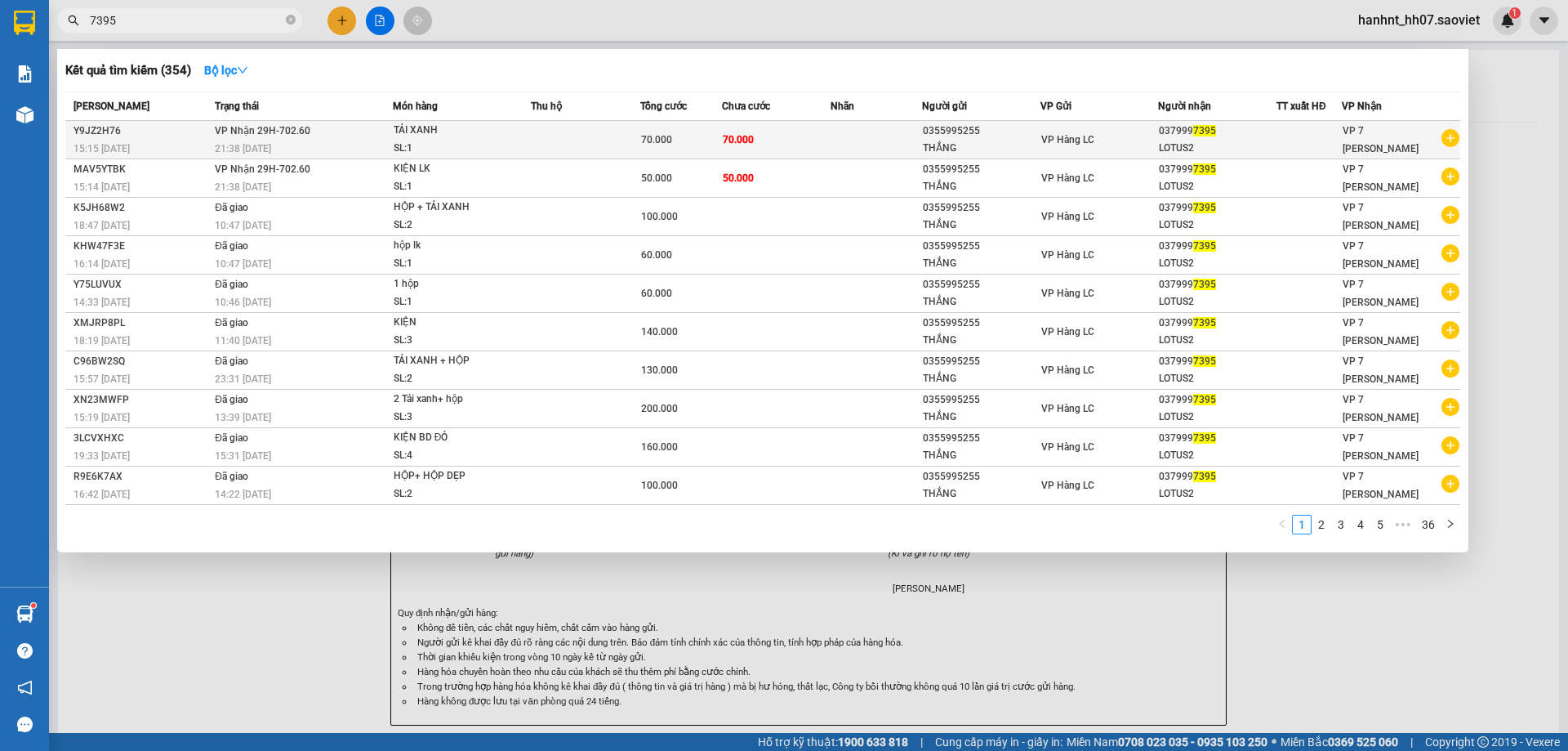
click at [591, 129] on td at bounding box center [585, 140] width 109 height 38
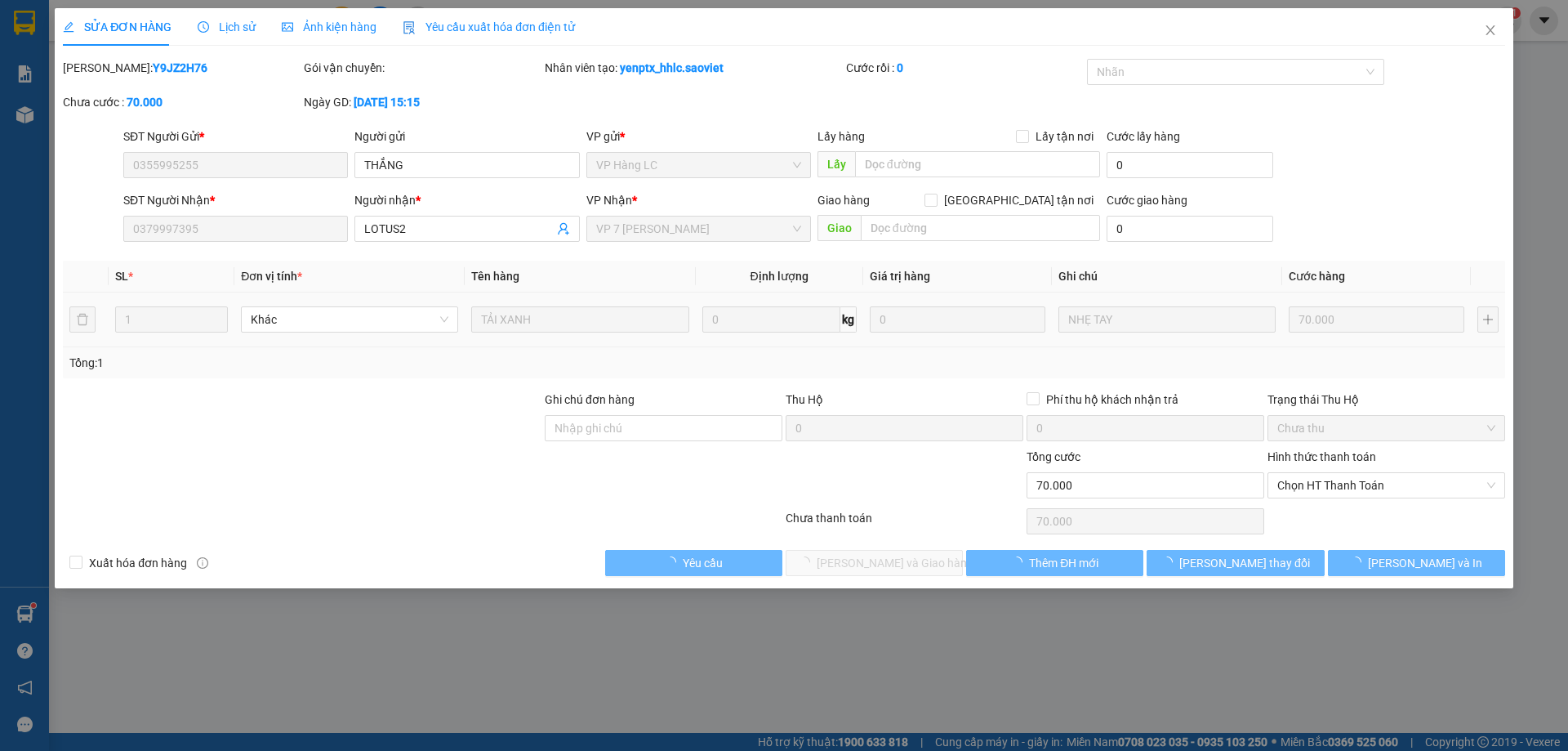
type input "0355995255"
type input "THẮNG"
type input "0379997395"
type input "LOTUS2"
type input "0"
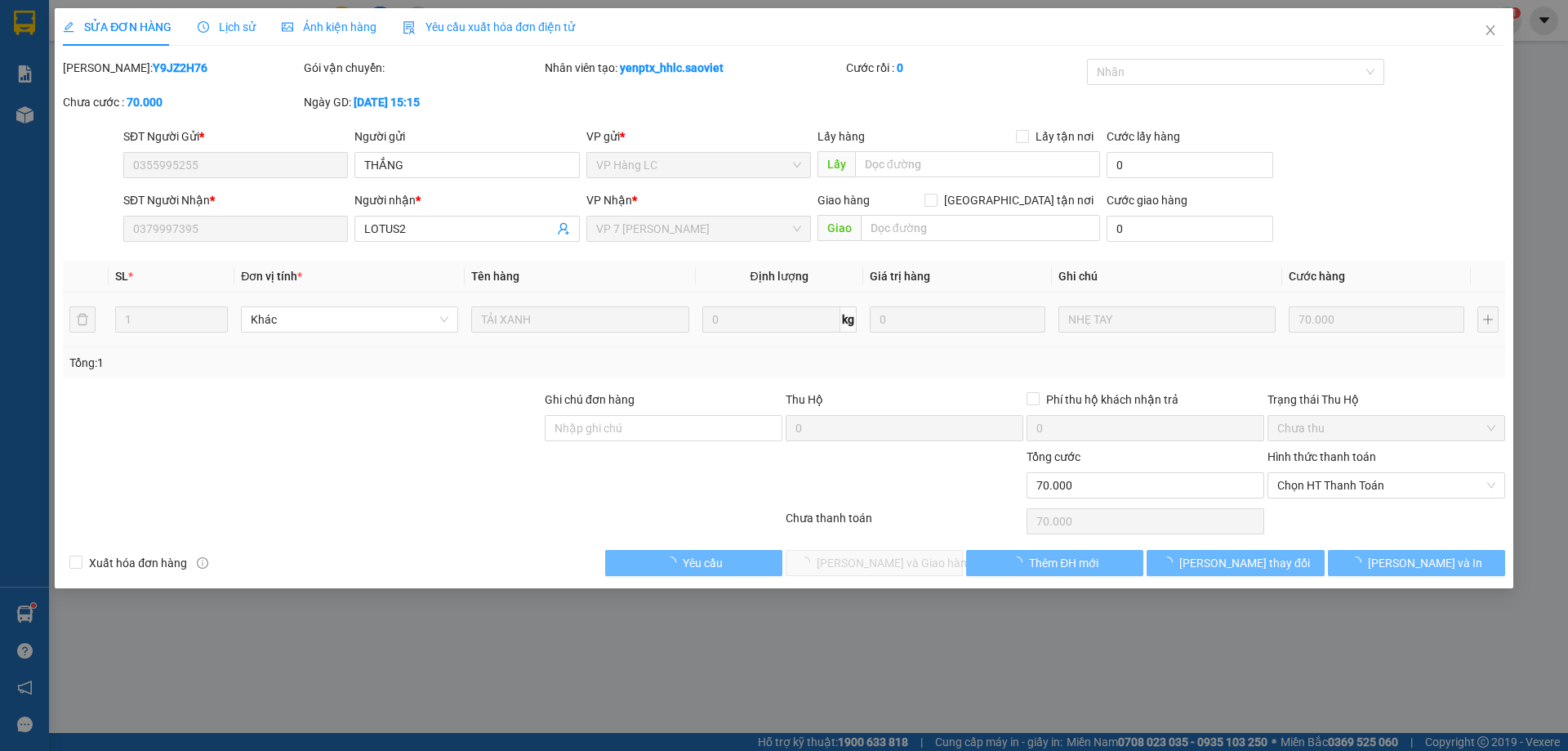
type input "70.000"
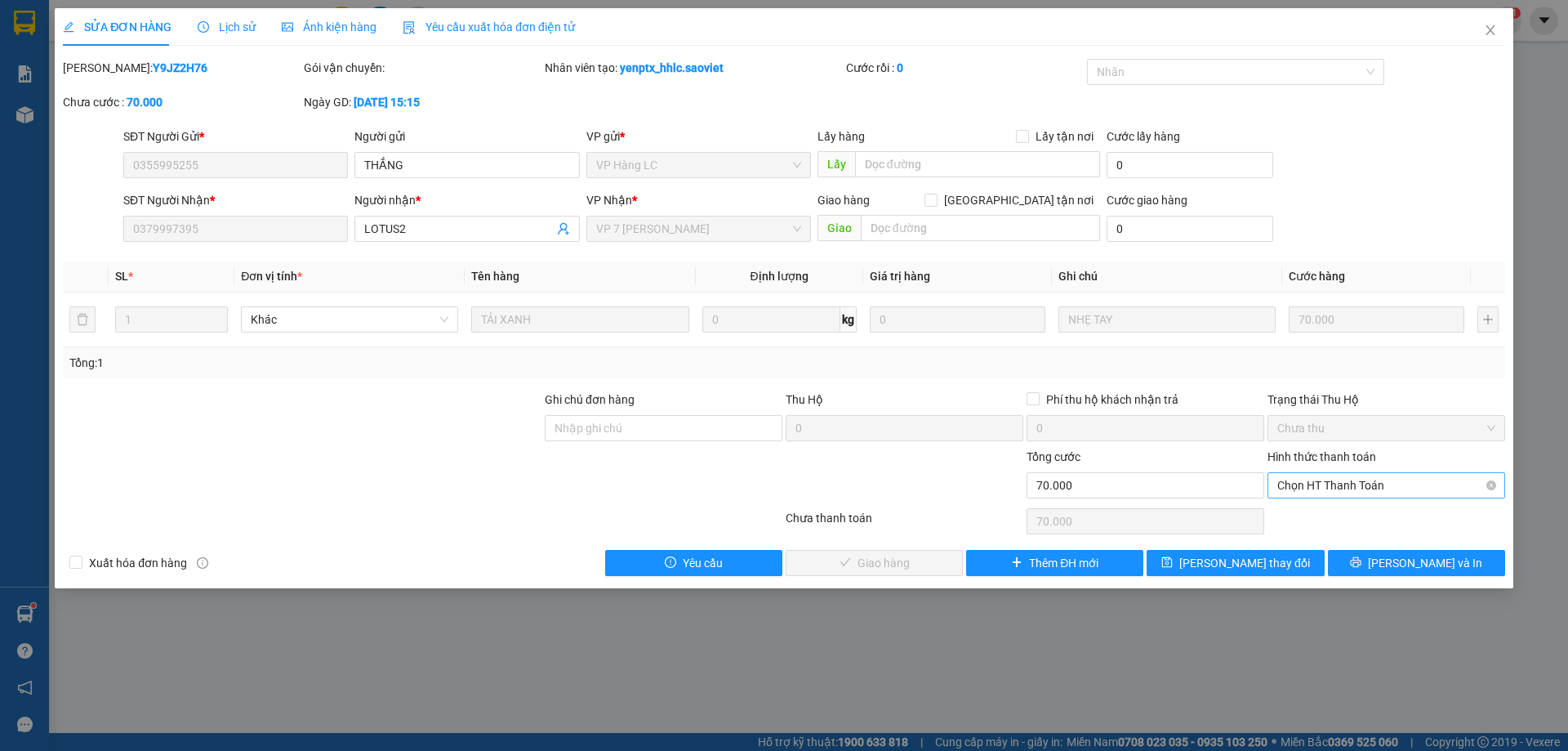
click at [1310, 485] on span "Chọn HT Thanh Toán" at bounding box center [1385, 485] width 218 height 24
click at [1313, 538] on div "Chuyển khoản" at bounding box center [1385, 545] width 218 height 18
type input "0"
click at [888, 556] on span "Lưu và Giao hàng" at bounding box center [895, 563] width 157 height 18
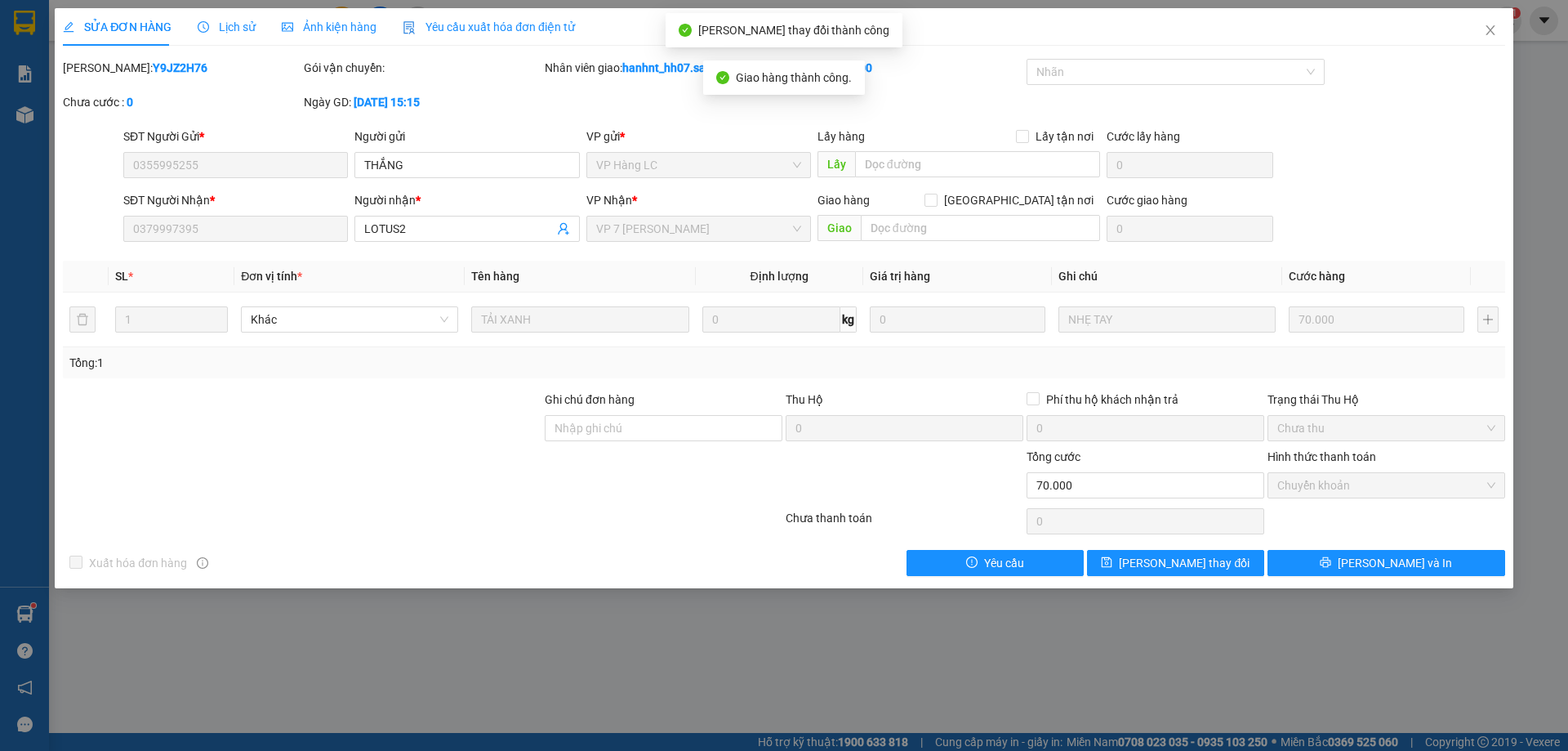
click at [1348, 560] on button "[PERSON_NAME] và In" at bounding box center [1386, 562] width 238 height 26
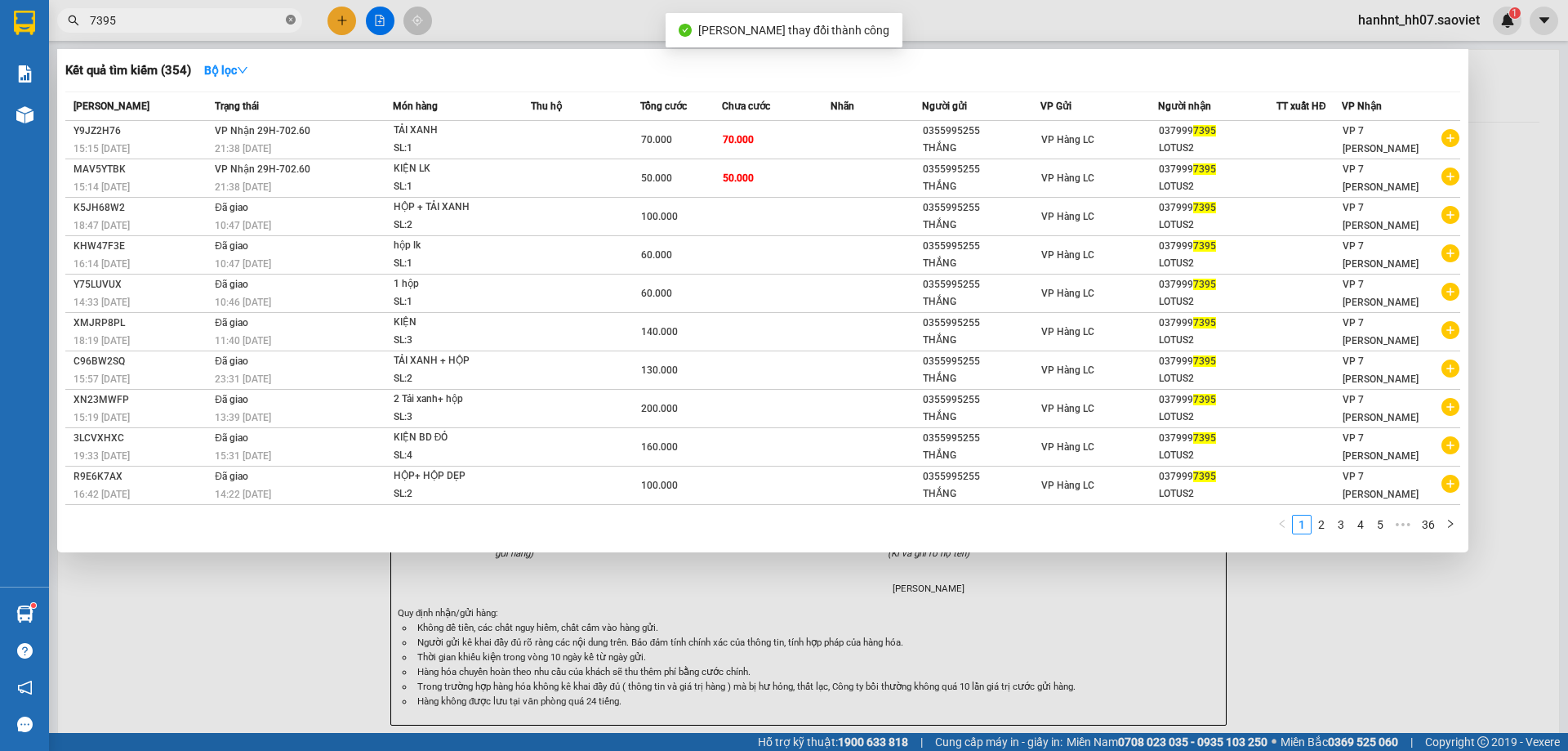
click at [291, 18] on icon "close-circle" at bounding box center [291, 20] width 10 height 10
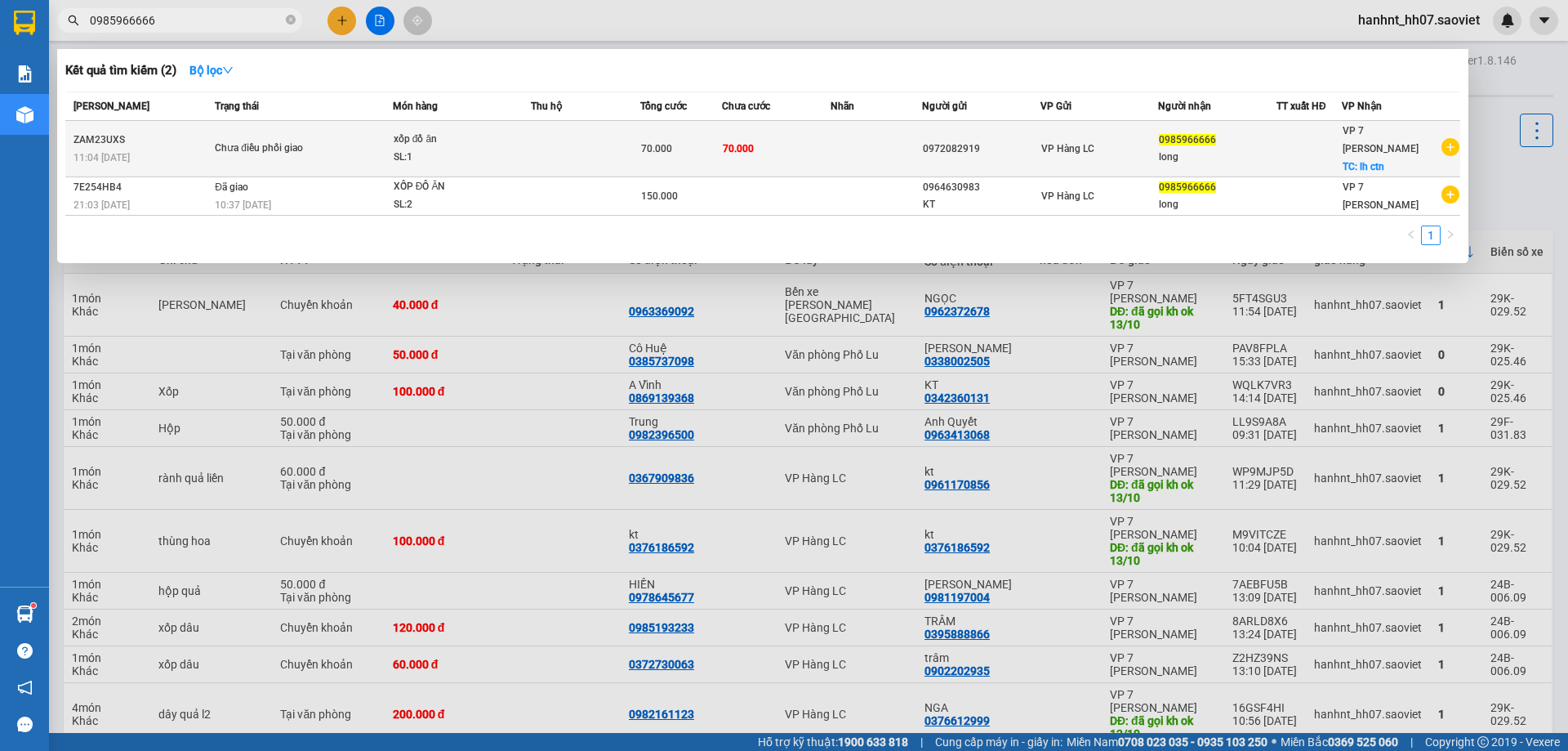
scroll to position [80, 0]
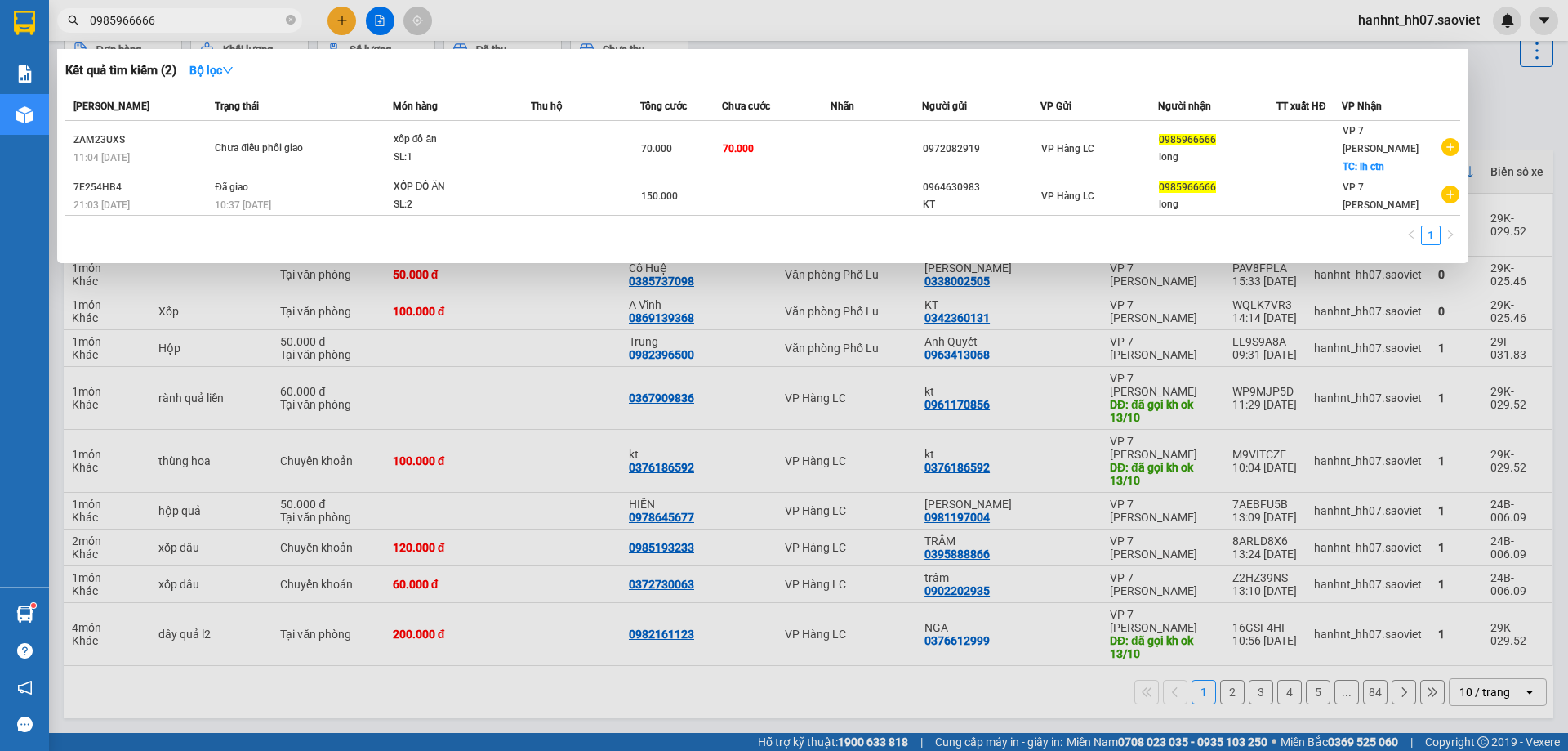
click at [291, 287] on div at bounding box center [784, 375] width 1568 height 751
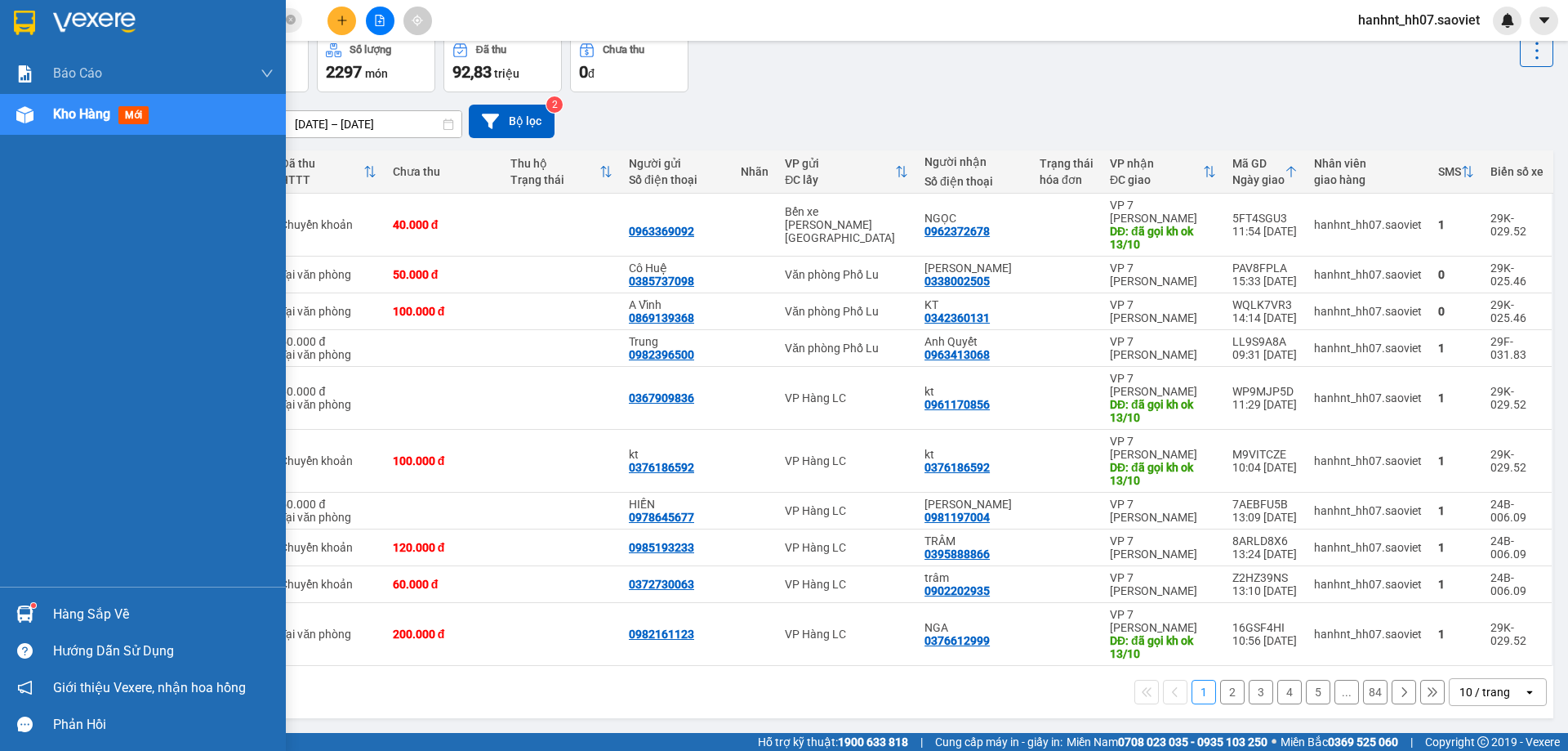
click at [139, 119] on span "mới" at bounding box center [134, 115] width 30 height 18
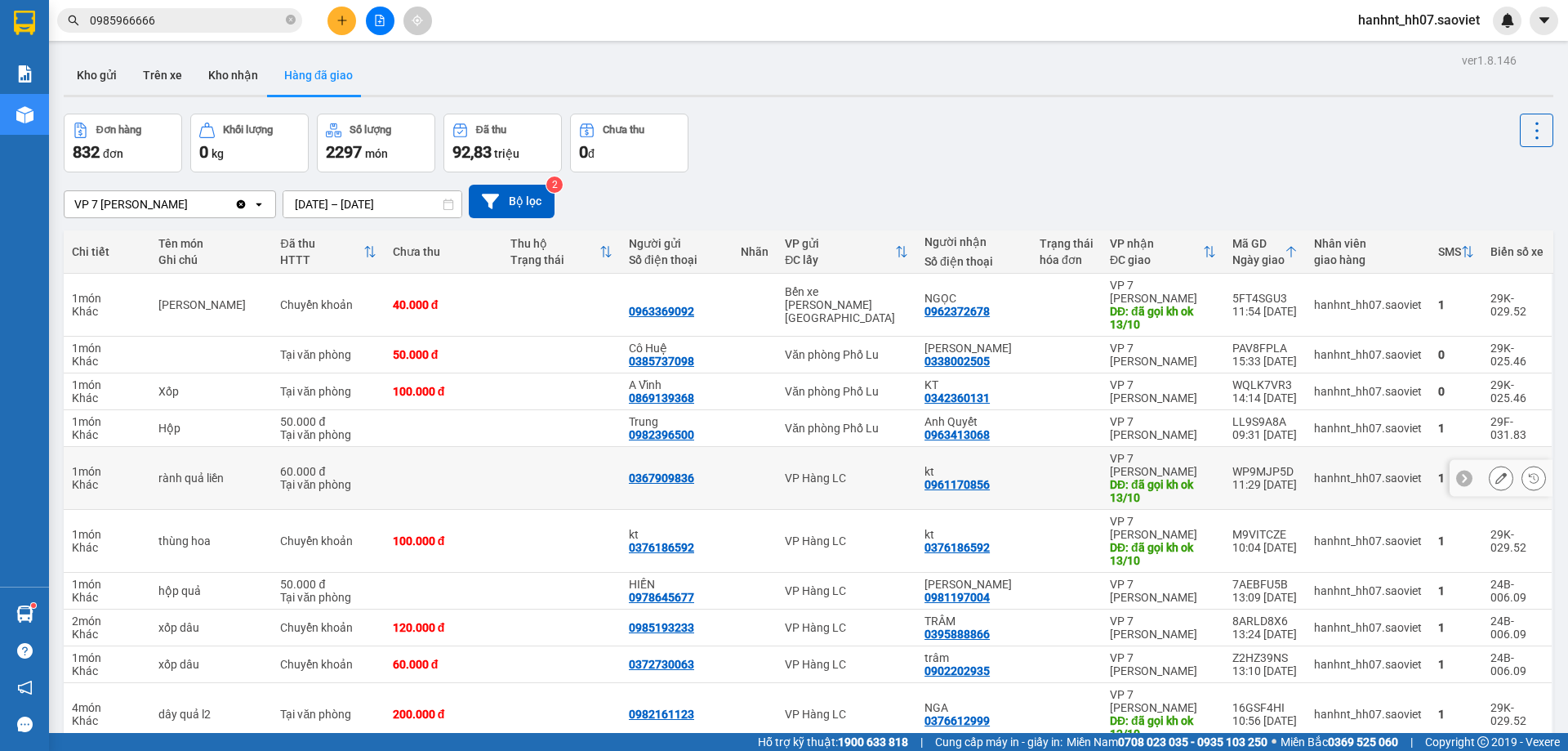
scroll to position [80, 0]
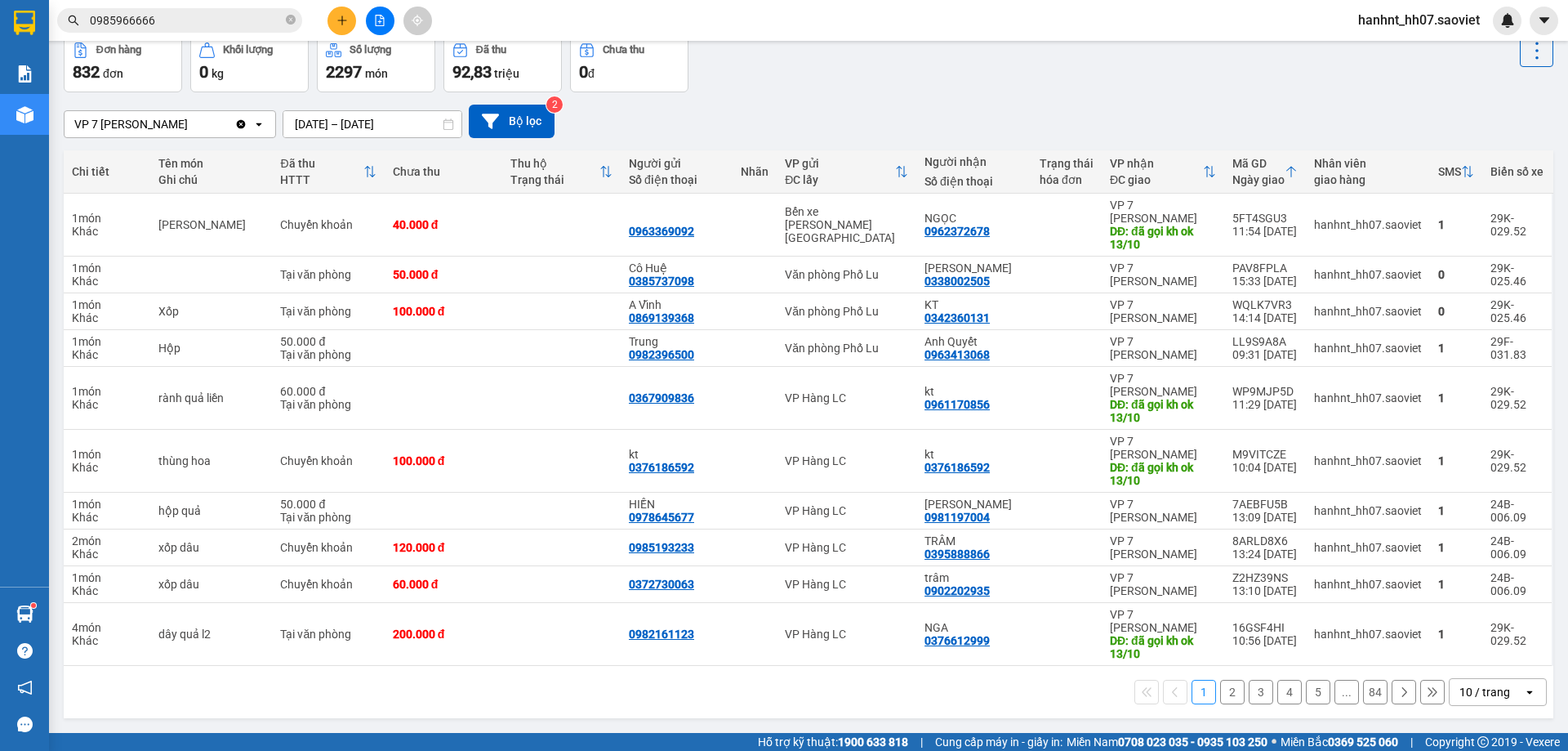
click at [1459, 693] on div "10 / trang" at bounding box center [1485, 693] width 51 height 17
click at [1463, 598] on span "50 / trang" at bounding box center [1475, 597] width 53 height 17
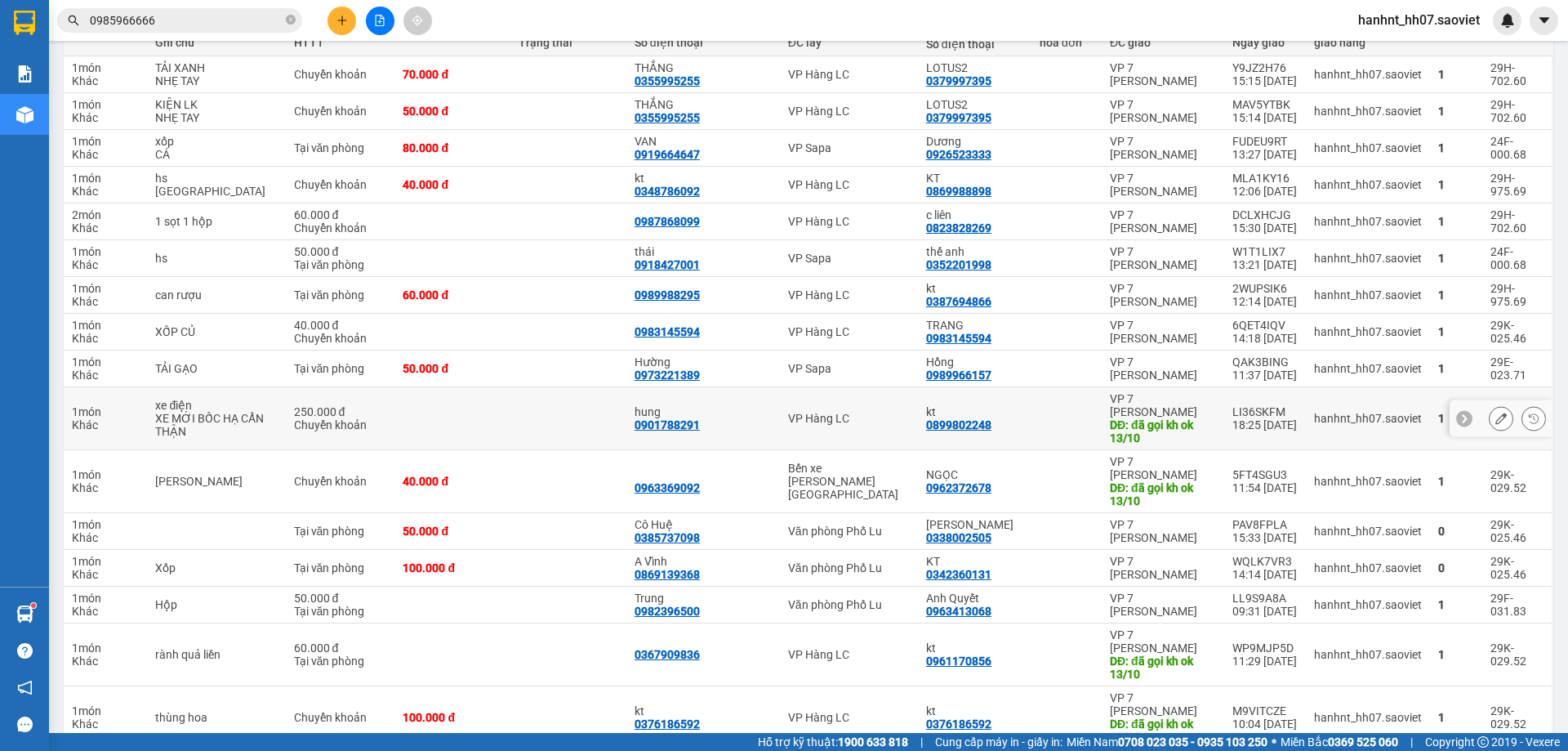
scroll to position [243, 0]
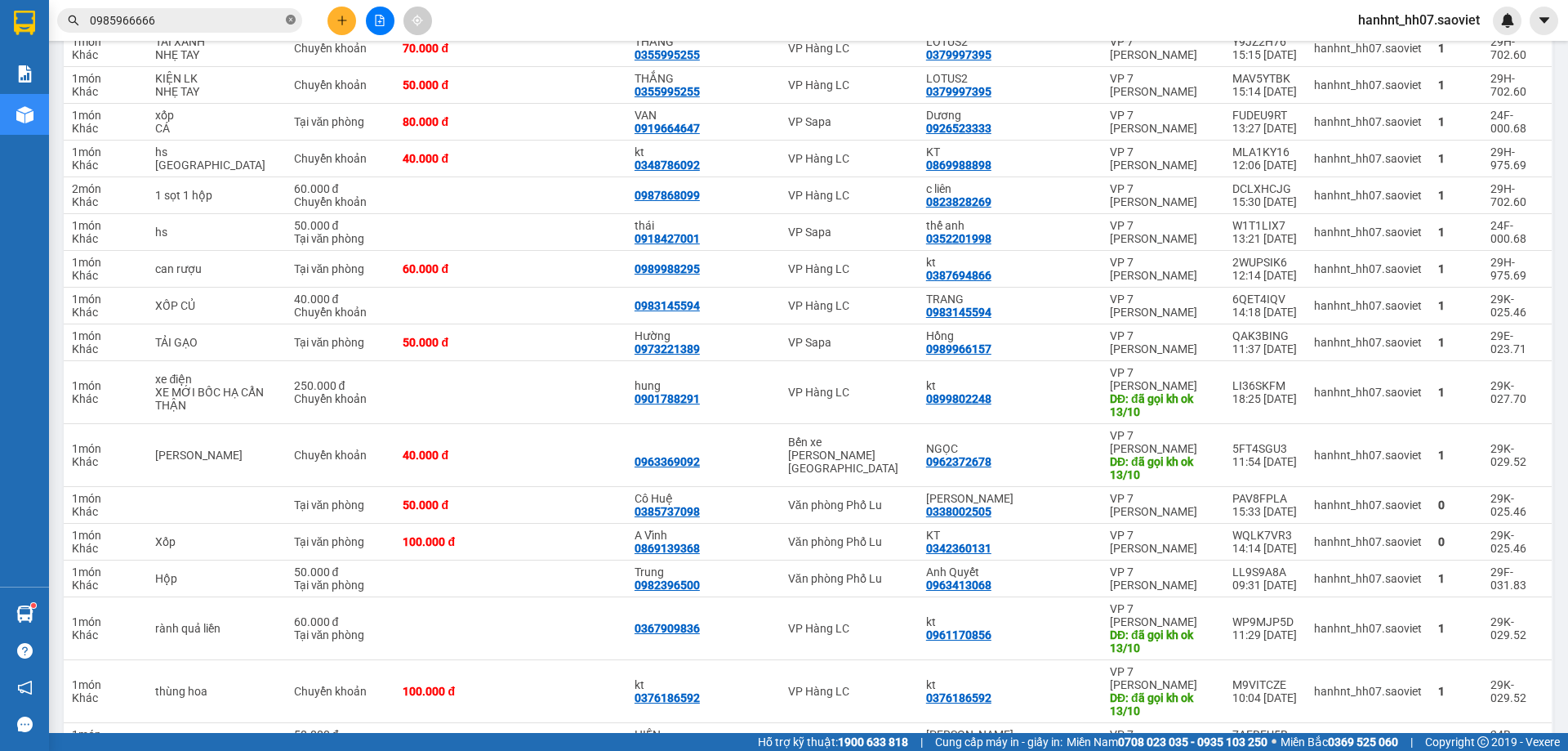
click at [287, 18] on icon "close-circle" at bounding box center [291, 20] width 10 height 10
click at [208, 18] on input "text" at bounding box center [186, 21] width 193 height 18
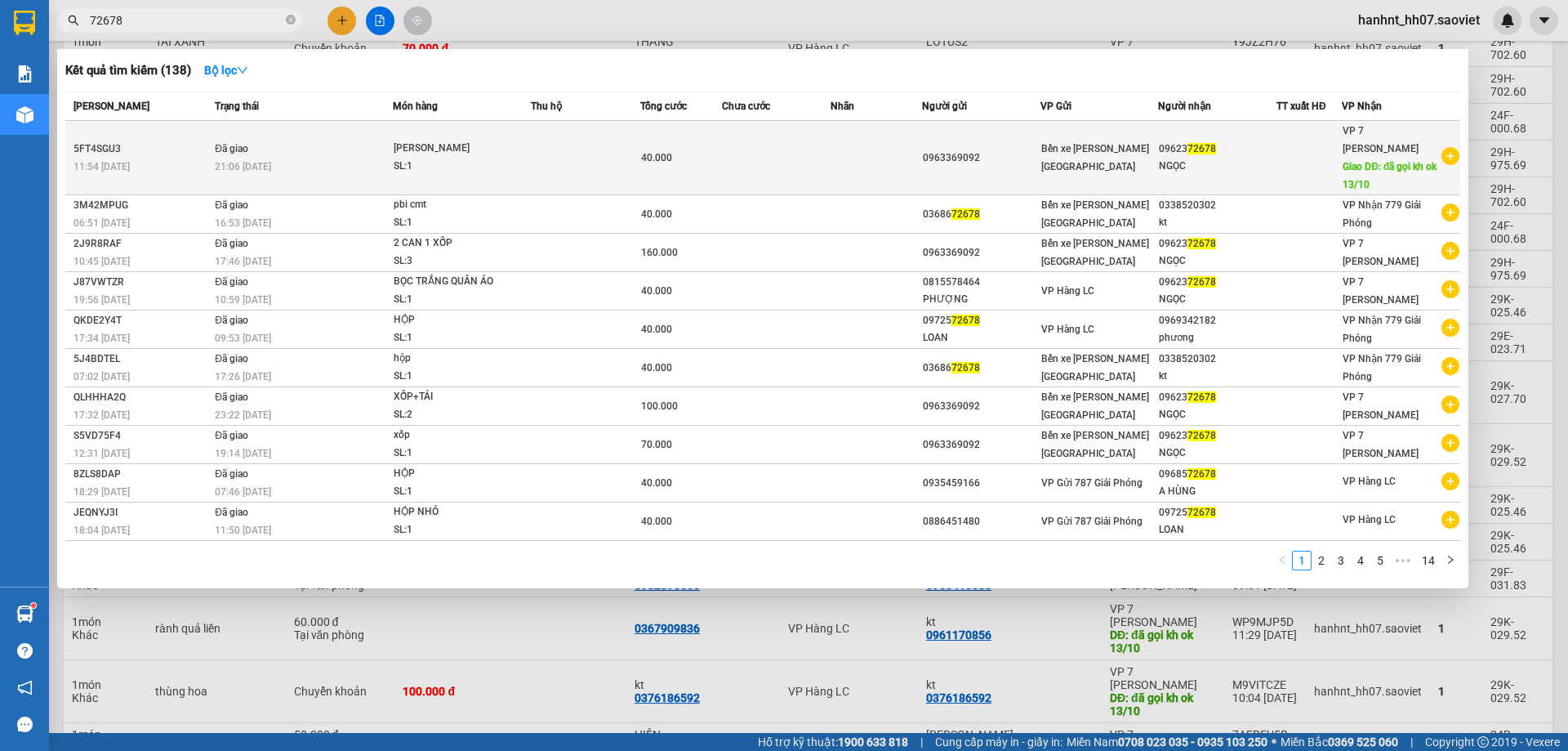
type input "72678"
click at [428, 159] on div "SL: 1" at bounding box center [454, 167] width 123 height 18
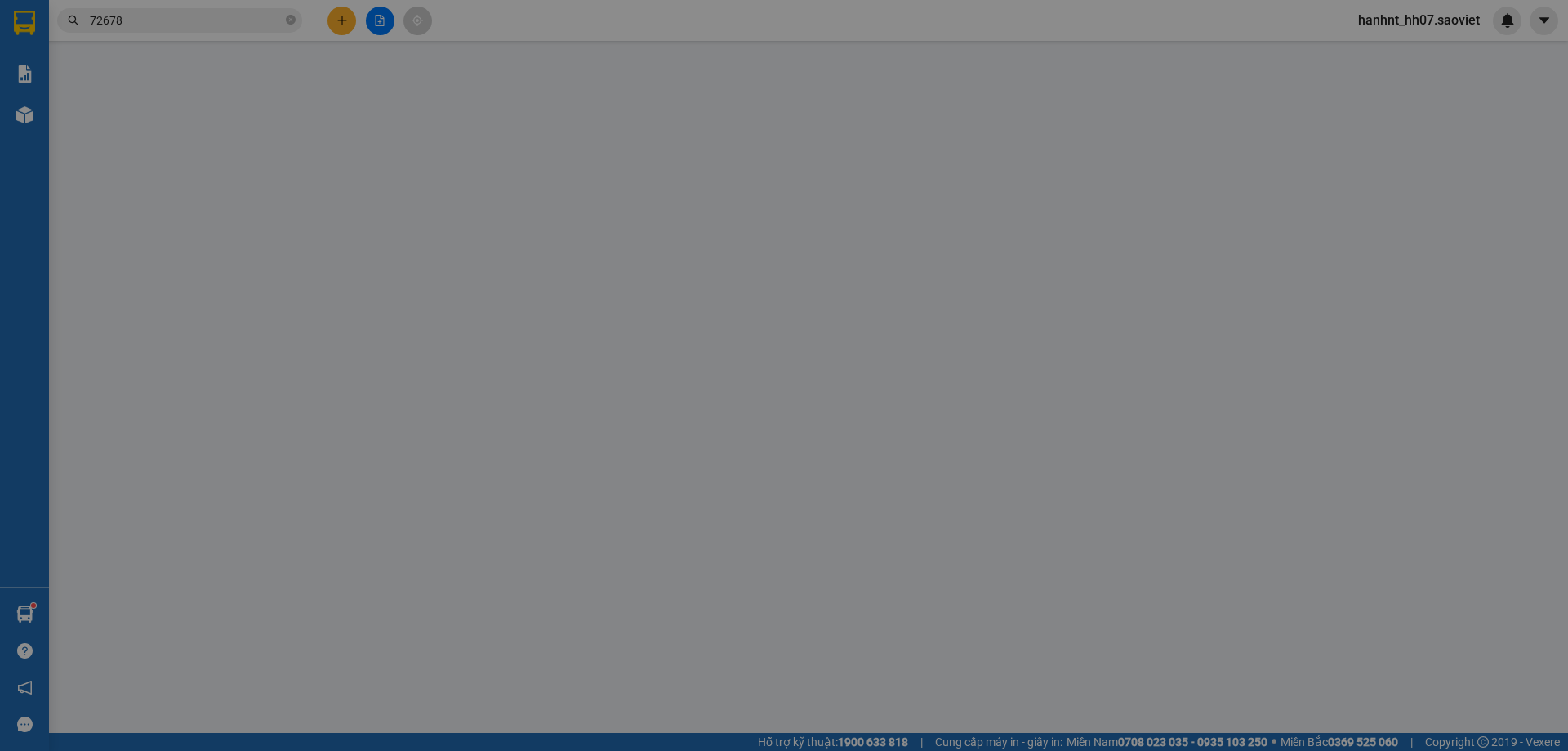
type input "0963369092"
type input "0962372678"
type input "NGỌC"
type input "đã gọi kh ok 13/10"
type input "0"
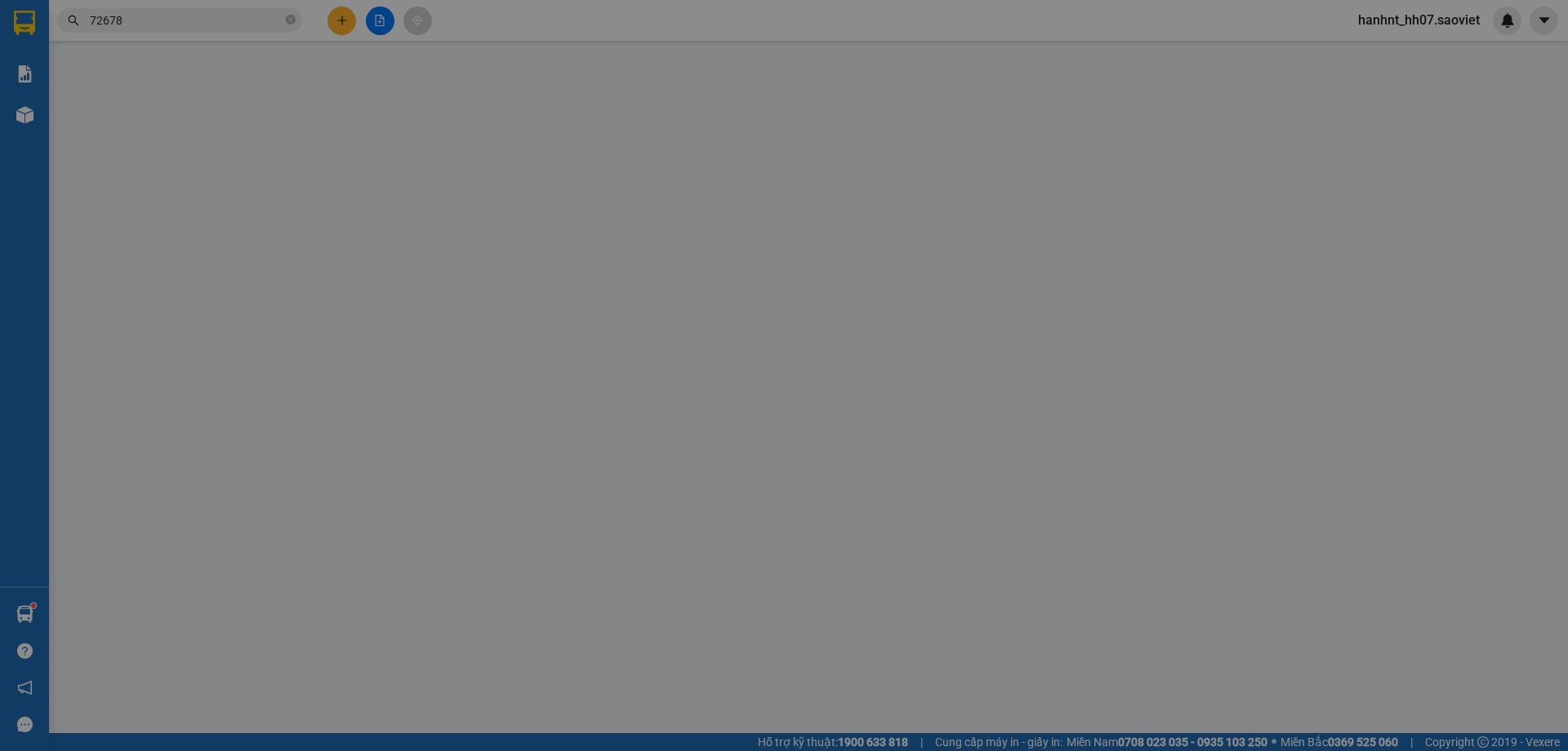
type input "40.000"
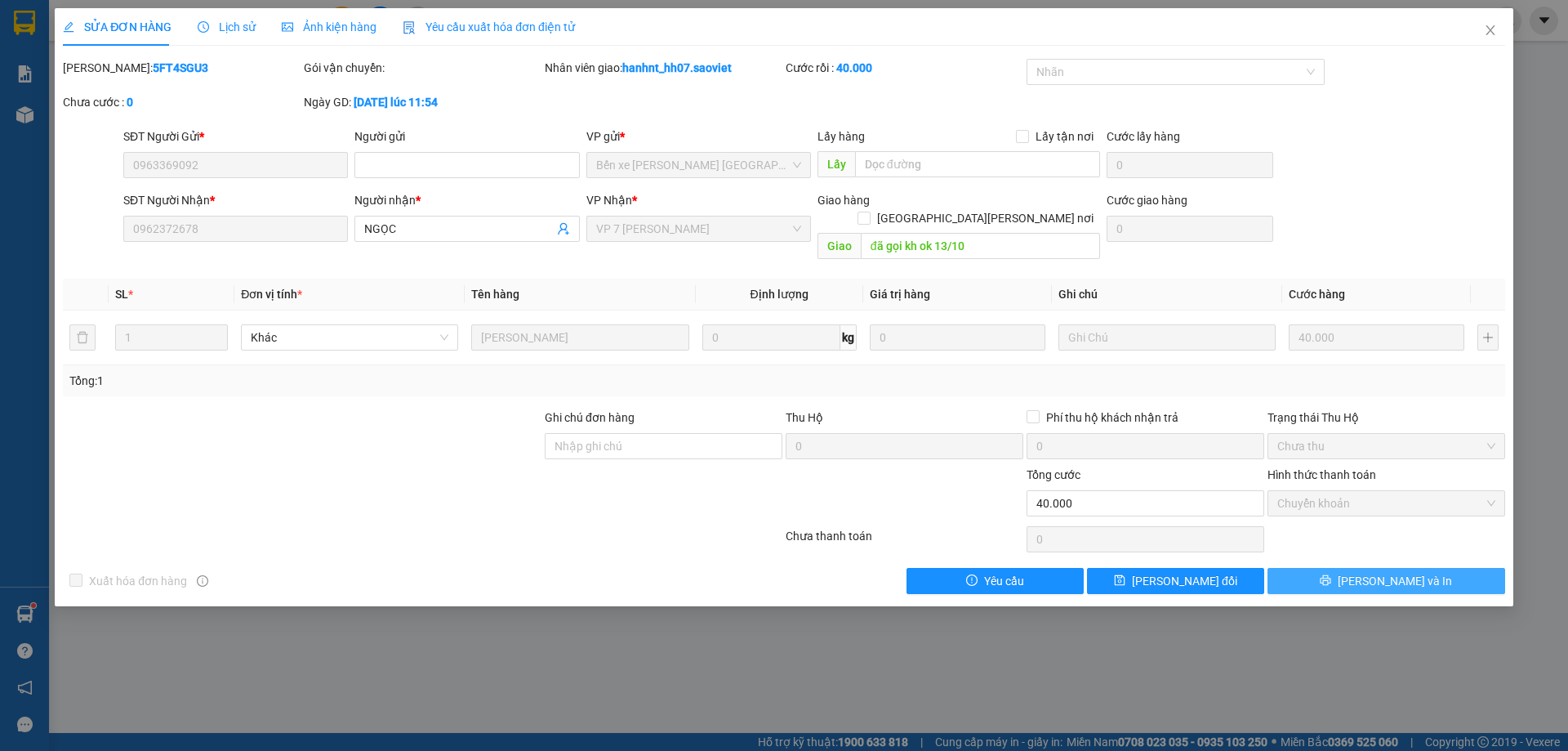
click at [1370, 568] on button "[PERSON_NAME] và In" at bounding box center [1386, 581] width 238 height 26
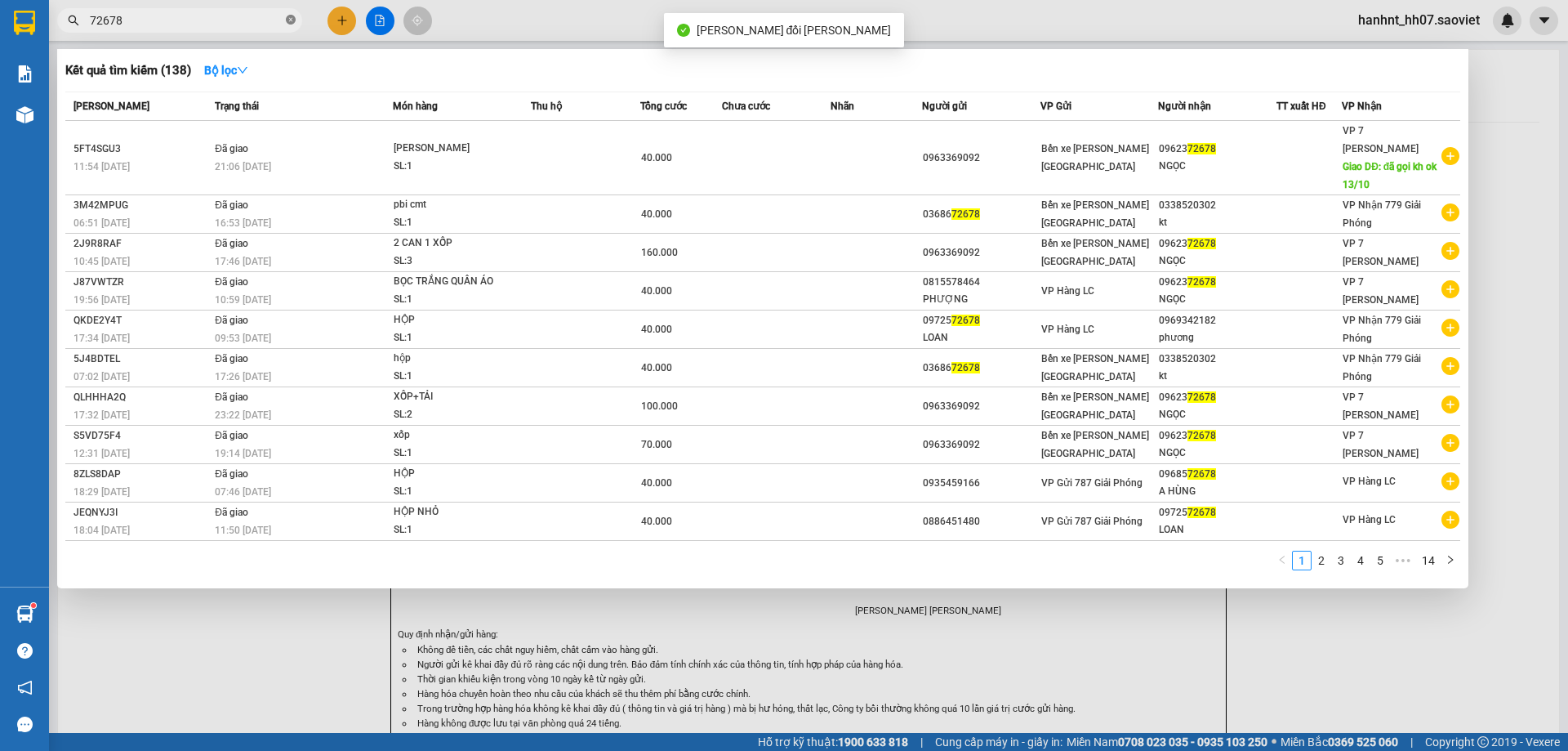
click at [287, 16] on icon "close-circle" at bounding box center [291, 20] width 10 height 10
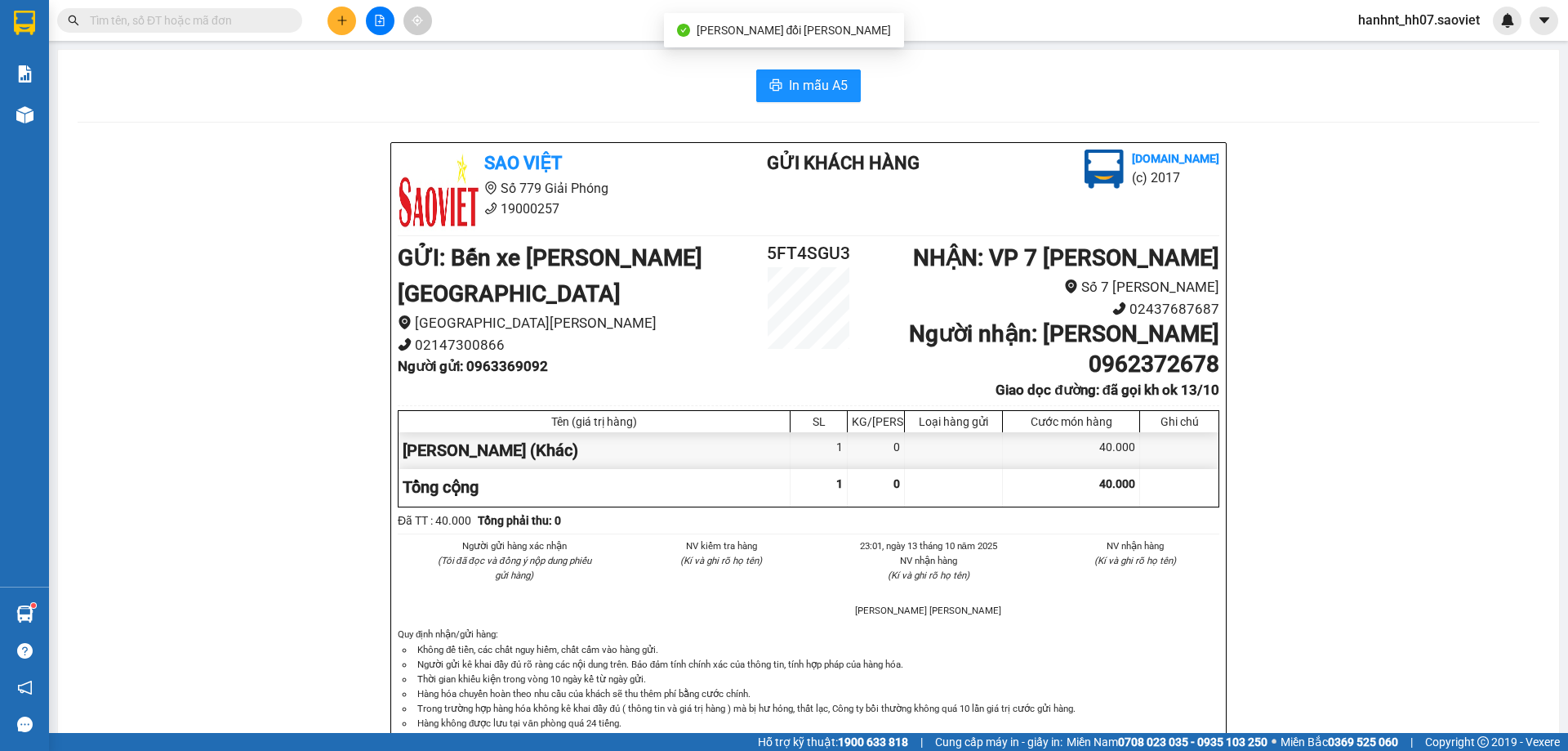
click at [245, 22] on input "text" at bounding box center [186, 21] width 193 height 18
click at [175, 18] on input "text" at bounding box center [186, 21] width 193 height 18
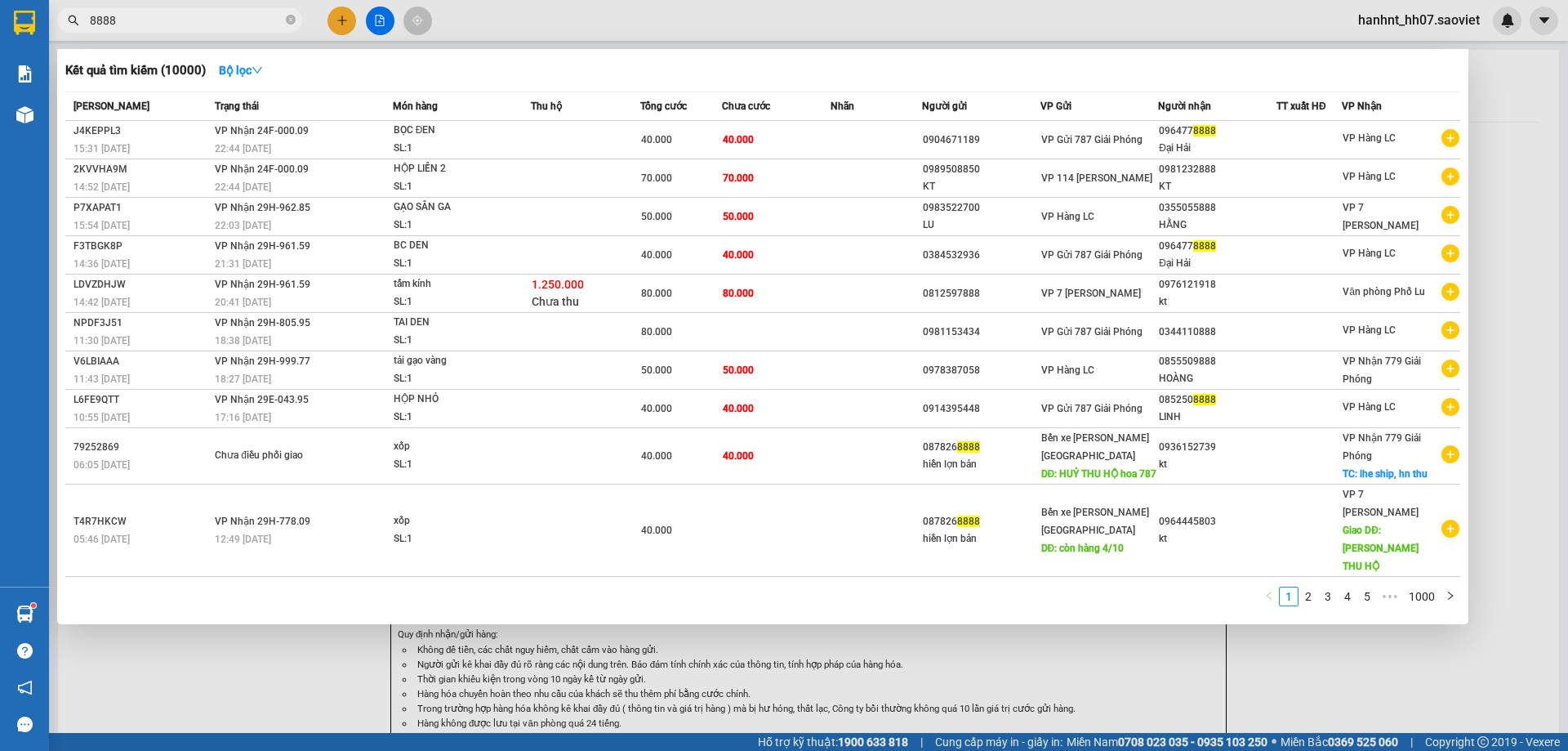
type input "88886"
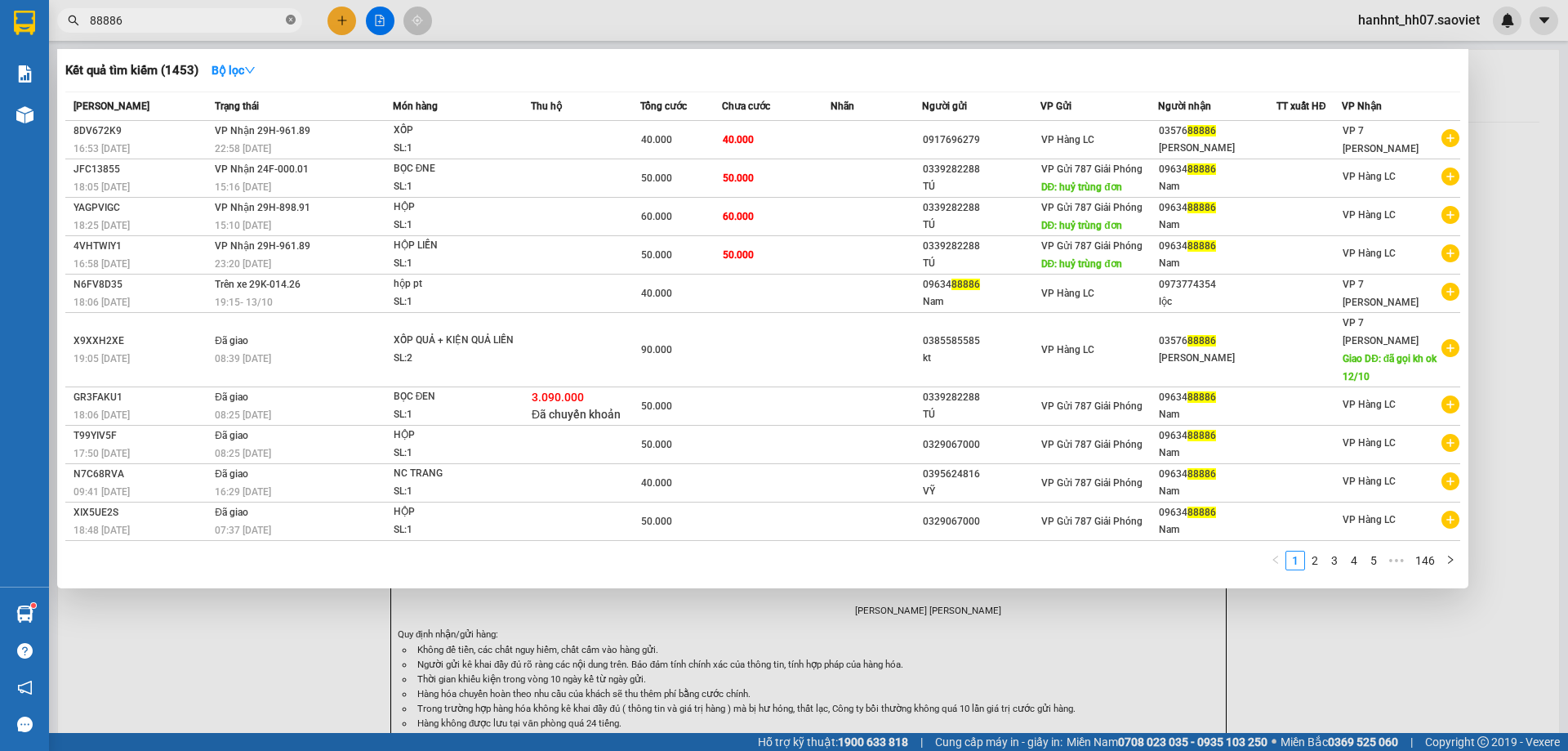
click at [292, 18] on icon "close-circle" at bounding box center [291, 20] width 10 height 10
